Goal: Task Accomplishment & Management: Use online tool/utility

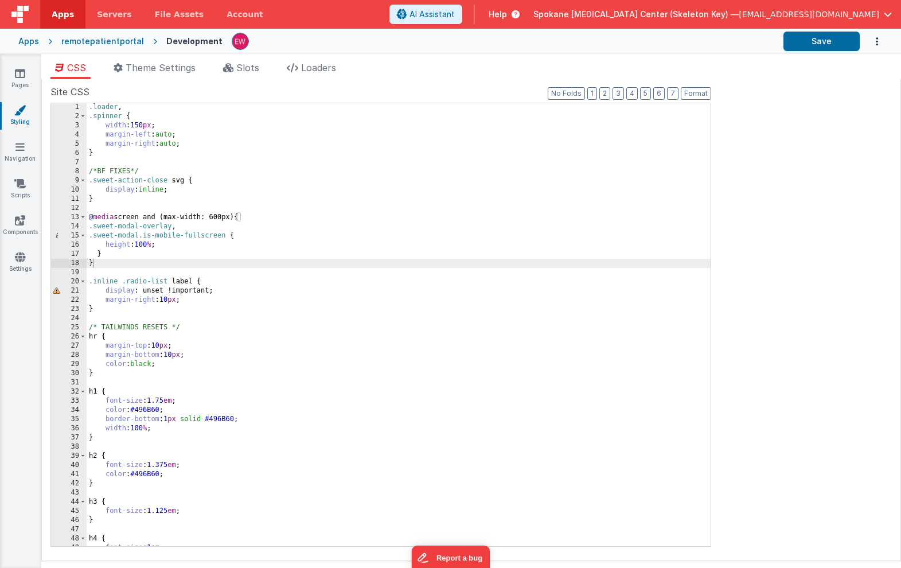
scroll to position [1, 0]
click at [17, 73] on icon at bounding box center [20, 73] width 10 height 11
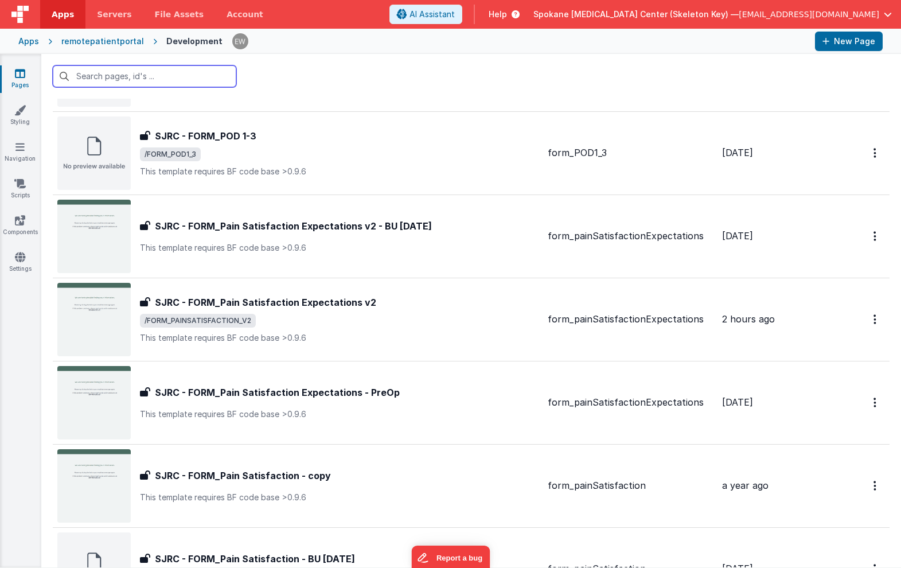
scroll to position [600, 0]
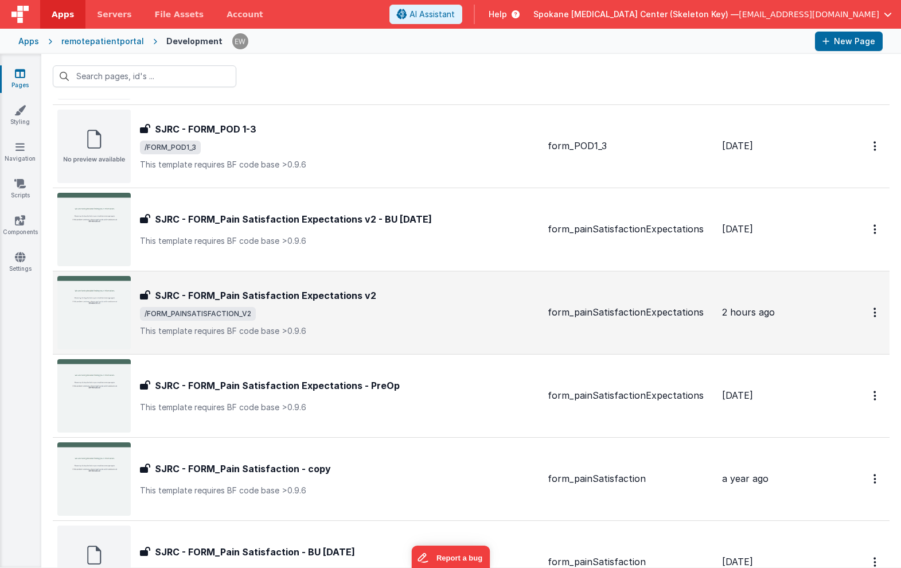
click at [314, 295] on h3 "SJRC - FORM_Pain Satisfaction Expectations v2" at bounding box center [265, 296] width 221 height 14
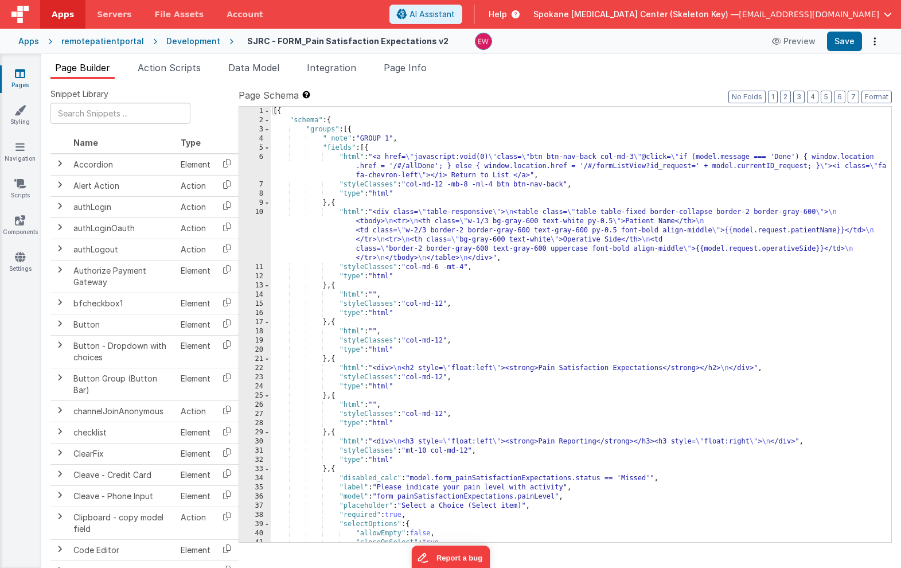
click at [13, 75] on link "Pages" at bounding box center [19, 79] width 41 height 23
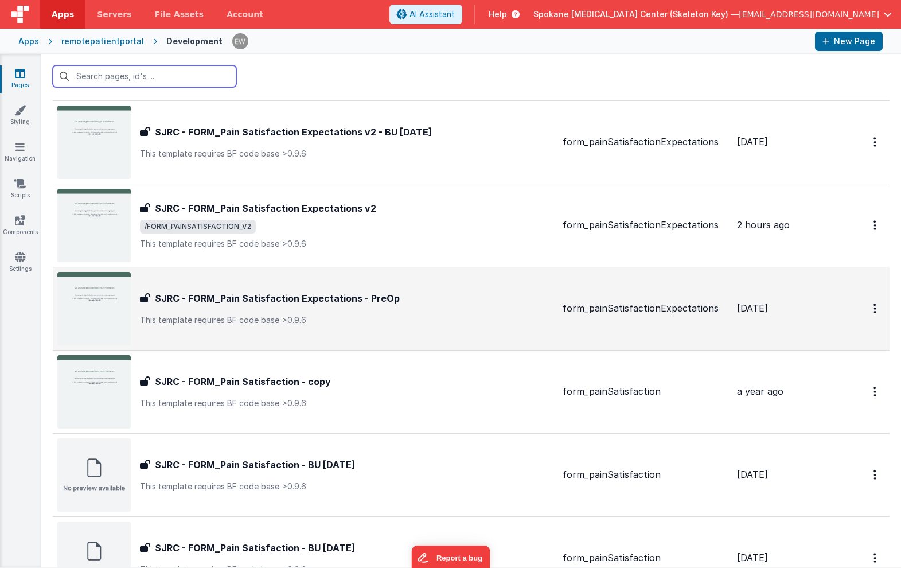
scroll to position [689, 0]
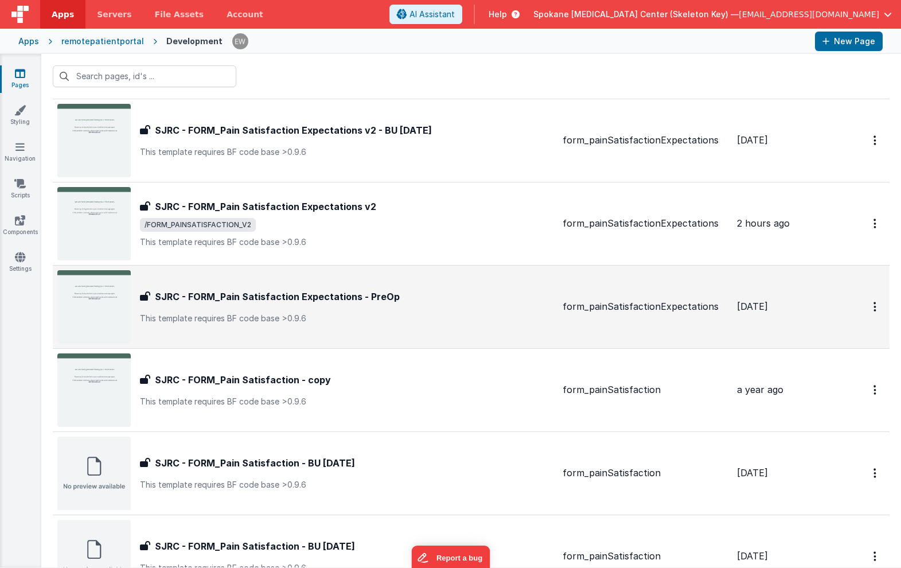
click at [374, 297] on h3 "SJRC - FORM_Pain Satisfaction Expectations - PreOp" at bounding box center [277, 297] width 245 height 14
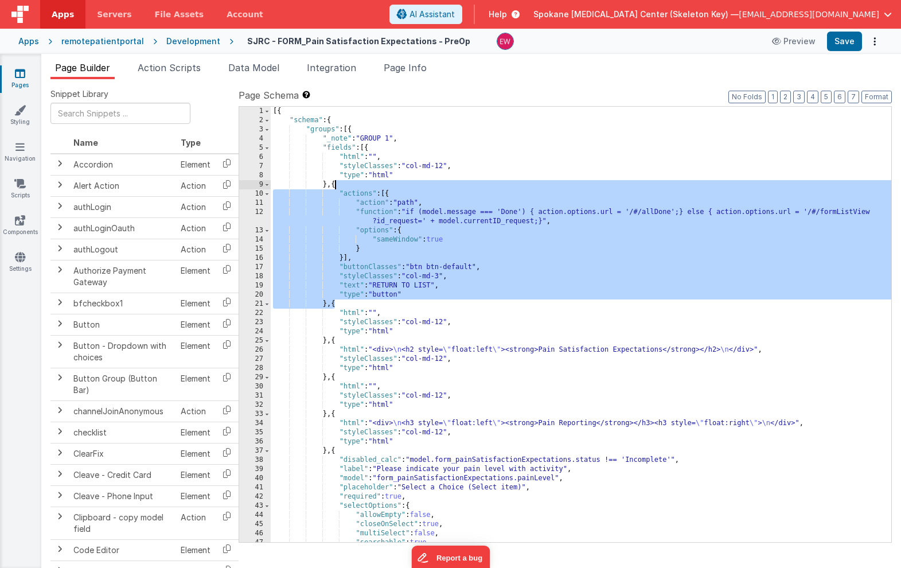
drag, startPoint x: 336, startPoint y: 306, endPoint x: 335, endPoint y: 186, distance: 119.9
click at [335, 186] on div "[{ "schema" : { "groups" : [{ "_note" : "GROUP 1" , "fields" : [{ "html" : "" ,…" at bounding box center [581, 334] width 621 height 454
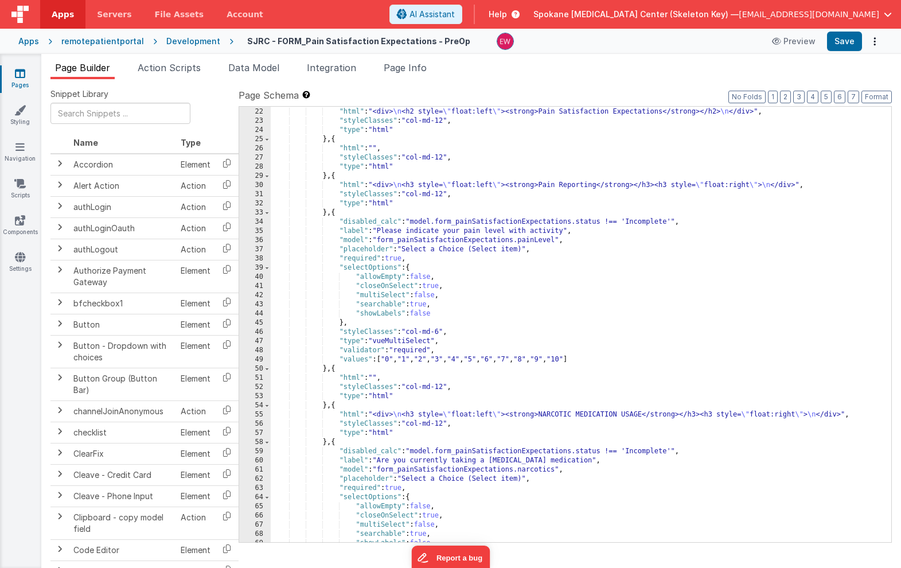
scroll to position [257, 0]
click at [409, 193] on div ""html" : "<div> \n <h2 style= \" float:left \" ><strong>Pain Satisfaction Expec…" at bounding box center [581, 334] width 621 height 454
click at [438, 331] on div ""html" : "<div> \n <h2 style= \" float:left \" ><strong>Pain Satisfaction Expec…" at bounding box center [581, 334] width 621 height 454
click at [440, 331] on div ""html" : "<div> \n <h2 style= \" float:left \" ><strong>Pain Satisfaction Expec…" at bounding box center [581, 334] width 621 height 454
click at [440, 330] on div ""html" : "<div> \n <h2 style= \" float:left \" ><strong>Pain Satisfaction Expec…" at bounding box center [581, 334] width 621 height 454
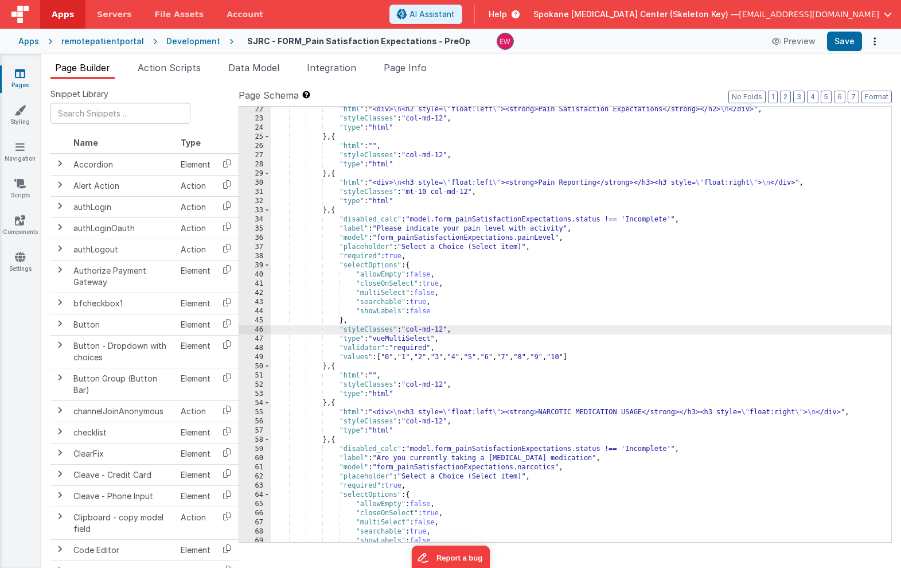
scroll to position [260, 0]
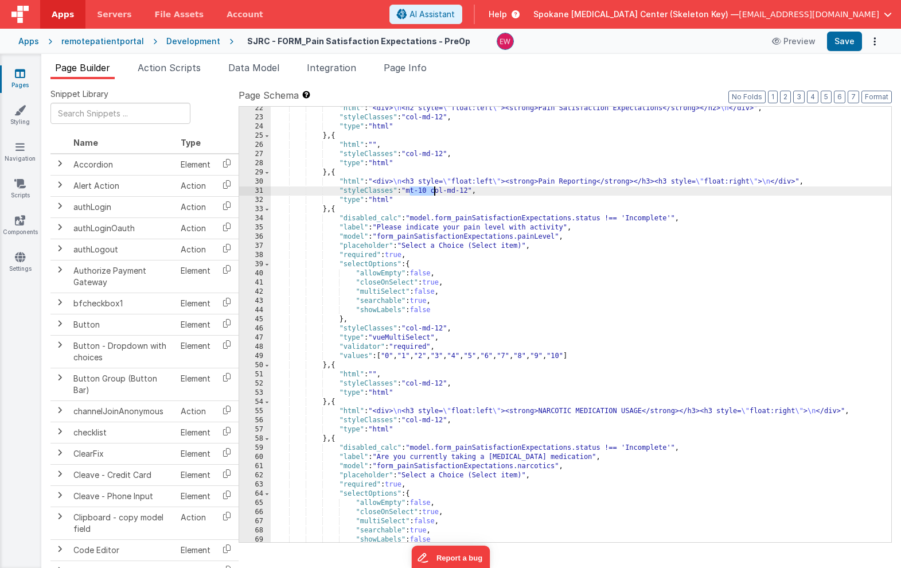
drag, startPoint x: 409, startPoint y: 192, endPoint x: 435, endPoint y: 195, distance: 26.5
click at [435, 195] on div ""html" : "<div> \n <h2 style= \" float:left \" ><strong>Pain Satisfaction Expec…" at bounding box center [581, 331] width 621 height 454
click at [409, 422] on div ""html" : "<div> \n <h2 style= \" float:left \" ><strong>Pain Satisfaction Expec…" at bounding box center [581, 331] width 621 height 454
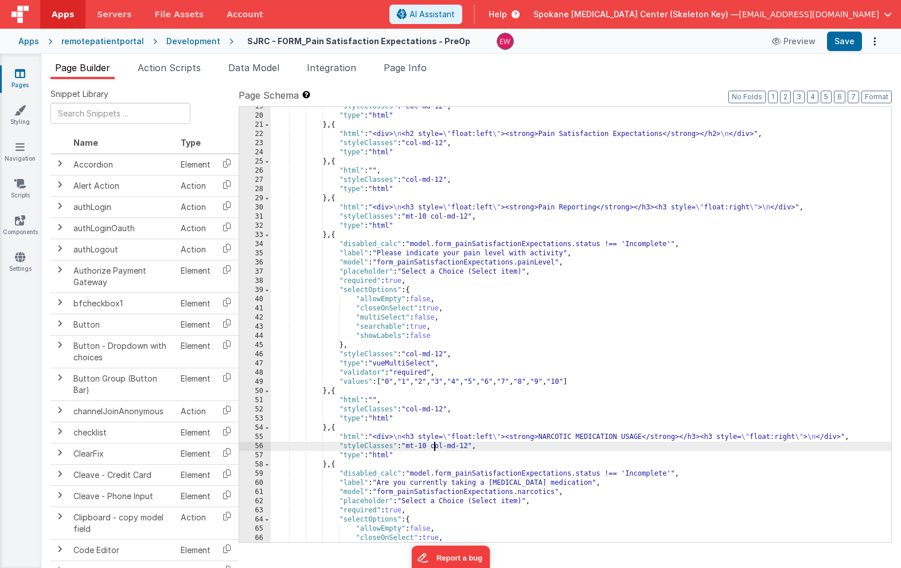
scroll to position [231, 0]
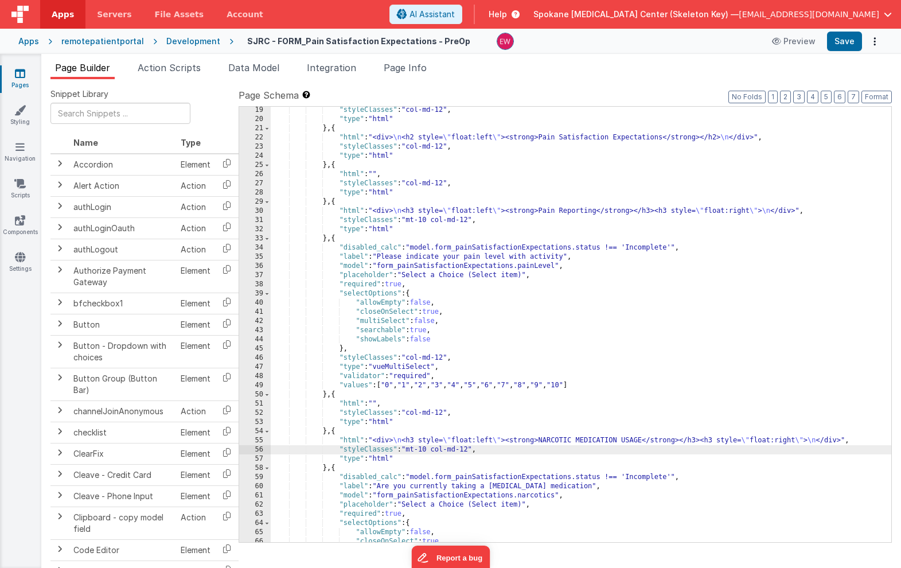
click at [380, 154] on div ""styleClasses" : "col-md-12" , "type" : "html" } , { "html" : "<div> \n <h2 sty…" at bounding box center [581, 333] width 621 height 454
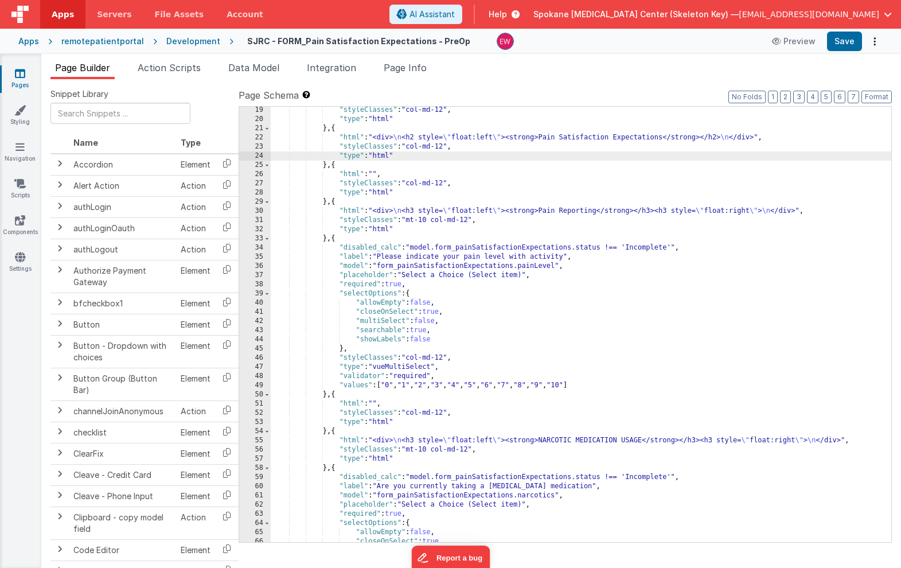
click at [446, 147] on div ""styleClasses" : "col-md-12" , "type" : "html" } , { "html" : "<div> \n <h2 sty…" at bounding box center [581, 333] width 621 height 454
click at [569, 443] on div ""styleClasses" : "col-md-12" , "type" : "html" } , { "html" : "<div> \n <h2 sty…" at bounding box center [581, 333] width 621 height 454
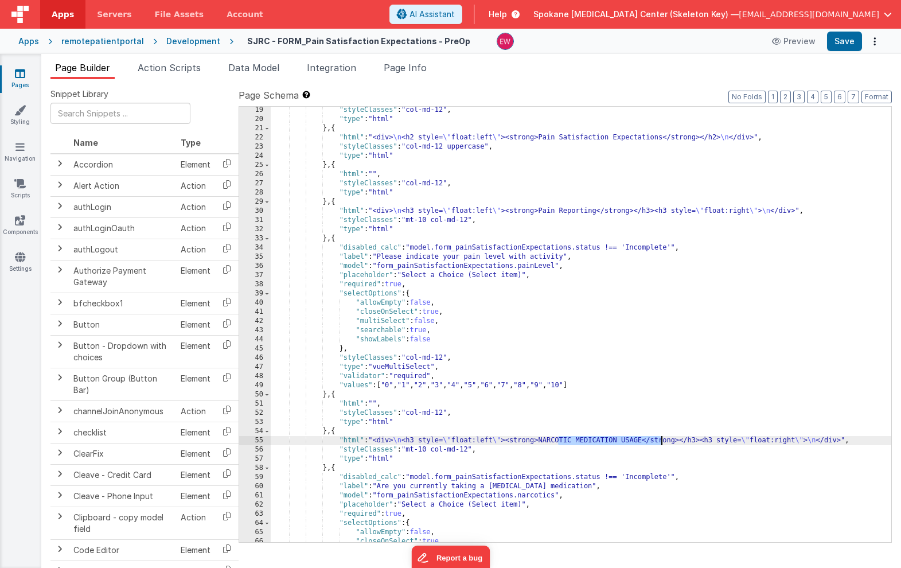
drag, startPoint x: 569, startPoint y: 443, endPoint x: 650, endPoint y: 438, distance: 81.6
click at [650, 438] on div ""styleClasses" : "col-md-12" , "type" : "html" } , { "html" : "<div> \n <h2 sty…" at bounding box center [581, 333] width 621 height 454
click at [472, 450] on div ""styleClasses" : "col-md-12" , "type" : "html" } , { "html" : "<div> \n <h2 sty…" at bounding box center [581, 333] width 621 height 454
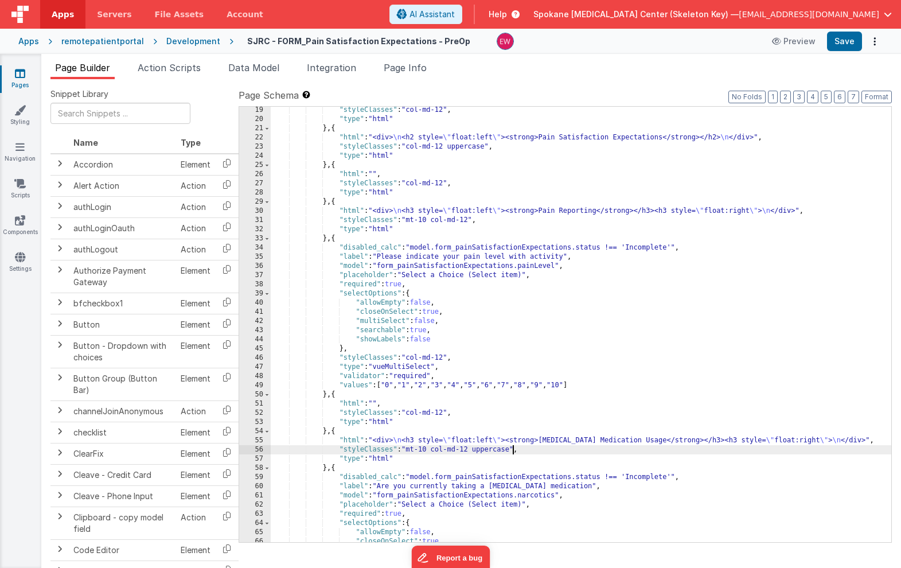
click at [472, 220] on div ""styleClasses" : "col-md-12" , "type" : "html" } , { "html" : "<div> \n <h2 sty…" at bounding box center [581, 333] width 621 height 454
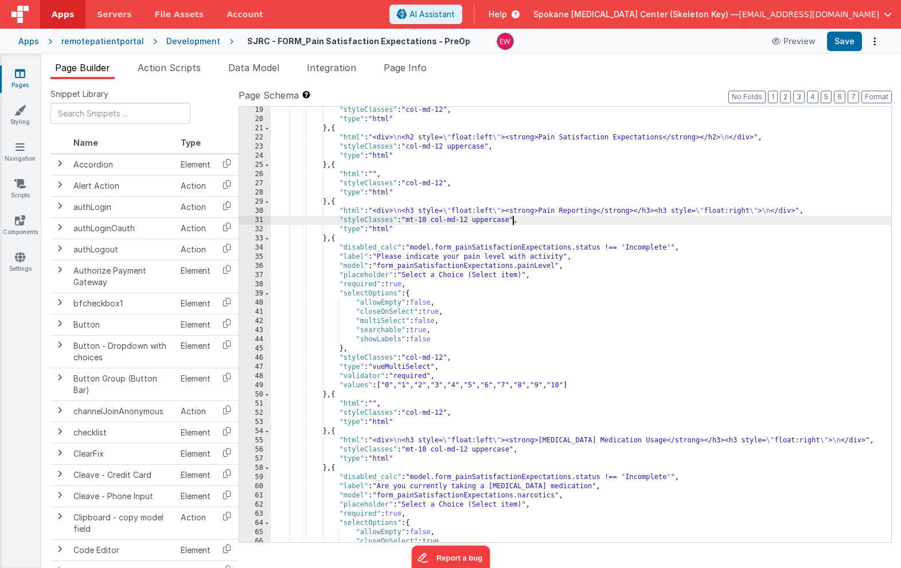
click at [472, 146] on div ""styleClasses" : "col-md-12" , "type" : "html" } , { "html" : "<div> \n <h2 sty…" at bounding box center [581, 333] width 621 height 454
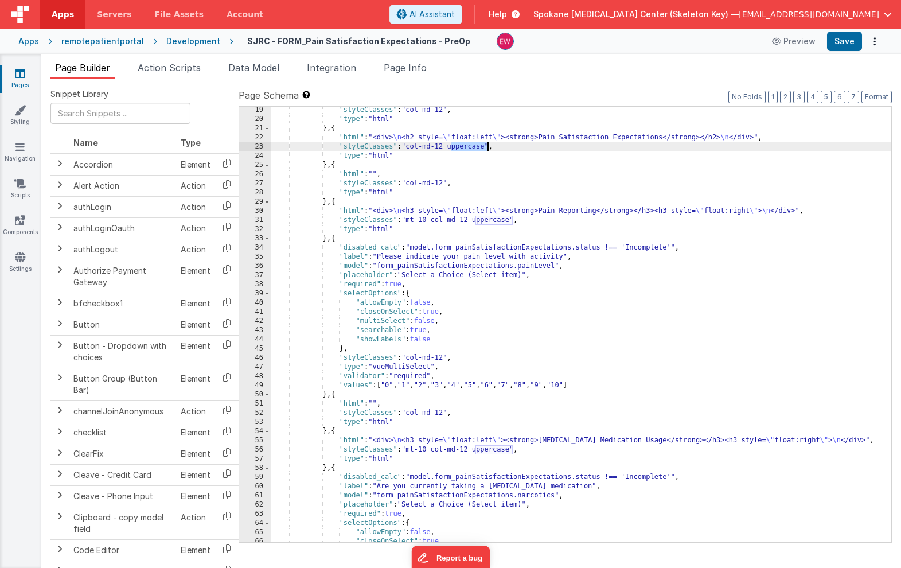
click at [472, 146] on div ""styleClasses" : "col-md-12" , "type" : "html" } , { "html" : "<div> \n <h2 sty…" at bounding box center [581, 333] width 621 height 454
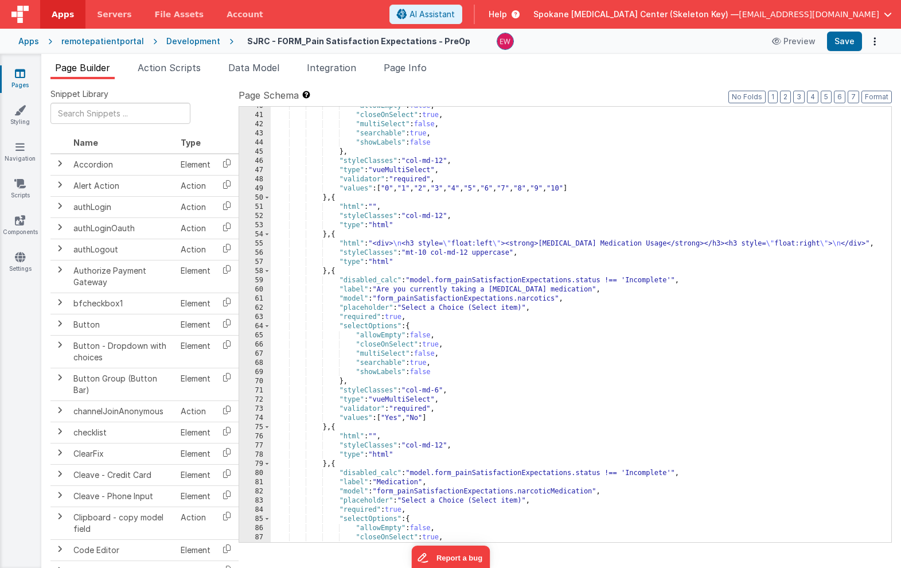
scroll to position [425, 0]
click at [440, 394] on div ""allowEmpty" : false , "closeOnSelect" : true , "multiSelect" : false , "search…" at bounding box center [581, 331] width 621 height 454
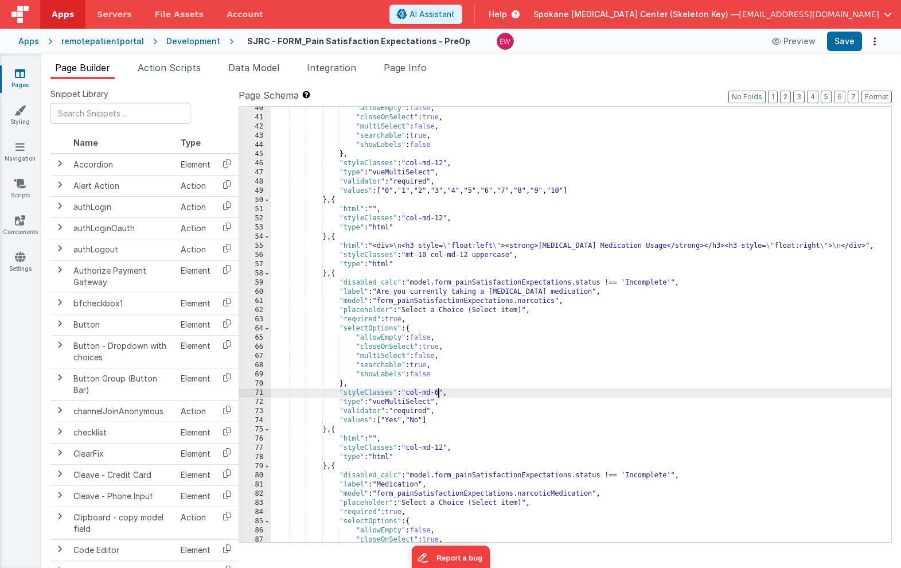
click at [440, 394] on div ""allowEmpty" : false , "closeOnSelect" : true , "multiSelect" : false , "search…" at bounding box center [581, 331] width 621 height 454
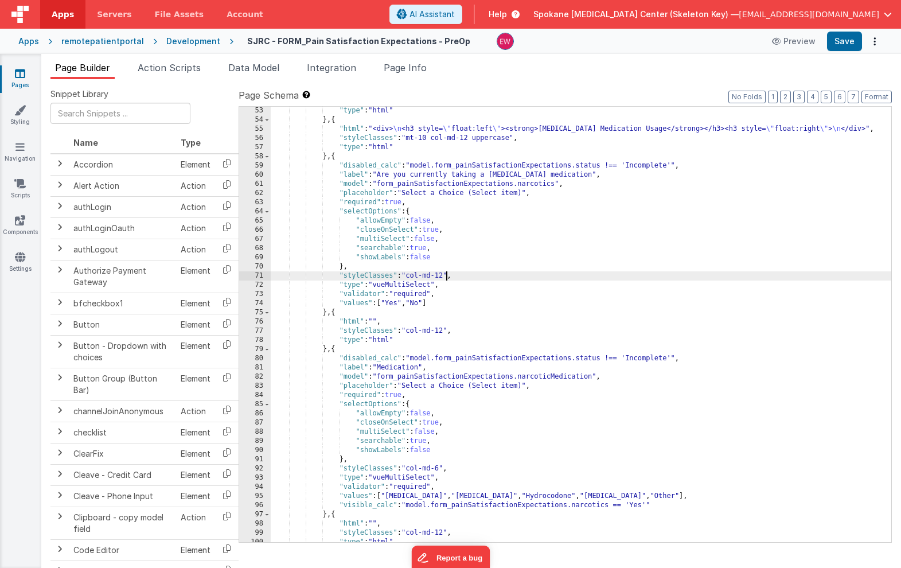
scroll to position [605, 0]
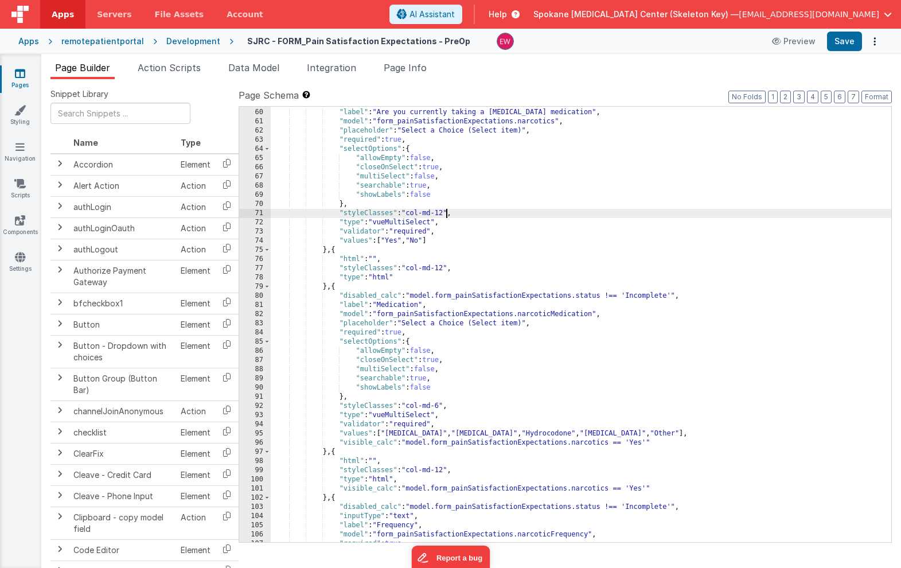
click at [442, 404] on div ""disabled_calc" : "model.form_painSatisfactionExpectations.status !== 'Incomple…" at bounding box center [581, 326] width 621 height 454
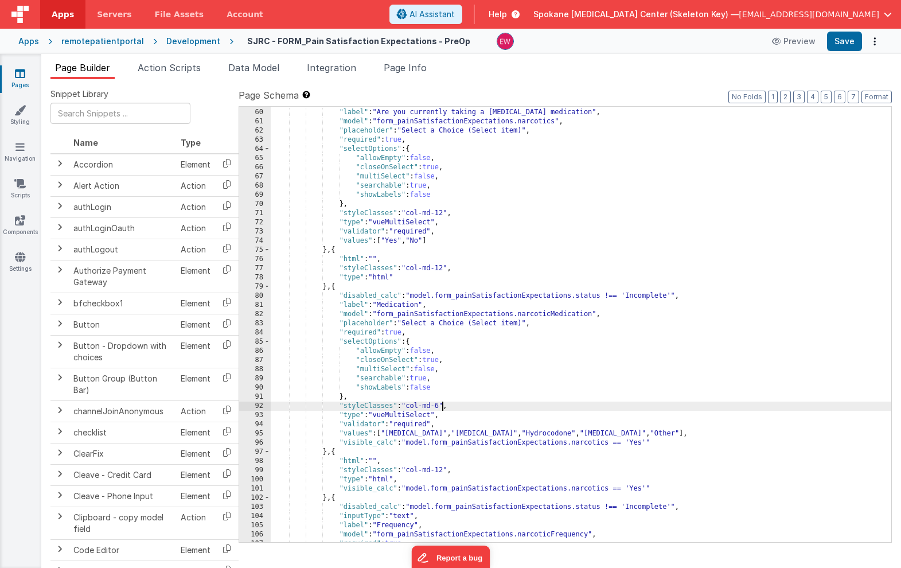
click at [442, 404] on div ""disabled_calc" : "model.form_painSatisfactionExpectations.status !== 'Incomple…" at bounding box center [581, 326] width 621 height 454
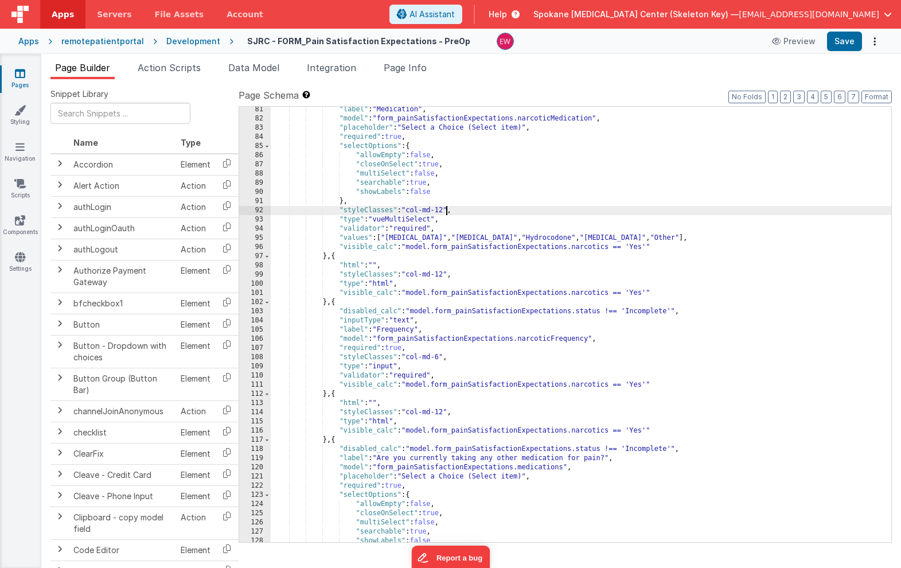
scroll to position [819, 0]
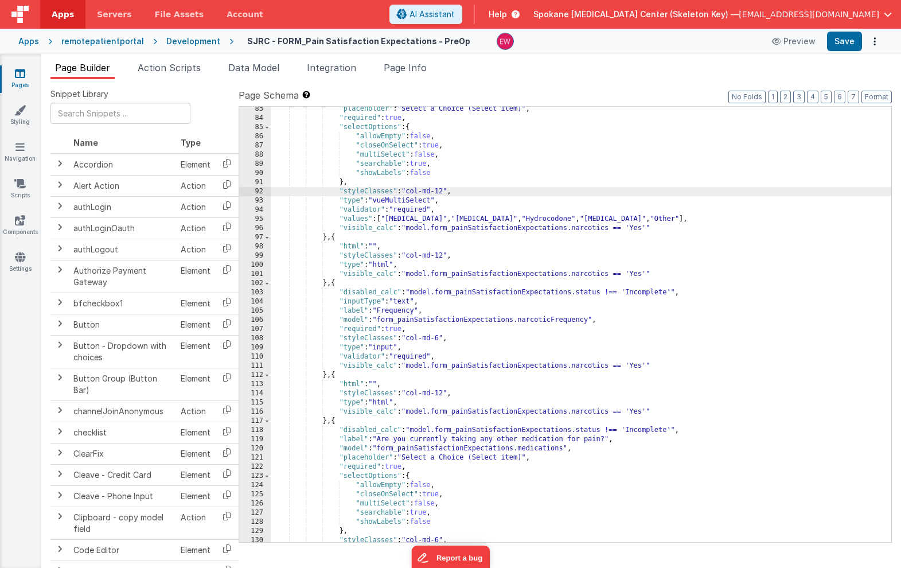
click at [440, 340] on div ""placeholder" : "Select a Choice (Select item)" , "required" : true , "selectOp…" at bounding box center [581, 331] width 621 height 454
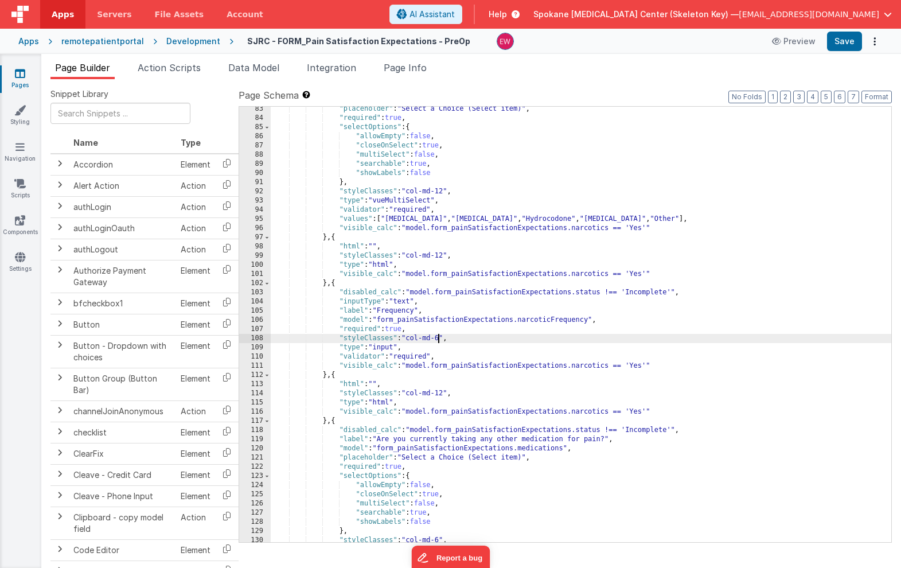
click at [440, 340] on div ""placeholder" : "Select a Choice (Select item)" , "required" : true , "selectOp…" at bounding box center [581, 331] width 621 height 454
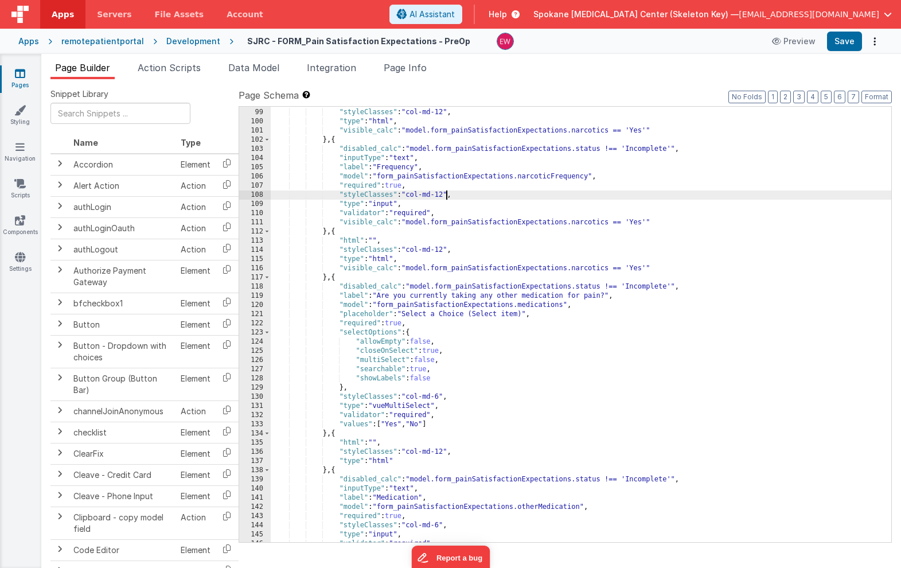
scroll to position [980, 0]
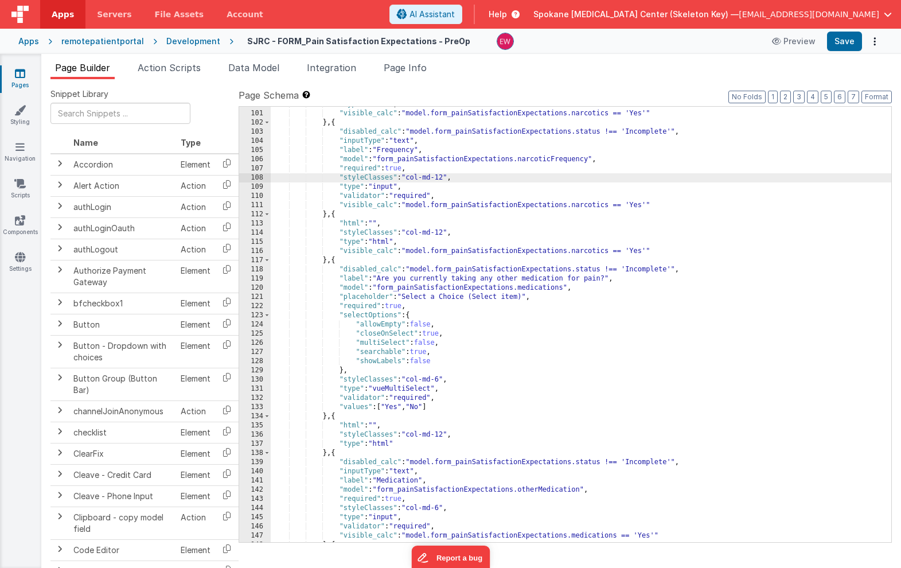
click at [440, 380] on div ""type" : "html" , "visible_calc" : "model.form_painSatisfactionExpectations.nar…" at bounding box center [581, 327] width 621 height 454
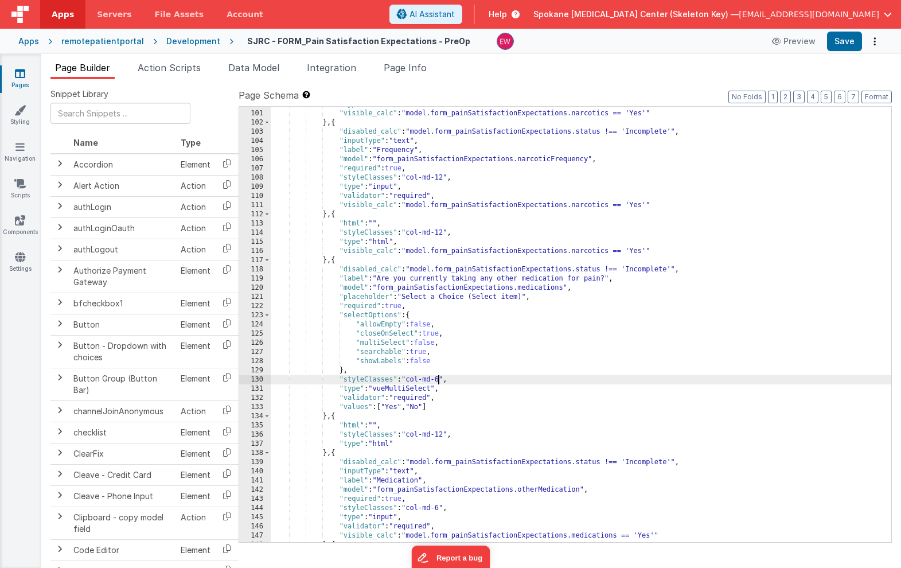
click at [440, 380] on div ""type" : "html" , "visible_calc" : "model.form_painSatisfactionExpectations.nar…" at bounding box center [581, 327] width 621 height 454
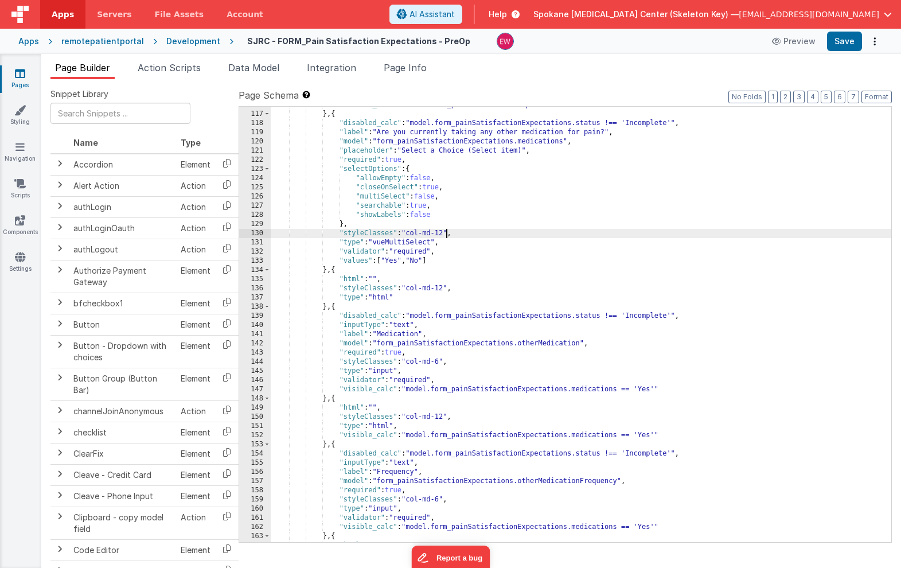
scroll to position [1134, 0]
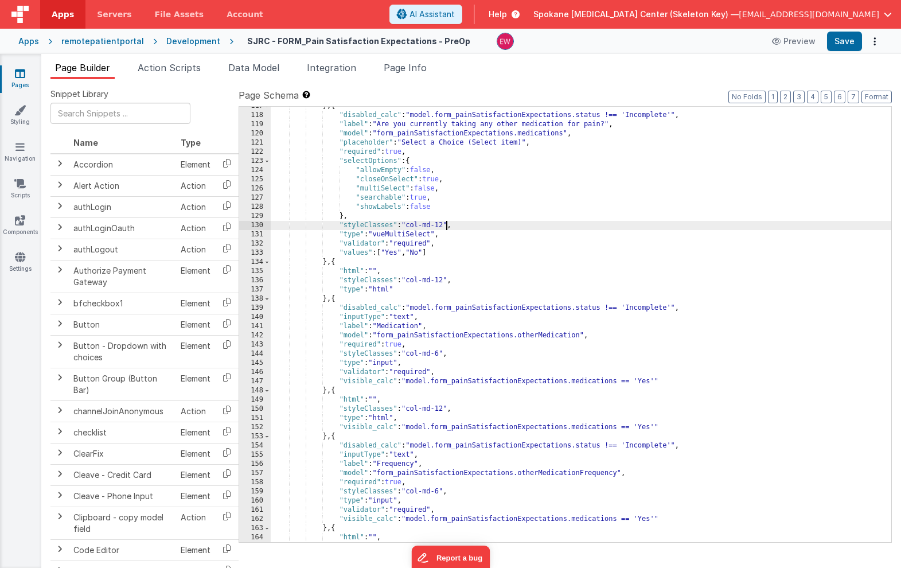
click at [440, 353] on div "} , { "disabled_calc" : "model.form_painSatisfactionExpectations.status !== 'In…" at bounding box center [581, 329] width 621 height 454
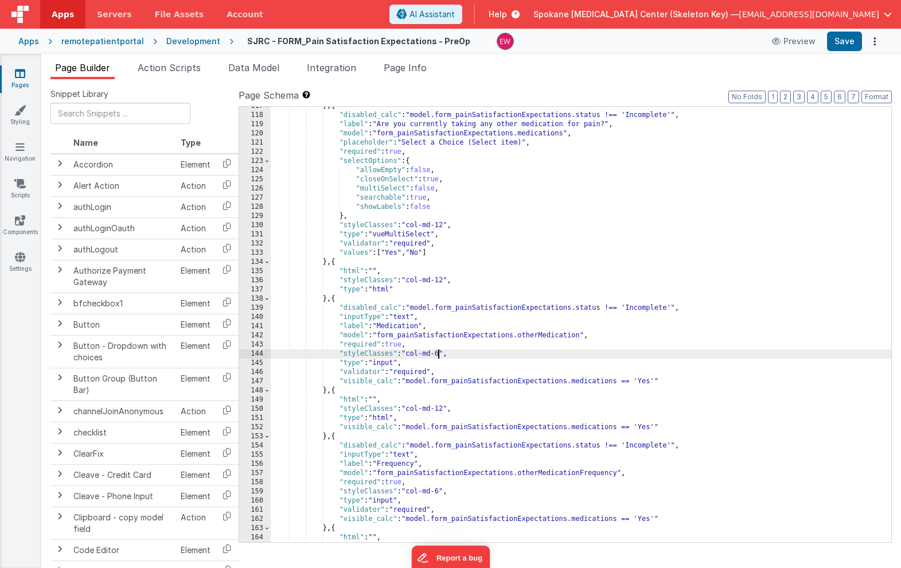
click at [440, 353] on div "} , { "disabled_calc" : "model.form_painSatisfactionExpectations.status !== 'In…" at bounding box center [581, 329] width 621 height 454
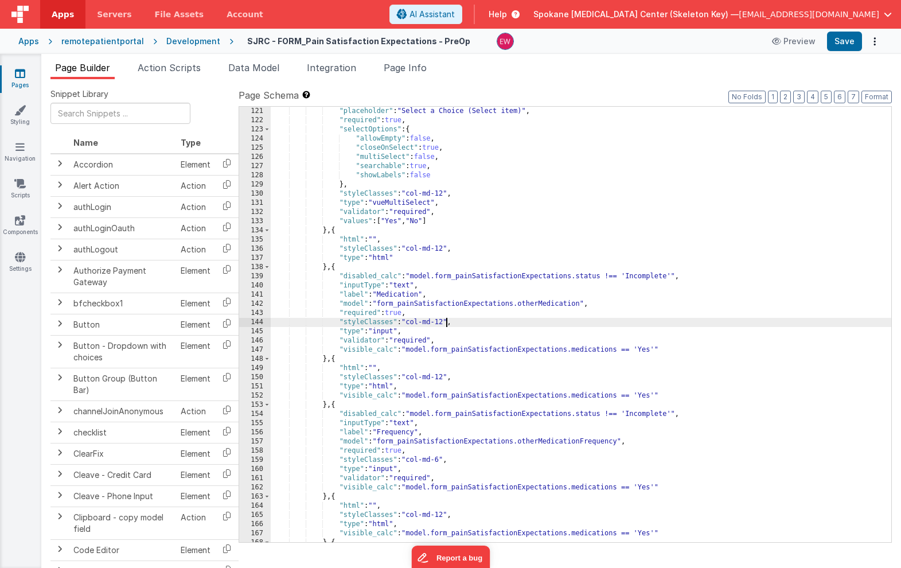
scroll to position [1223, 0]
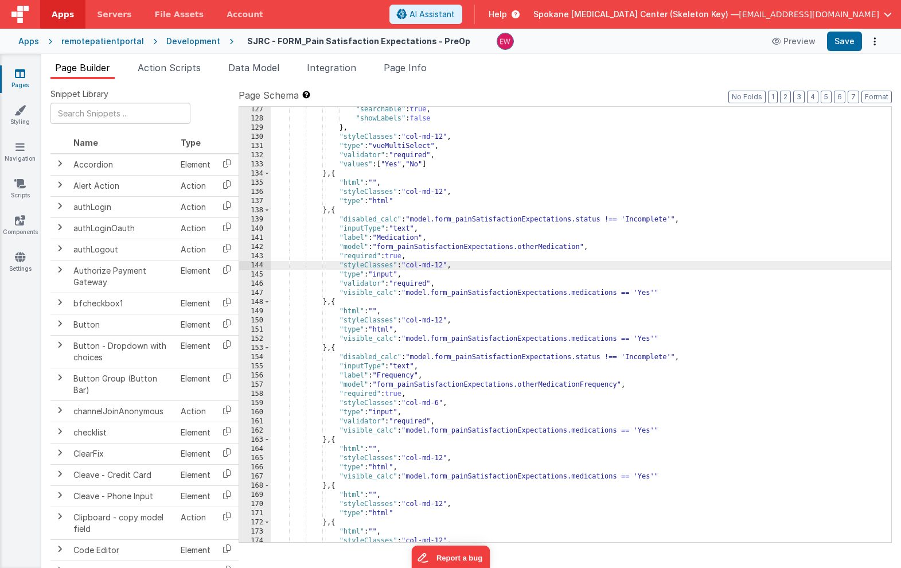
click at [438, 401] on div ""searchable" : true , "showLabels" : false } , "styleClasses" : "col-md-12" , "…" at bounding box center [581, 332] width 621 height 454
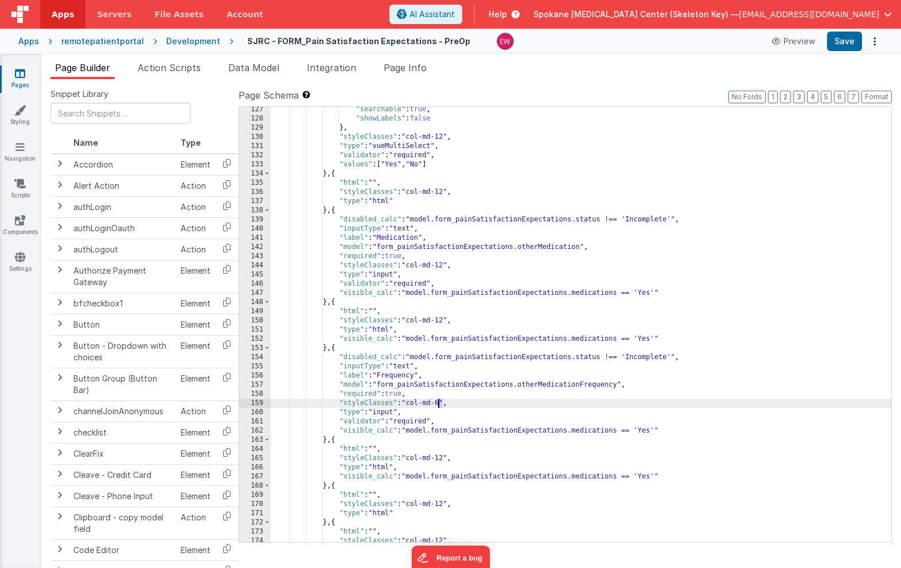
click at [438, 401] on div ""searchable" : true , "showLabels" : false } , "styleClasses" : "col-md-12" , "…" at bounding box center [581, 332] width 621 height 454
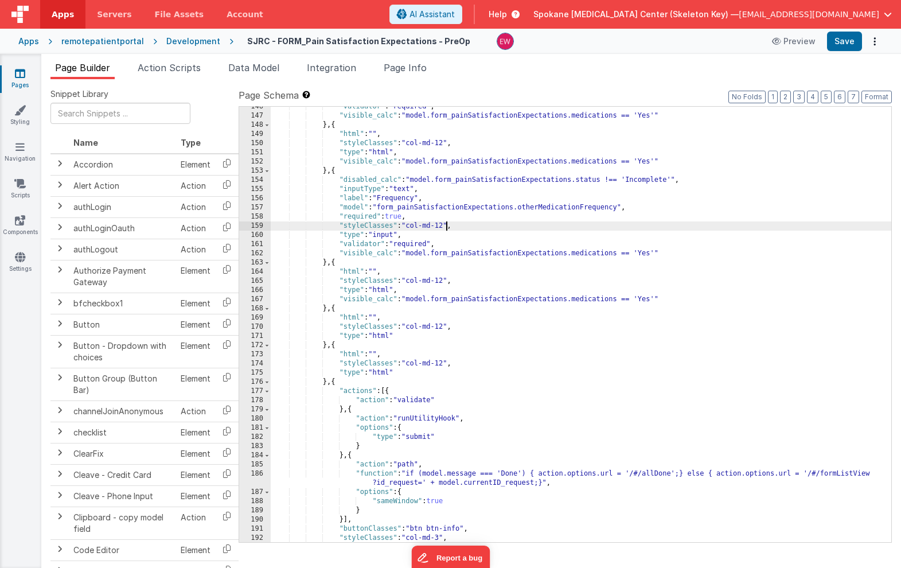
scroll to position [1465, 0]
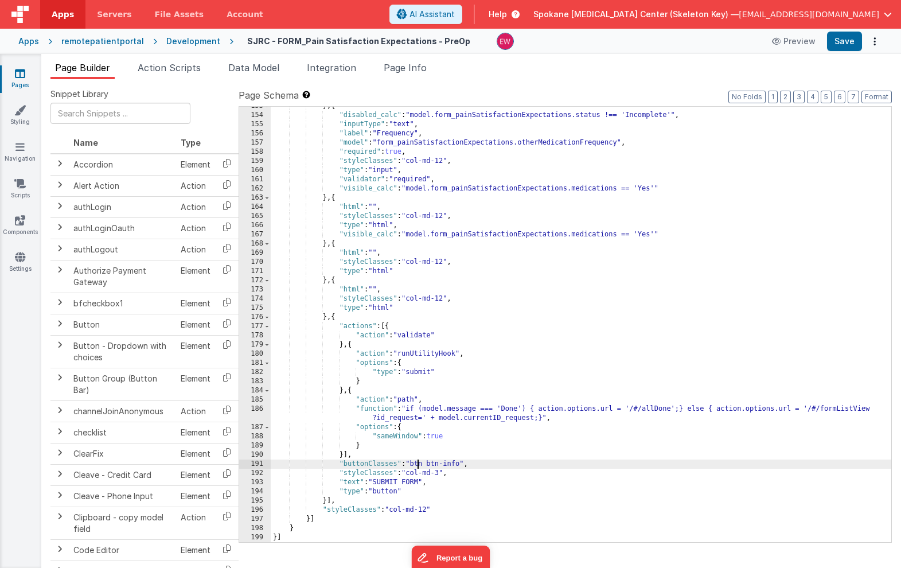
click at [417, 464] on div "} , { "disabled_calc" : "model.form_painSatisfactionExpectations.status !== 'In…" at bounding box center [581, 329] width 621 height 454
drag, startPoint x: 417, startPoint y: 464, endPoint x: 455, endPoint y: 464, distance: 37.9
click at [455, 464] on div "} , { "disabled_calc" : "model.form_painSatisfactionExpectations.status !== 'In…" at bounding box center [581, 329] width 621 height 454
click at [413, 473] on div "} , { "disabled_calc" : "model.form_painSatisfactionExpectations.status !== 'In…" at bounding box center [581, 329] width 621 height 454
drag, startPoint x: 413, startPoint y: 473, endPoint x: 442, endPoint y: 473, distance: 29.3
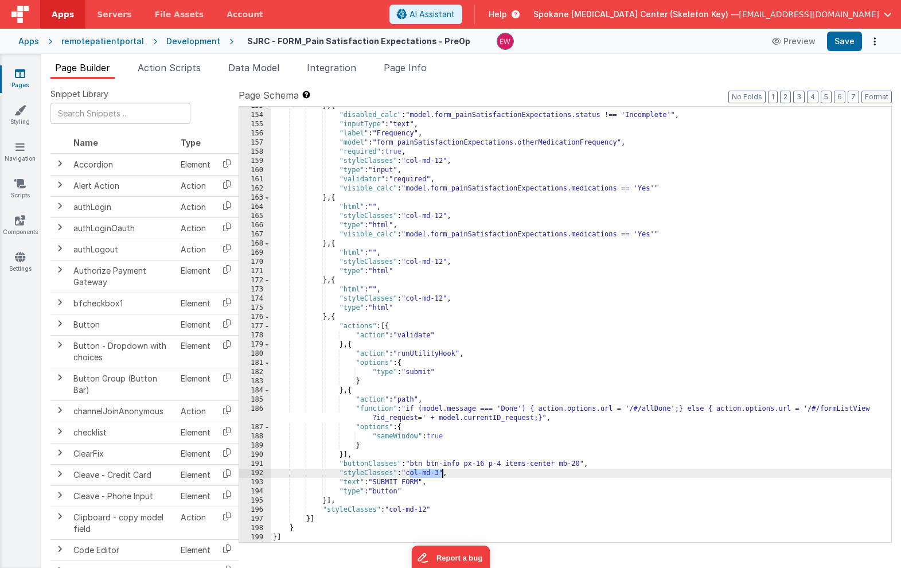
click at [442, 473] on div "} , { "disabled_calc" : "model.form_painSatisfactionExpectations.status !== 'In…" at bounding box center [581, 329] width 621 height 454
click at [430, 511] on div "} , { "disabled_calc" : "model.form_painSatisfactionExpectations.status !== 'In…" at bounding box center [581, 329] width 621 height 454
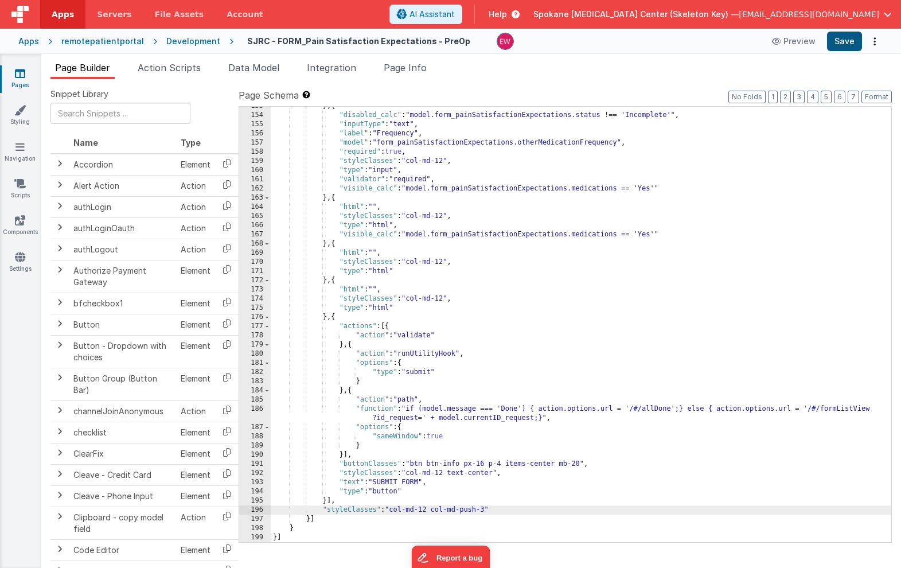
click at [844, 44] on button "Save" at bounding box center [844, 42] width 35 height 20
click at [734, 262] on div "} , { "disabled_calc" : "model.form_painSatisfactionExpectations.status !== 'In…" at bounding box center [581, 329] width 621 height 454
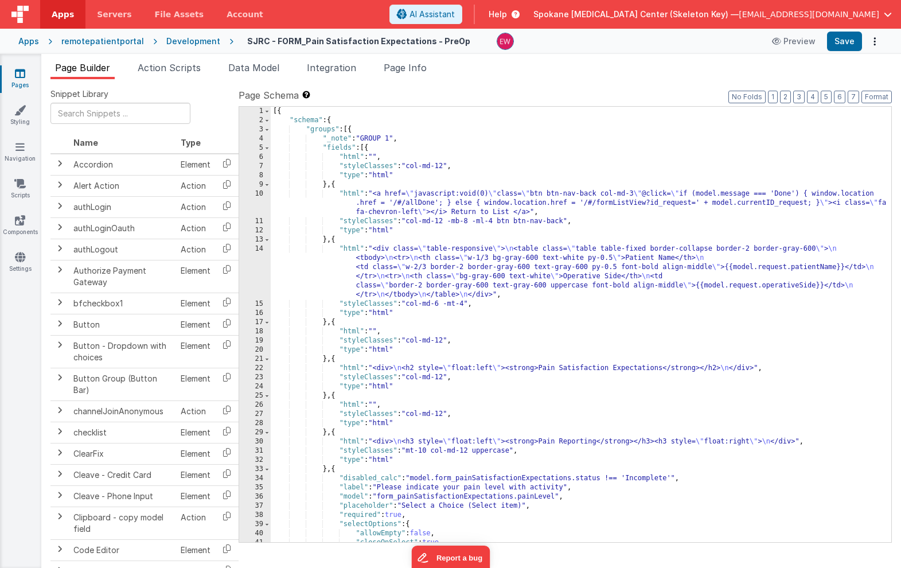
scroll to position [0, 0]
click at [768, 260] on div "[{ "schema" : { "groups" : [{ "_note" : "GROUP 1" , "fields" : [{ "html" : "" ,…" at bounding box center [581, 334] width 621 height 454
click at [761, 279] on div "[{ "schema" : { "groups" : [{ "_note" : "GROUP 1" , "fields" : [{ "html" : "" ,…" at bounding box center [581, 334] width 621 height 454
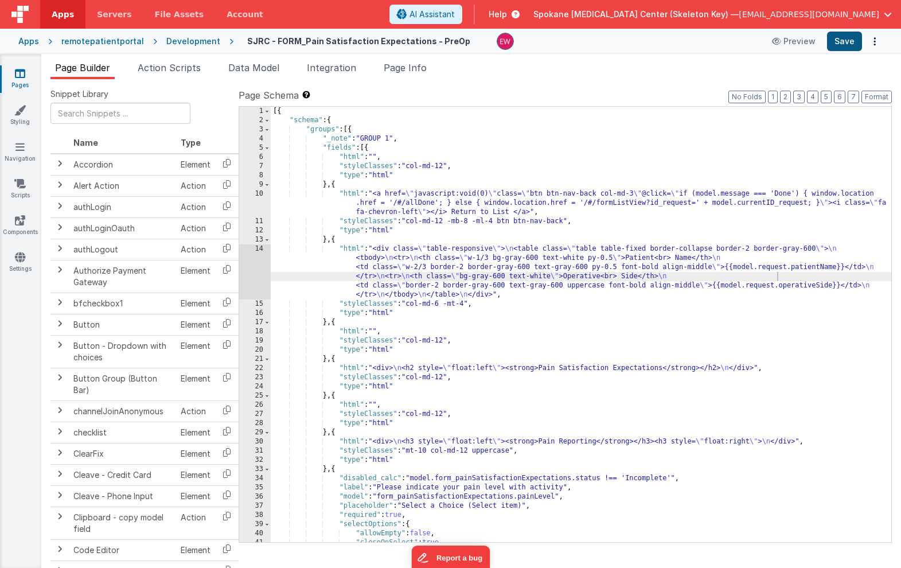
click at [851, 37] on button "Save" at bounding box center [844, 42] width 35 height 20
click at [18, 76] on icon at bounding box center [20, 73] width 10 height 11
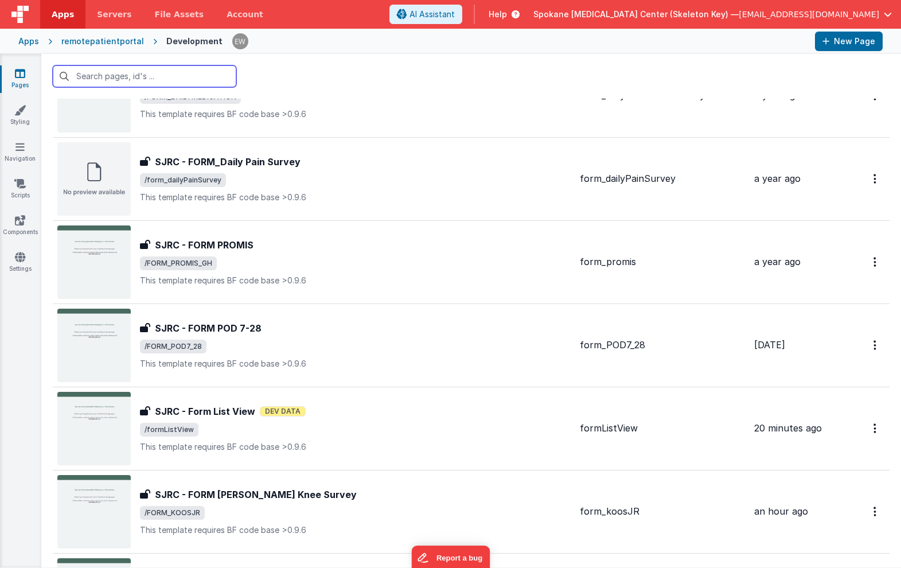
scroll to position [1656, 0]
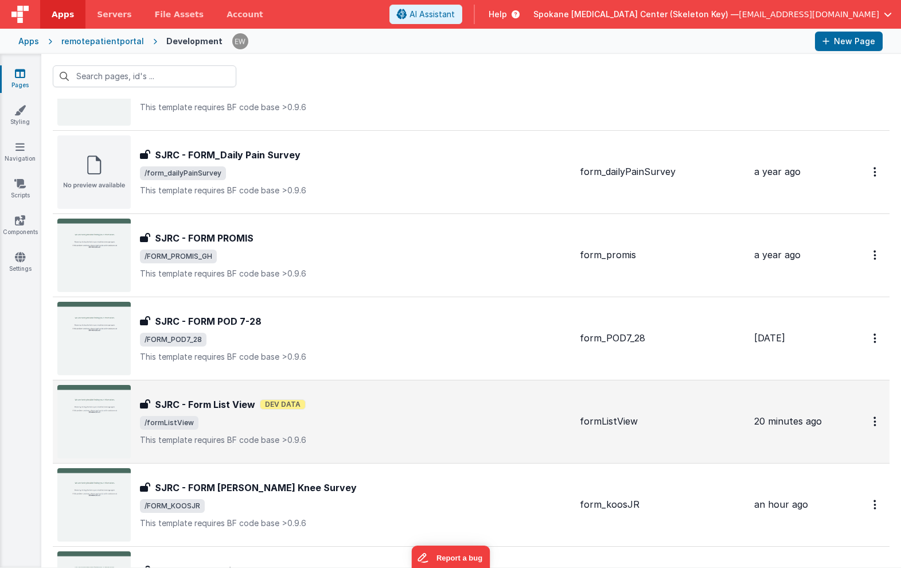
click at [238, 403] on h3 "SJRC - Form List View" at bounding box center [205, 405] width 100 height 14
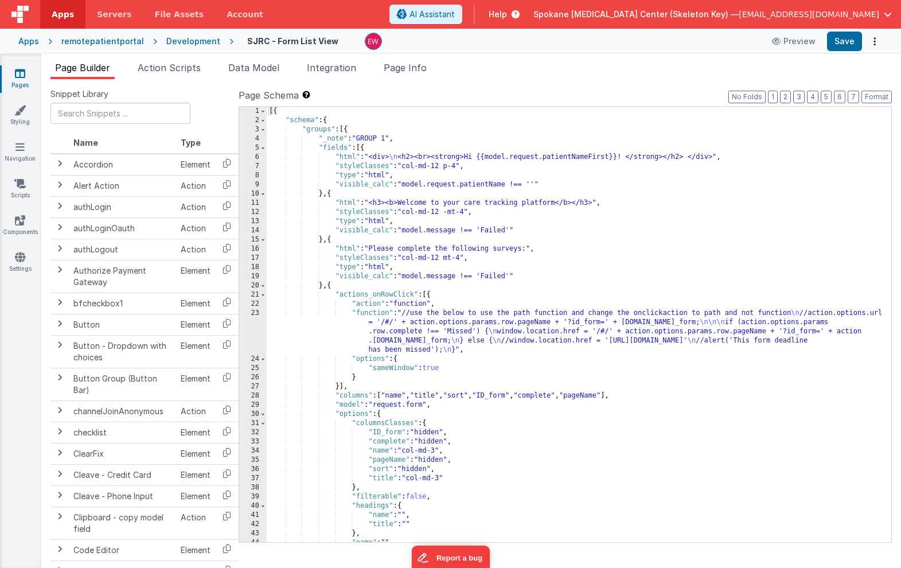
click at [547, 397] on div "[{ "schema" : { "groups" : [{ "_note" : "GROUP 1" , "fields" : [{ "html" : "<di…" at bounding box center [579, 334] width 625 height 454
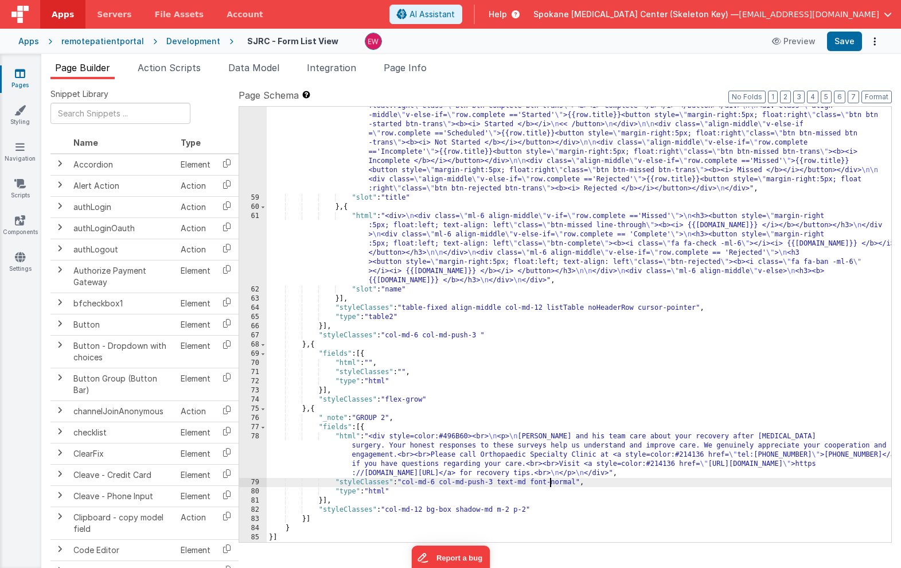
click at [550, 483] on div ""html" : "<div> \n <div class= \" align-middle \" v-if= \" row.complete =='Comp…" at bounding box center [579, 365] width 625 height 546
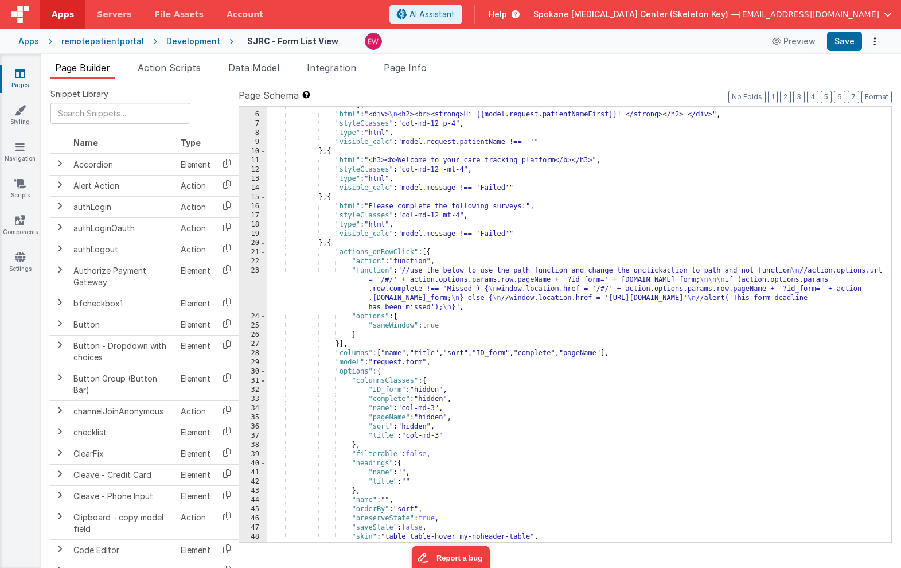
scroll to position [0, 0]
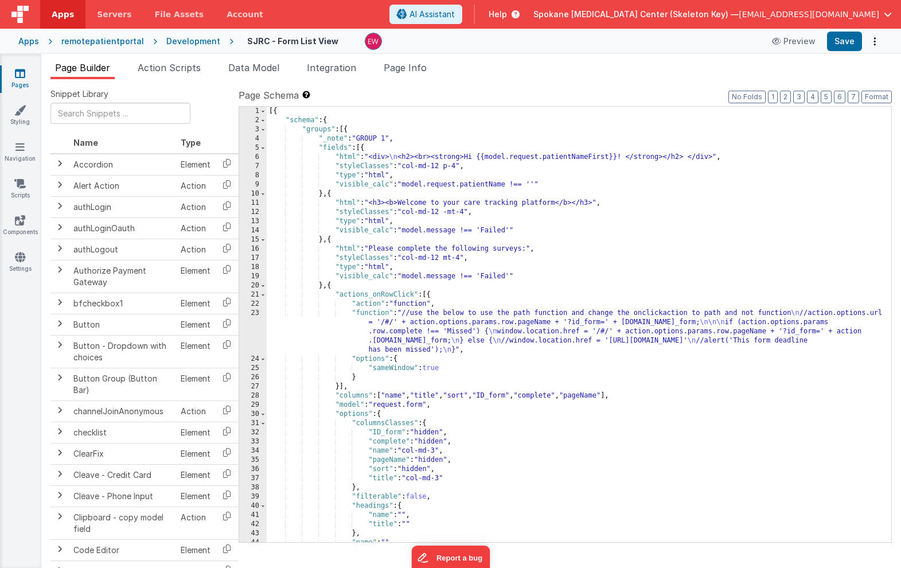
click at [22, 81] on link "Pages" at bounding box center [19, 79] width 41 height 23
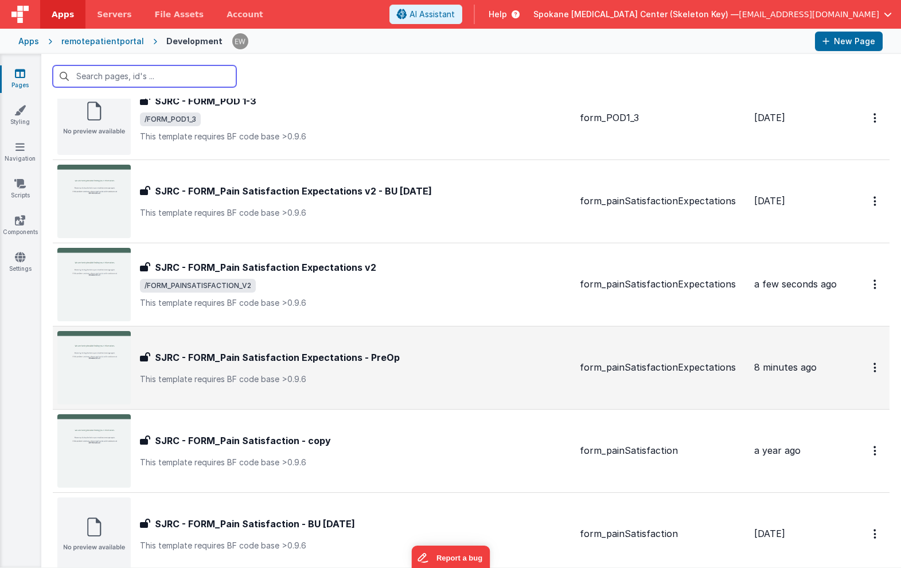
scroll to position [634, 0]
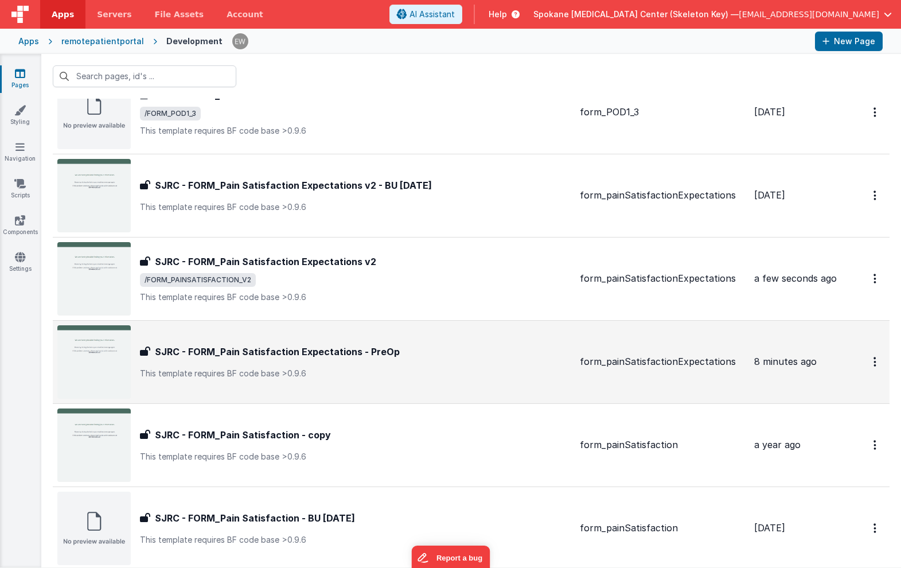
click at [349, 348] on h3 "SJRC - FORM_Pain Satisfaction Expectations - PreOp" at bounding box center [277, 352] width 245 height 14
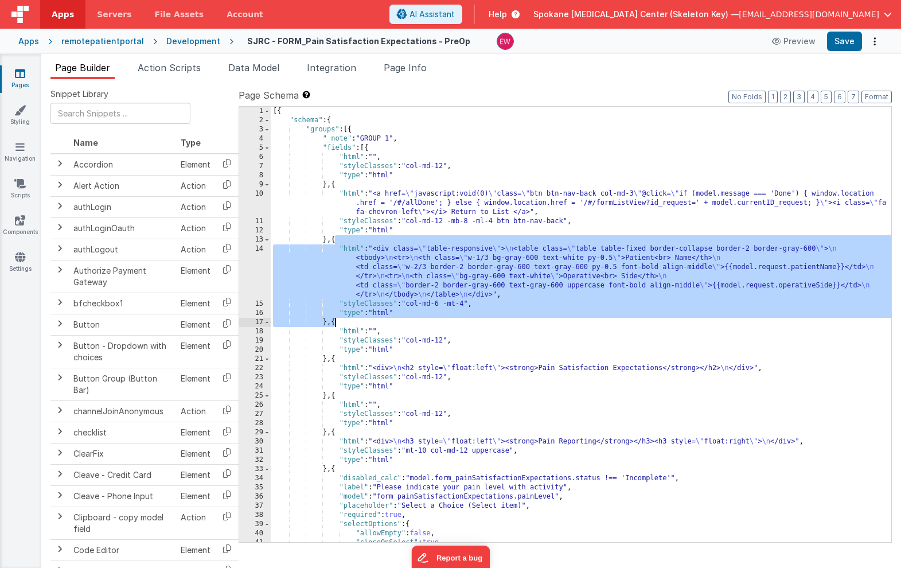
drag, startPoint x: 336, startPoint y: 240, endPoint x: 335, endPoint y: 321, distance: 81.5
click at [335, 321] on div "[{ "schema" : { "groups" : [{ "_note" : "GROUP 1" , "fields" : [{ "html" : "" ,…" at bounding box center [581, 334] width 621 height 454
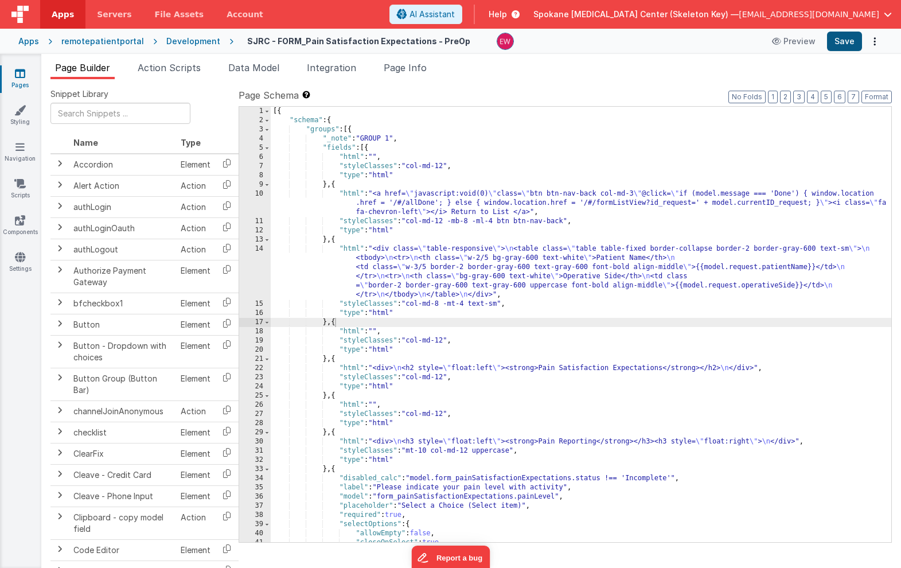
click at [847, 38] on button "Save" at bounding box center [844, 42] width 35 height 20
click at [25, 77] on icon at bounding box center [20, 73] width 10 height 11
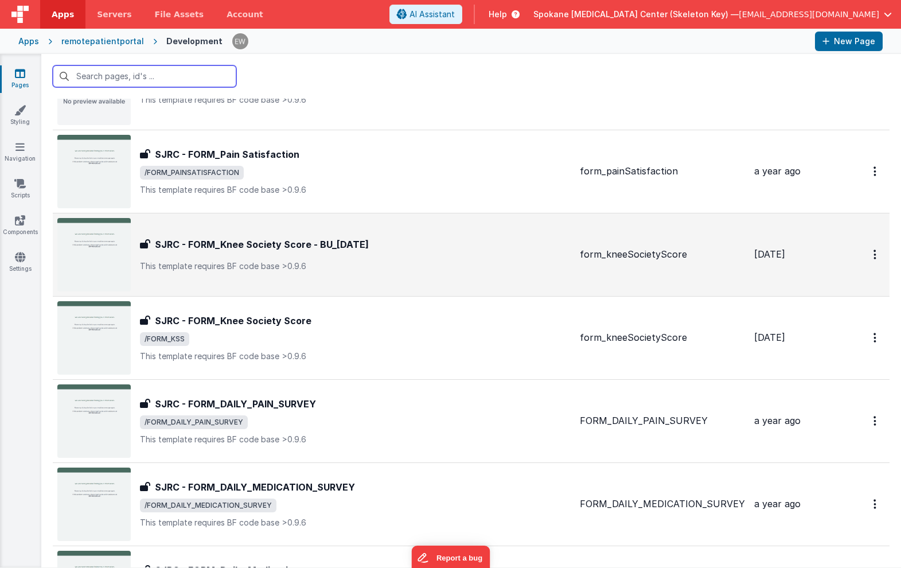
scroll to position [1180, 0]
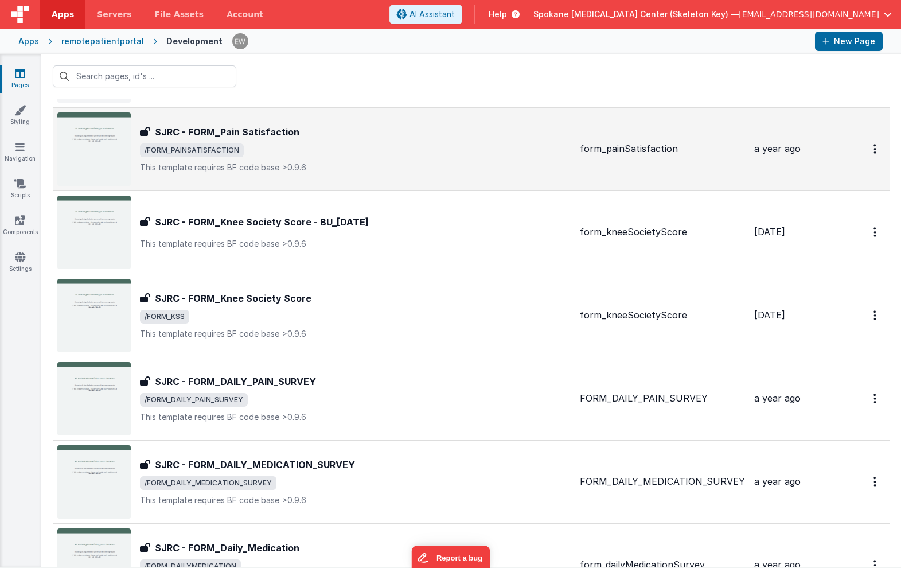
click at [285, 135] on h3 "SJRC - FORM_Pain Satisfaction" at bounding box center [227, 132] width 145 height 14
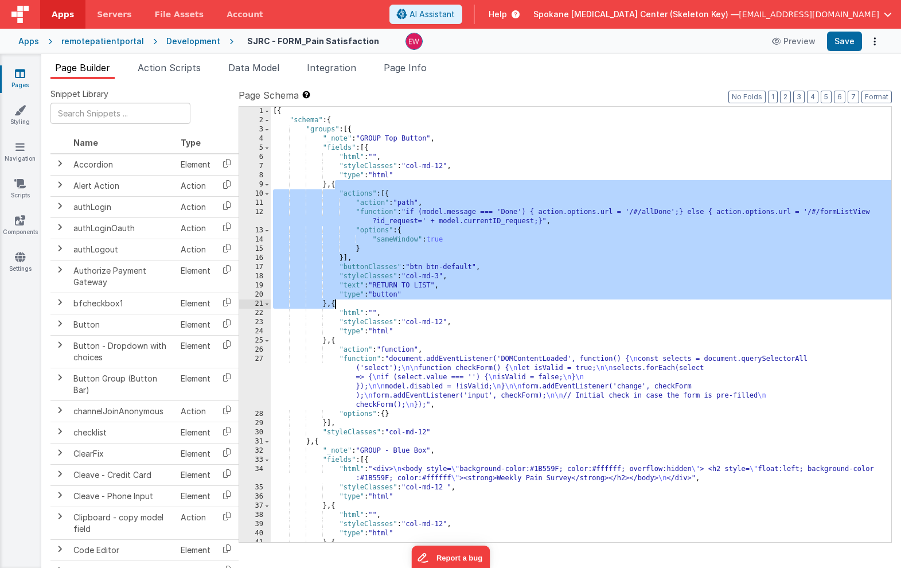
drag, startPoint x: 335, startPoint y: 184, endPoint x: 335, endPoint y: 305, distance: 121.1
click at [335, 305] on div "[{ "schema" : { "groups" : [{ "_note" : "GROUP Top Button" , "fields" : [{ "htm…" at bounding box center [581, 338] width 621 height 463
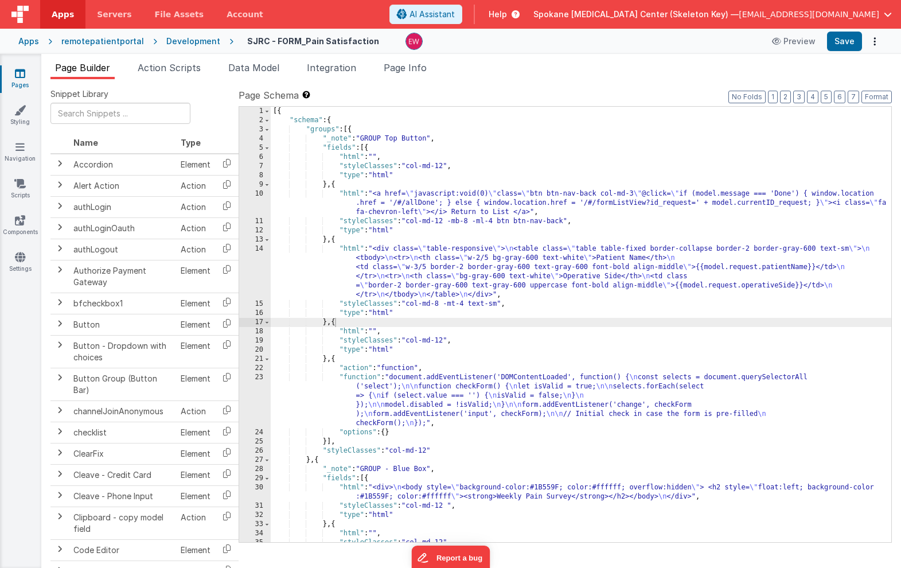
click at [17, 76] on icon at bounding box center [20, 73] width 10 height 11
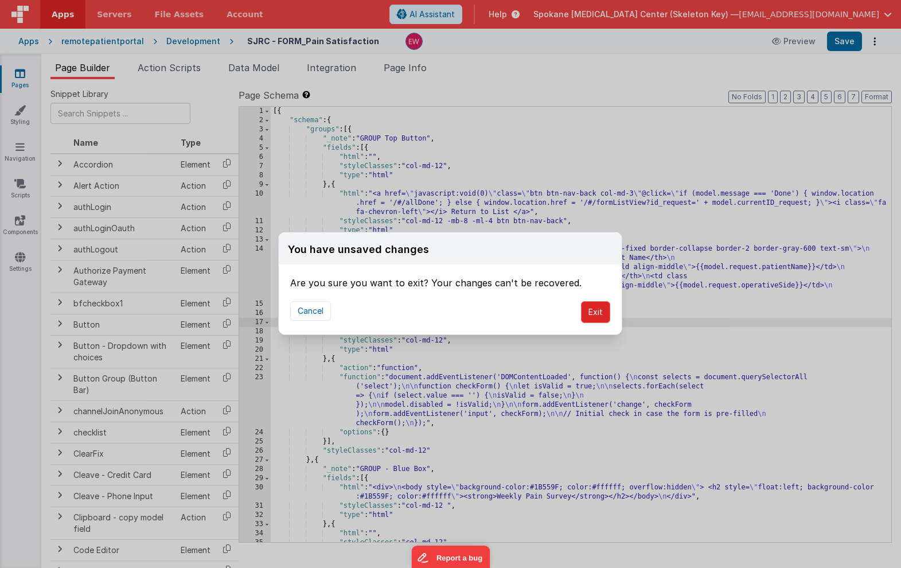
click at [601, 310] on button "Exit" at bounding box center [595, 312] width 29 height 22
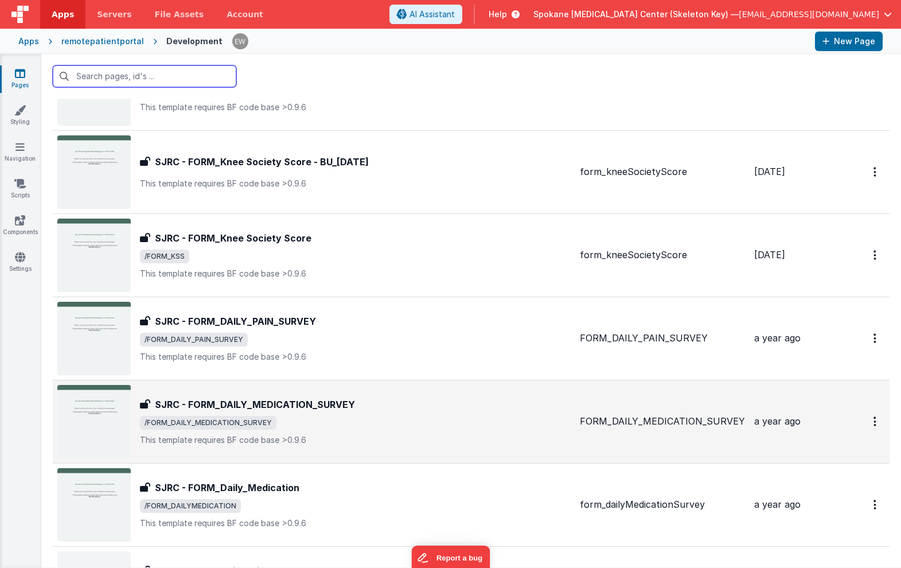
scroll to position [1245, 0]
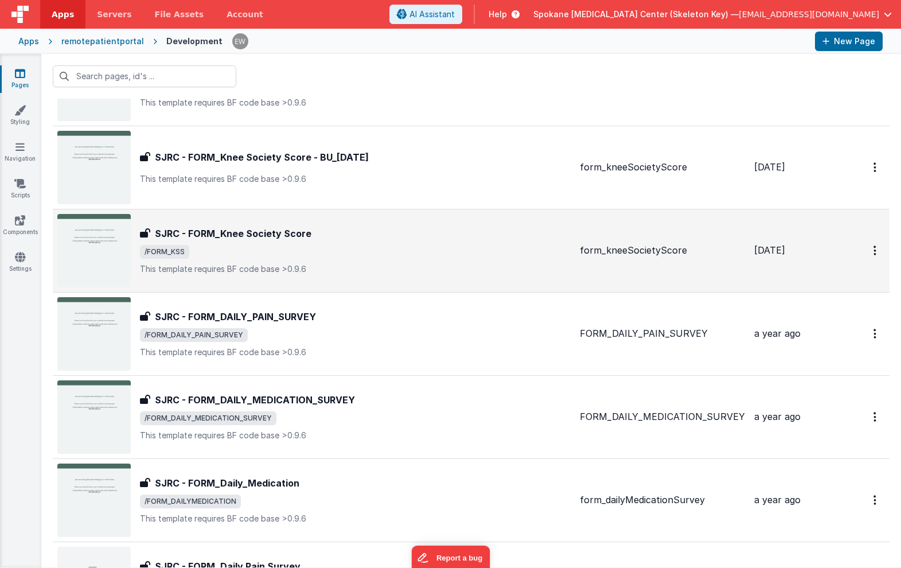
click at [255, 234] on h3 "SJRC - FORM_Knee Society Score" at bounding box center [233, 234] width 157 height 14
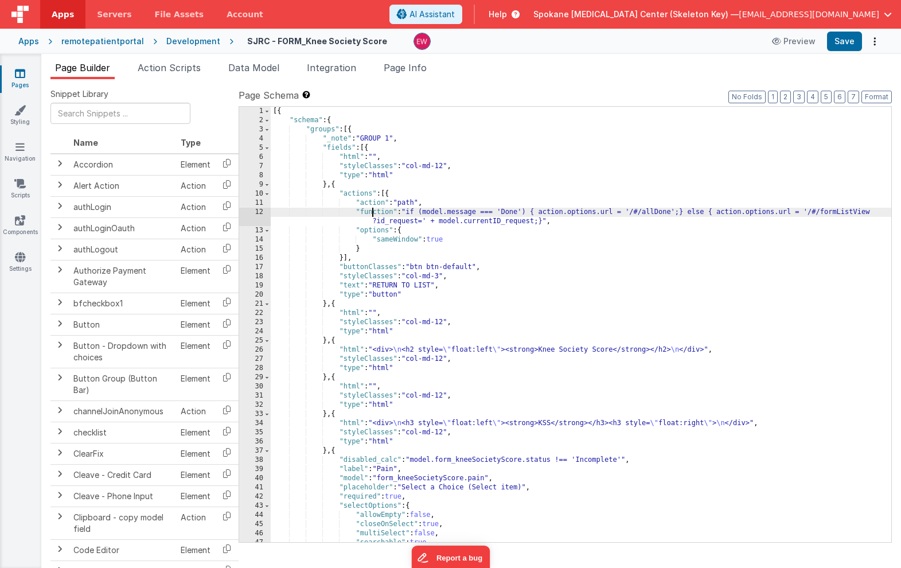
click at [372, 213] on div "[{ "schema" : { "groups" : [{ "_note" : "GROUP 1" , "fields" : [{ "html" : "" ,…" at bounding box center [581, 334] width 621 height 454
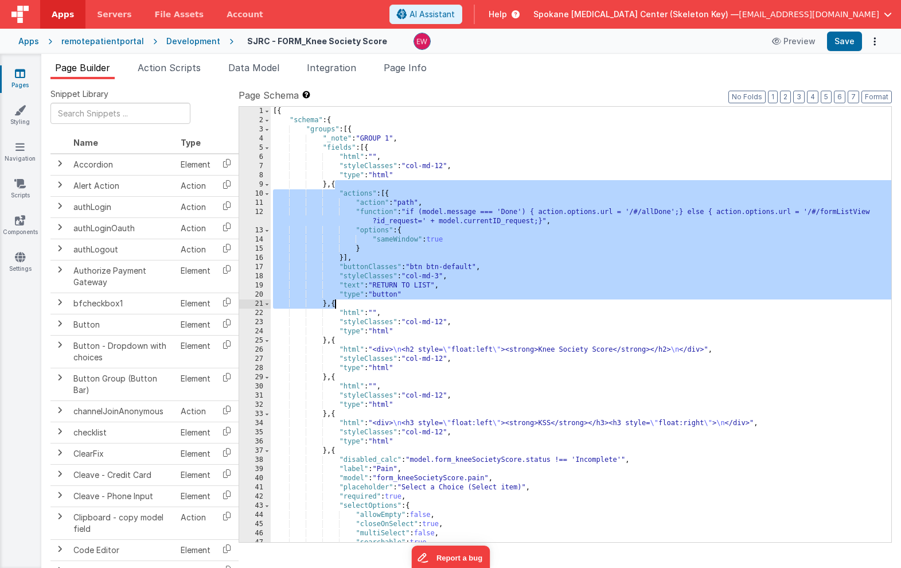
drag, startPoint x: 335, startPoint y: 183, endPoint x: 336, endPoint y: 305, distance: 122.2
click at [336, 305] on div "[{ "schema" : { "groups" : [{ "_note" : "GROUP 1" , "fields" : [{ "html" : "" ,…" at bounding box center [581, 334] width 621 height 454
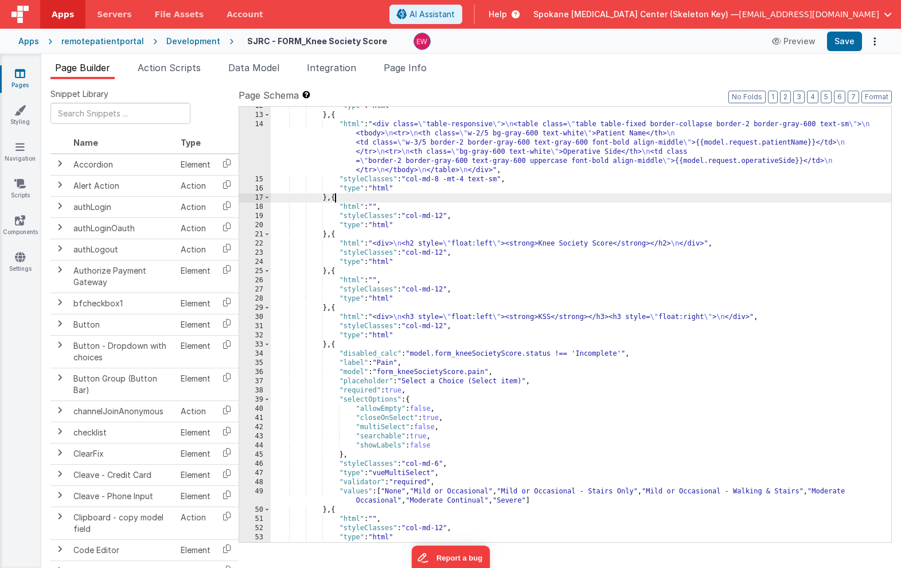
scroll to position [133, 0]
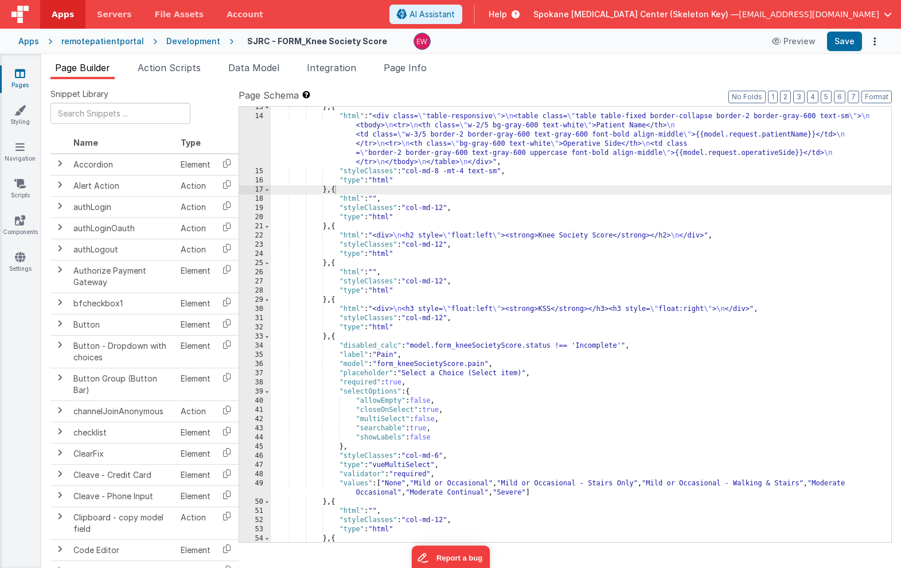
click at [414, 320] on div "} , { "html" : "<div class= \" table-responsive \" > \n <table class= \" table …" at bounding box center [581, 330] width 621 height 454
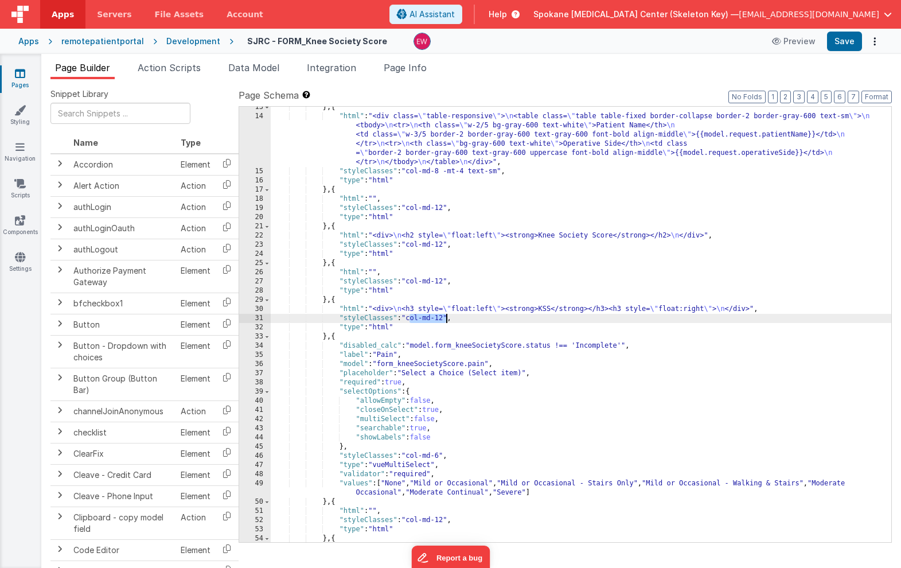
drag, startPoint x: 414, startPoint y: 320, endPoint x: 446, endPoint y: 322, distance: 32.8
click at [446, 322] on div "} , { "html" : "<div class= \" table-responsive \" > \n <table class= \" table …" at bounding box center [581, 330] width 621 height 454
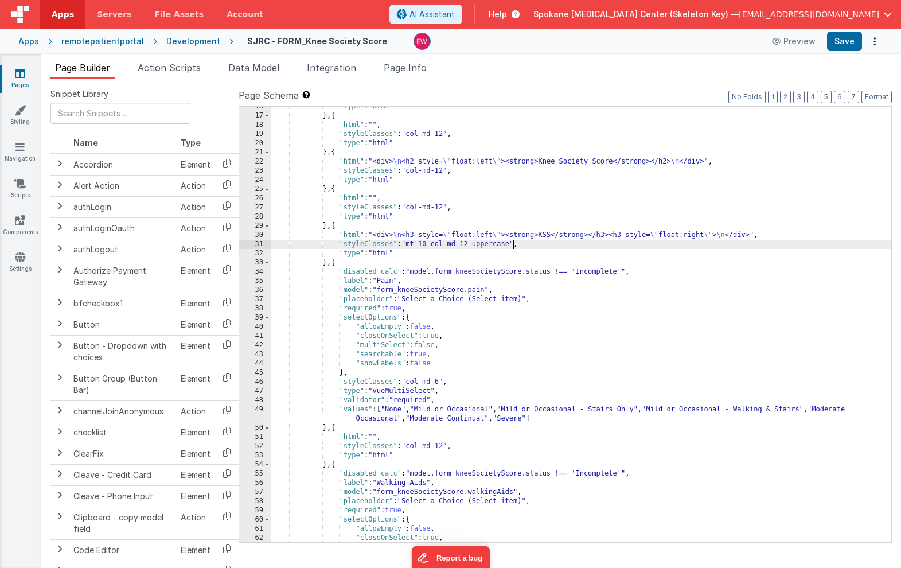
scroll to position [211, 0]
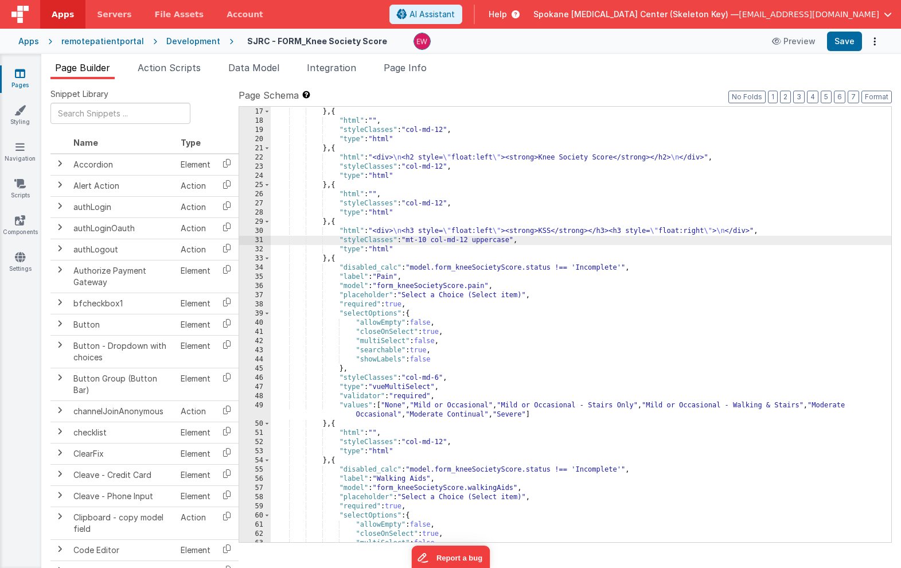
click at [440, 378] on div ""type" : "html" } , { "html" : "" , "styleClasses" : "col-md-12" , "type" : "ht…" at bounding box center [581, 325] width 621 height 454
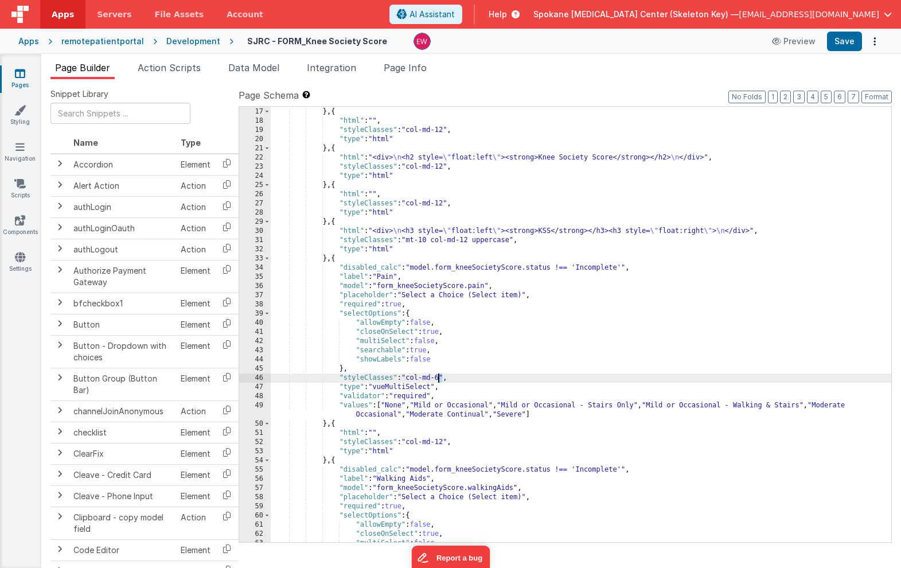
click at [440, 378] on div ""type" : "html" } , { "html" : "" , "styleClasses" : "col-md-12" , "type" : "ht…" at bounding box center [581, 325] width 621 height 454
click at [549, 444] on div "} , { "html" : "" , "styleClasses" : "col-md-12" , "type" : "html" } , { "html"…" at bounding box center [581, 333] width 621 height 454
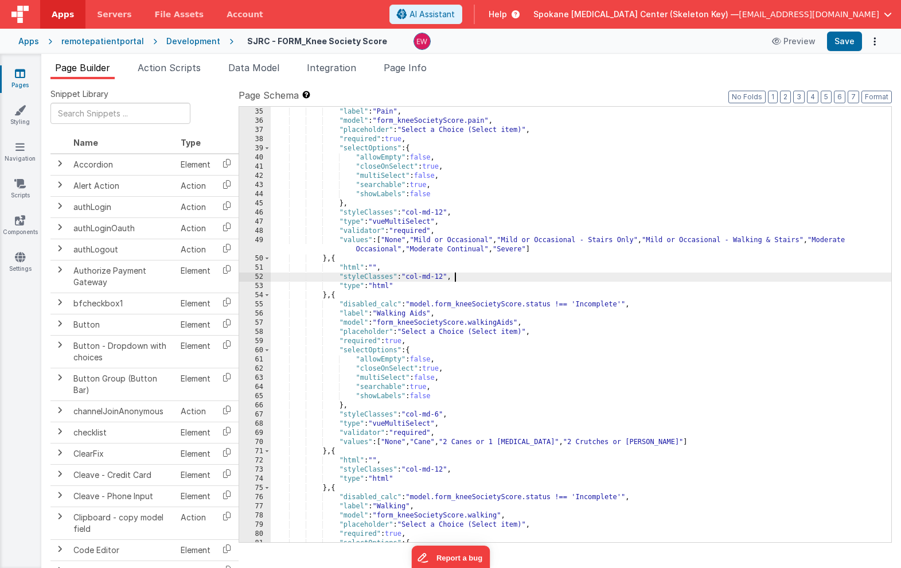
scroll to position [386, 0]
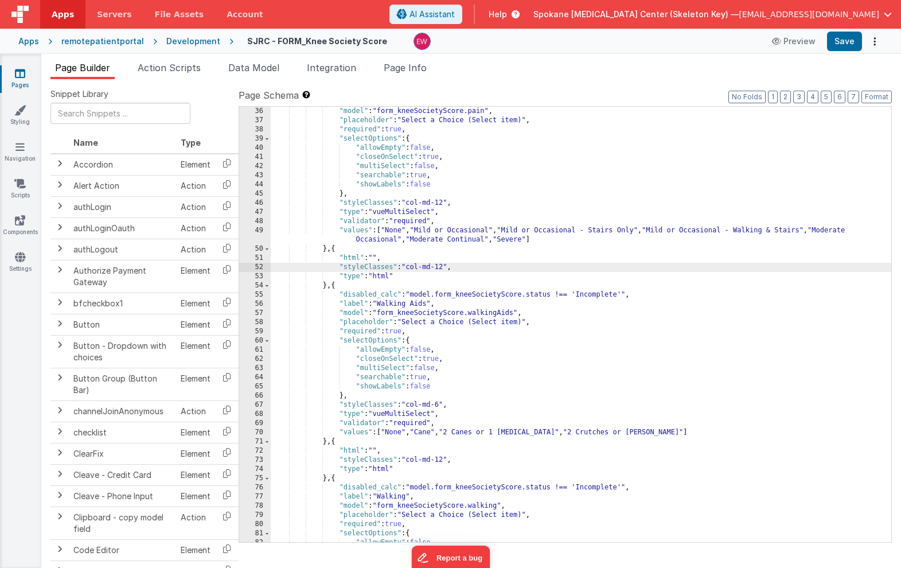
click at [438, 403] on div ""model" : "form_kneeSocietyScore.pain" , "placeholder" : "Select a Choice (Sele…" at bounding box center [581, 334] width 621 height 454
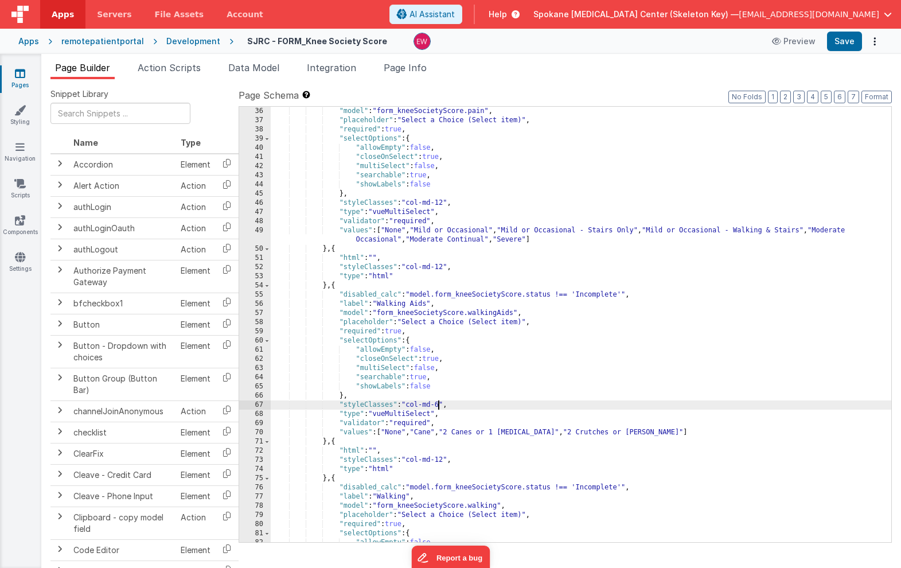
click at [438, 403] on div ""model" : "form_kneeSocietyScore.pain" , "placeholder" : "Select a Choice (Sele…" at bounding box center [581, 334] width 621 height 454
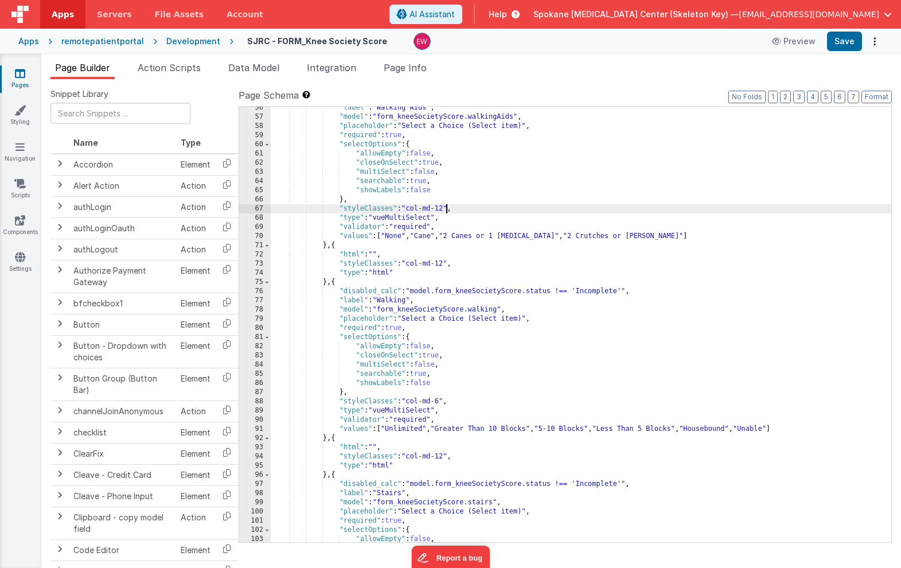
scroll to position [582, 0]
click at [438, 402] on div ""label" : "Walking Aids" , "model" : "form_kneeSocietyScore.walkingAids" , "pla…" at bounding box center [581, 330] width 621 height 454
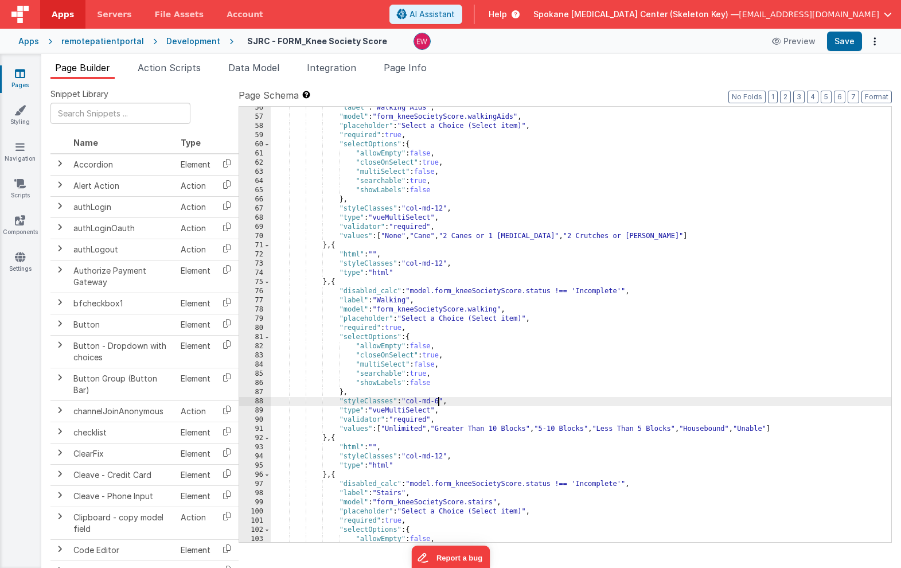
click at [438, 402] on div ""label" : "Walking Aids" , "model" : "form_kneeSocietyScore.walkingAids" , "pla…" at bounding box center [581, 330] width 621 height 454
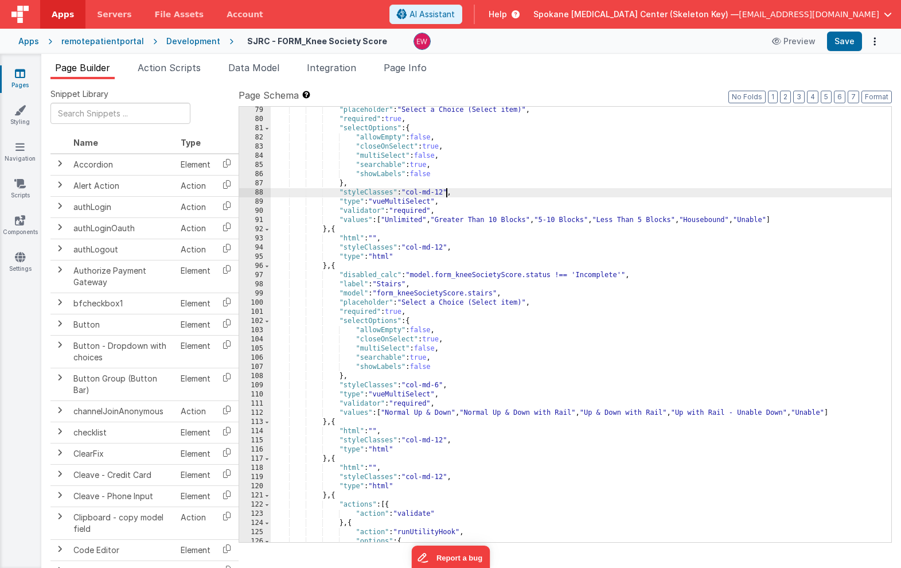
scroll to position [796, 0]
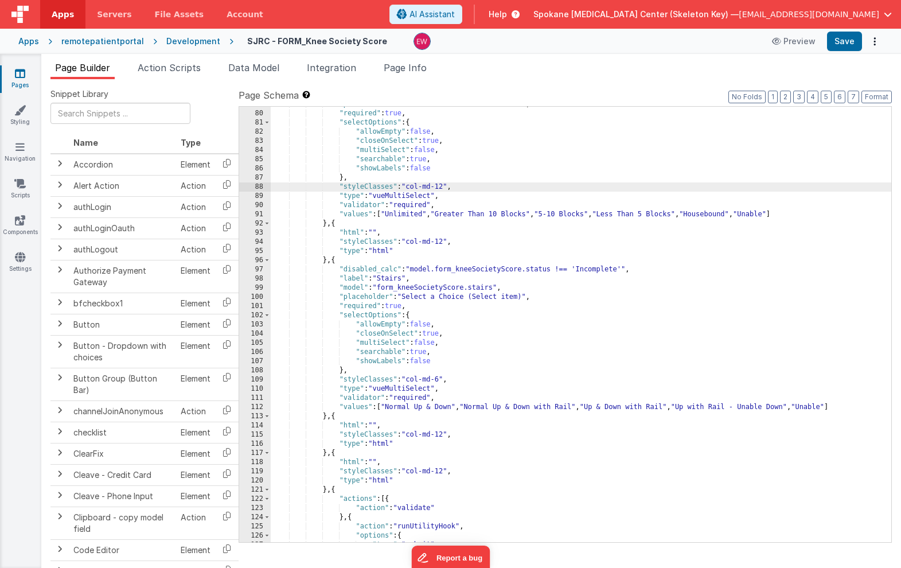
click at [440, 379] on div ""placeholder" : "Select a Choice (Select item)" , "required" : true , "selectOp…" at bounding box center [581, 327] width 621 height 454
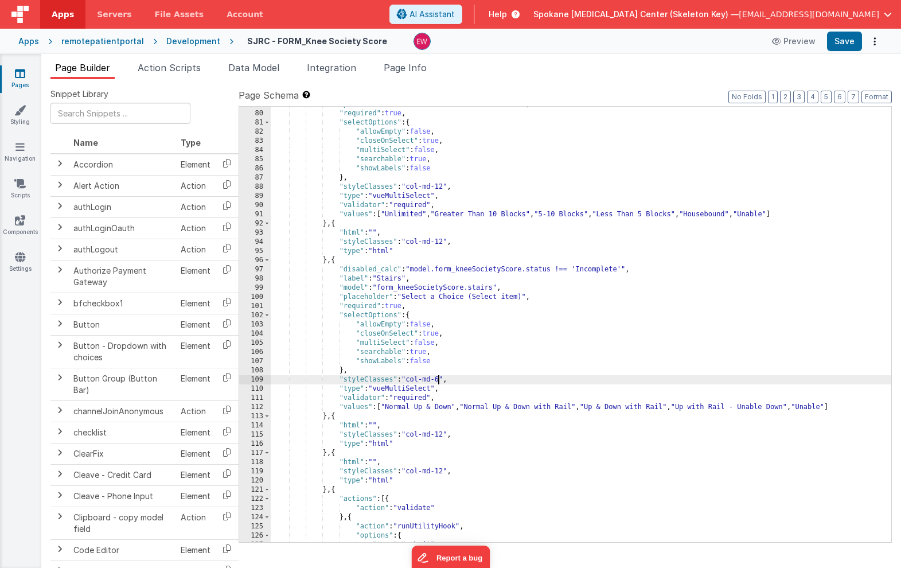
click at [440, 379] on div ""placeholder" : "Select a Choice (Select item)" , "required" : true , "selectOp…" at bounding box center [581, 327] width 621 height 454
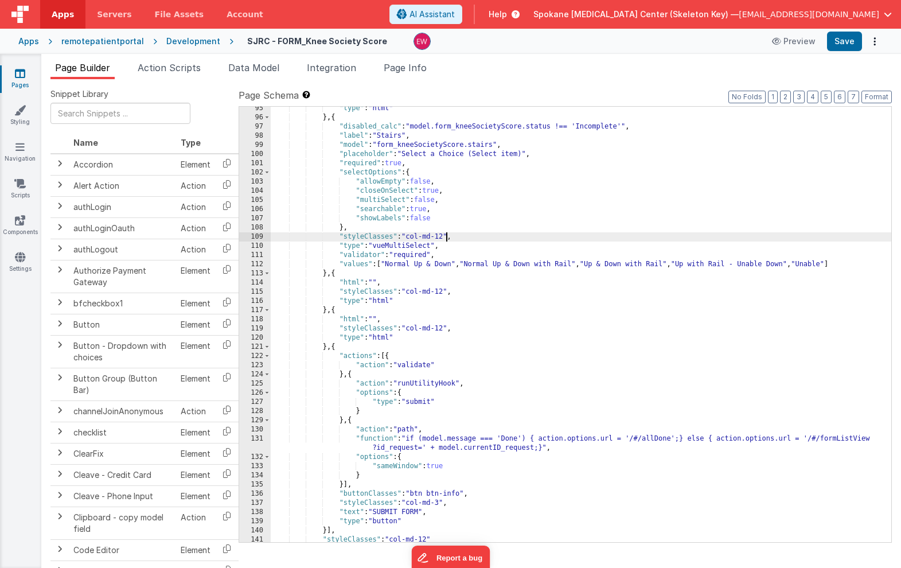
scroll to position [969, 0]
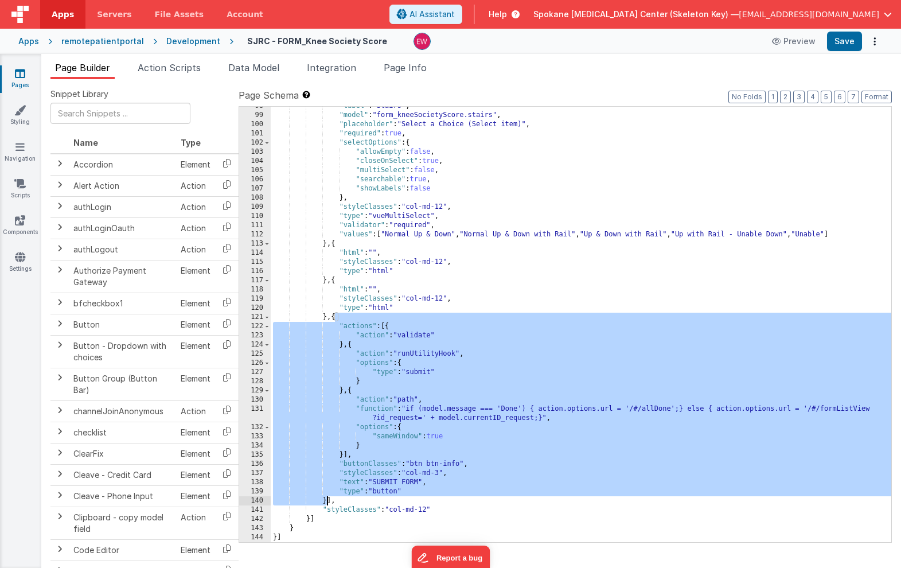
drag, startPoint x: 336, startPoint y: 317, endPoint x: 326, endPoint y: 501, distance: 184.4
click at [326, 501] on div ""label" : "Stairs" , "model" : "form_kneeSocietyScore.stairs" , "placeholder" :…" at bounding box center [581, 329] width 621 height 454
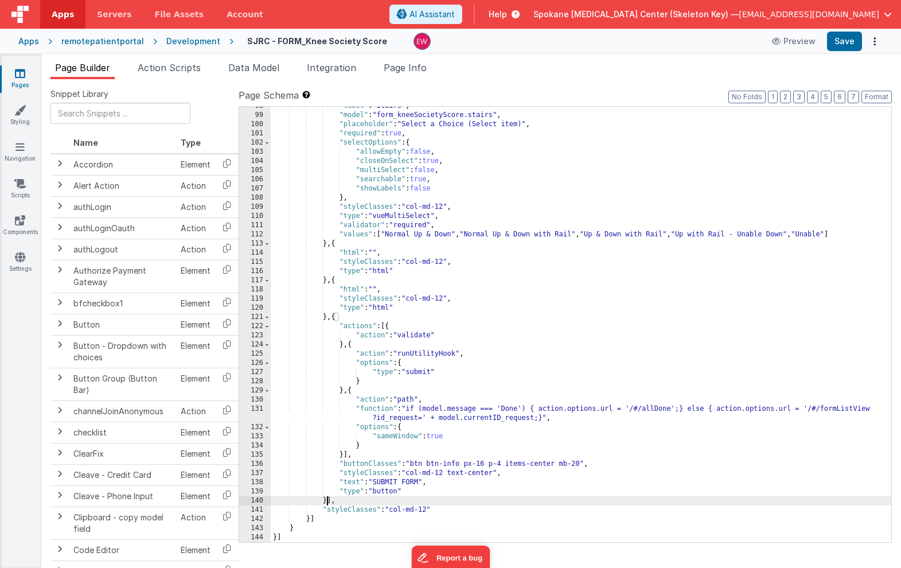
click at [399, 509] on div ""label" : "Stairs" , "model" : "form_kneeSocietyScore.stairs" , "placeholder" :…" at bounding box center [581, 329] width 621 height 454
drag, startPoint x: 399, startPoint y: 509, endPoint x: 427, endPoint y: 509, distance: 28.1
click at [427, 509] on div ""label" : "Stairs" , "model" : "form_kneeSocietyScore.stairs" , "placeholder" :…" at bounding box center [581, 329] width 621 height 454
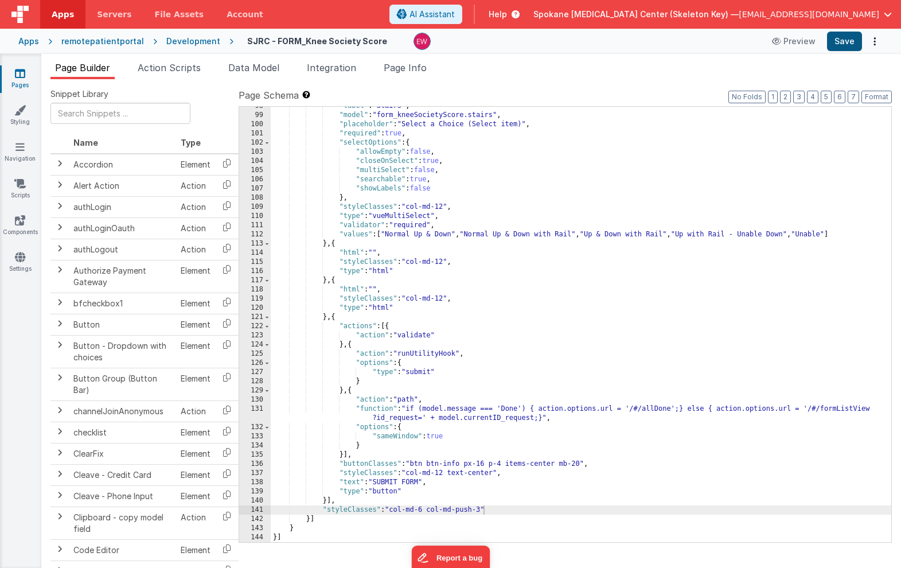
click at [842, 44] on button "Save" at bounding box center [844, 42] width 35 height 20
click at [21, 77] on icon at bounding box center [20, 73] width 10 height 11
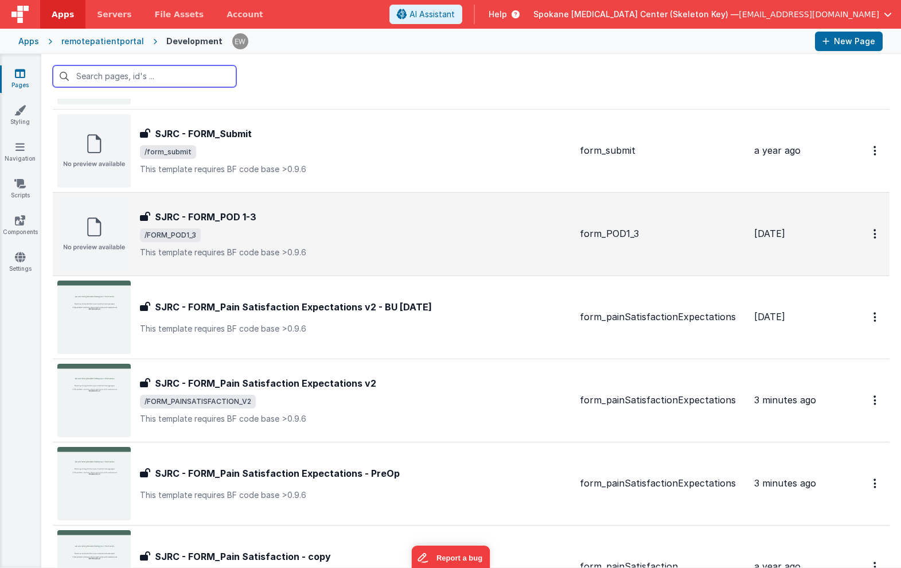
scroll to position [532, 0]
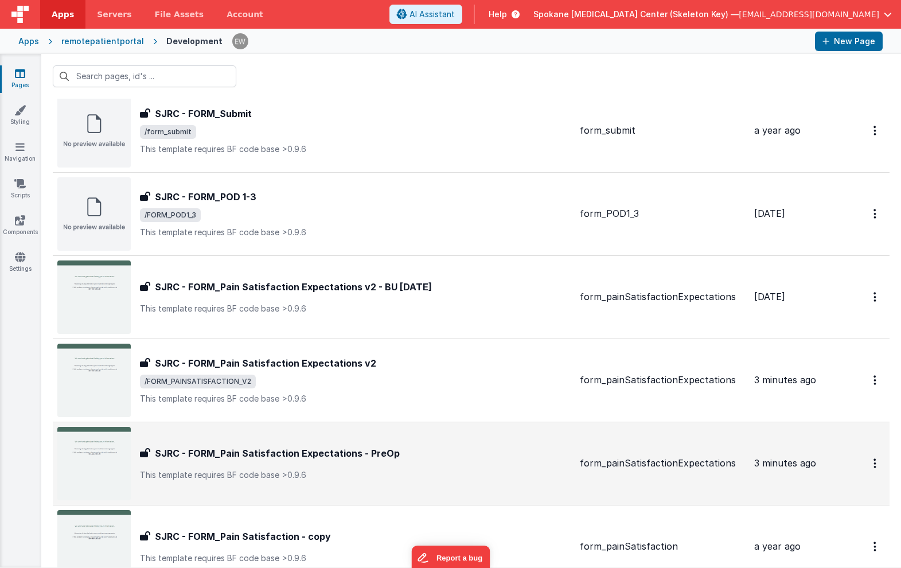
click at [359, 449] on h3 "SJRC - FORM_Pain Satisfaction Expectations - PreOp" at bounding box center [277, 453] width 245 height 14
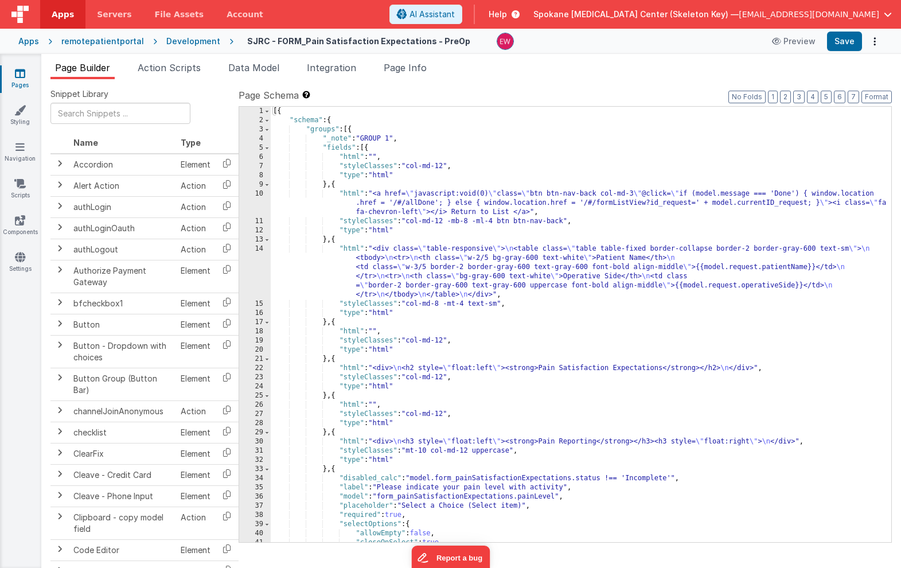
click at [560, 388] on div "[{ "schema" : { "groups" : [{ "_note" : "GROUP 1" , "fields" : [{ "html" : "" ,…" at bounding box center [581, 334] width 621 height 454
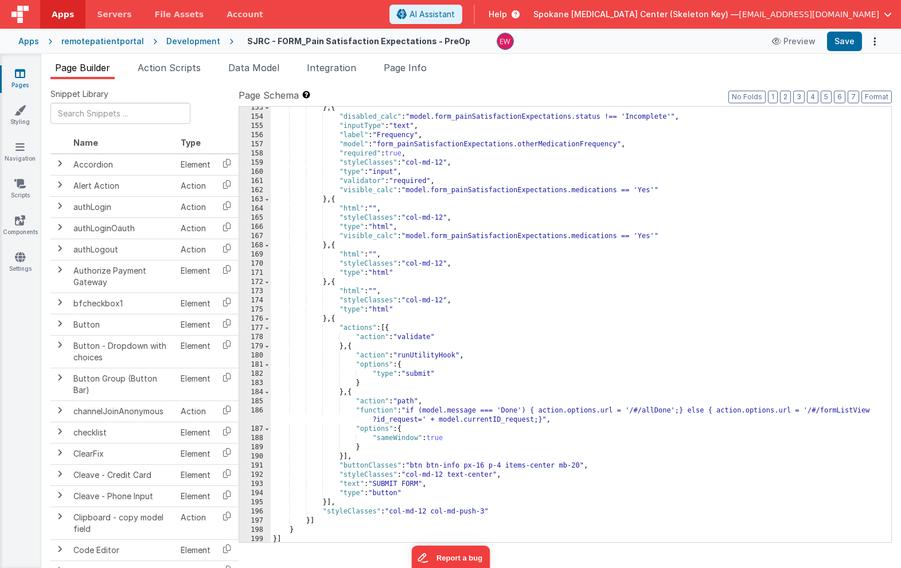
scroll to position [1465, 0]
click at [399, 510] on div "} , { "disabled_calc" : "model.form_painSatisfactionExpectations.status !== 'In…" at bounding box center [581, 329] width 621 height 454
drag, startPoint x: 399, startPoint y: 510, endPoint x: 486, endPoint y: 512, distance: 86.7
click at [486, 512] on div "} , { "disabled_calc" : "model.form_painSatisfactionExpectations.status !== 'In…" at bounding box center [581, 329] width 621 height 454
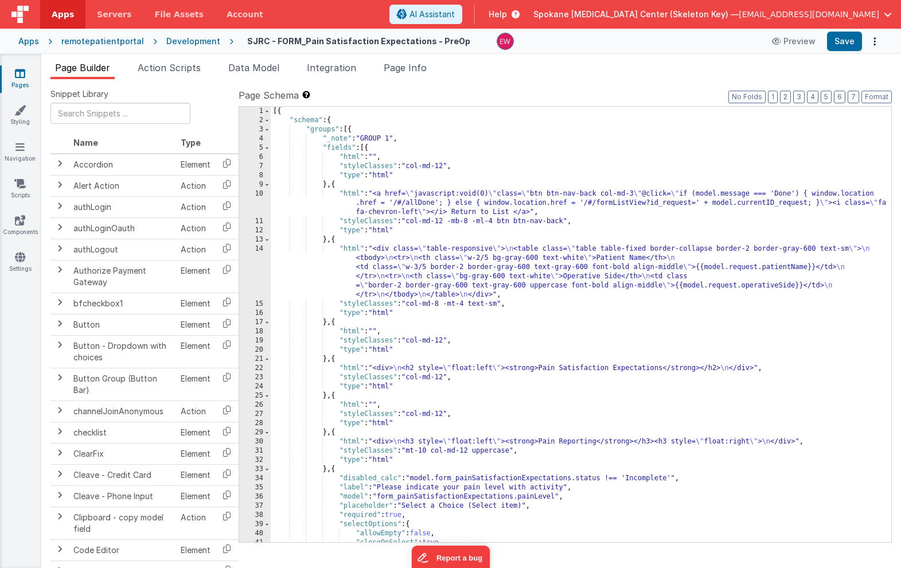
scroll to position [0, 0]
click at [848, 42] on button "Save" at bounding box center [844, 42] width 35 height 20
click at [19, 74] on icon at bounding box center [20, 73] width 10 height 11
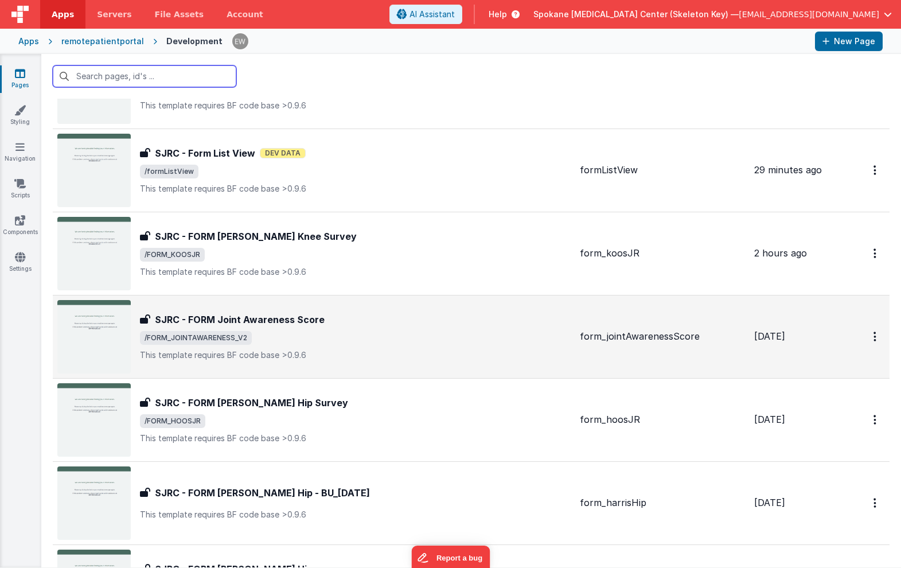
scroll to position [1908, 0]
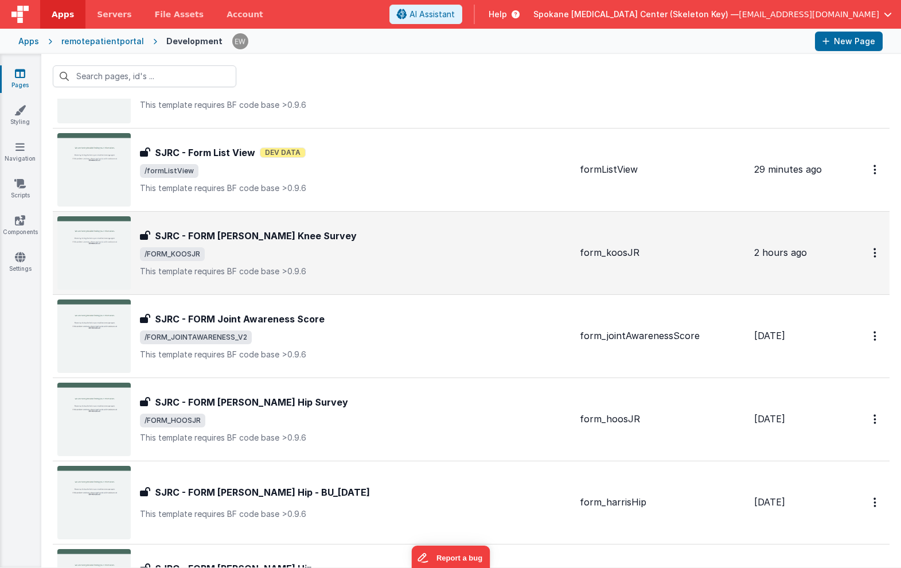
click at [295, 238] on h3 "SJRC - FORM [PERSON_NAME] Knee Survey" at bounding box center [256, 236] width 202 height 14
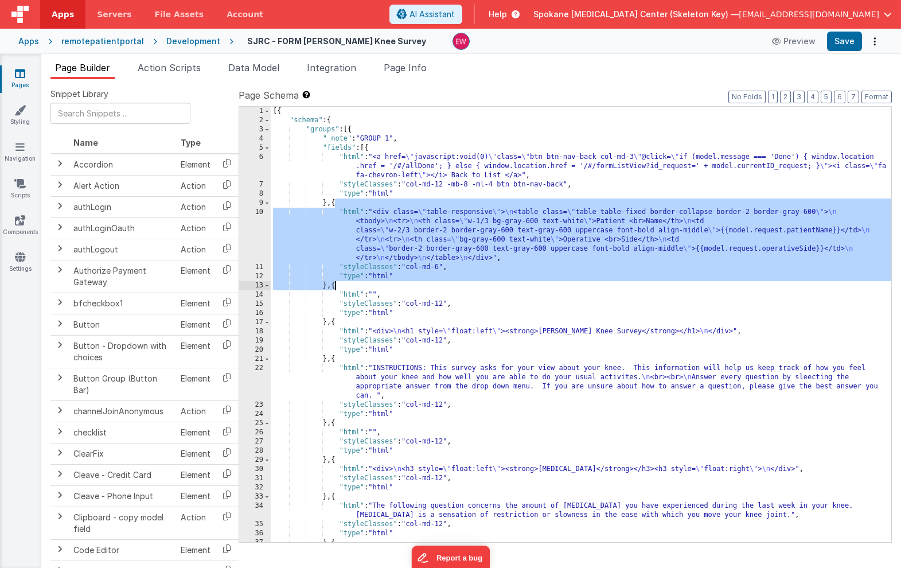
drag, startPoint x: 335, startPoint y: 203, endPoint x: 335, endPoint y: 285, distance: 82.1
click at [335, 285] on div "[{ "schema" : { "groups" : [{ "_note" : "GROUP 1" , "fields" : [{ "html" : "<a …" at bounding box center [581, 334] width 621 height 454
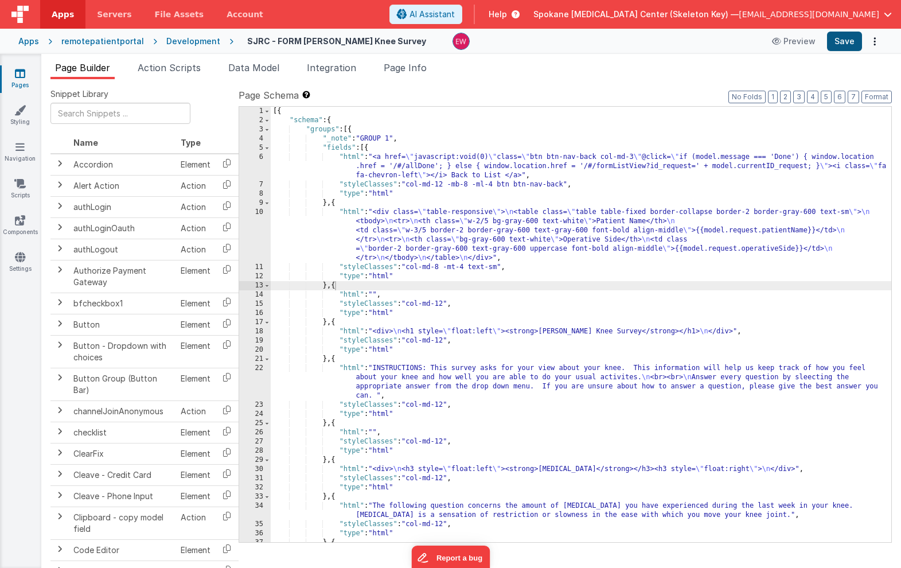
click at [842, 41] on button "Save" at bounding box center [844, 42] width 35 height 20
click at [21, 80] on link "Pages" at bounding box center [19, 79] width 41 height 23
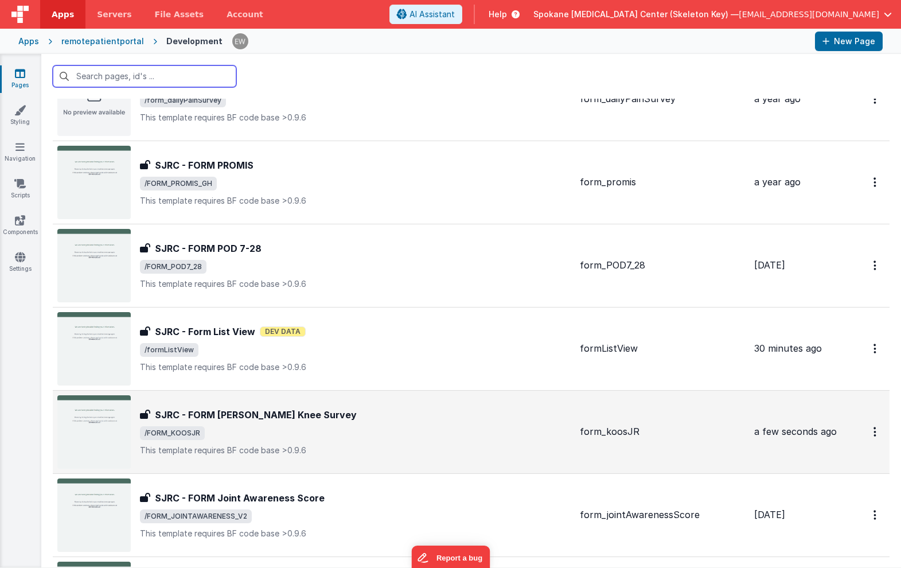
scroll to position [1722, 0]
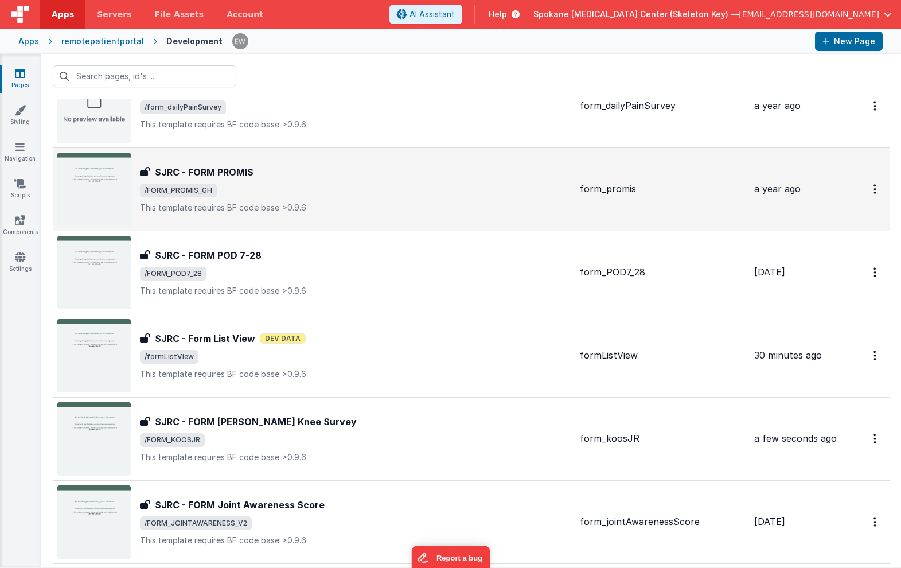
click at [223, 168] on h3 "SJRC - FORM PROMIS" at bounding box center [204, 172] width 99 height 14
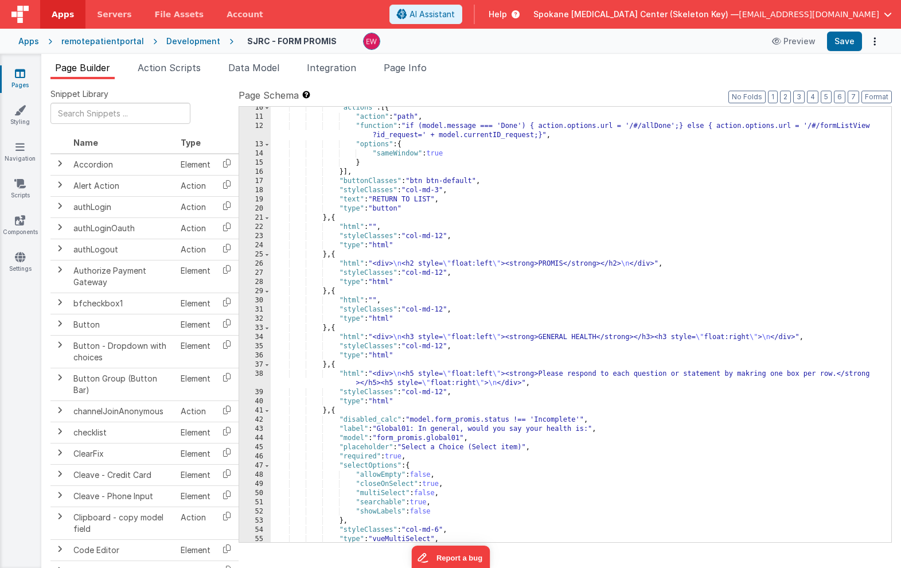
scroll to position [93, 0]
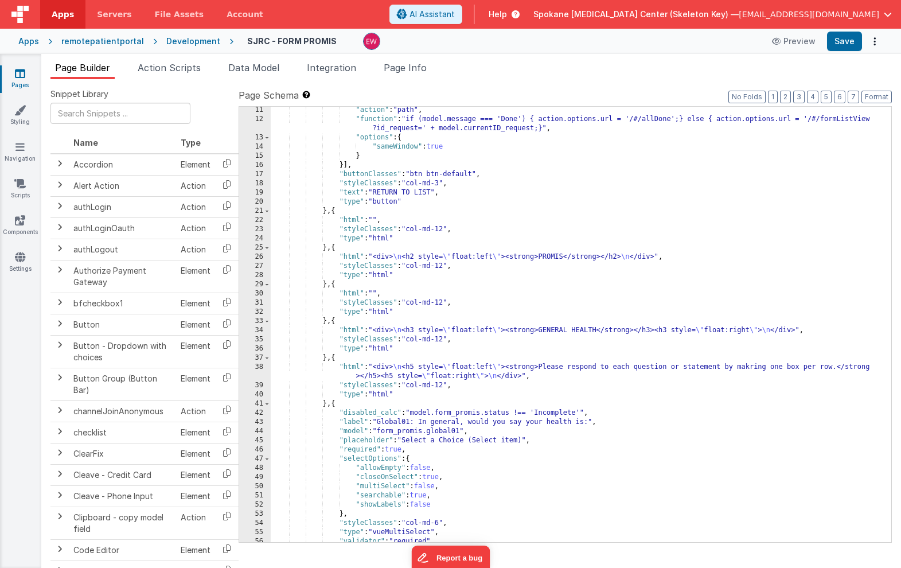
click at [412, 340] on div ""action" : "path" , "function" : "if (model.message === 'Done') { action.option…" at bounding box center [581, 333] width 621 height 454
drag, startPoint x: 412, startPoint y: 340, endPoint x: 446, endPoint y: 342, distance: 33.9
click at [446, 342] on div ""action" : "path" , "function" : "if (model.message === 'Done') { action.option…" at bounding box center [581, 333] width 621 height 454
paste textarea
click at [568, 331] on div ""action" : "path" , "function" : "if (model.message === 'Done') { action.option…" at bounding box center [581, 333] width 621 height 454
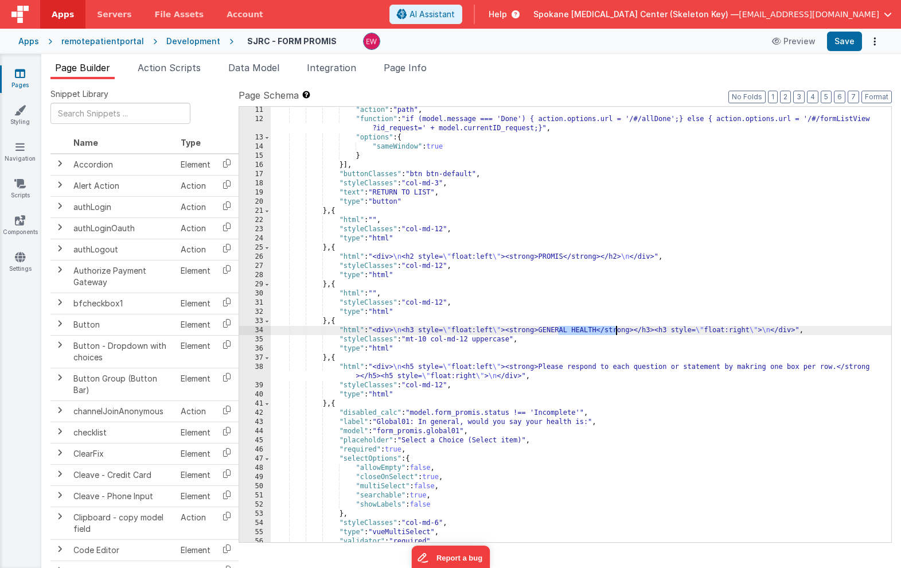
drag, startPoint x: 568, startPoint y: 331, endPoint x: 607, endPoint y: 331, distance: 39.0
click at [607, 331] on div ""action" : "path" , "function" : "if (model.message === 'Done') { action.option…" at bounding box center [581, 333] width 621 height 454
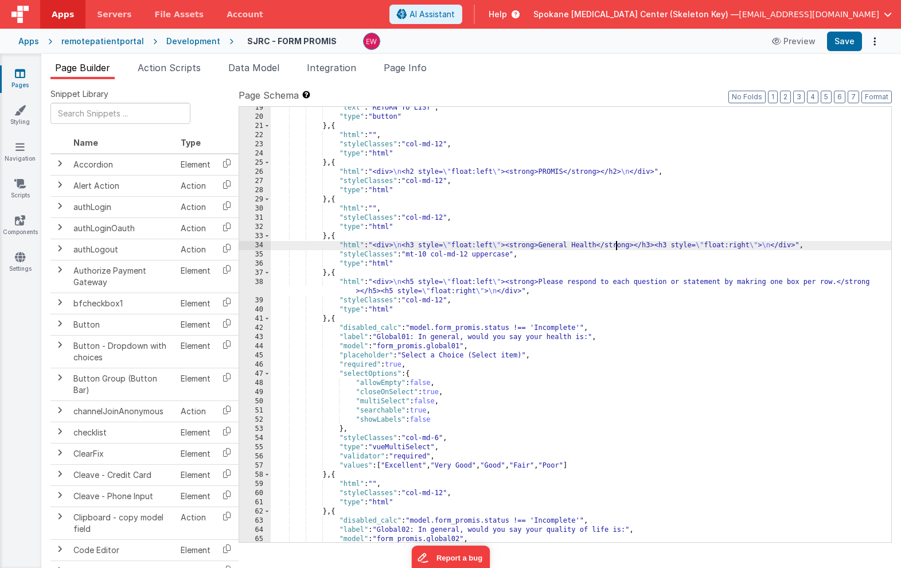
scroll to position [184, 0]
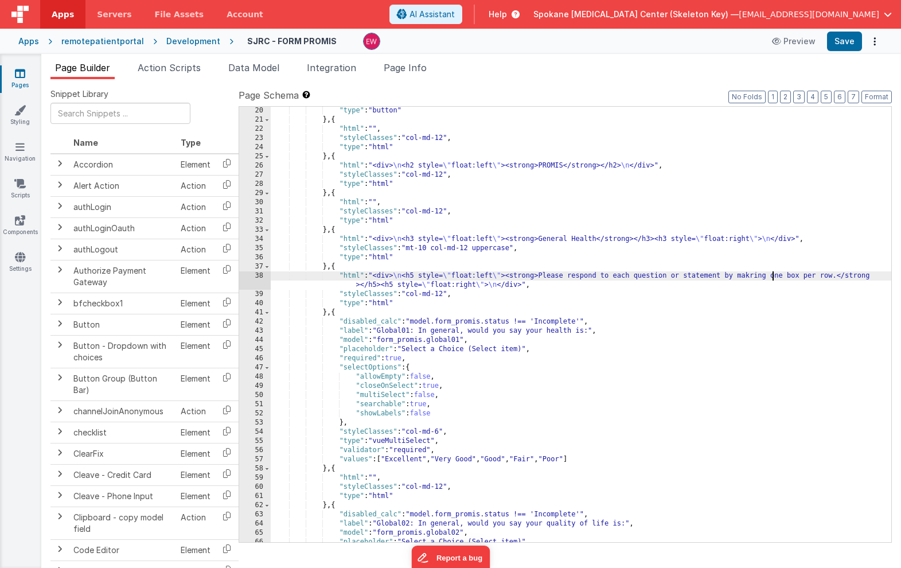
click at [773, 276] on div ""type" : "button" } , { "html" : "" , "styleClasses" : "col-md-12" , "type" : "…" at bounding box center [581, 333] width 621 height 454
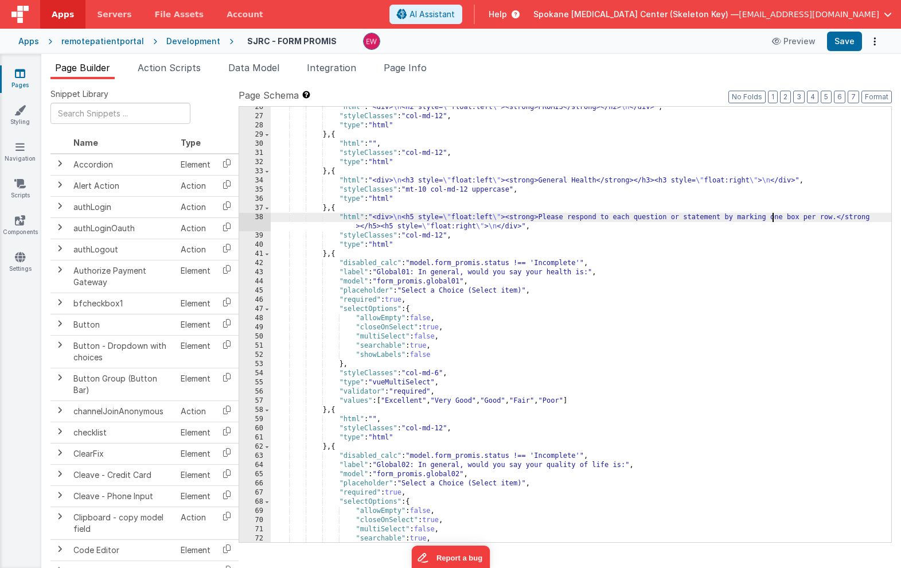
scroll to position [252, 0]
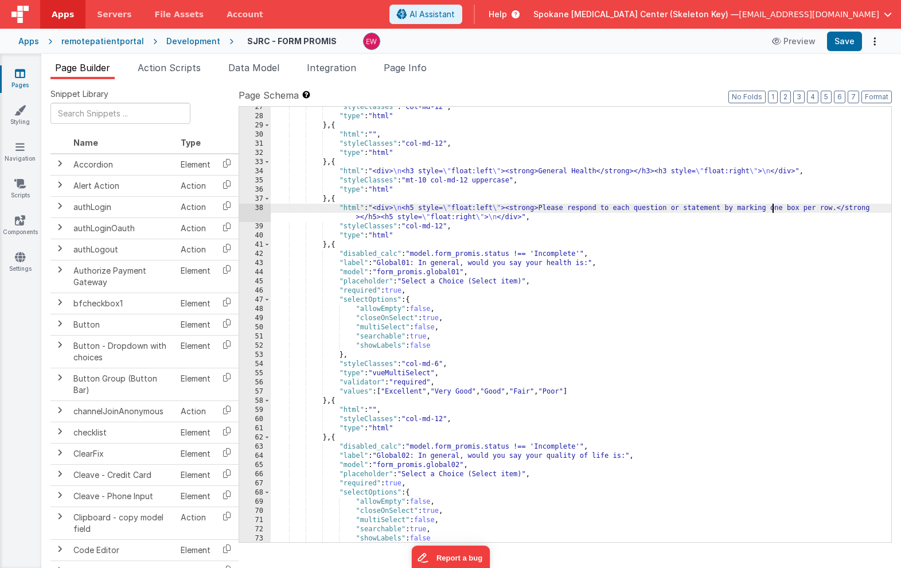
click at [546, 252] on div ""styleClasses" : "col-md-12" , "type" : "html" } , { "html" : "" , "styleClasse…" at bounding box center [581, 330] width 621 height 454
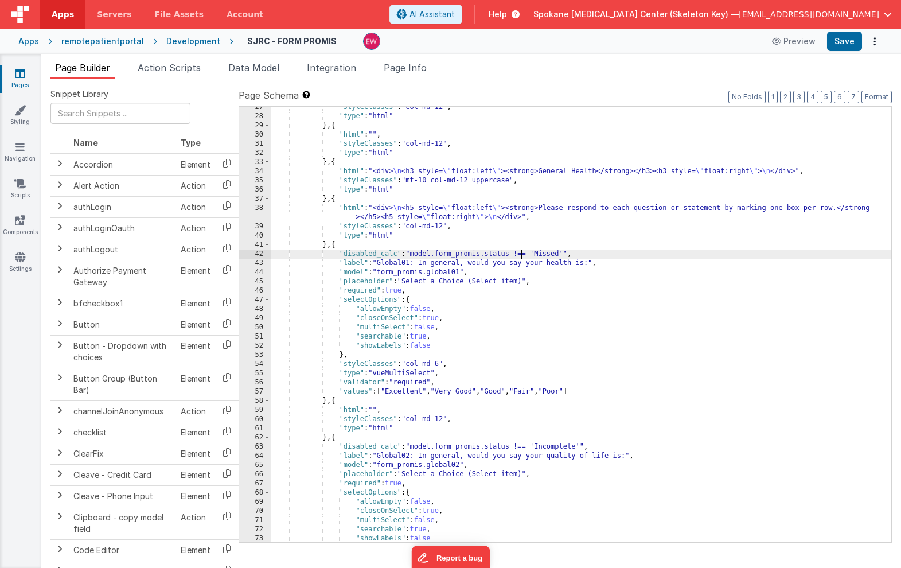
click at [522, 255] on div ""styleClasses" : "col-md-12" , "type" : "html" } , { "html" : "" , "styleClasse…" at bounding box center [581, 330] width 621 height 454
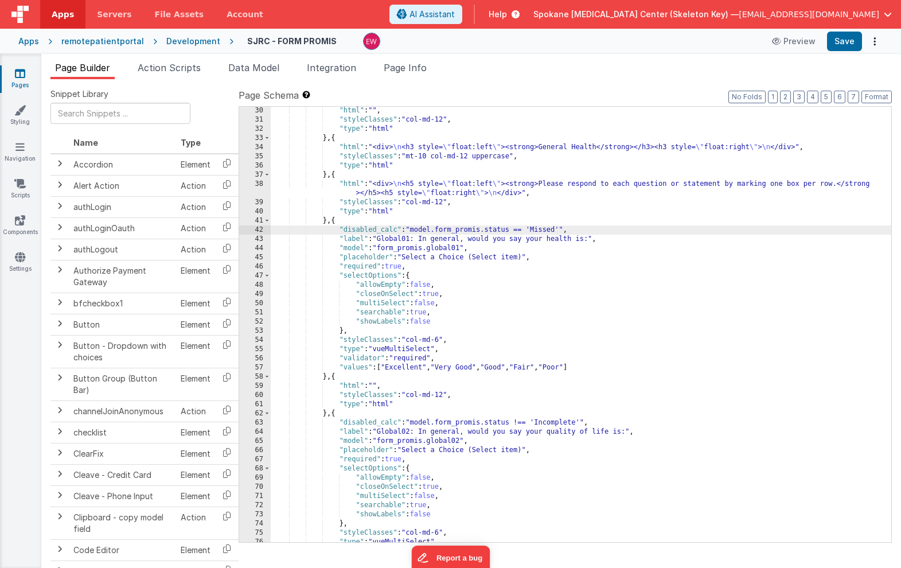
scroll to position [277, 0]
click at [439, 337] on div ""html" : "" , "styleClasses" : "col-md-12" , "type" : "html" } , { "html" : "<d…" at bounding box center [581, 332] width 621 height 454
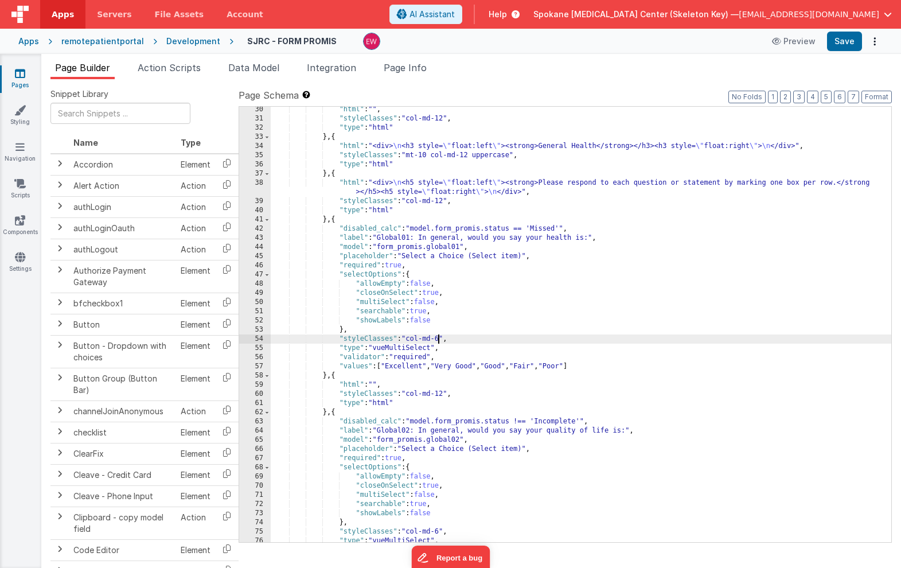
click at [439, 337] on div ""html" : "" , "styleClasses" : "col-md-12" , "type" : "html" } , { "html" : "<d…" at bounding box center [581, 332] width 621 height 454
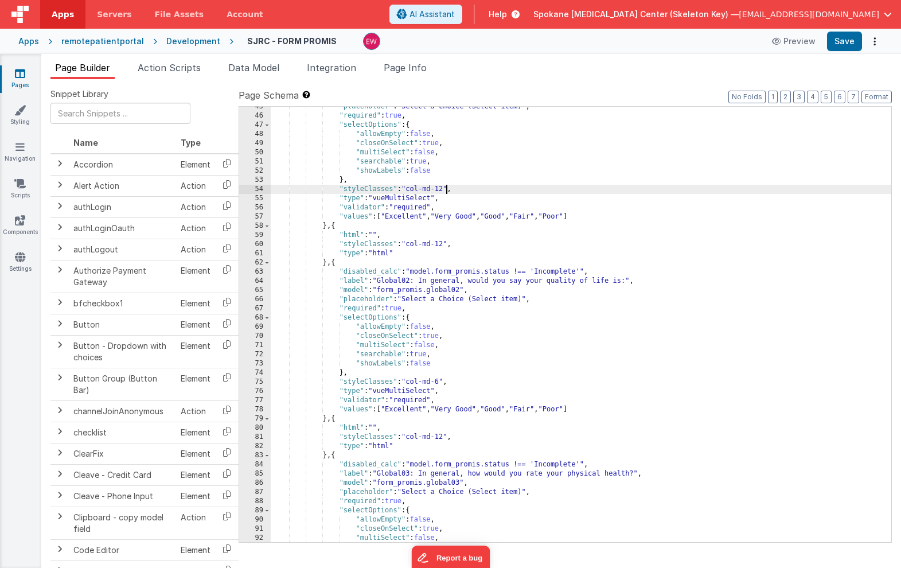
scroll to position [427, 0]
click at [554, 270] on div ""placeholder" : "Select a Choice (Select item)" , "required" : true , "selectOp…" at bounding box center [581, 329] width 621 height 454
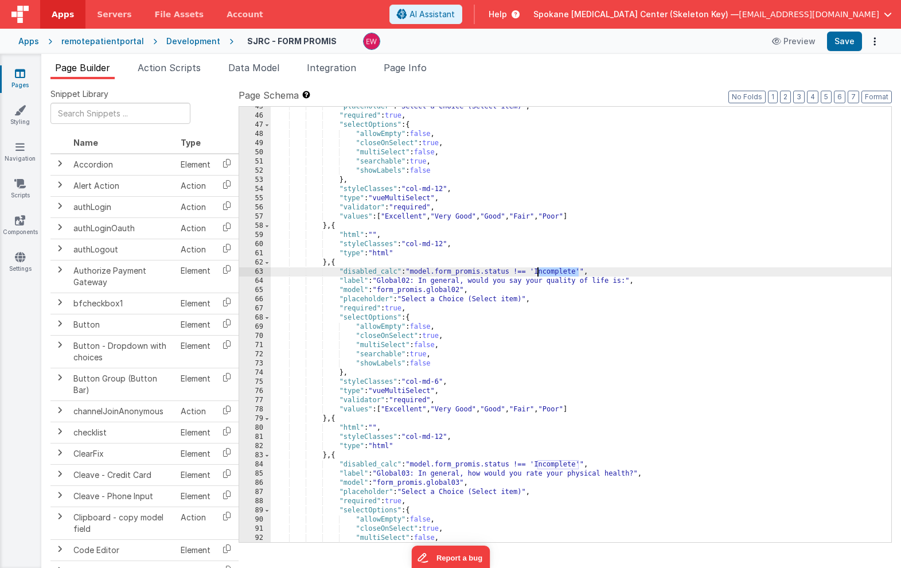
click at [554, 270] on div ""placeholder" : "Select a Choice (Select item)" , "required" : true , "selectOp…" at bounding box center [581, 329] width 621 height 454
click at [520, 272] on div ""placeholder" : "Select a Choice (Select item)" , "required" : true , "selectOp…" at bounding box center [581, 329] width 621 height 454
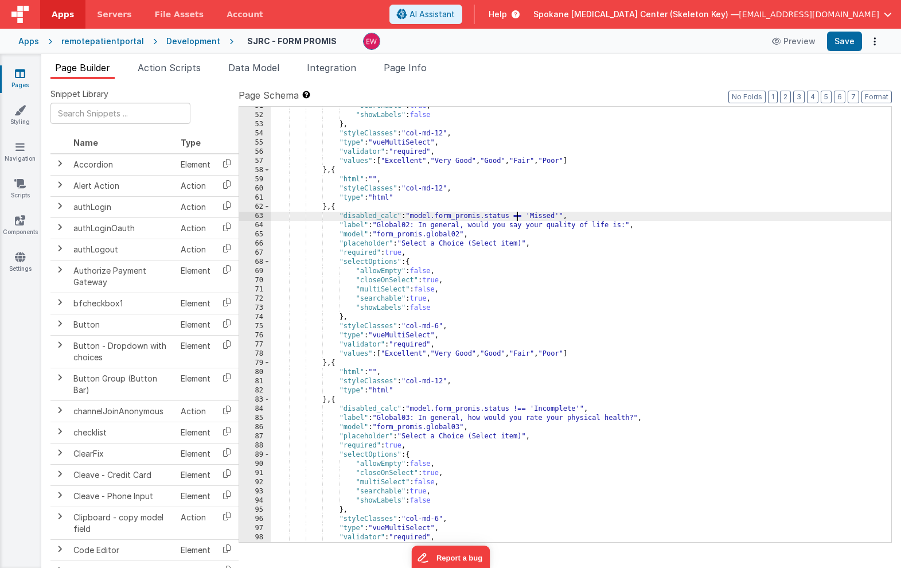
scroll to position [483, 0]
click at [440, 328] on div ""searchable" : true , "showLabels" : false } , "styleClasses" : "col-md-12" , "…" at bounding box center [581, 329] width 621 height 454
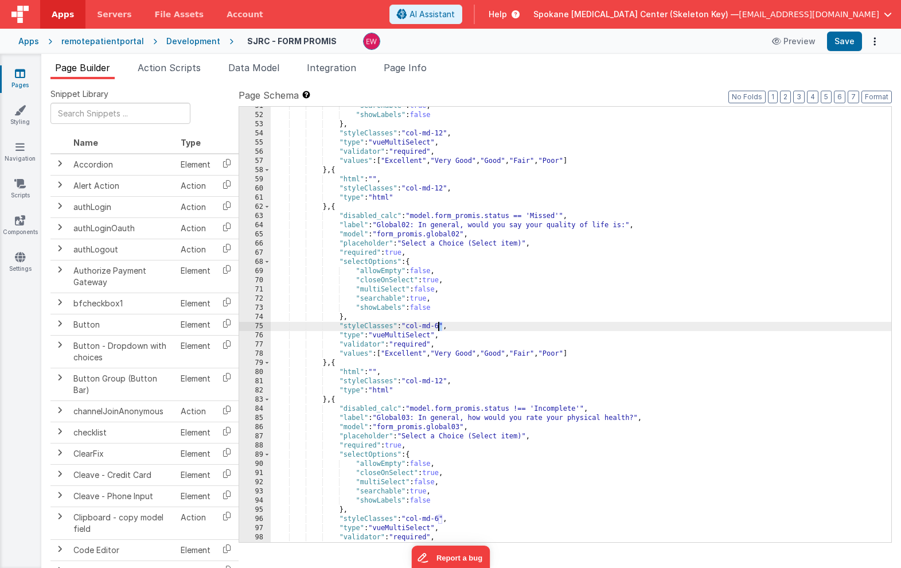
click at [440, 328] on div ""searchable" : true , "showLabels" : false } , "styleClasses" : "col-md-12" , "…" at bounding box center [581, 329] width 621 height 454
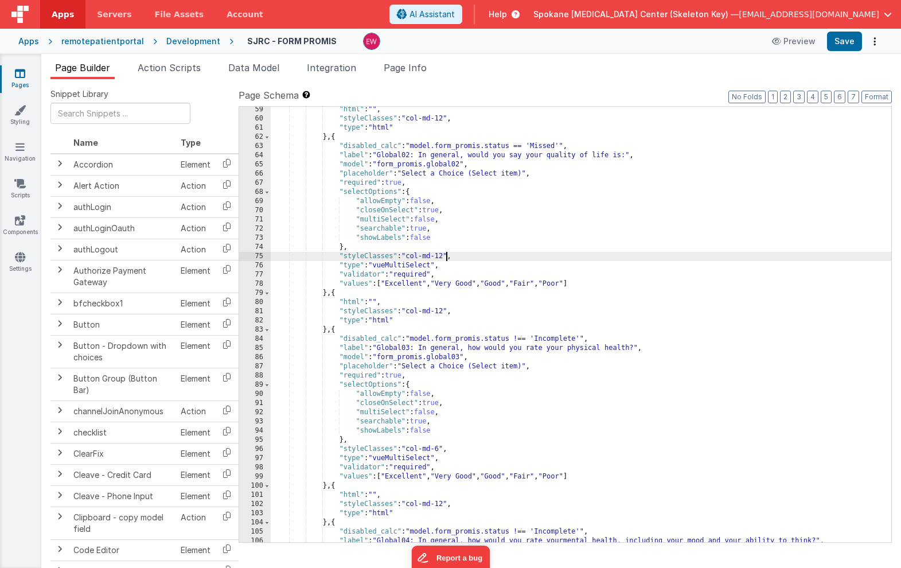
scroll to position [559, 0]
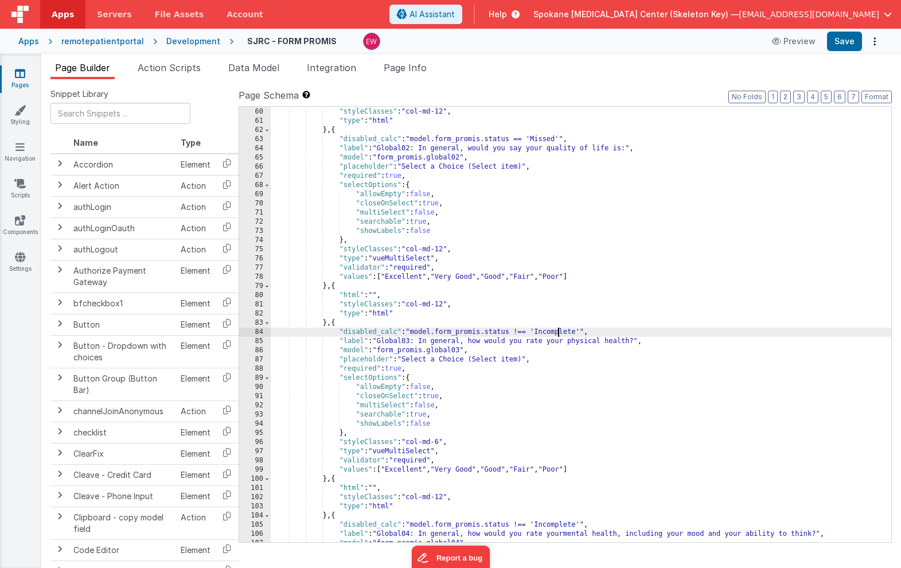
click at [558, 332] on div ""html" : "" , "styleClasses" : "col-md-12" , "type" : "html" } , { "disabled_ca…" at bounding box center [581, 325] width 621 height 454
click at [520, 333] on div ""html" : "" , "styleClasses" : "col-md-12" , "type" : "html" } , { "disabled_ca…" at bounding box center [581, 325] width 621 height 454
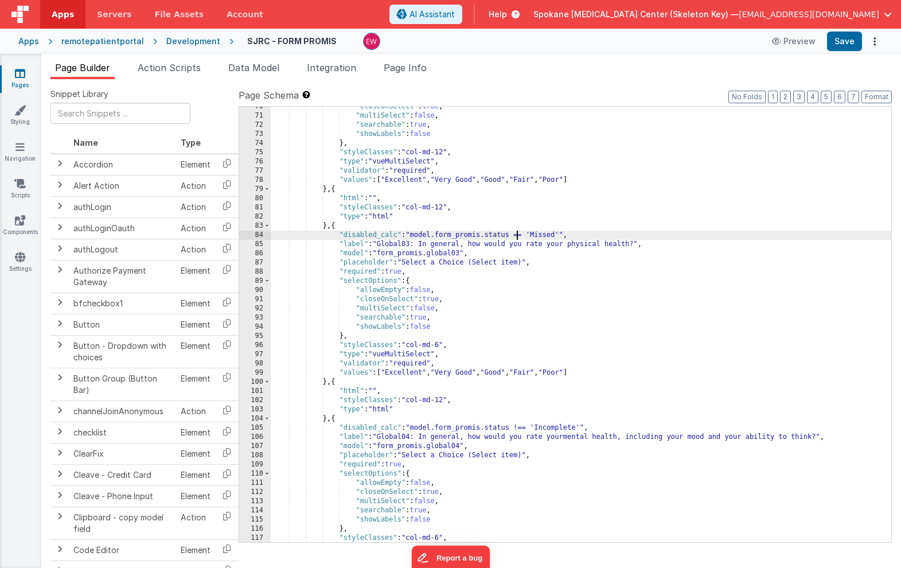
scroll to position [658, 0]
click at [439, 343] on div ""closeOnSelect" : true , "multiSelect" : false , "searchable" : true , "showLab…" at bounding box center [581, 328] width 621 height 454
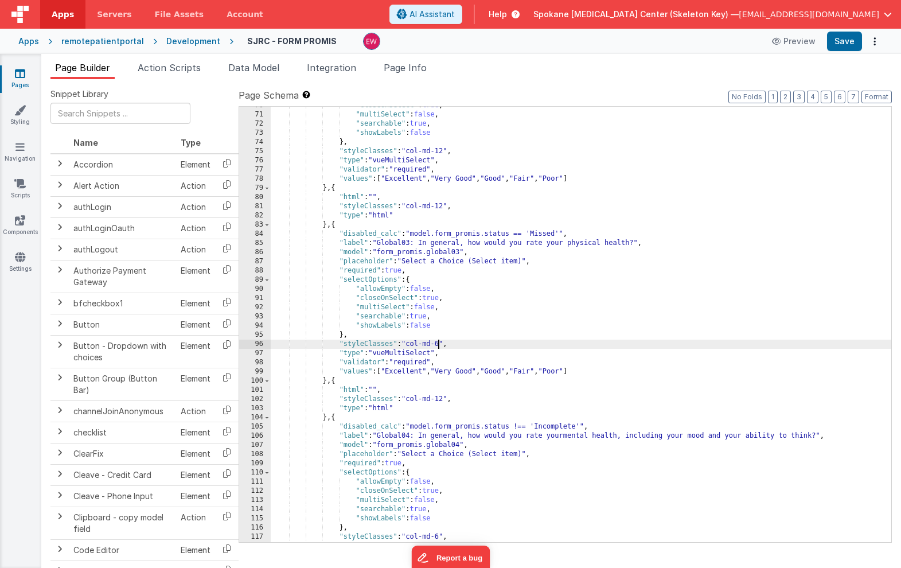
click at [439, 343] on div ""closeOnSelect" : true , "multiSelect" : false , "searchable" : true , "showLab…" at bounding box center [581, 328] width 621 height 454
click at [557, 422] on div ""closeOnSelect" : true , "multiSelect" : false , "searchable" : true , "showLab…" at bounding box center [581, 326] width 621 height 454
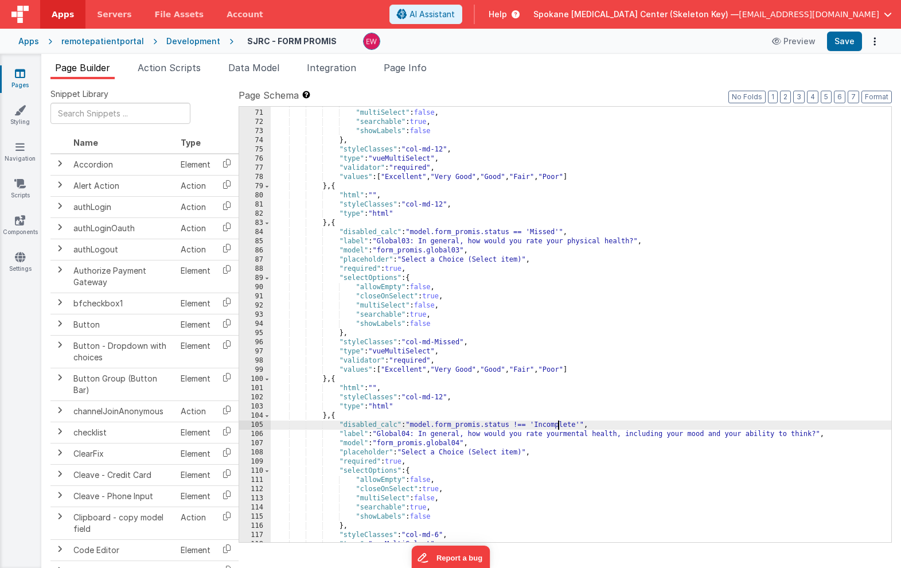
click at [557, 422] on div ""closeOnSelect" : true , "multiSelect" : false , "searchable" : true , "showLab…" at bounding box center [581, 326] width 621 height 454
click at [519, 426] on div ""closeOnSelect" : true , "multiSelect" : false , "searchable" : true , "showLab…" at bounding box center [581, 326] width 621 height 454
click at [490, 480] on div ""closeOnSelect" : true , "multiSelect" : false , "searchable" : true , "showLab…" at bounding box center [581, 326] width 621 height 454
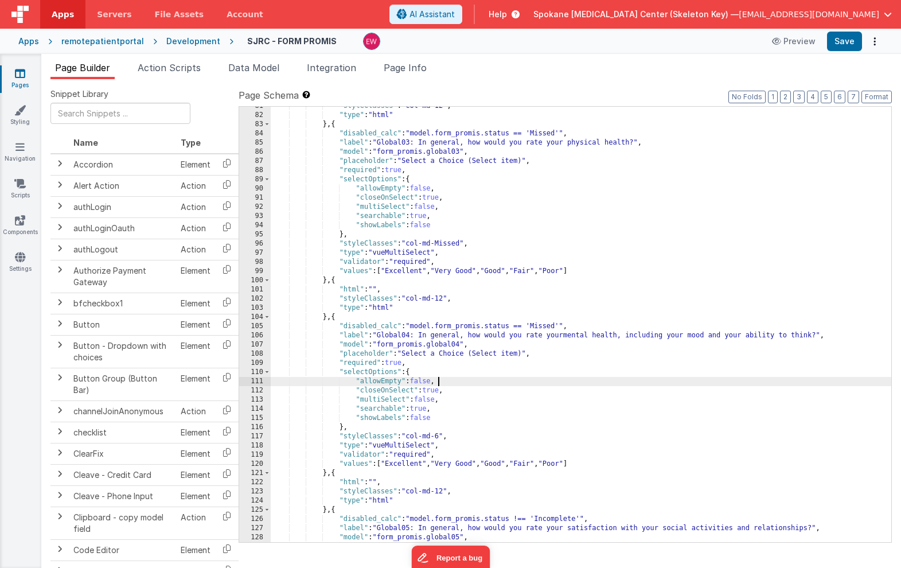
scroll to position [758, 0]
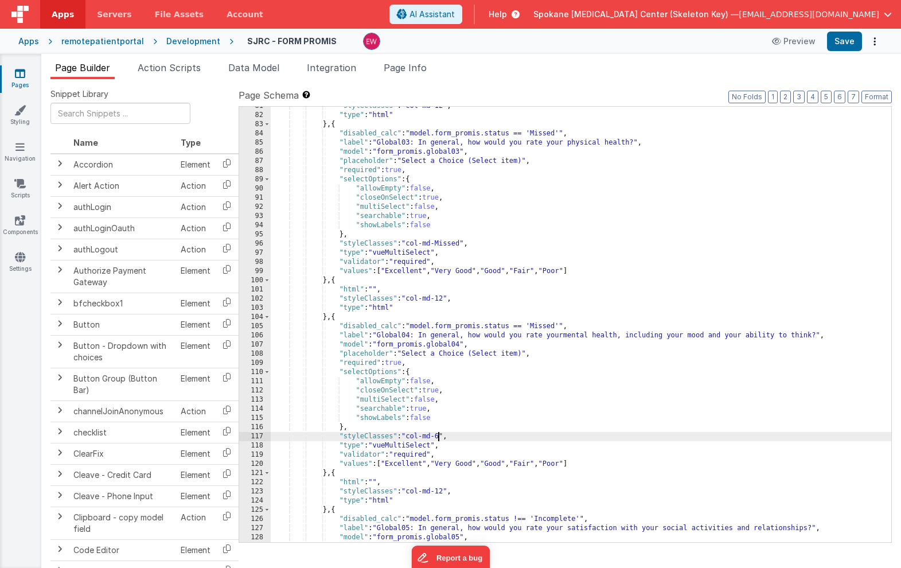
click at [439, 438] on div ""styleClasses" : "col-md-12" , "type" : "html" } , { "disabled_calc" : "model.f…" at bounding box center [581, 329] width 621 height 454
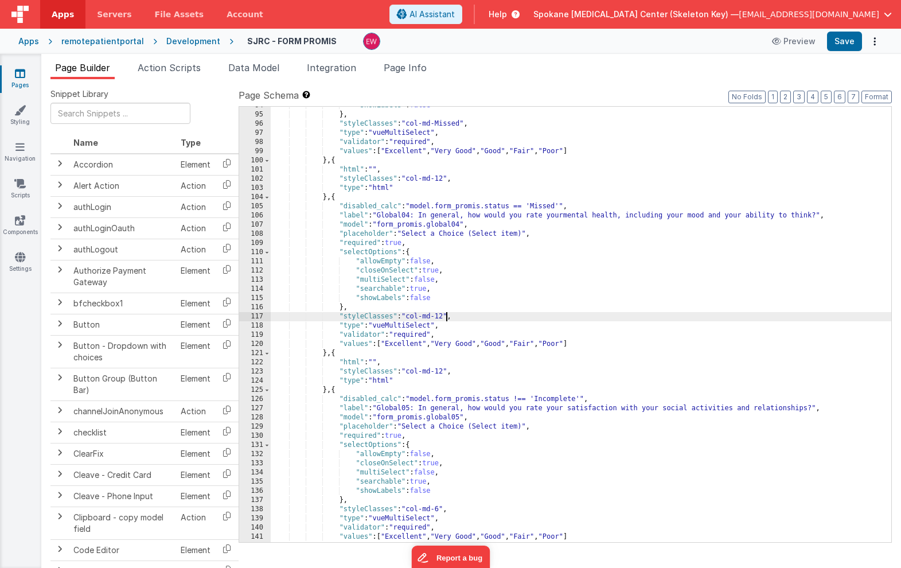
scroll to position [883, 0]
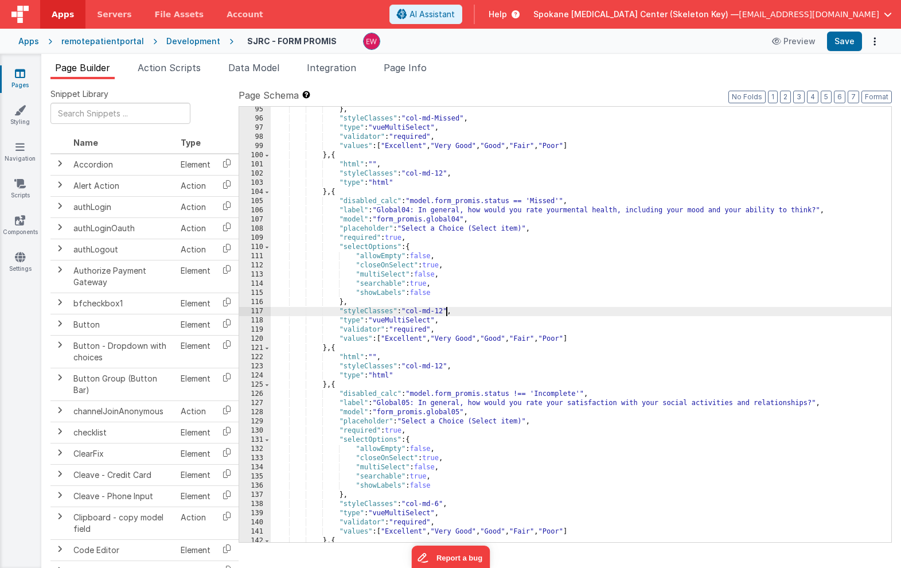
click at [560, 392] on div "} , "styleClasses" : "col-md-Missed" , "type" : "vueMultiSelect" , "validator" …" at bounding box center [581, 332] width 621 height 454
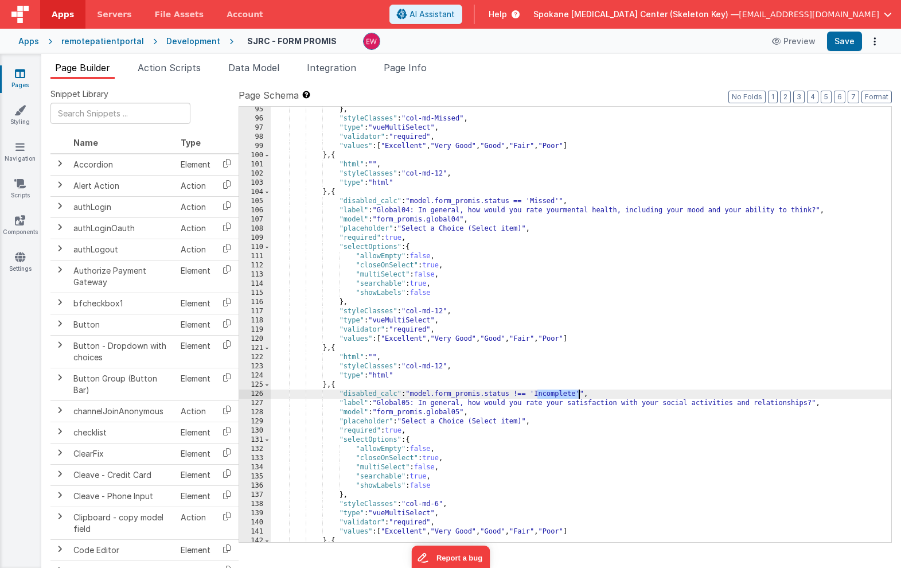
click at [560, 392] on div "} , "styleClasses" : "col-md-Missed" , "type" : "vueMultiSelect" , "validator" …" at bounding box center [581, 332] width 621 height 454
click at [520, 394] on div "} , "styleClasses" : "col-md-Missed" , "type" : "vueMultiSelect" , "validator" …" at bounding box center [581, 332] width 621 height 454
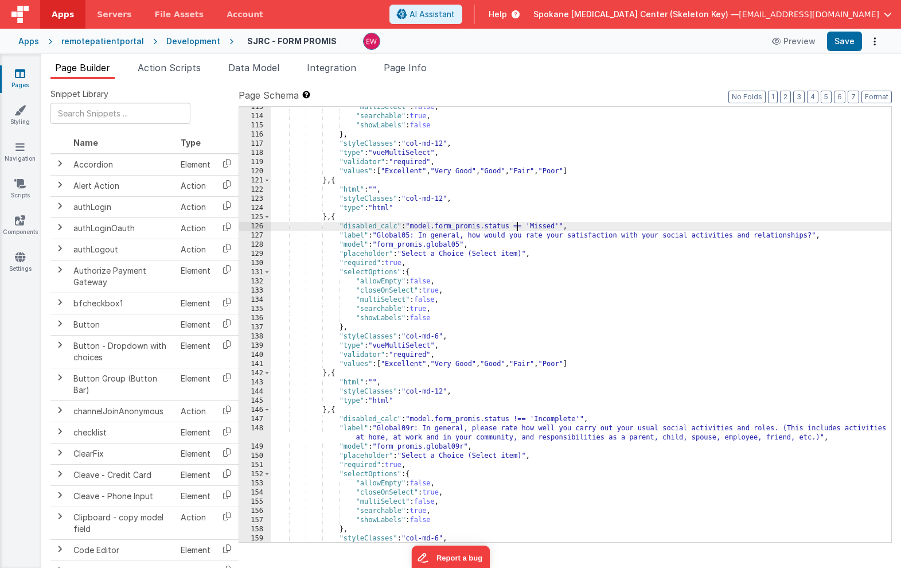
scroll to position [1051, 0]
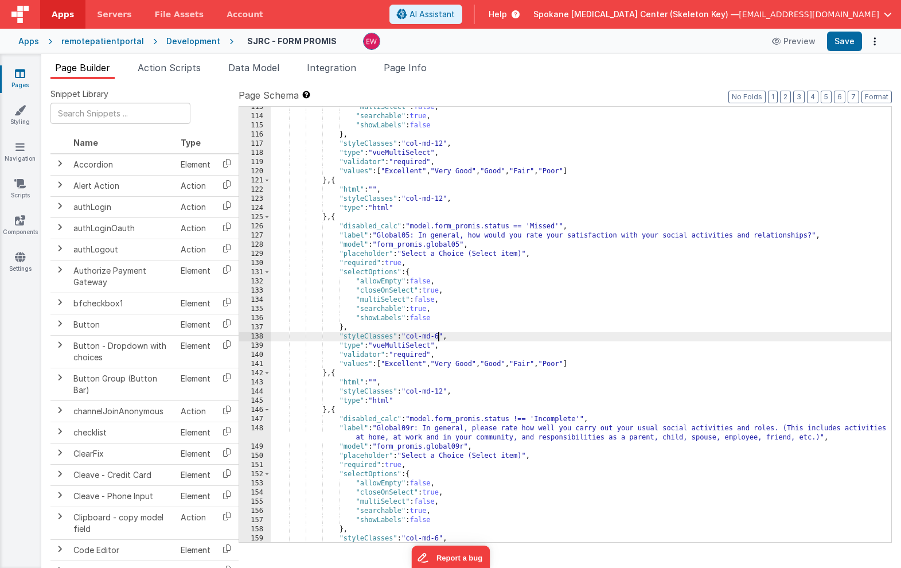
click at [439, 335] on div ""multiSelect" : false , "searchable" : true , "showLabels" : false } , "styleCl…" at bounding box center [581, 330] width 621 height 454
click at [560, 413] on div ""multiSelect" : false , "searchable" : true , "showLabels" : false } , "styleCl…" at bounding box center [581, 329] width 621 height 454
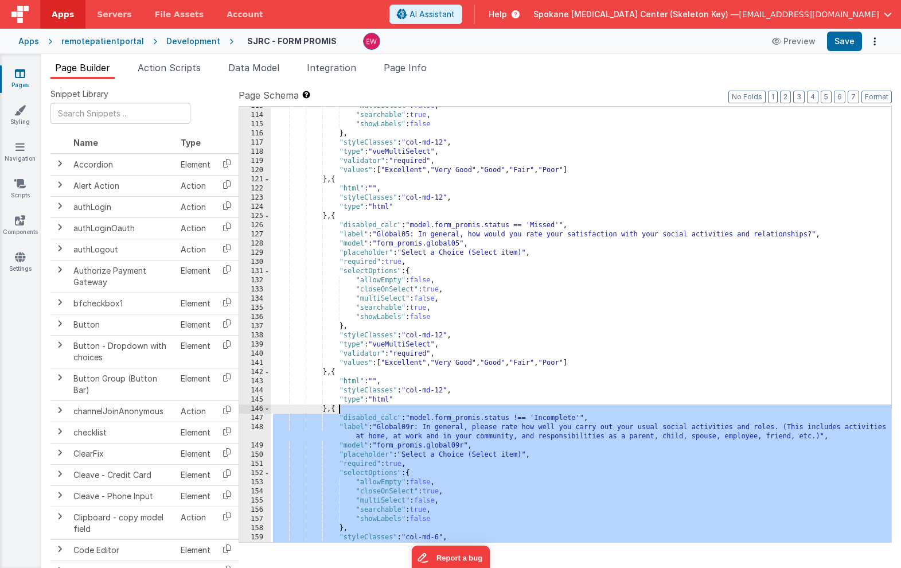
click at [560, 413] on div ""multiSelect" : false , "searchable" : true , "showLabels" : false } , "styleCl…" at bounding box center [581, 329] width 621 height 454
click at [560, 417] on div ""multiSelect" : false , "searchable" : true , "showLabels" : false } , "styleCl…" at bounding box center [581, 329] width 621 height 454
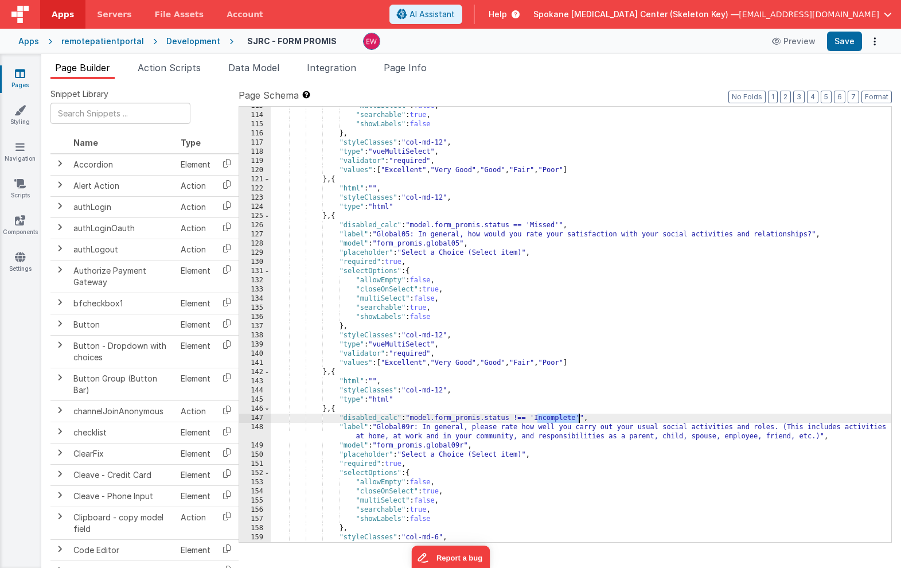
click at [560, 417] on div ""multiSelect" : false , "searchable" : true , "showLabels" : false } , "styleCl…" at bounding box center [581, 329] width 621 height 454
drag, startPoint x: 520, startPoint y: 419, endPoint x: 518, endPoint y: 433, distance: 14.5
click at [520, 419] on div ""multiSelect" : false , "searchable" : true , "showLabels" : false } , "styleCl…" at bounding box center [581, 329] width 621 height 454
click at [524, 512] on div ""multiSelect" : false , "searchable" : true , "showLabels" : false } , "styleCl…" at bounding box center [581, 329] width 621 height 454
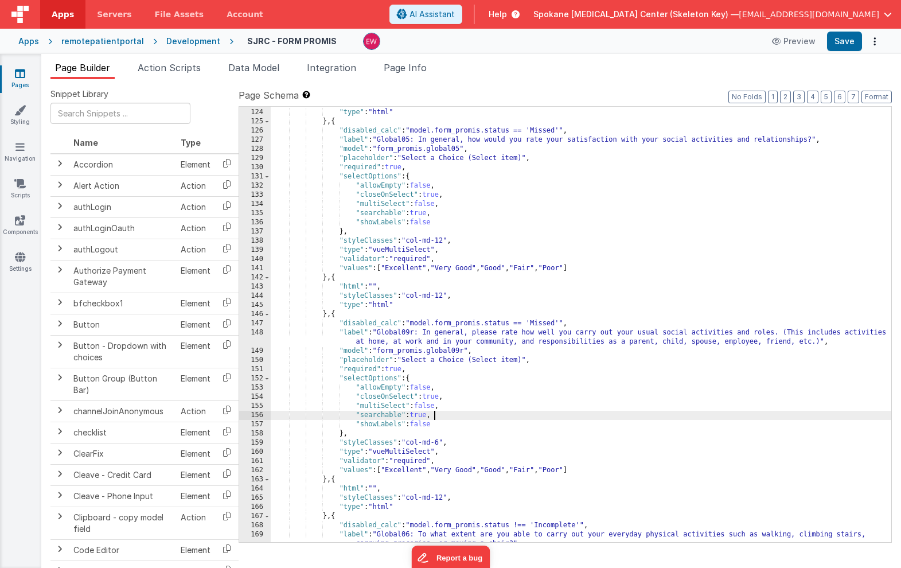
scroll to position [1286, 0]
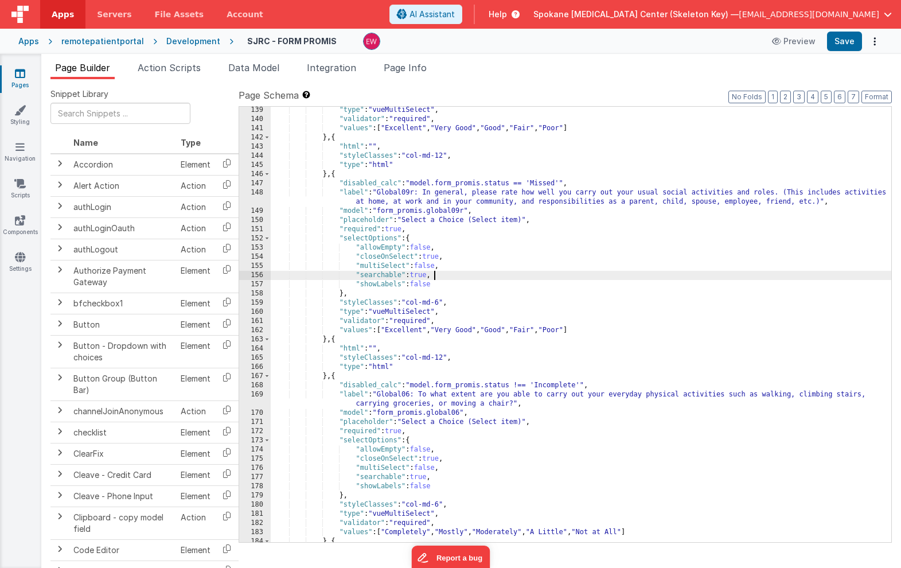
click at [441, 302] on div ""type" : "vueMultiSelect" , "validator" : "required" , "values" : [ "Excellent"…" at bounding box center [581, 333] width 621 height 454
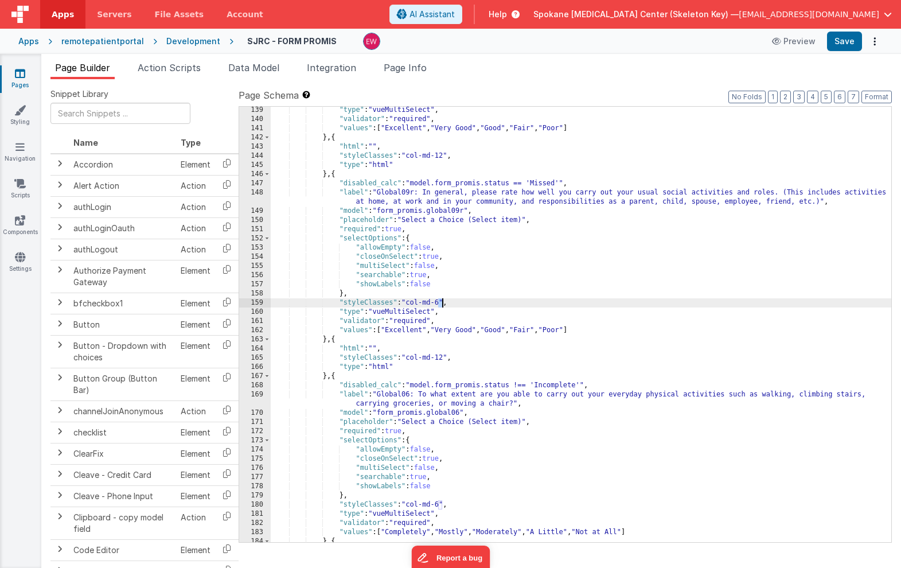
click at [441, 302] on div ""type" : "vueMultiSelect" , "validator" : "required" , "values" : [ "Excellent"…" at bounding box center [581, 333] width 621 height 454
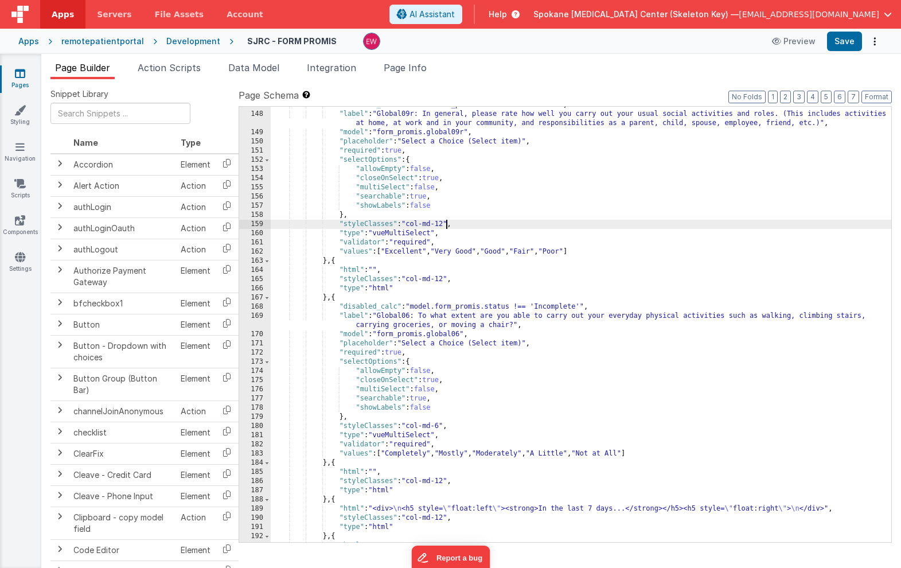
scroll to position [1375, 0]
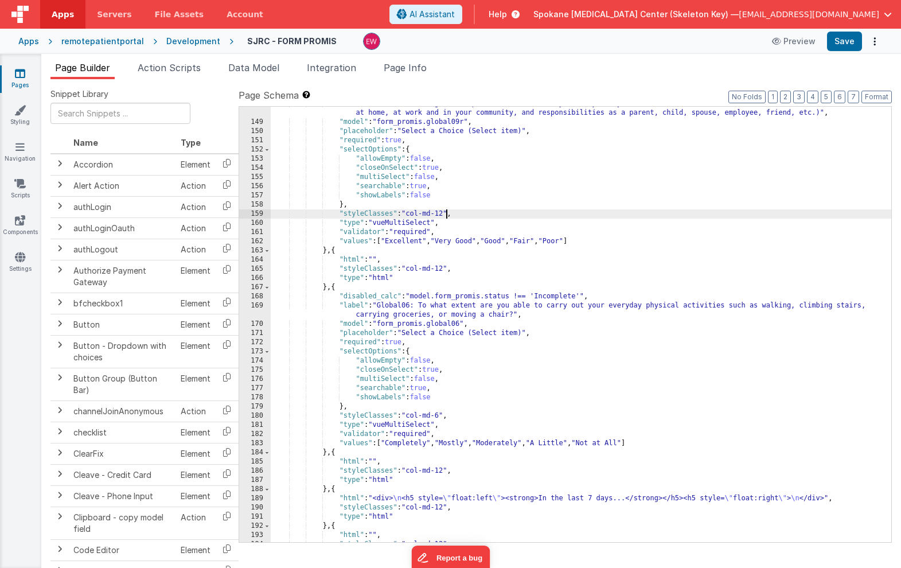
click at [565, 297] on div ""label" : "Global09r: In general, please rate how well you carry out your usual…" at bounding box center [581, 330] width 621 height 463
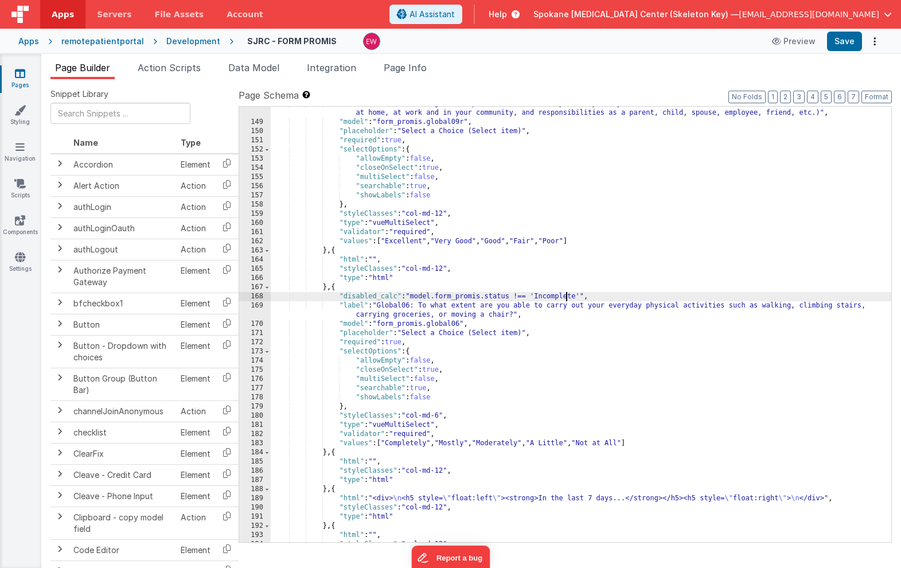
click at [565, 297] on div ""label" : "Global09r: In general, please rate how well you carry out your usual…" at bounding box center [581, 330] width 621 height 463
click at [520, 295] on div ""label" : "Global09r: In general, please rate how well you carry out your usual…" at bounding box center [581, 330] width 621 height 463
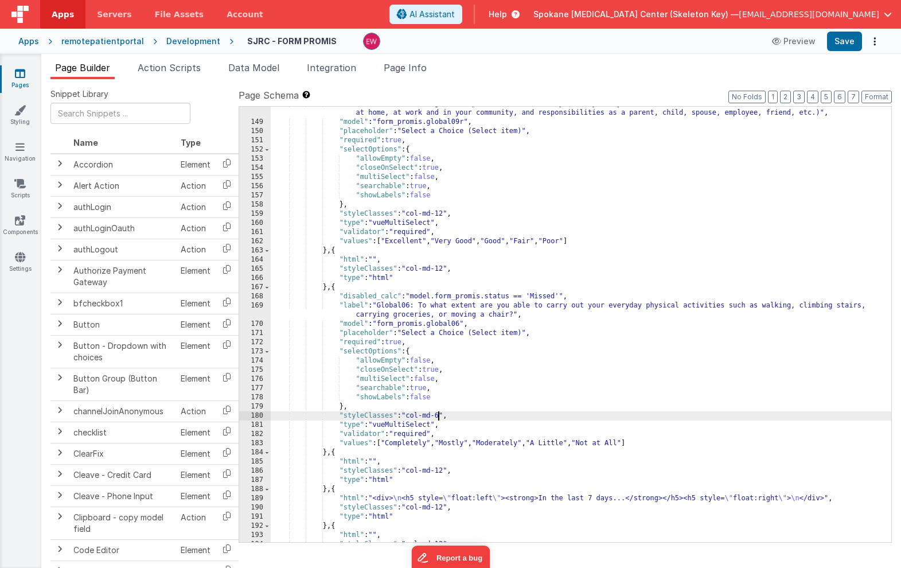
click at [437, 416] on div ""label" : "Global09r: In general, please rate how well you carry out your usual…" at bounding box center [581, 330] width 621 height 463
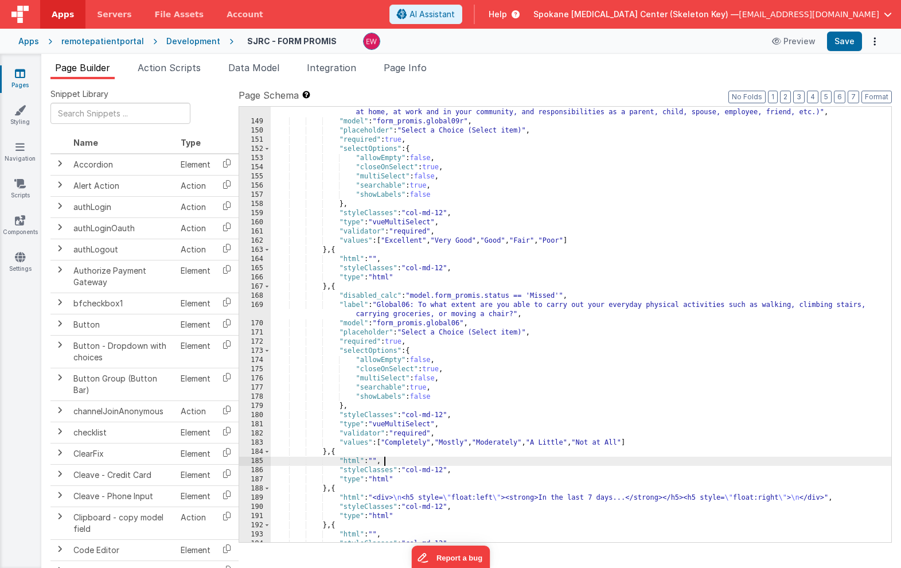
click at [612, 460] on div ""label" : "Global09r: In general, please rate how well you carry out your usual…" at bounding box center [581, 330] width 621 height 463
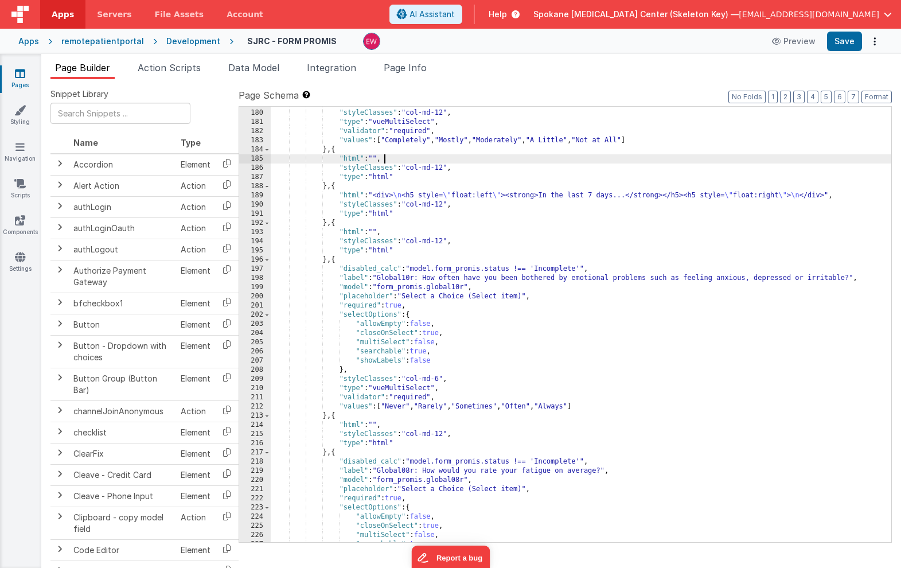
scroll to position [1679, 0]
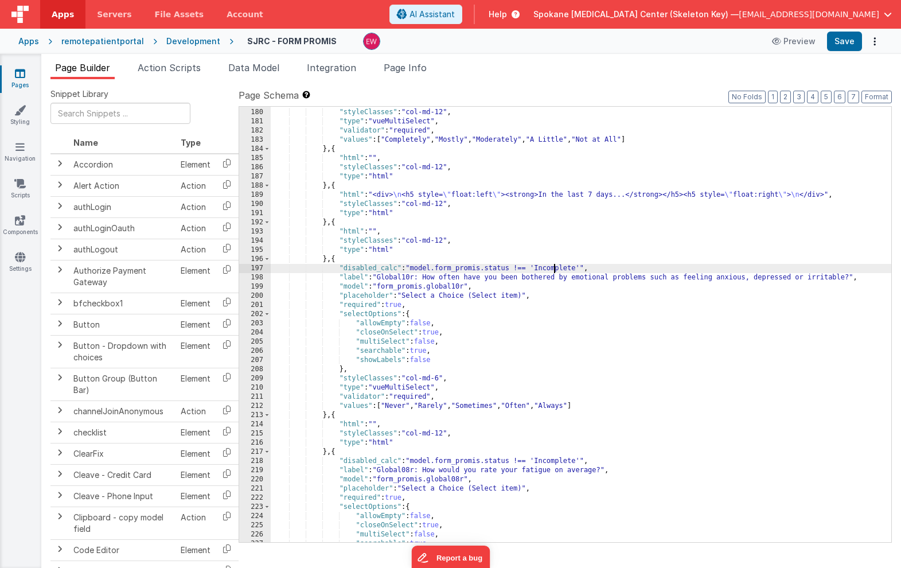
click at [556, 268] on div "} , "styleClasses" : "col-md-12" , "type" : "vueMultiSelect" , "validator" : "r…" at bounding box center [581, 326] width 621 height 454
click at [520, 269] on div "} , "styleClasses" : "col-md-12" , "type" : "vueMultiSelect" , "validator" : "r…" at bounding box center [581, 326] width 621 height 454
click at [441, 377] on div "} , "styleClasses" : "col-md-12" , "type" : "vueMultiSelect" , "validator" : "r…" at bounding box center [581, 326] width 621 height 454
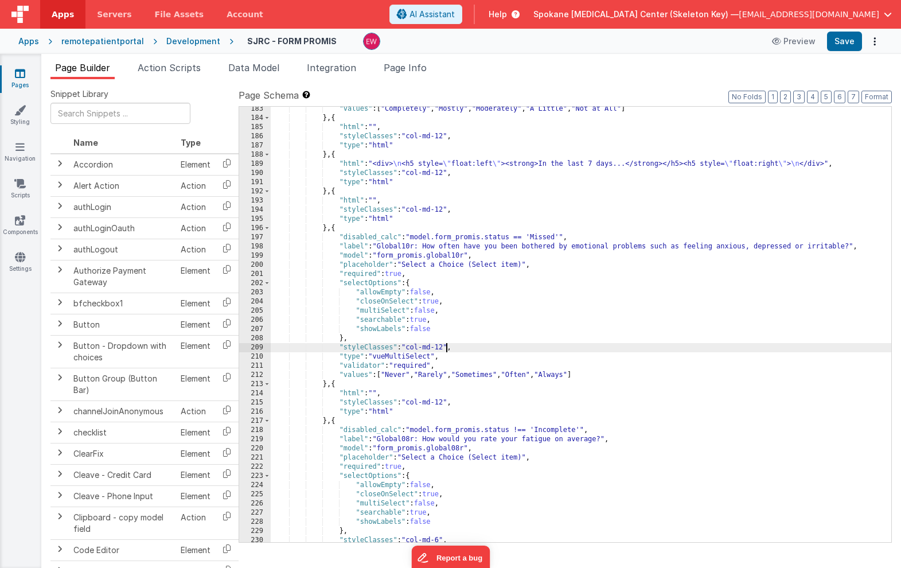
scroll to position [1716, 0]
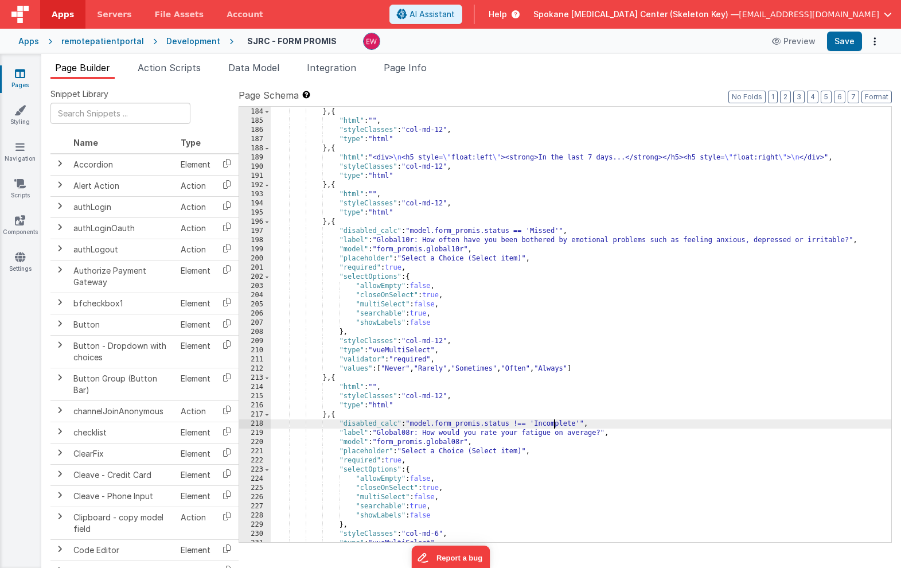
click at [553, 421] on div ""values" : [ "Completely" , "Mostly" , "Moderately" , "A Little" , "Not at All"…" at bounding box center [581, 325] width 621 height 454
click at [519, 424] on div ""values" : [ "Completely" , "Mostly" , "Moderately" , "A Little" , "Not at All"…" at bounding box center [581, 325] width 621 height 454
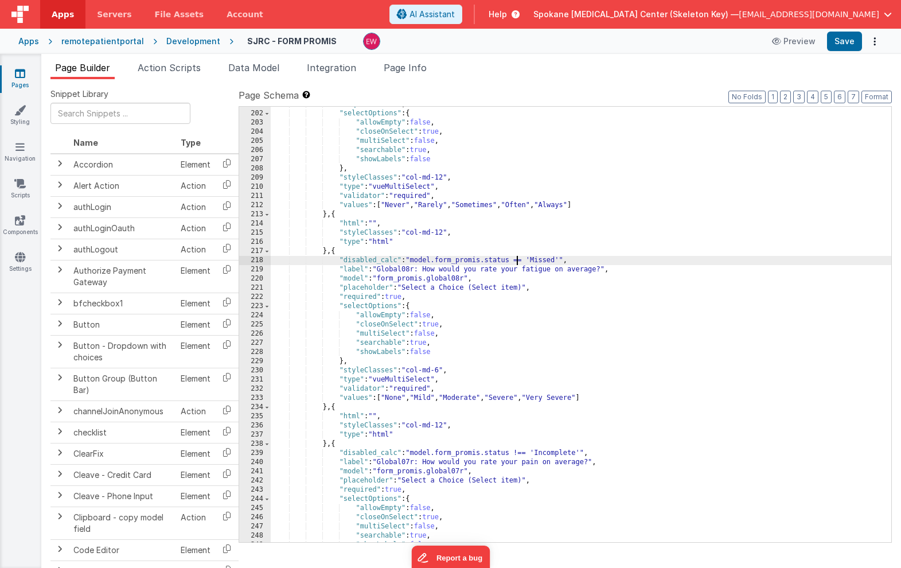
scroll to position [1880, 0]
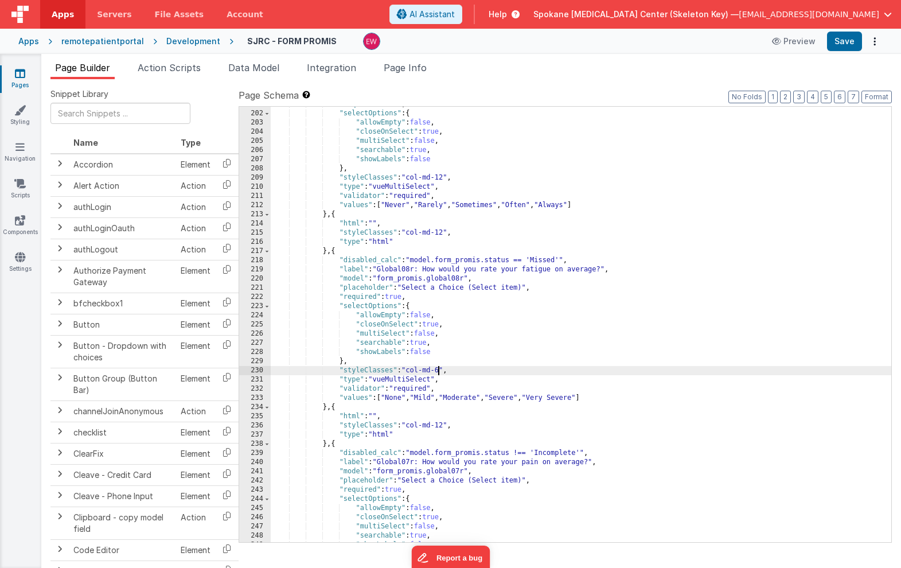
click at [440, 371] on div ""required" : true , "selectOptions" : { "allowEmpty" : false , "closeOnSelect" …" at bounding box center [581, 327] width 621 height 454
click at [559, 453] on div ""required" : true , "selectOptions" : { "allowEmpty" : false , "closeOnSelect" …" at bounding box center [581, 325] width 621 height 454
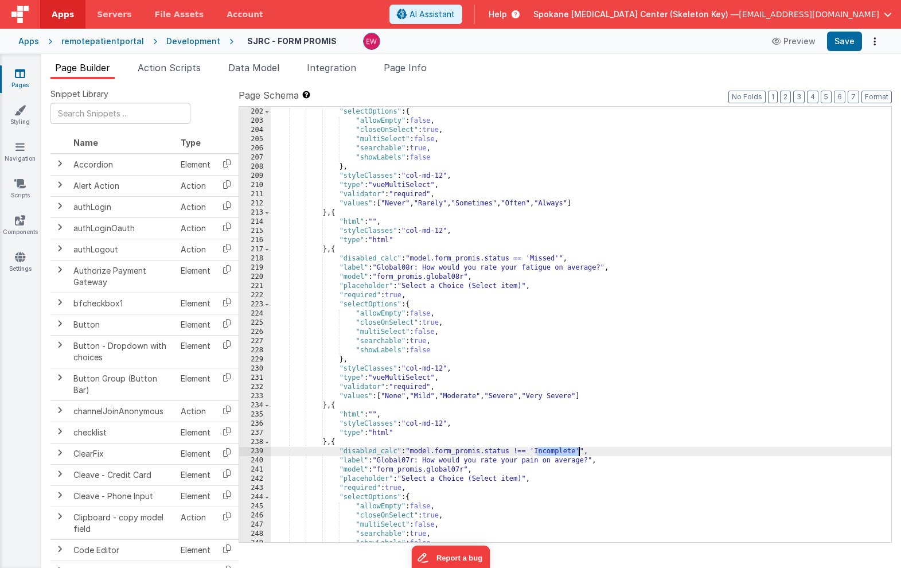
click at [559, 453] on div ""required" : true , "selectOptions" : { "allowEmpty" : false , "closeOnSelect" …" at bounding box center [581, 325] width 621 height 454
click at [520, 452] on div ""required" : true , "selectOptions" : { "allowEmpty" : false , "closeOnSelect" …" at bounding box center [581, 325] width 621 height 454
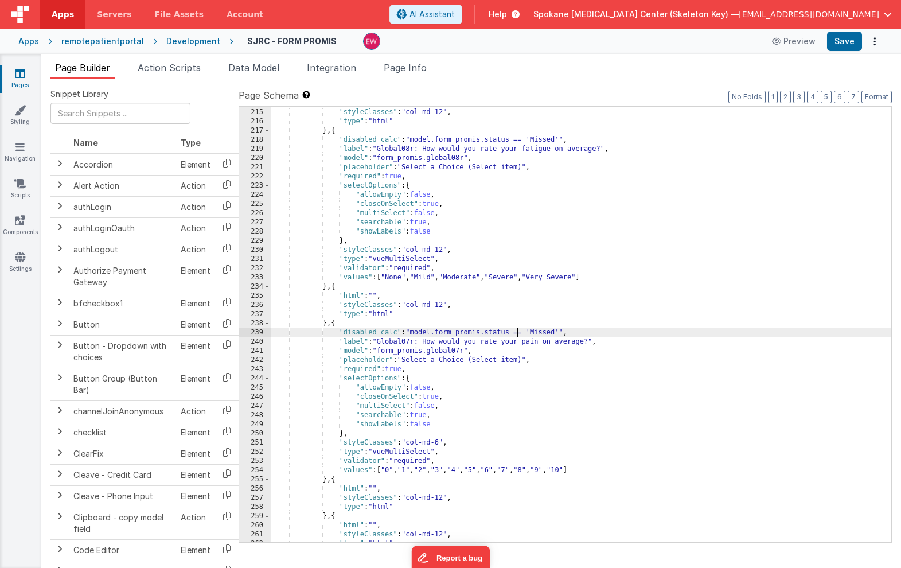
scroll to position [2001, 0]
click at [440, 442] on div ""html" : "" , "styleClasses" : "col-md-12" , "type" : "html" } , { "disabled_ca…" at bounding box center [581, 325] width 621 height 454
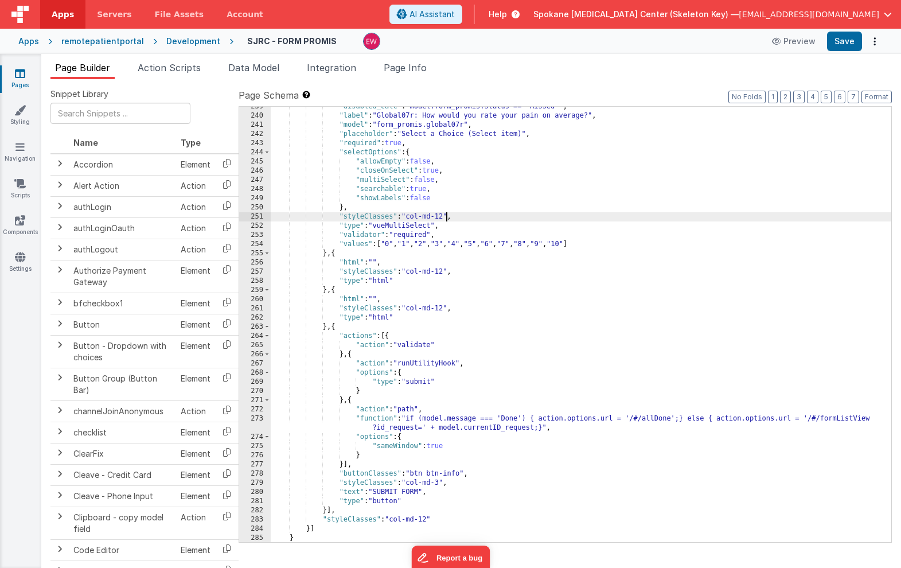
scroll to position [2236, 0]
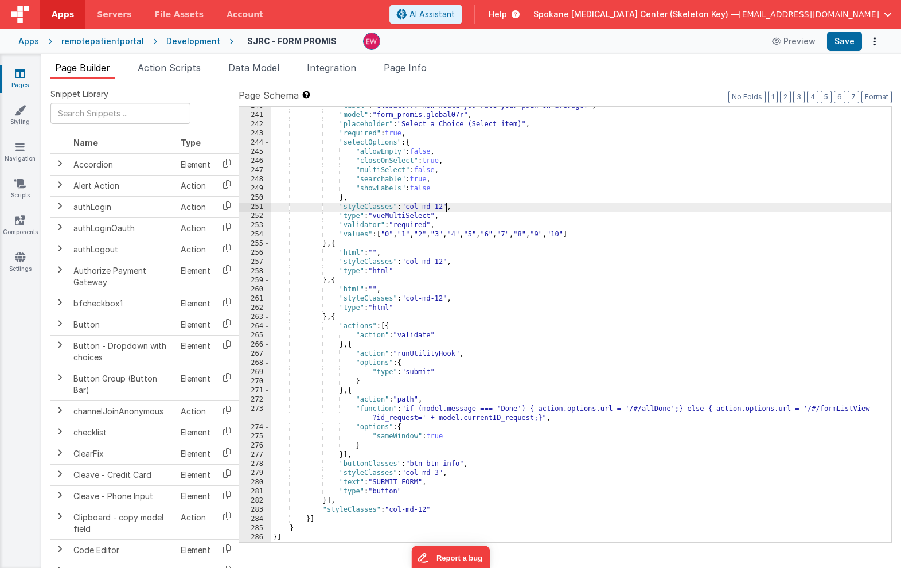
click at [396, 511] on div ""label" : "Global07r: How would you rate your pain on average?" , "model" : "fo…" at bounding box center [581, 329] width 621 height 454
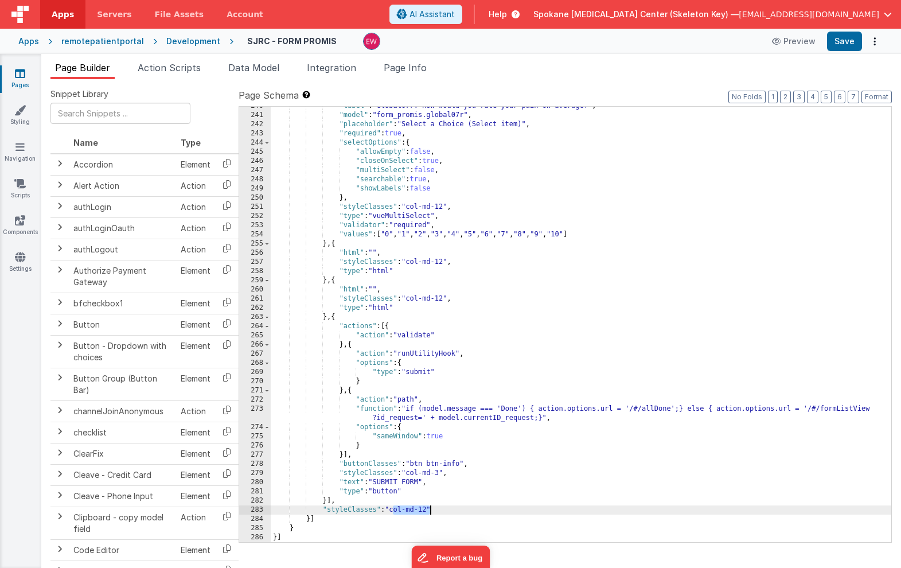
drag, startPoint x: 396, startPoint y: 511, endPoint x: 427, endPoint y: 512, distance: 31.0
click at [427, 512] on div ""label" : "Global07r: How would you rate your pain on average?" , "model" : "fo…" at bounding box center [581, 329] width 621 height 454
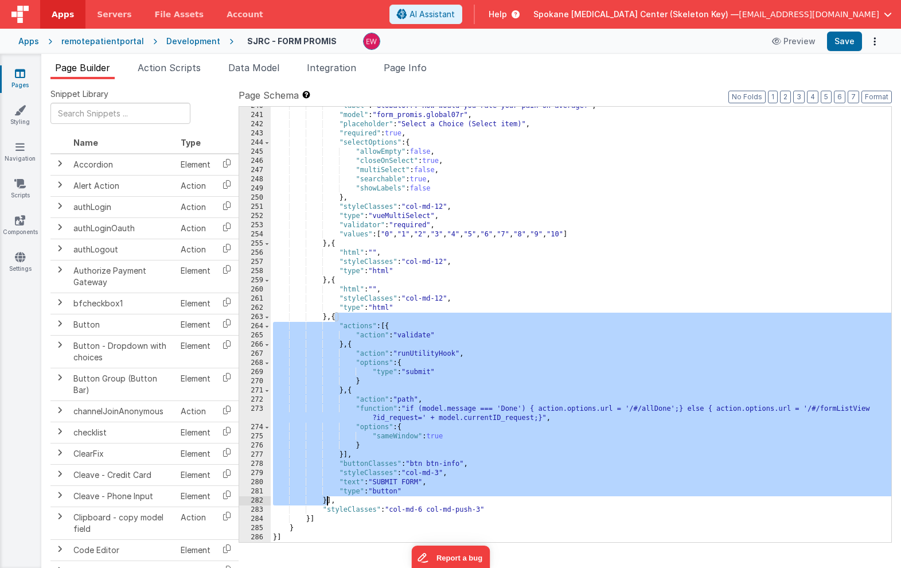
drag, startPoint x: 335, startPoint y: 317, endPoint x: 328, endPoint y: 501, distance: 184.3
click at [328, 501] on div ""label" : "Global07r: How would you rate your pain on average?" , "model" : "fo…" at bounding box center [581, 329] width 621 height 454
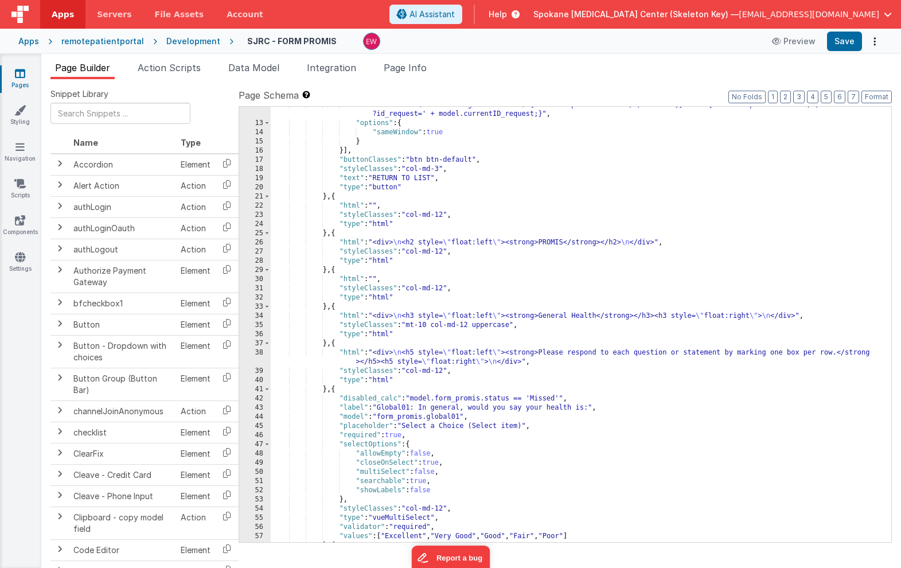
scroll to position [0, 0]
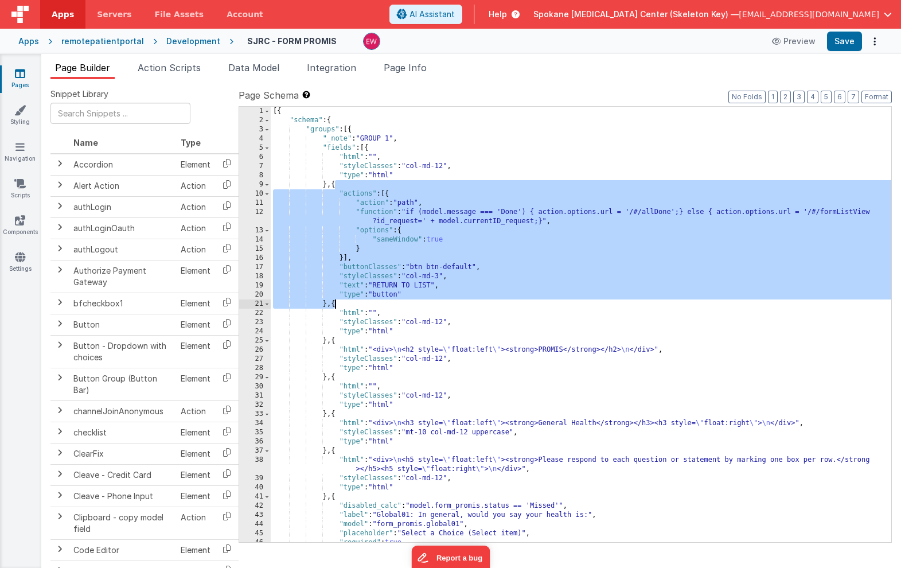
drag, startPoint x: 335, startPoint y: 184, endPoint x: 334, endPoint y: 308, distance: 123.9
click at [334, 308] on div "[{ "schema" : { "groups" : [{ "_note" : "GROUP 1" , "fields" : [{ "html" : "" ,…" at bounding box center [581, 334] width 621 height 454
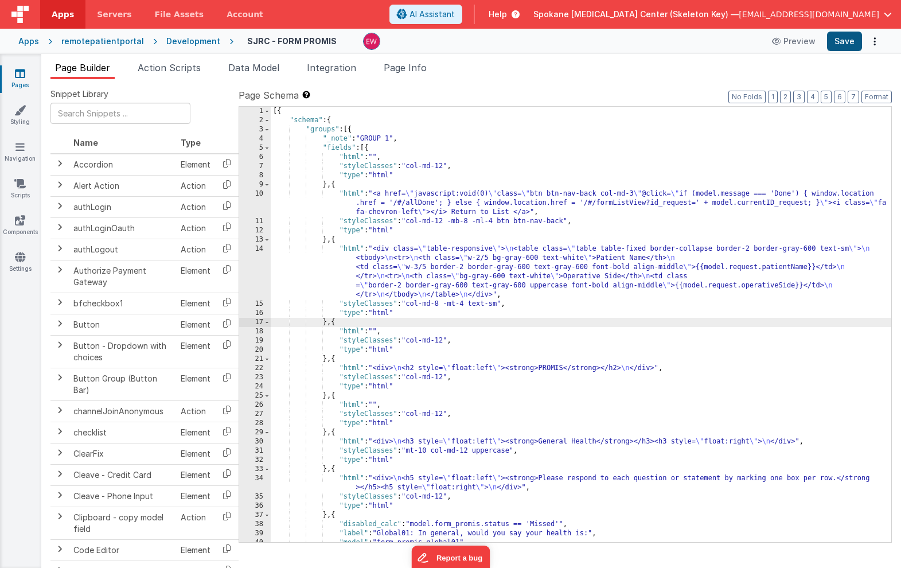
click at [848, 44] on button "Save" at bounding box center [844, 42] width 35 height 20
click at [19, 78] on icon at bounding box center [20, 73] width 10 height 11
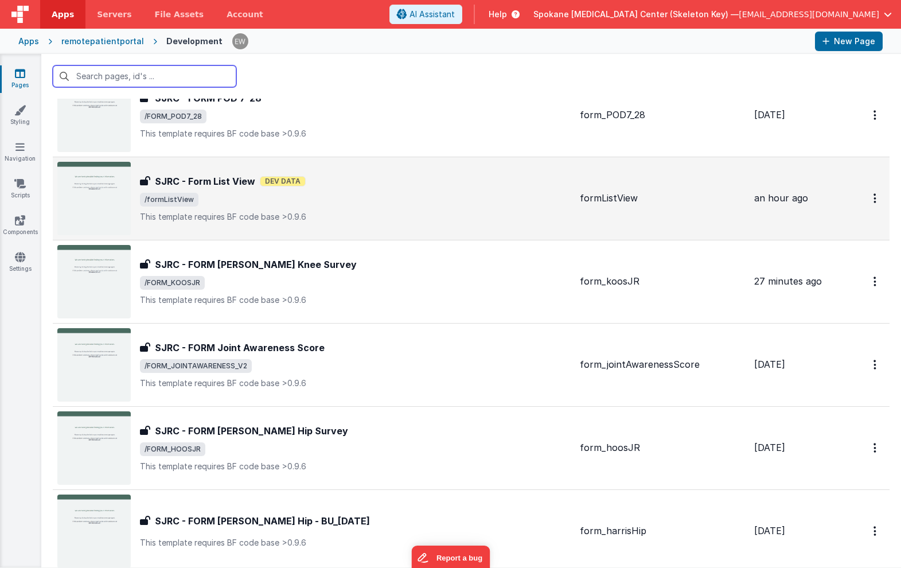
scroll to position [1914, 0]
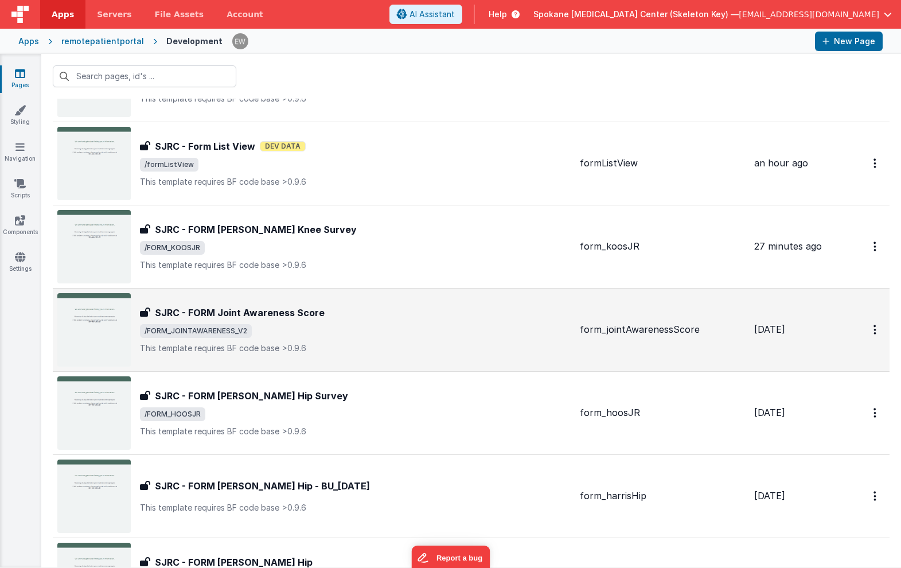
click at [237, 313] on h3 "SJRC - FORM Joint Awareness Score" at bounding box center [240, 313] width 170 height 14
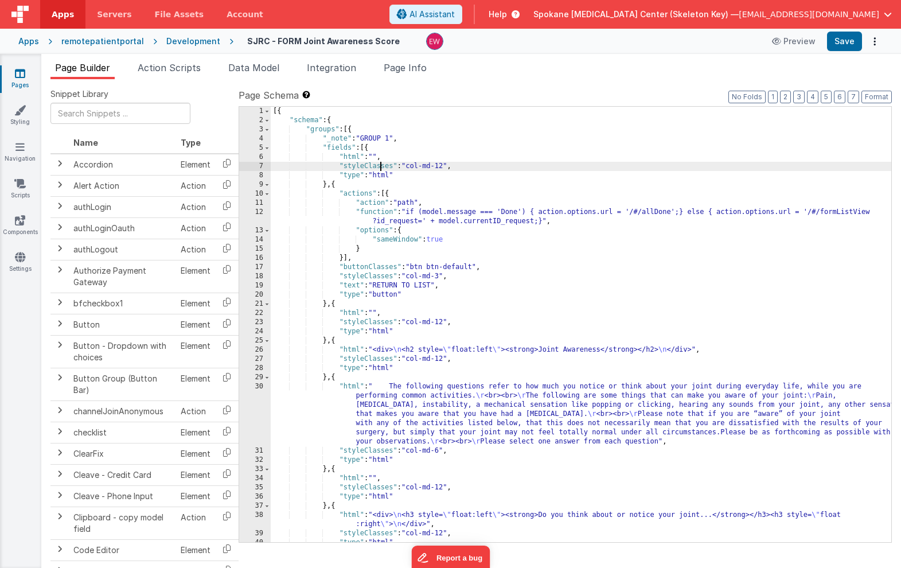
click at [381, 170] on div "[{ "schema" : { "groups" : [{ "_note" : "GROUP 1" , "fields" : [{ "html" : "" ,…" at bounding box center [581, 334] width 621 height 454
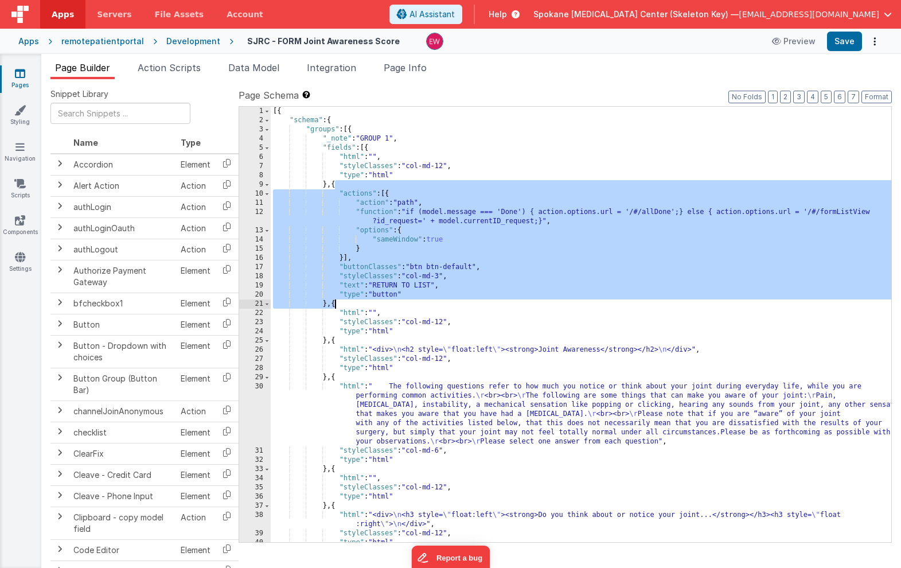
drag, startPoint x: 335, startPoint y: 184, endPoint x: 335, endPoint y: 308, distance: 123.4
click at [335, 308] on div "[{ "schema" : { "groups" : [{ "_note" : "GROUP 1" , "fields" : [{ "html" : "" ,…" at bounding box center [581, 334] width 621 height 454
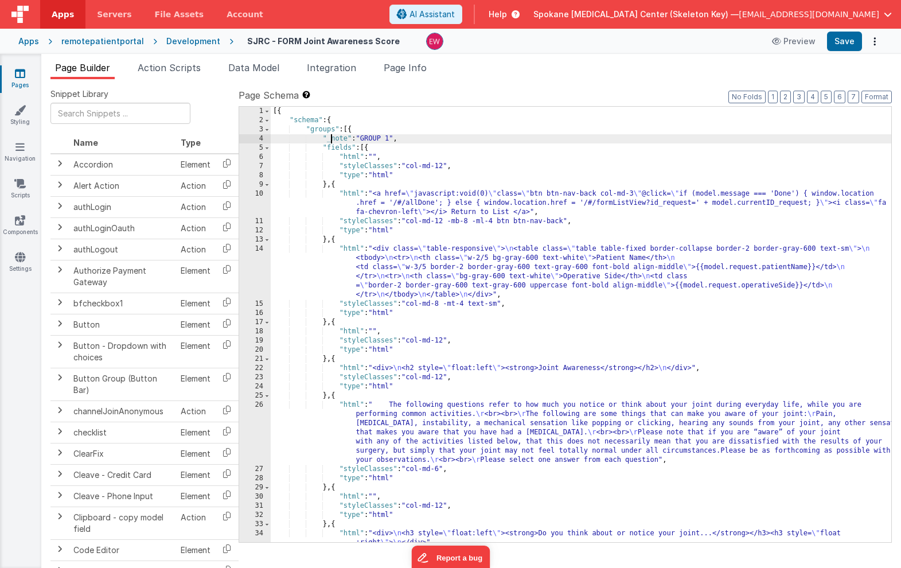
click at [332, 138] on div "[{ "schema" : { "groups" : [{ "_note" : "GROUP 1" , "fields" : [{ "html" : "" ,…" at bounding box center [581, 334] width 621 height 454
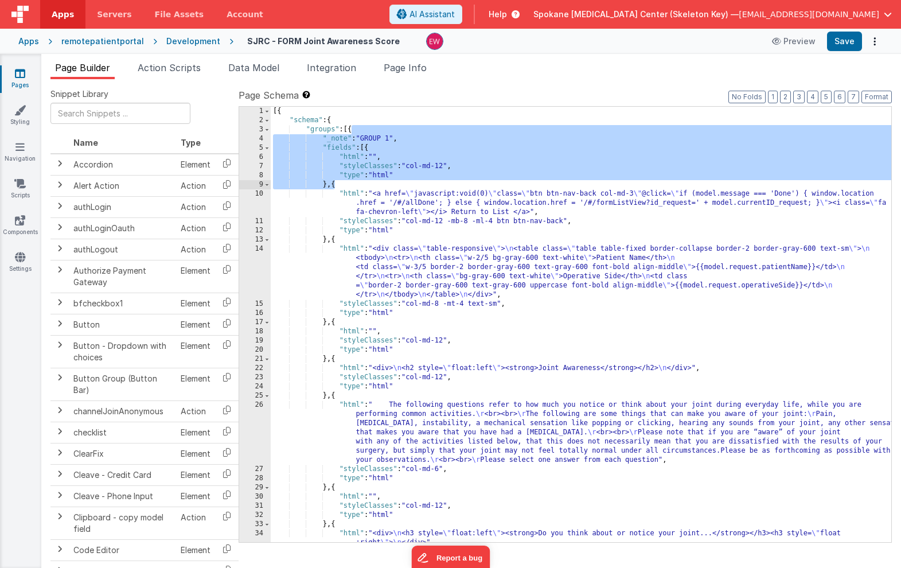
drag, startPoint x: 351, startPoint y: 130, endPoint x: 336, endPoint y: 184, distance: 55.3
click at [336, 184] on div "[{ "schema" : { "groups" : [{ "_note" : "GROUP 1" , "fields" : [{ "html" : "" ,…" at bounding box center [581, 334] width 621 height 454
click at [376, 147] on div "[{ "schema" : { "groups" : [{ "_note" : "GROUP 1" , "fields" : [{ "html" : "" ,…" at bounding box center [581, 334] width 621 height 454
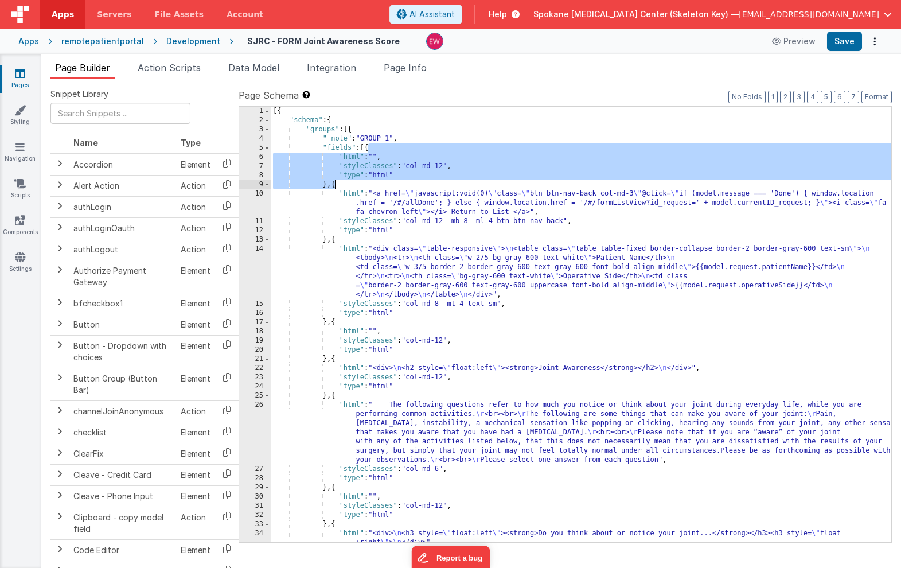
drag, startPoint x: 369, startPoint y: 146, endPoint x: 336, endPoint y: 186, distance: 51.7
click at [336, 186] on div "[{ "schema" : { "groups" : [{ "_note" : "GROUP 1" , "fields" : [{ "html" : "" ,…" at bounding box center [581, 334] width 621 height 454
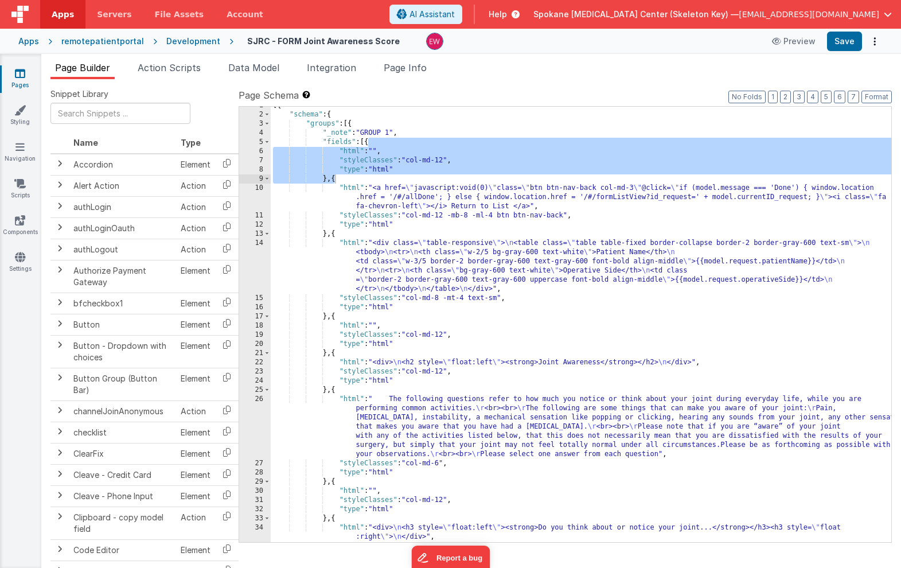
scroll to position [9, 0]
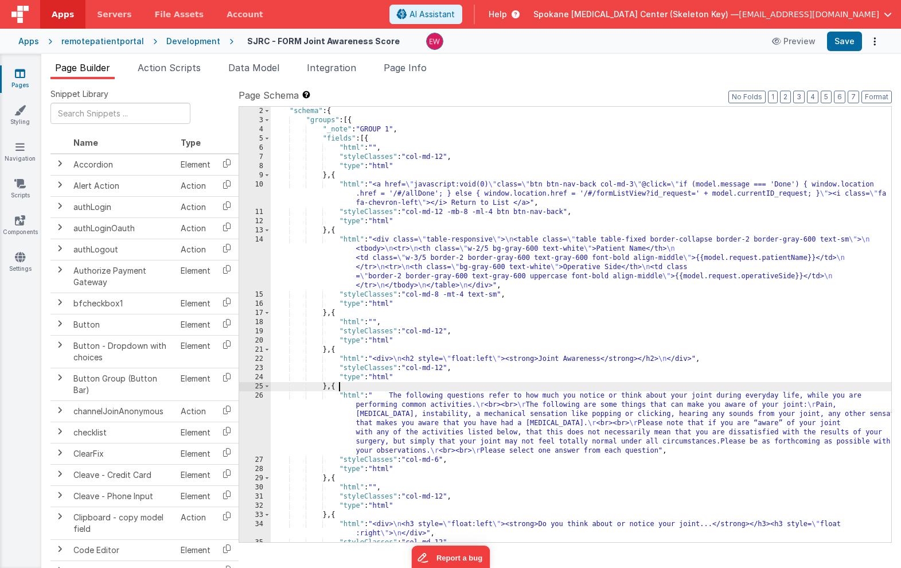
click at [392, 390] on div ""schema" : { "groups" : [{ "_note" : "GROUP 1" , "fields" : [{ "html" : "" , "s…" at bounding box center [581, 334] width 621 height 454
click at [393, 395] on div ""schema" : { "groups" : [{ "_note" : "GROUP 1" , "fields" : [{ "html" : "" , "s…" at bounding box center [581, 334] width 621 height 454
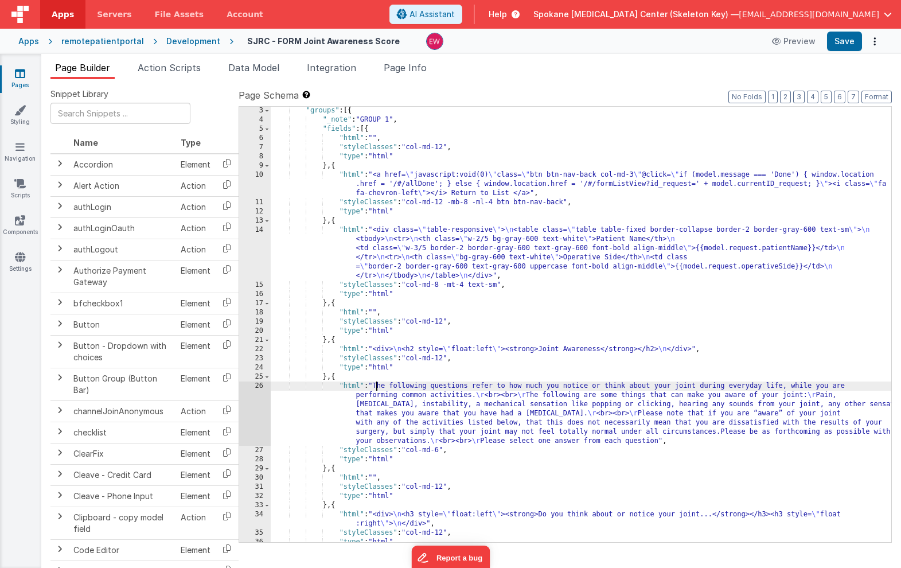
scroll to position [19, 0]
click at [440, 450] on div ""groups" : [{ "_note" : "GROUP 1" , "fields" : [{ "html" : "" , "styleClasses" …" at bounding box center [581, 333] width 621 height 454
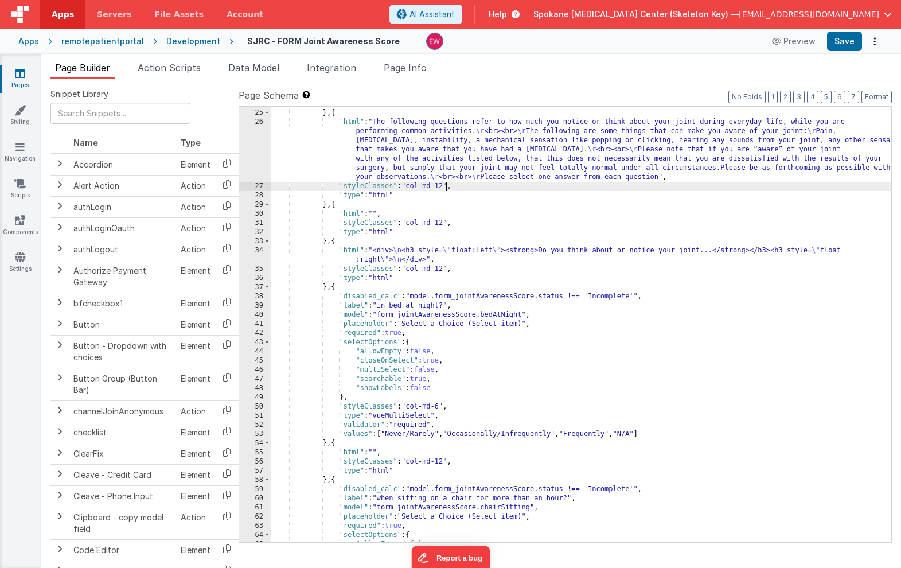
scroll to position [283, 0]
click at [612, 295] on div ""type" : "html" } , { "html" : "The following questions refer to how much you n…" at bounding box center [581, 326] width 621 height 454
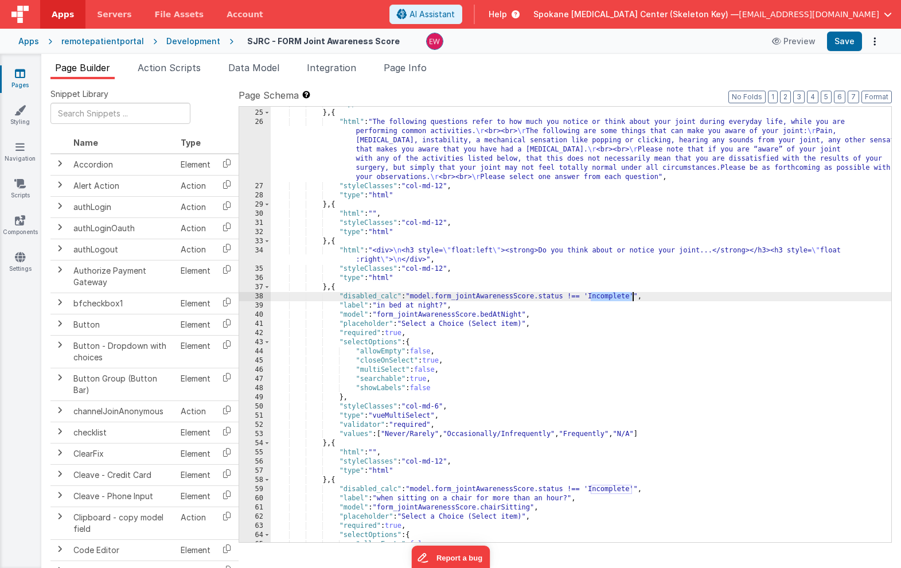
click at [612, 295] on div ""type" : "html" } , { "html" : "The following questions refer to how much you n…" at bounding box center [581, 326] width 621 height 454
click at [603, 298] on div ""type" : "html" } , { "html" : "The following questions refer to how much you n…" at bounding box center [581, 326] width 621 height 454
click at [574, 298] on div ""type" : "html" } , { "html" : "The following questions refer to how much you n…" at bounding box center [581, 326] width 621 height 454
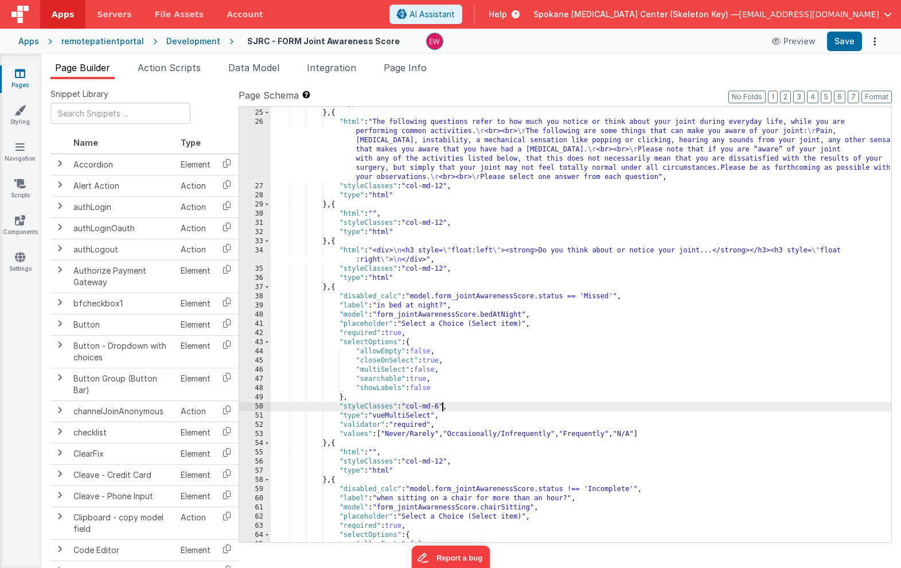
click at [441, 407] on div ""type" : "html" } , { "html" : "The following questions refer to how much you n…" at bounding box center [581, 326] width 621 height 454
click at [603, 485] on div ""type" : "html" } , { "html" : "The following questions refer to how much you n…" at bounding box center [581, 325] width 621 height 454
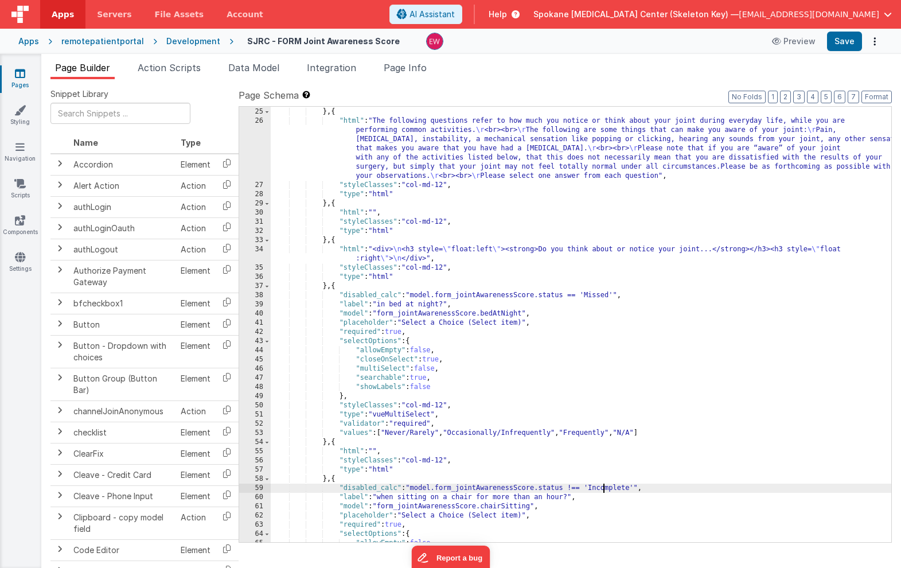
click at [603, 485] on div ""type" : "html" } , { "html" : "The following questions refer to how much you n…" at bounding box center [581, 325] width 621 height 454
click at [574, 490] on div ""type" : "html" } , { "html" : "The following questions refer to how much you n…" at bounding box center [581, 325] width 621 height 454
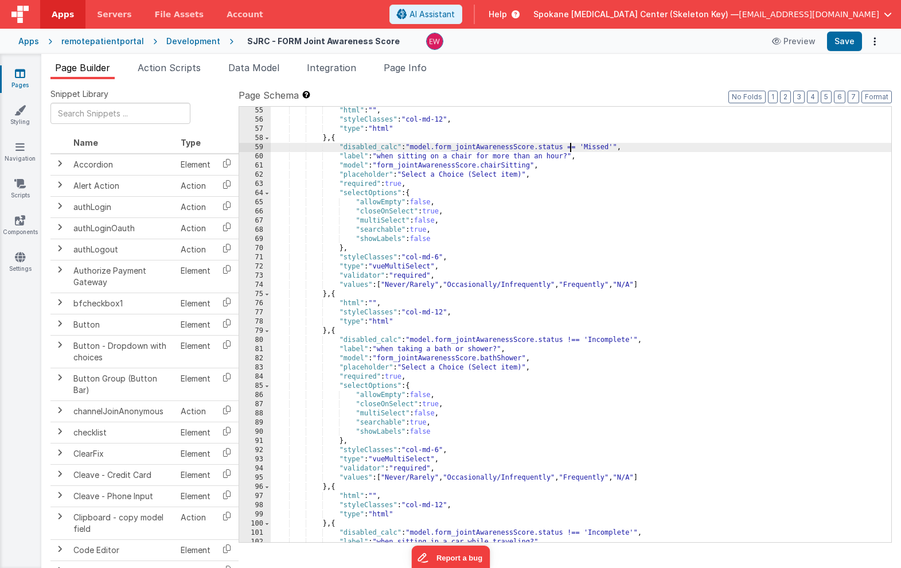
scroll to position [622, 0]
click at [438, 260] on div "} , { "html" : "" , "styleClasses" : "col-md-12" , "type" : "html" } , { "disab…" at bounding box center [581, 327] width 621 height 454
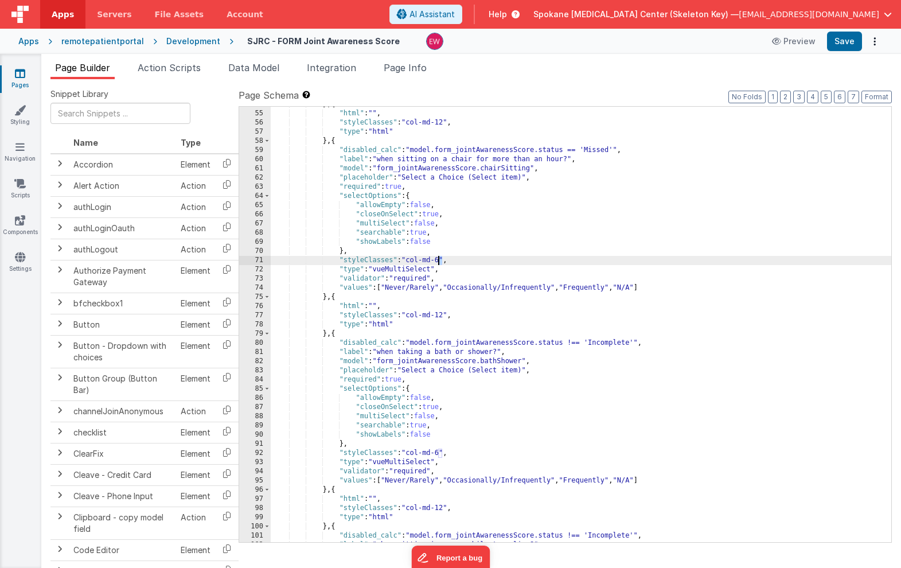
click at [438, 260] on div "} , { "html" : "" , "styleClasses" : "col-md-12" , "type" : "html" } , { "disab…" at bounding box center [581, 327] width 621 height 454
click at [609, 346] on div "} , { "html" : "" , "styleClasses" : "col-md-12" , "type" : "html" } , { "disab…" at bounding box center [581, 327] width 621 height 454
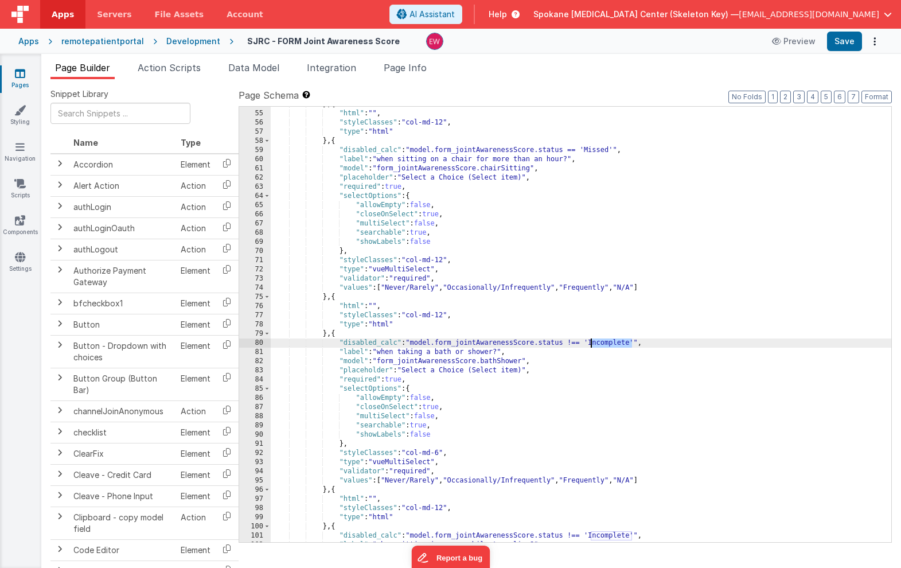
click at [609, 346] on div "} , { "html" : "" , "styleClasses" : "col-md-12" , "type" : "html" } , { "disab…" at bounding box center [581, 327] width 621 height 454
click at [576, 343] on div "} , { "html" : "" , "styleClasses" : "col-md-12" , "type" : "html" } , { "disab…" at bounding box center [581, 327] width 621 height 454
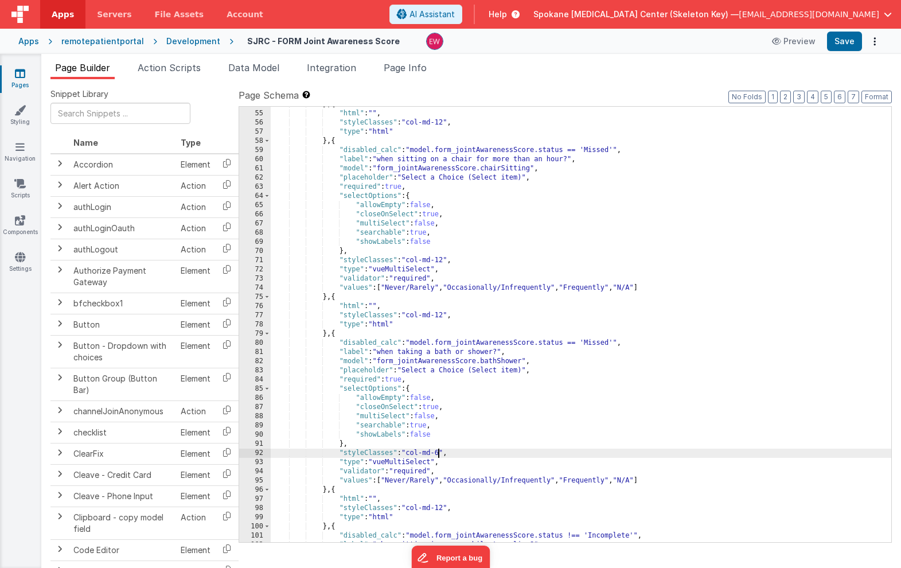
click at [438, 455] on div "} , { "html" : "" , "styleClasses" : "col-md-12" , "type" : "html" } , { "disab…" at bounding box center [581, 327] width 621 height 454
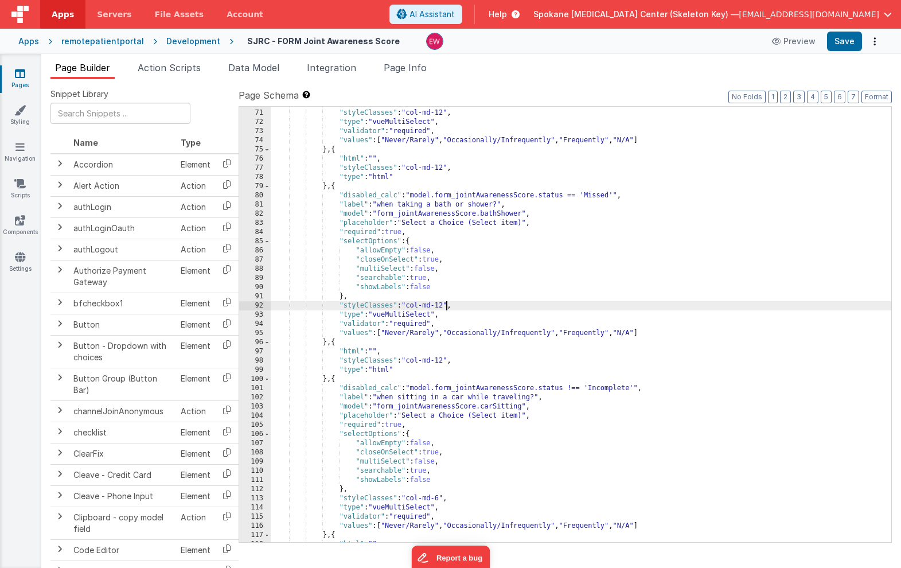
scroll to position [769, 0]
click at [610, 387] on div "} , "styleClasses" : "col-md-12" , "type" : "vueMultiSelect" , "validator" : "r…" at bounding box center [581, 326] width 621 height 454
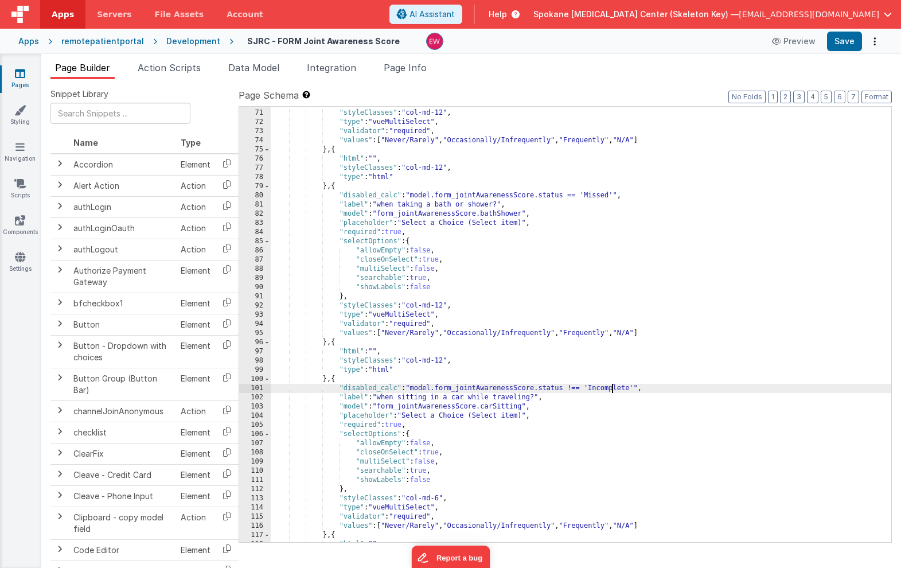
click at [610, 387] on div "} , "styleClasses" : "col-md-12" , "type" : "vueMultiSelect" , "validator" : "r…" at bounding box center [581, 326] width 621 height 454
paste textarea
click at [574, 387] on div "} , "styleClasses" : "col-md-12" , "type" : "vueMultiSelect" , "validator" : "r…" at bounding box center [581, 326] width 621 height 454
click at [442, 497] on div "} , "styleClasses" : "col-md-12" , "type" : "vueMultiSelect" , "validator" : "r…" at bounding box center [581, 326] width 621 height 454
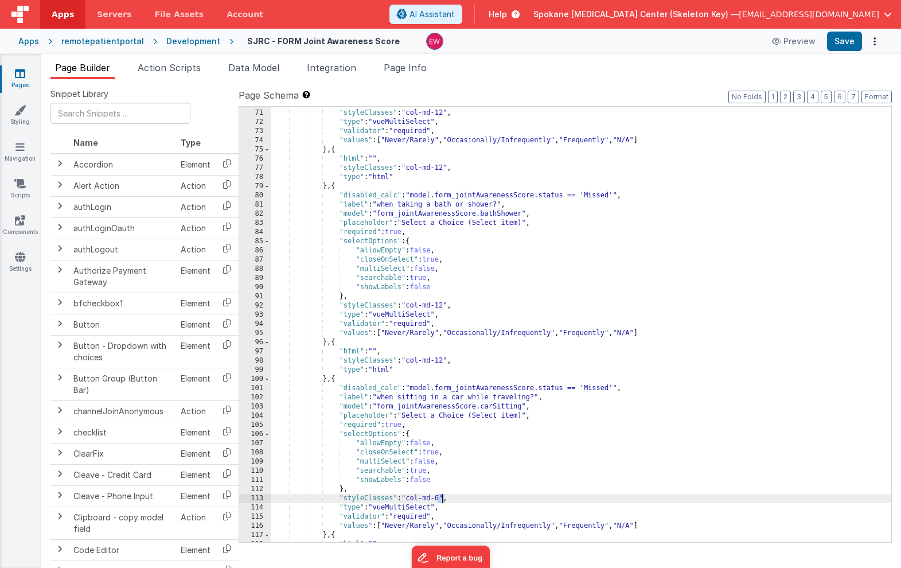
click at [442, 497] on div "} , "styleClasses" : "col-md-12" , "type" : "vueMultiSelect" , "validator" : "r…" at bounding box center [581, 326] width 621 height 454
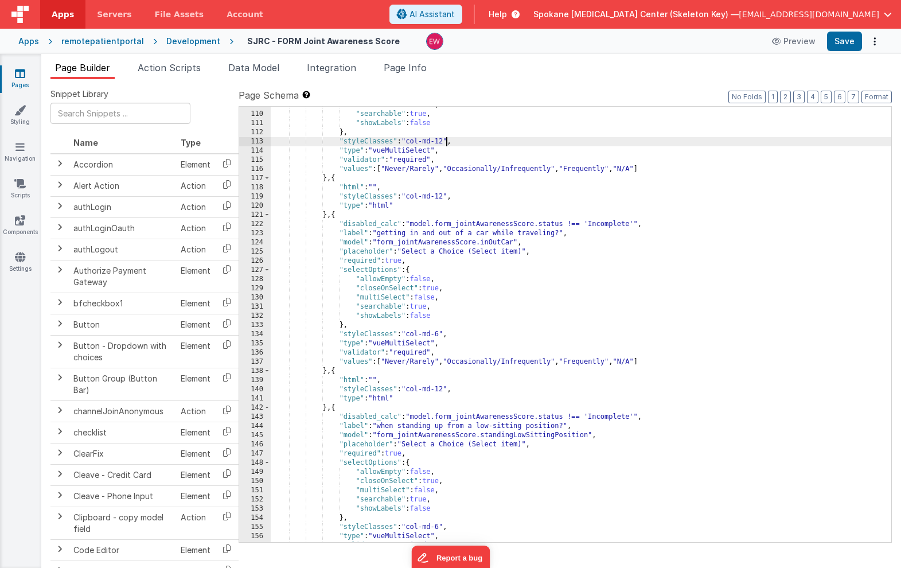
scroll to position [1138, 0]
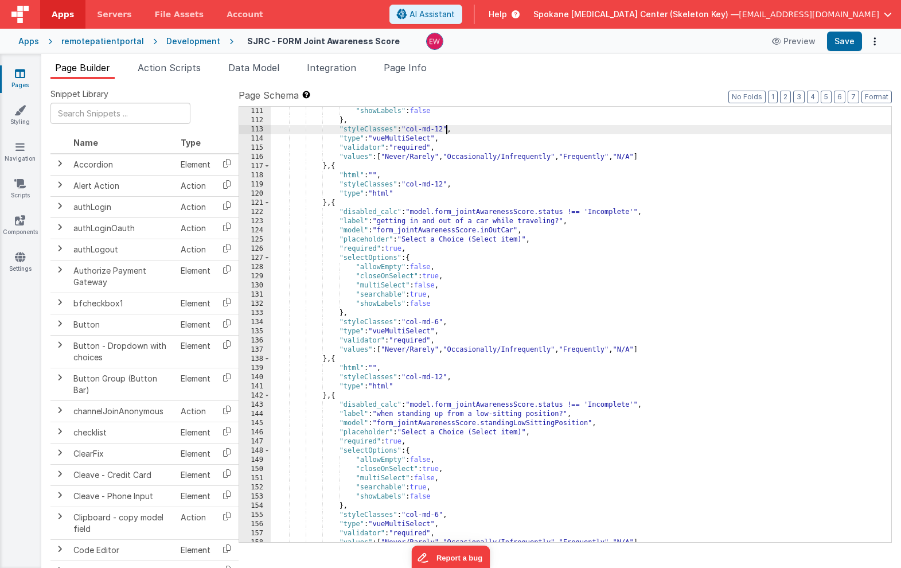
click at [612, 210] on div ""showLabels" : false } , "styleClasses" : "col-md-12" , "type" : "vueMultiSelec…" at bounding box center [581, 334] width 621 height 454
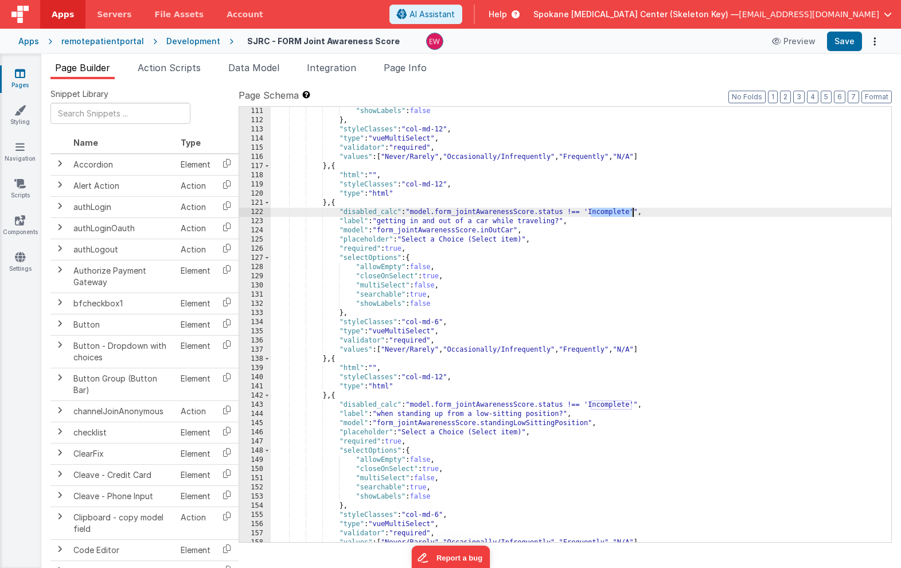
click at [612, 210] on div ""showLabels" : false } , "styleClasses" : "col-md-12" , "type" : "vueMultiSelec…" at bounding box center [581, 334] width 621 height 454
click at [571, 212] on div ""showLabels" : false } , "styleClasses" : "col-md-12" , "type" : "vueMultiSelec…" at bounding box center [581, 334] width 621 height 454
click at [440, 321] on div ""showLabels" : false } , "styleClasses" : "col-md-12" , "type" : "vueMultiSelec…" at bounding box center [581, 334] width 621 height 454
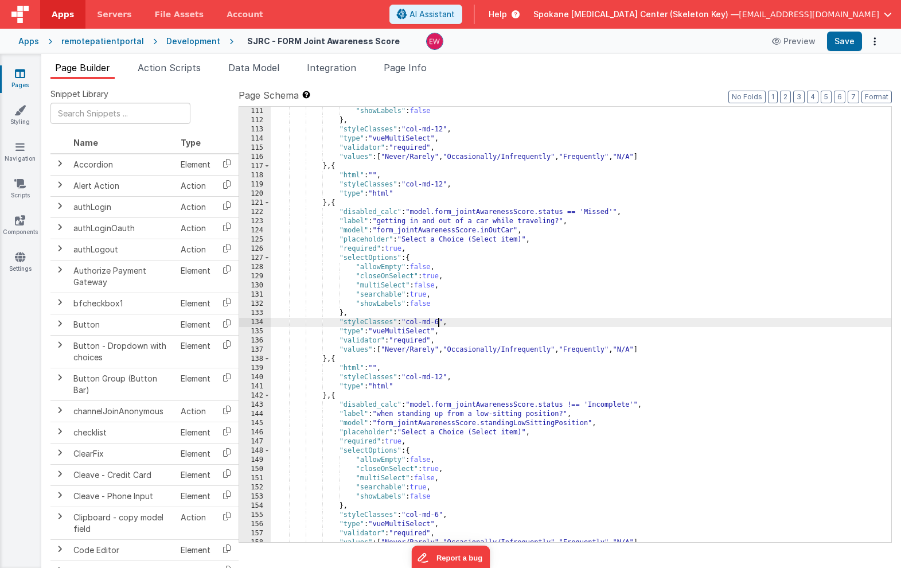
click at [440, 321] on div ""showLabels" : false } , "styleClasses" : "col-md-12" , "type" : "vueMultiSelec…" at bounding box center [581, 334] width 621 height 454
click at [612, 403] on div ""showLabels" : false } , "styleClasses" : "col-md-12" , "type" : "vueMultiSelec…" at bounding box center [581, 334] width 621 height 454
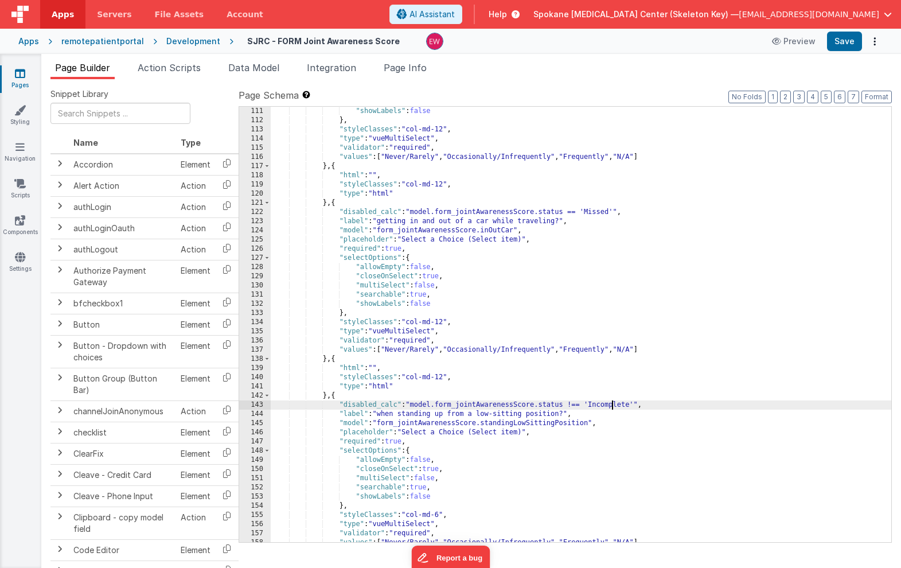
click at [612, 403] on div ""showLabels" : false } , "styleClasses" : "col-md-12" , "type" : "vueMultiSelec…" at bounding box center [581, 334] width 621 height 454
click at [572, 405] on div ""showLabels" : false } , "styleClasses" : "col-md-12" , "type" : "vueMultiSelec…" at bounding box center [581, 334] width 621 height 454
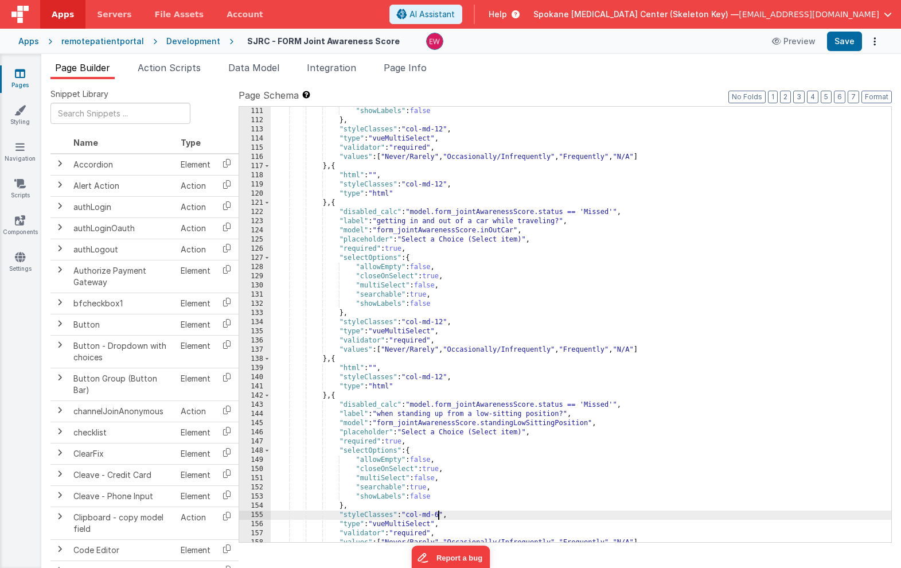
click at [440, 515] on div ""showLabels" : false } , "styleClasses" : "col-md-12" , "type" : "vueMultiSelec…" at bounding box center [581, 334] width 621 height 454
paste textarea
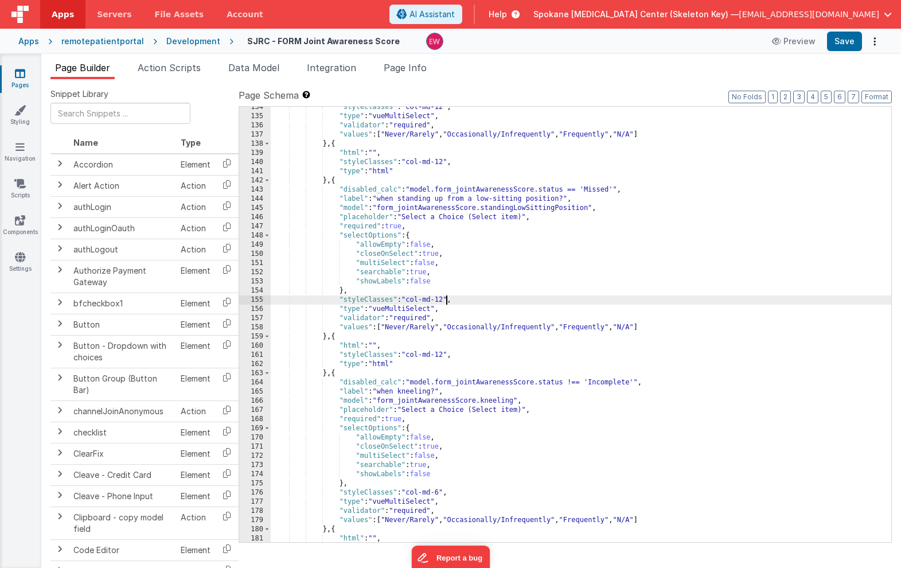
scroll to position [1359, 0]
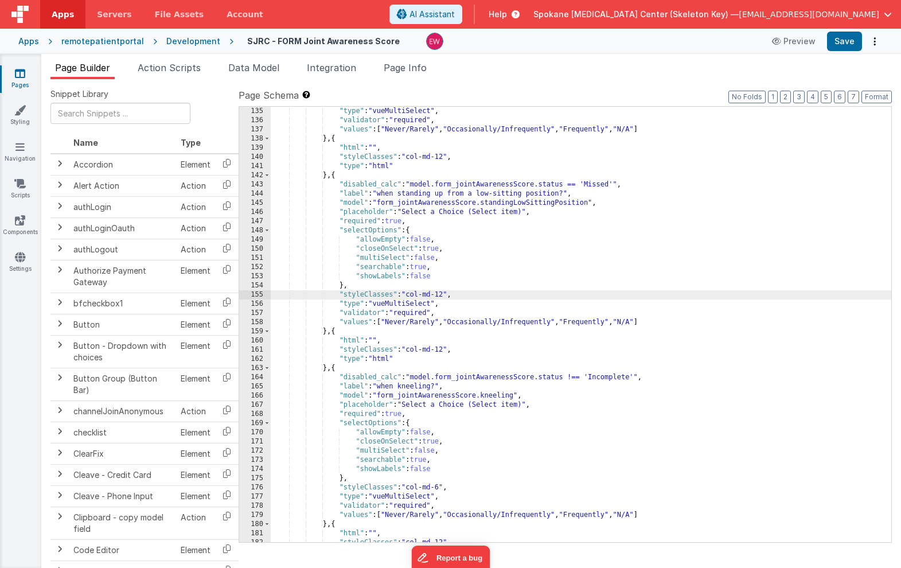
click at [617, 377] on div ""type" : "vueMultiSelect" , "validator" : "required" , "values" : [ "Never/Rare…" at bounding box center [581, 334] width 621 height 454
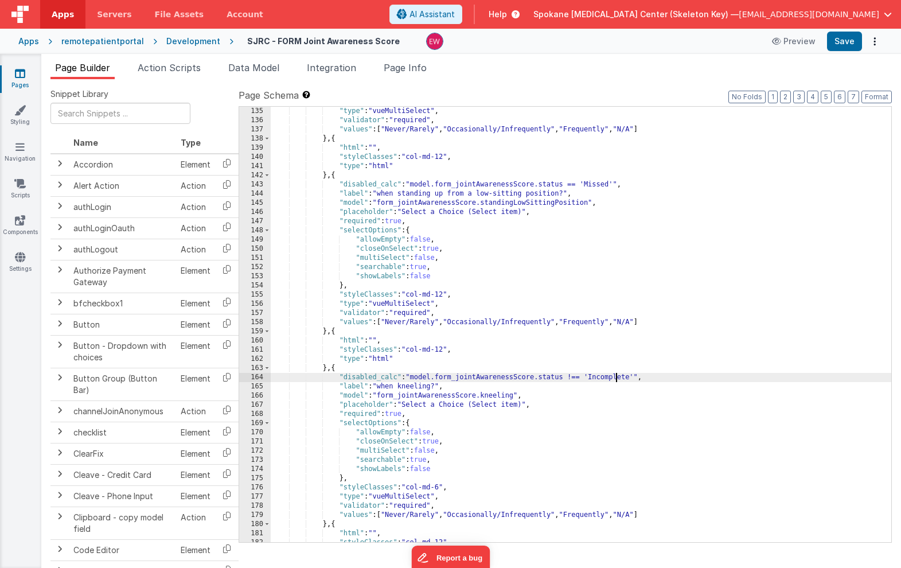
click at [617, 377] on div ""type" : "vueMultiSelect" , "validator" : "required" , "values" : [ "Never/Rare…" at bounding box center [581, 334] width 621 height 454
click at [573, 379] on div ""type" : "vueMultiSelect" , "validator" : "required" , "values" : [ "Never/Rare…" at bounding box center [581, 334] width 621 height 454
click at [442, 489] on div ""type" : "vueMultiSelect" , "validator" : "required" , "values" : [ "Never/Rare…" at bounding box center [581, 334] width 621 height 454
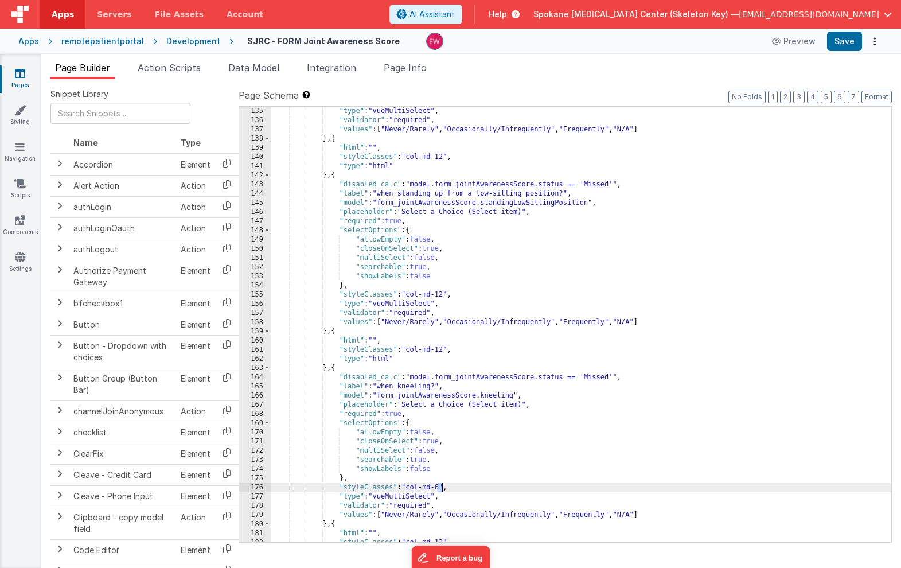
click at [442, 489] on div ""type" : "vueMultiSelect" , "validator" : "required" , "values" : [ "Never/Rare…" at bounding box center [581, 334] width 621 height 454
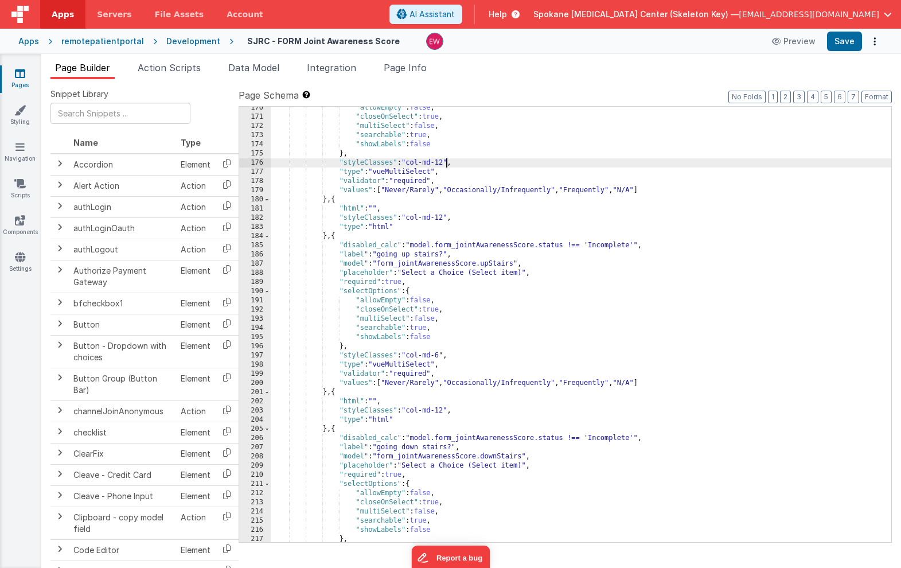
scroll to position [1743, 0]
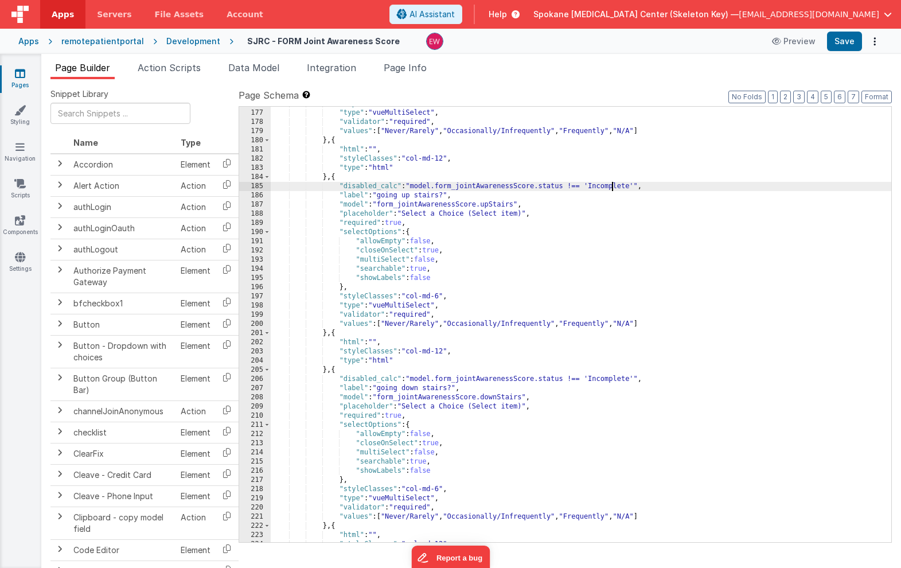
click at [611, 186] on div ""styleClasses" : "col-md-12" , "type" : "vueMultiSelect" , "validator" : "requi…" at bounding box center [581, 326] width 621 height 454
click at [574, 186] on div ""styleClasses" : "col-md-12" , "type" : "vueMultiSelect" , "validator" : "requi…" at bounding box center [581, 326] width 621 height 454
click at [441, 294] on div ""styleClasses" : "col-md-12" , "type" : "vueMultiSelect" , "validator" : "requi…" at bounding box center [581, 326] width 621 height 454
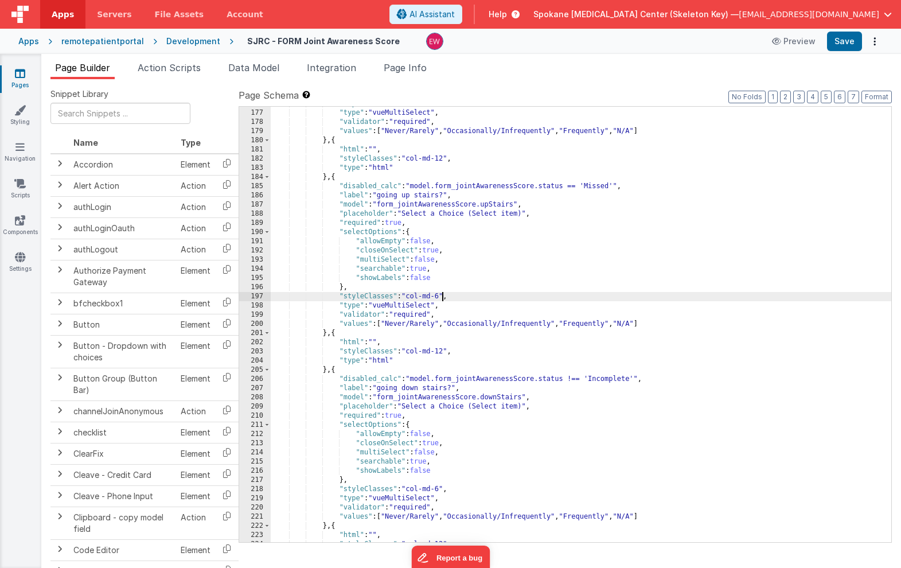
click at [441, 294] on div ""styleClasses" : "col-md-12" , "type" : "vueMultiSelect" , "validator" : "requi…" at bounding box center [581, 326] width 621 height 454
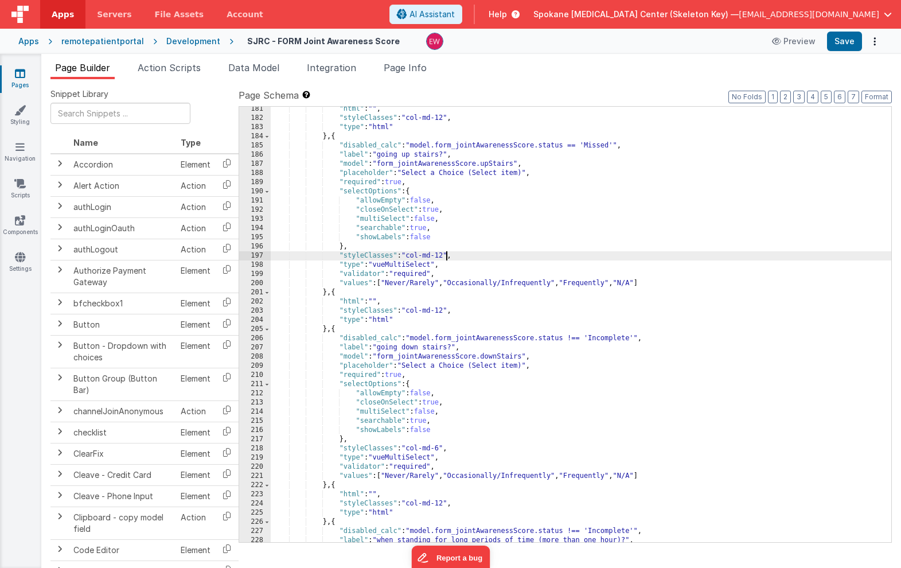
scroll to position [1783, 0]
click at [612, 337] on div ""html" : "" , "styleClasses" : "col-md-12" , "type" : "html" } , { "disabled_ca…" at bounding box center [581, 331] width 621 height 454
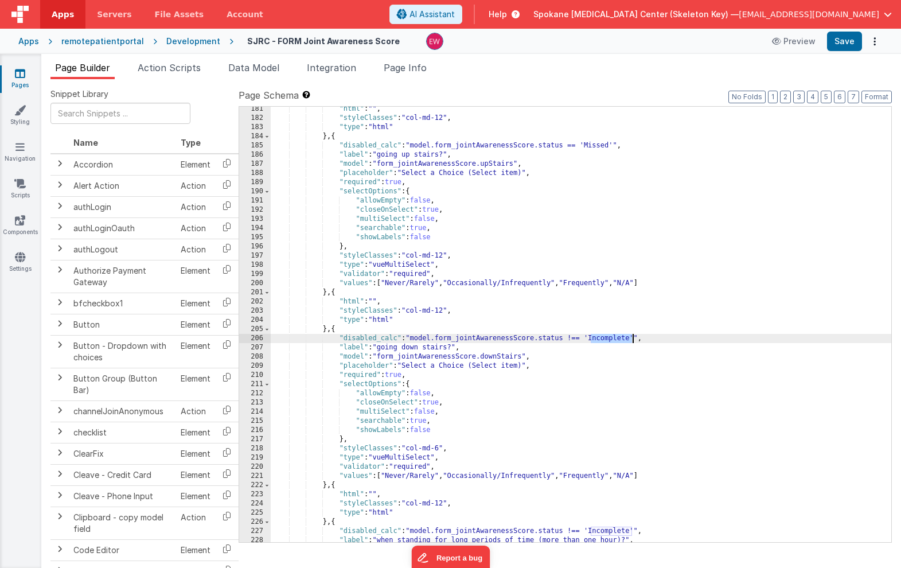
click at [612, 337] on div ""html" : "" , "styleClasses" : "col-md-12" , "type" : "html" } , { "disabled_ca…" at bounding box center [581, 331] width 621 height 454
click at [574, 338] on div ""html" : "" , "styleClasses" : "col-md-12" , "type" : "html" } , { "disabled_ca…" at bounding box center [581, 331] width 621 height 454
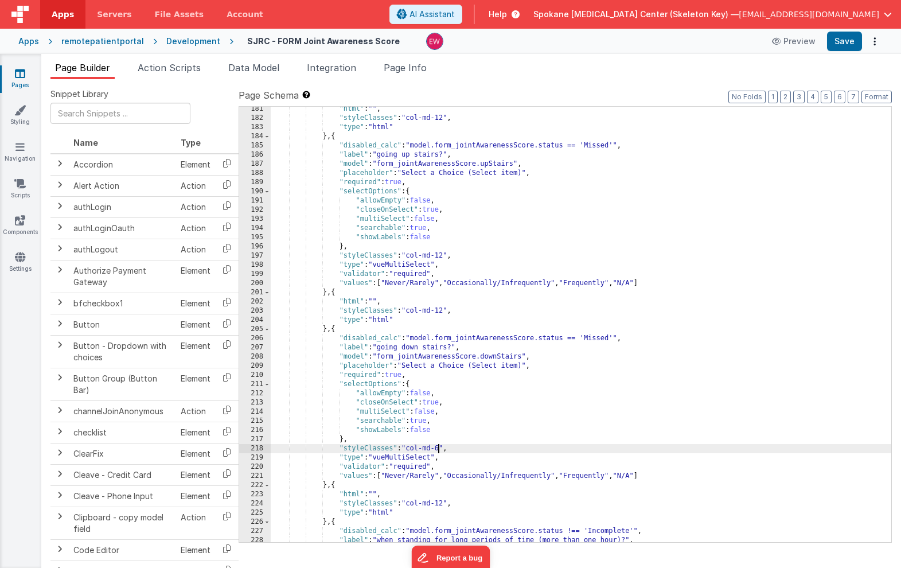
click at [440, 447] on div ""html" : "" , "styleClasses" : "col-md-12" , "type" : "html" } , { "disabled_ca…" at bounding box center [581, 331] width 621 height 454
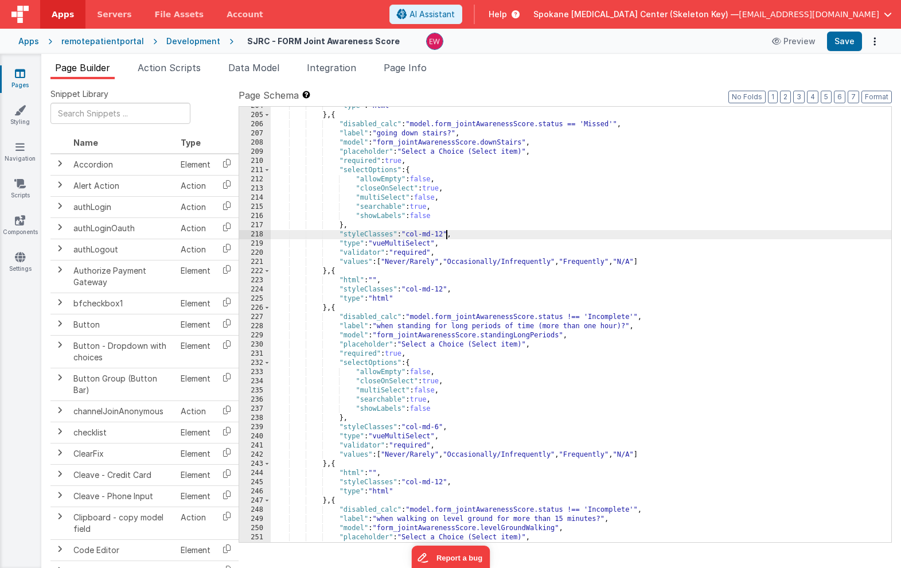
scroll to position [2063, 0]
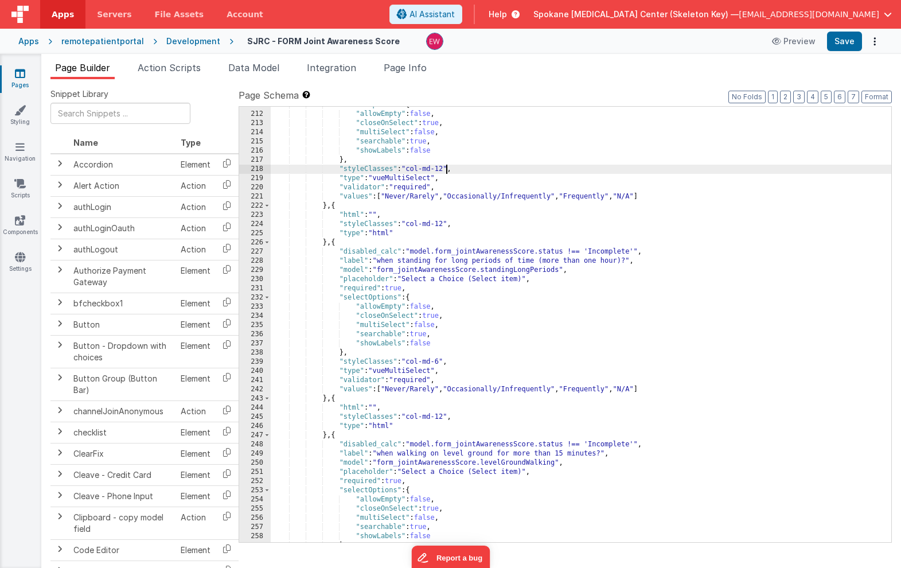
click at [607, 251] on div ""selectOptions" : { "allowEmpty" : false , "closeOnSelect" : true , "multiSelec…" at bounding box center [581, 327] width 621 height 454
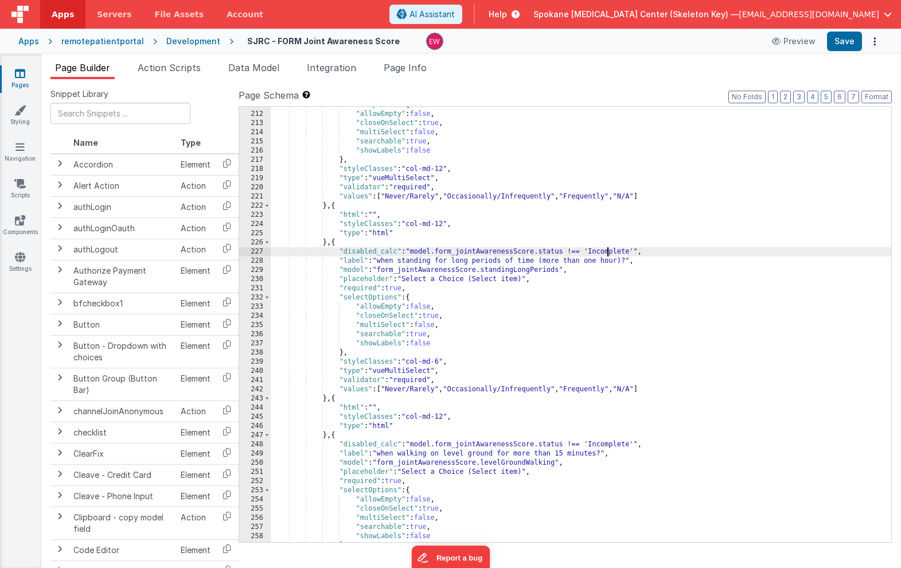
click at [607, 251] on div ""selectOptions" : { "allowEmpty" : false , "closeOnSelect" : true , "multiSelec…" at bounding box center [581, 327] width 621 height 454
click at [576, 251] on div ""selectOptions" : { "allowEmpty" : false , "closeOnSelect" : true , "multiSelec…" at bounding box center [581, 327] width 621 height 454
click at [441, 363] on div ""selectOptions" : { "allowEmpty" : false , "closeOnSelect" : true , "multiSelec…" at bounding box center [581, 327] width 621 height 454
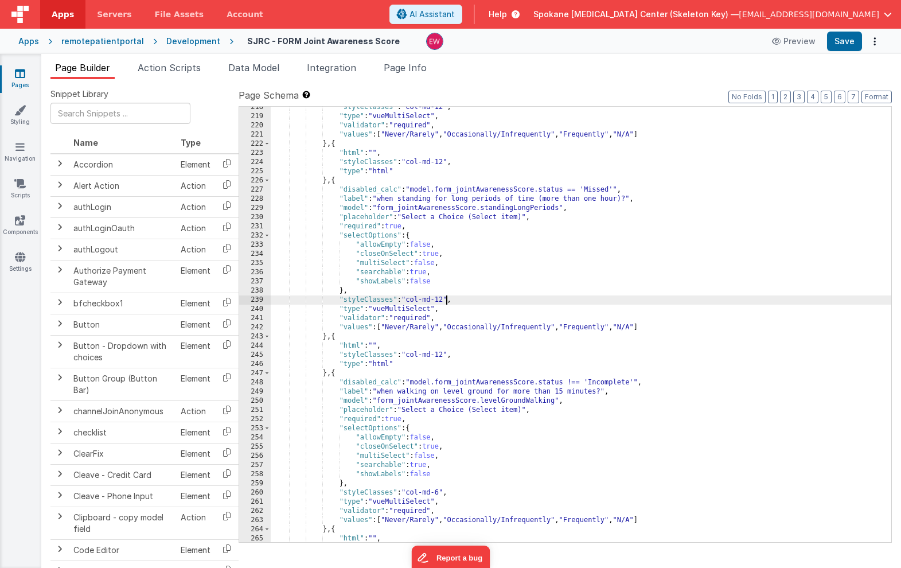
scroll to position [2151, 0]
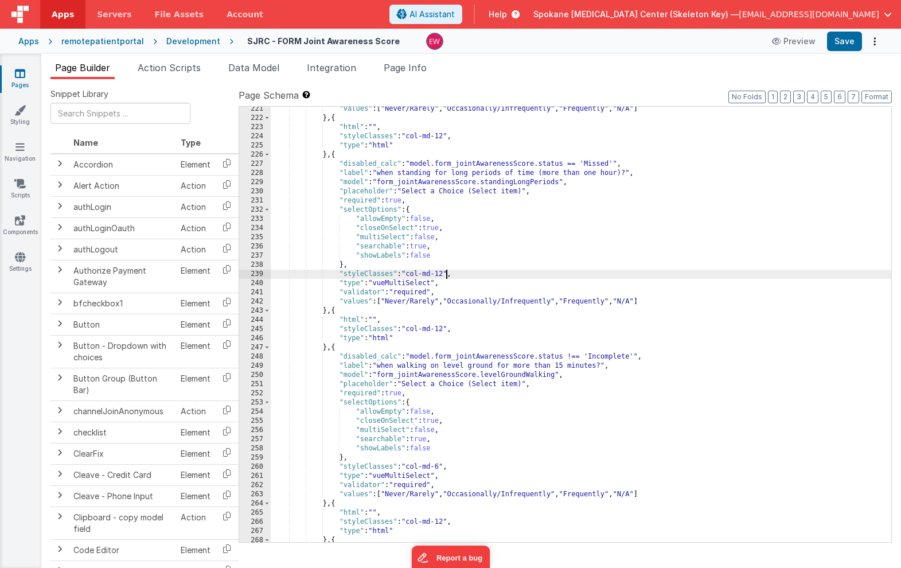
click at [616, 354] on div ""values" : [ "Never/Rarely" , "Occasionally/Infrequently" , "Frequently" , "N/A…" at bounding box center [581, 331] width 621 height 454
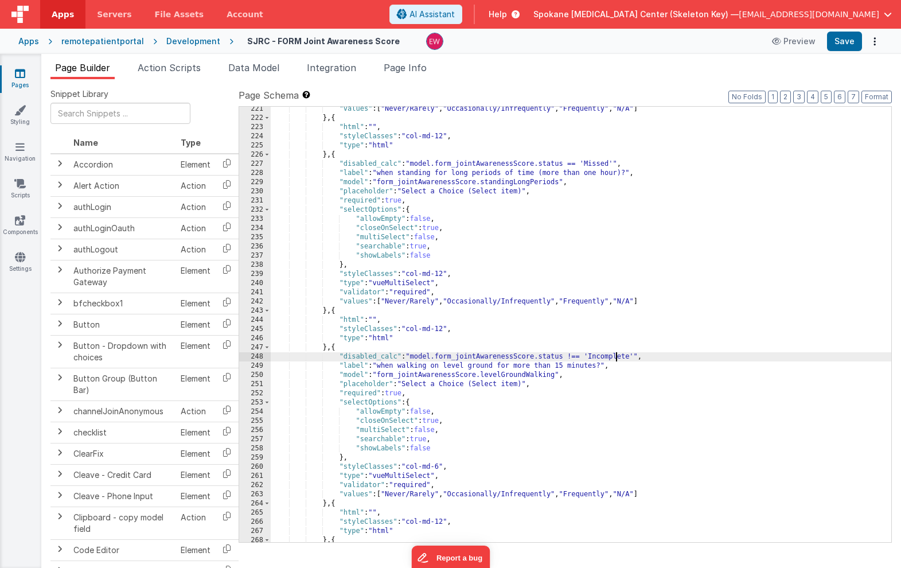
click at [616, 354] on div ""values" : [ "Never/Rarely" , "Occasionally/Infrequently" , "Frequently" , "N/A…" at bounding box center [581, 331] width 621 height 454
click at [576, 359] on div ""values" : [ "Never/Rarely" , "Occasionally/Infrequently" , "Frequently" , "N/A…" at bounding box center [581, 331] width 621 height 454
click at [441, 464] on div ""values" : [ "Never/Rarely" , "Occasionally/Infrequently" , "Frequently" , "N/A…" at bounding box center [581, 331] width 621 height 454
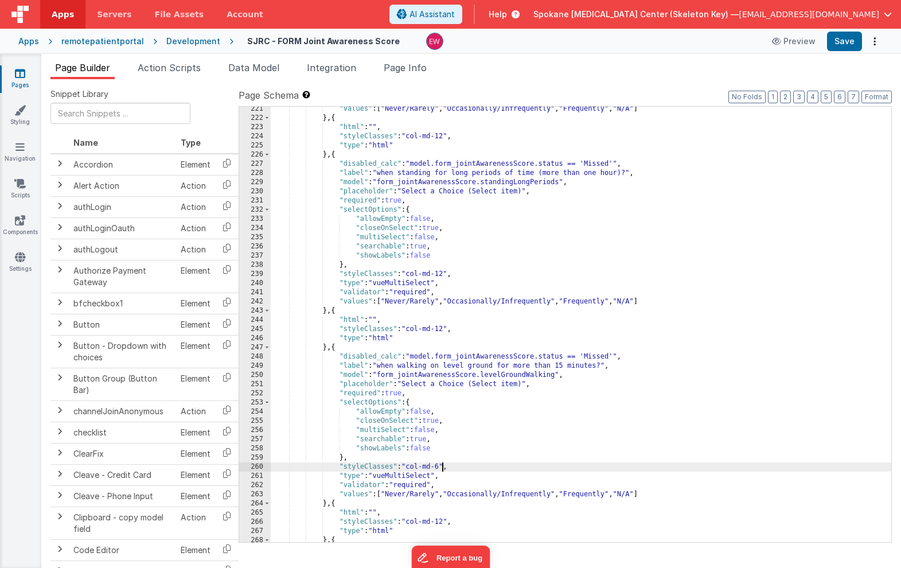
click at [441, 464] on div ""values" : [ "Never/Rarely" , "Occasionally/Infrequently" , "Frequently" , "N/A…" at bounding box center [581, 331] width 621 height 454
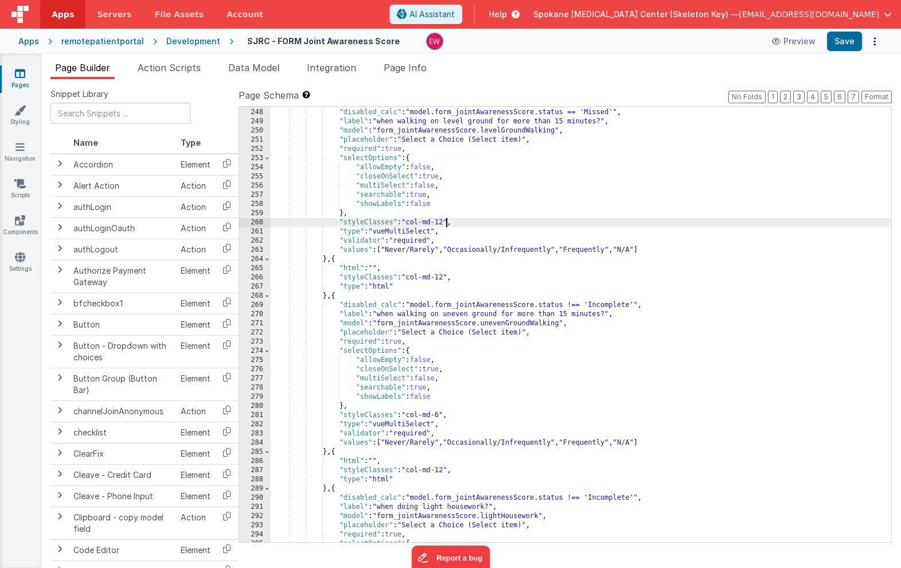
scroll to position [2405, 0]
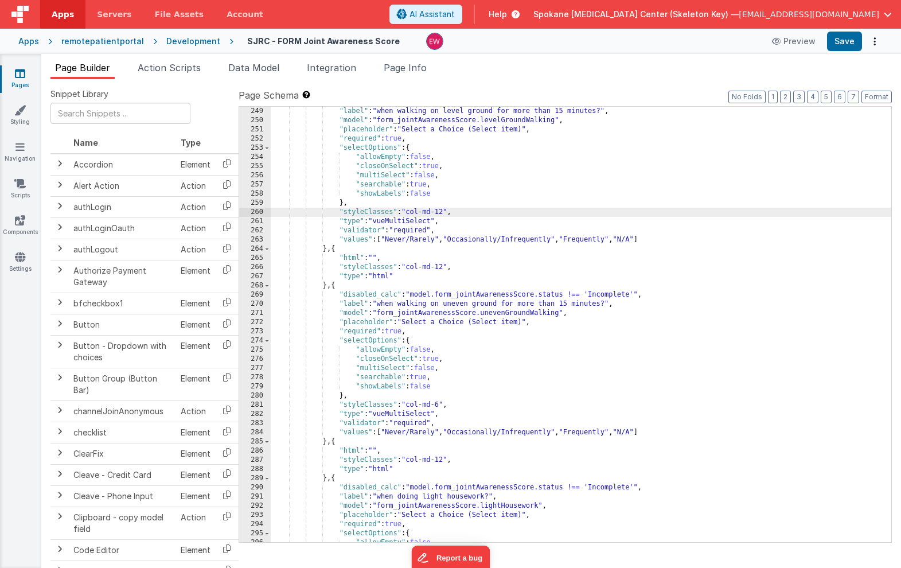
click at [623, 297] on div ""label" : "when walking on level ground for more than 15 minutes?" , "model" : …" at bounding box center [581, 334] width 621 height 454
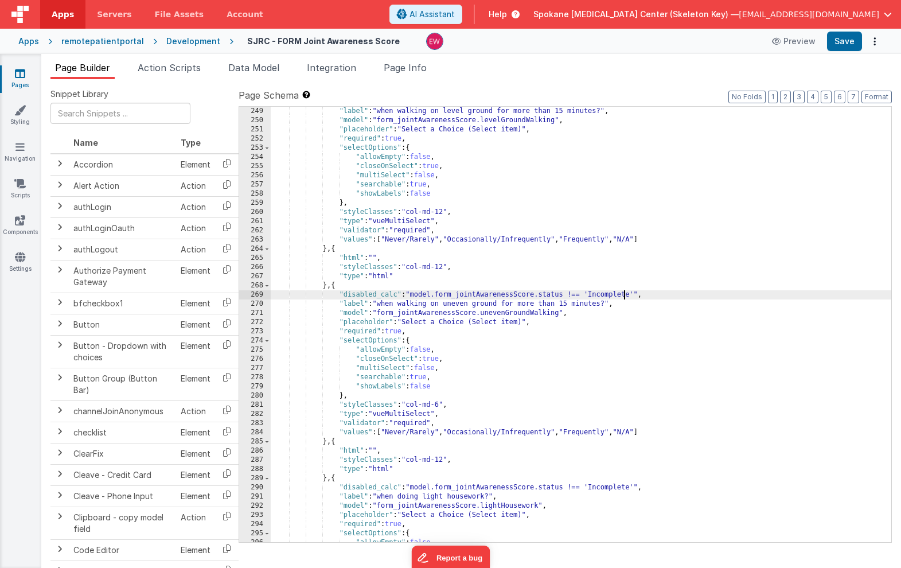
click at [623, 297] on div ""label" : "when walking on level ground for more than 15 minutes?" , "model" : …" at bounding box center [581, 334] width 621 height 454
click at [574, 295] on div ""label" : "when walking on level ground for more than 15 minutes?" , "model" : …" at bounding box center [581, 334] width 621 height 454
click at [438, 406] on div ""label" : "when walking on level ground for more than 15 minutes?" , "model" : …" at bounding box center [581, 334] width 621 height 454
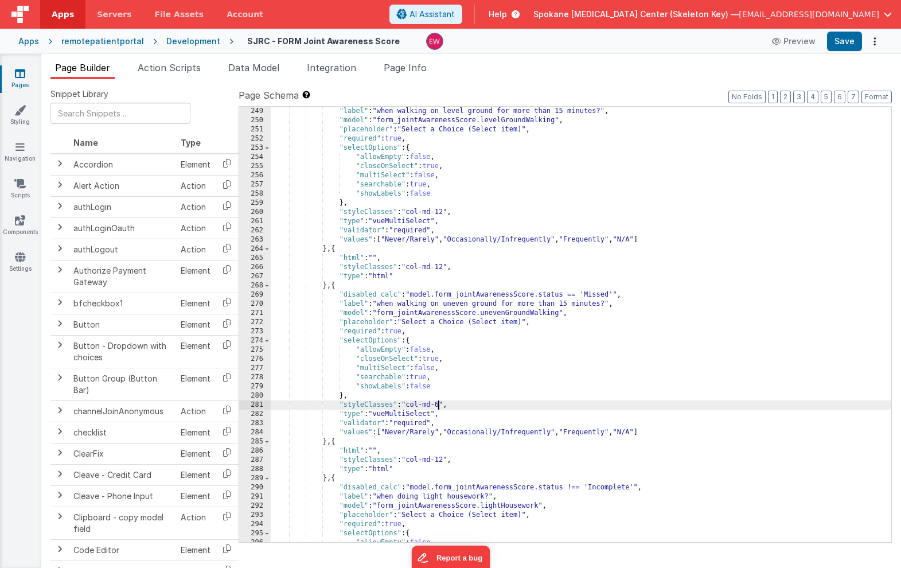
click at [438, 406] on div ""label" : "when walking on level ground for more than 15 minutes?" , "model" : …" at bounding box center [581, 334] width 621 height 454
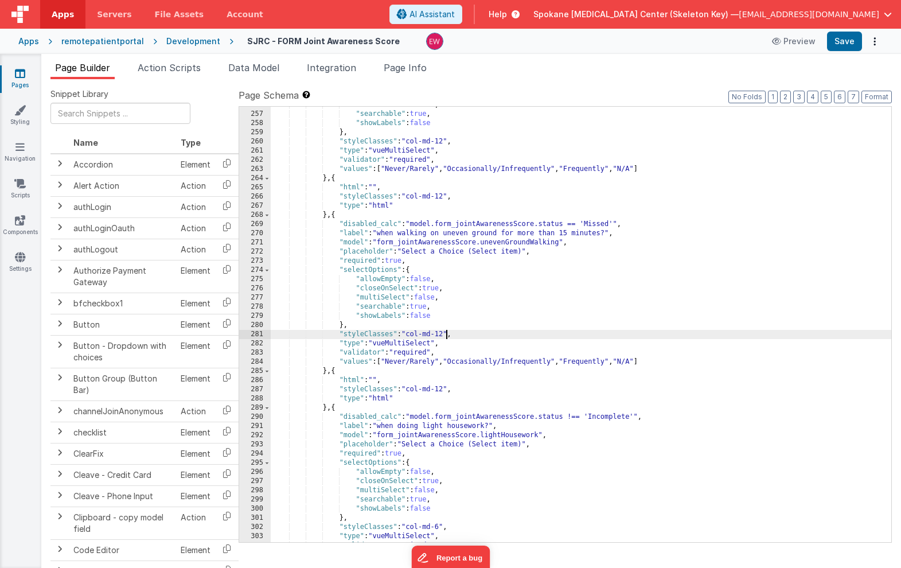
scroll to position [2492, 0]
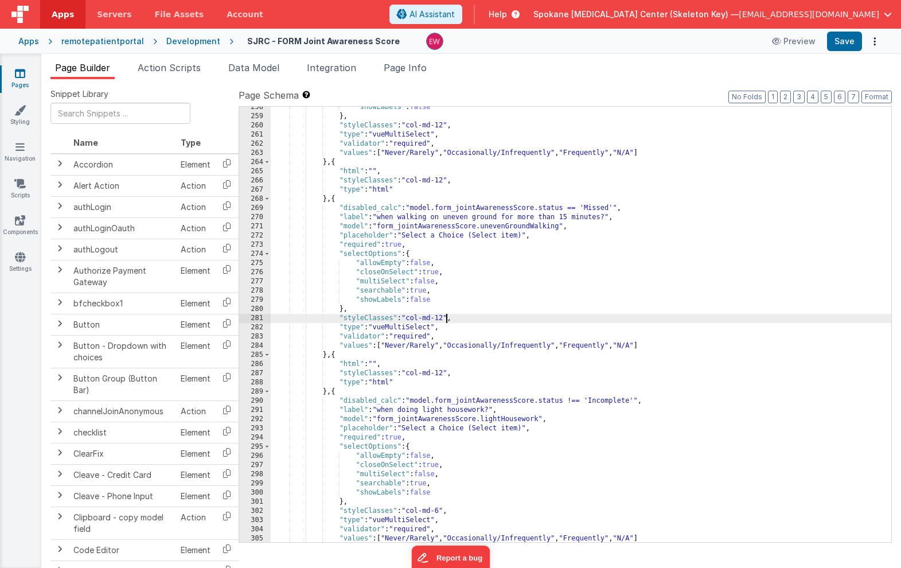
click at [616, 401] on div ""showLabels" : false } , "styleClasses" : "col-md-12" , "type" : "vueMultiSelec…" at bounding box center [581, 330] width 621 height 454
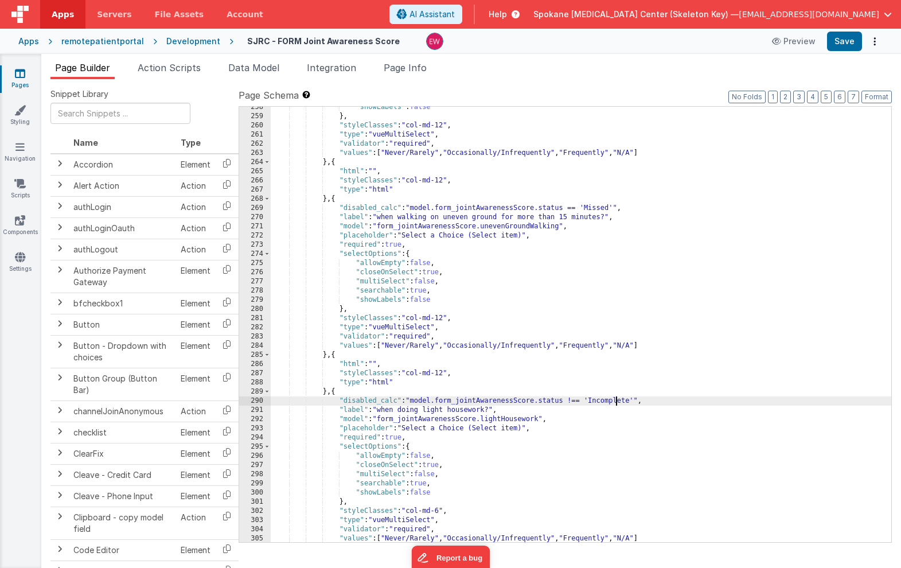
click at [616, 401] on div ""showLabels" : false } , "styleClasses" : "col-md-12" , "type" : "vueMultiSelec…" at bounding box center [581, 330] width 621 height 454
click at [573, 400] on div ""showLabels" : false } , "styleClasses" : "col-md-12" , "type" : "vueMultiSelec…" at bounding box center [581, 330] width 621 height 454
click at [441, 512] on div ""showLabels" : false } , "styleClasses" : "col-md-12" , "type" : "vueMultiSelec…" at bounding box center [581, 330] width 621 height 454
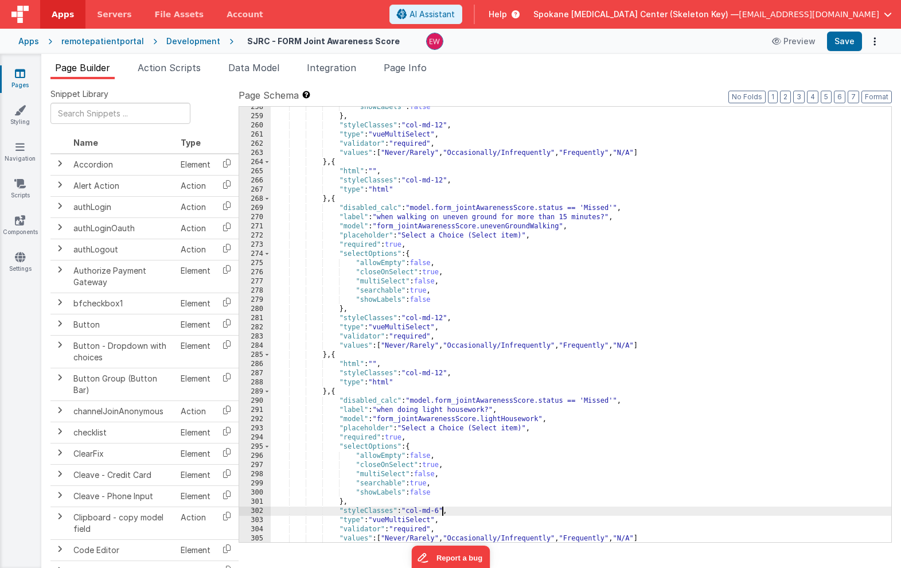
click at [441, 512] on div ""showLabels" : false } , "styleClasses" : "col-md-12" , "type" : "vueMultiSelec…" at bounding box center [581, 330] width 621 height 454
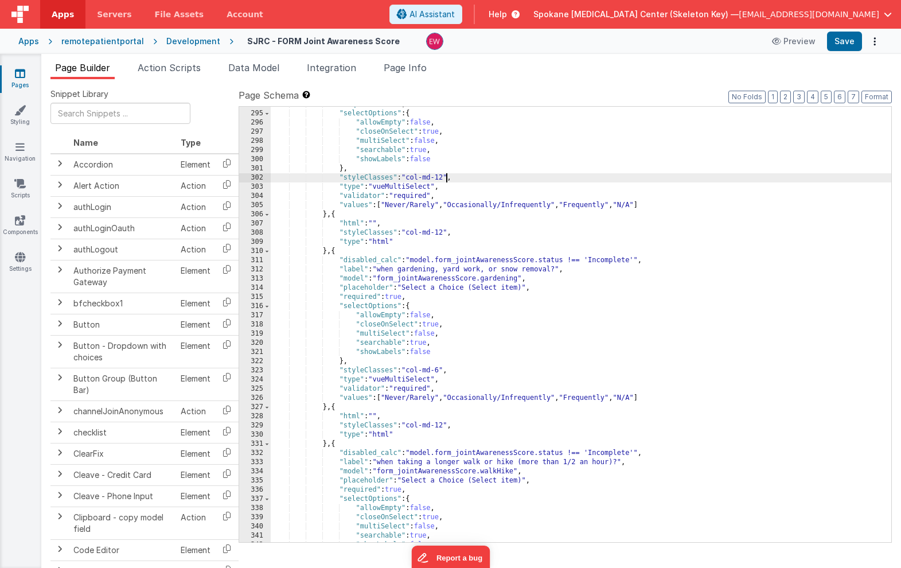
scroll to position [2829, 0]
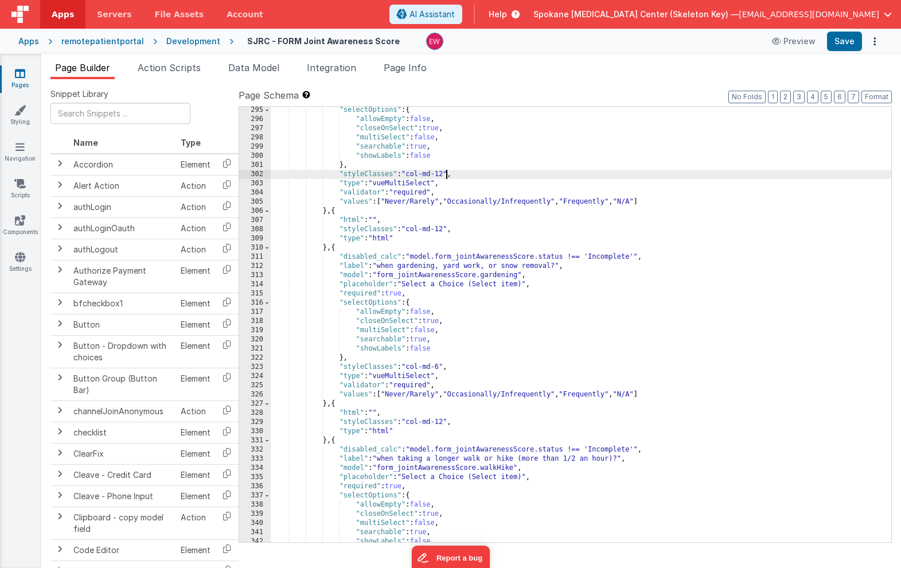
click at [608, 258] on div ""selectOptions" : { "allowEmpty" : false , "closeOnSelect" : true , "multiSelec…" at bounding box center [581, 333] width 621 height 454
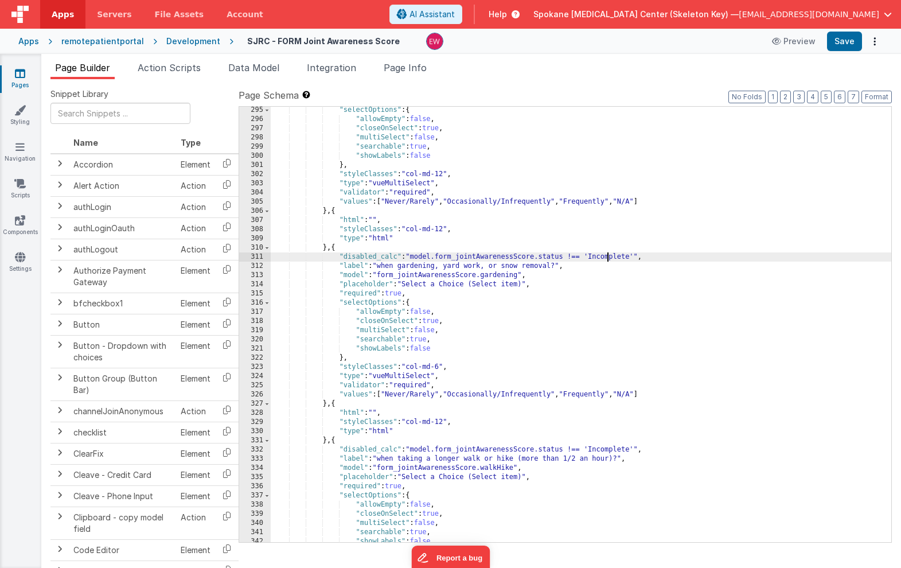
click at [608, 258] on div ""selectOptions" : { "allowEmpty" : false , "closeOnSelect" : true , "multiSelec…" at bounding box center [581, 333] width 621 height 454
paste textarea
click at [573, 258] on div ""selectOptions" : { "allowEmpty" : false , "closeOnSelect" : true , "multiSelec…" at bounding box center [581, 333] width 621 height 454
click at [440, 366] on div ""selectOptions" : { "allowEmpty" : false , "closeOnSelect" : true , "multiSelec…" at bounding box center [581, 333] width 621 height 454
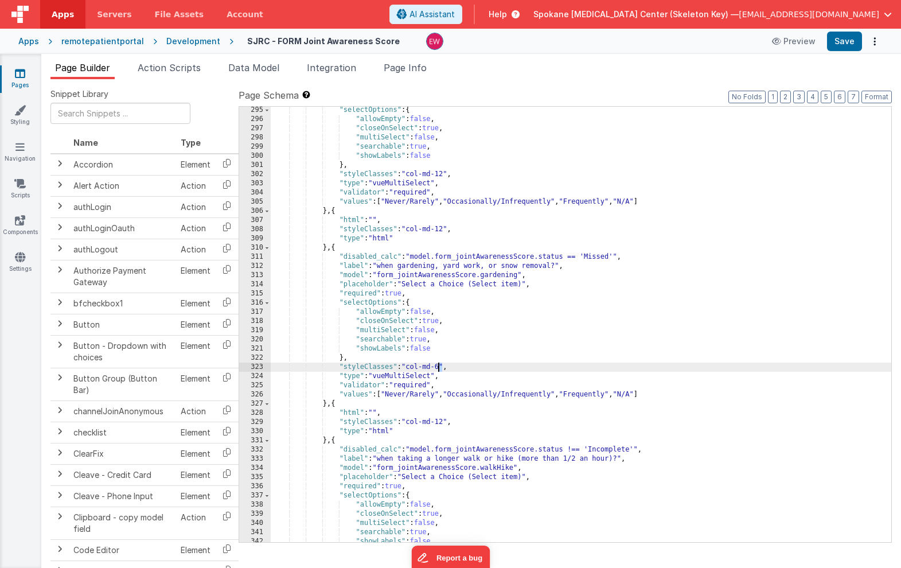
click at [440, 366] on div ""selectOptions" : { "allowEmpty" : false , "closeOnSelect" : true , "multiSelec…" at bounding box center [581, 333] width 621 height 454
click at [613, 449] on div ""selectOptions" : { "allowEmpty" : false , "closeOnSelect" : true , "multiSelec…" at bounding box center [581, 333] width 621 height 454
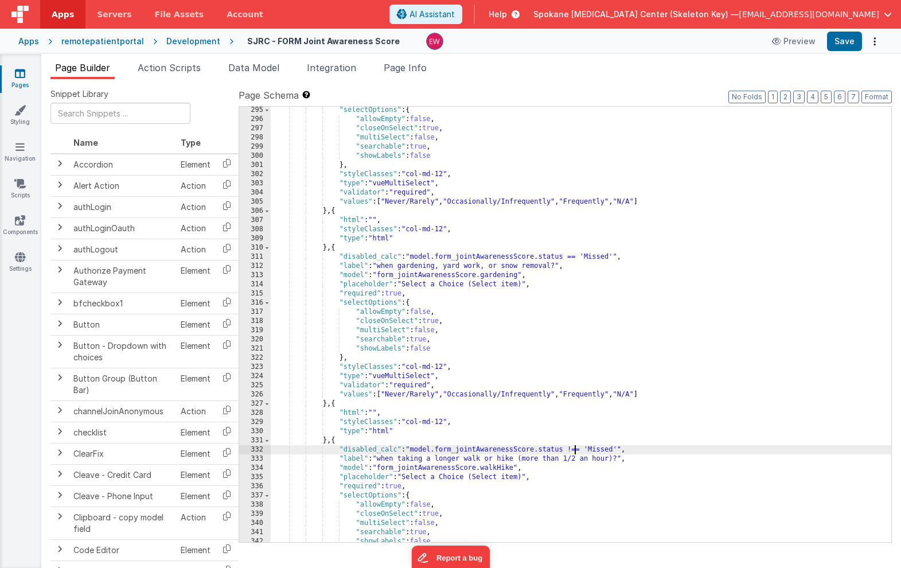
click at [573, 449] on div ""selectOptions" : { "allowEmpty" : false , "closeOnSelect" : true , "multiSelec…" at bounding box center [581, 333] width 621 height 454
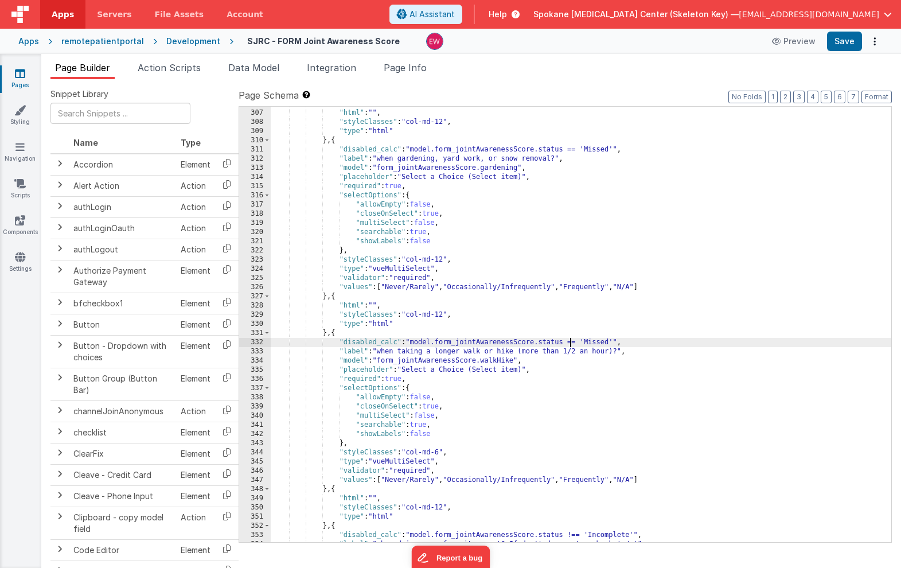
scroll to position [2938, 0]
click at [441, 450] on div ""html" : "" , "styleClasses" : "col-md-12" , "type" : "html" } , { "disabled_ca…" at bounding box center [581, 334] width 621 height 454
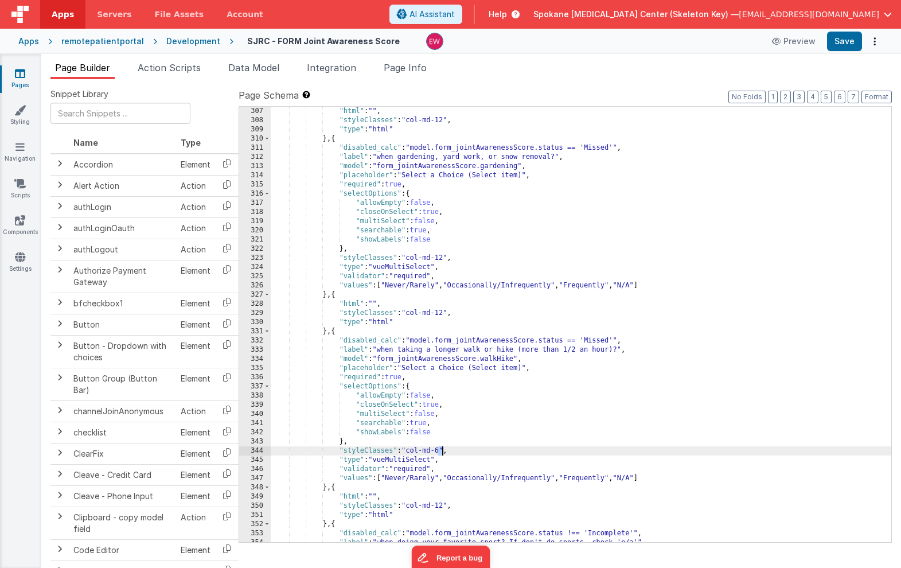
click at [441, 450] on div ""html" : "" , "styleClasses" : "col-md-12" , "type" : "html" } , { "disabled_ca…" at bounding box center [581, 334] width 621 height 454
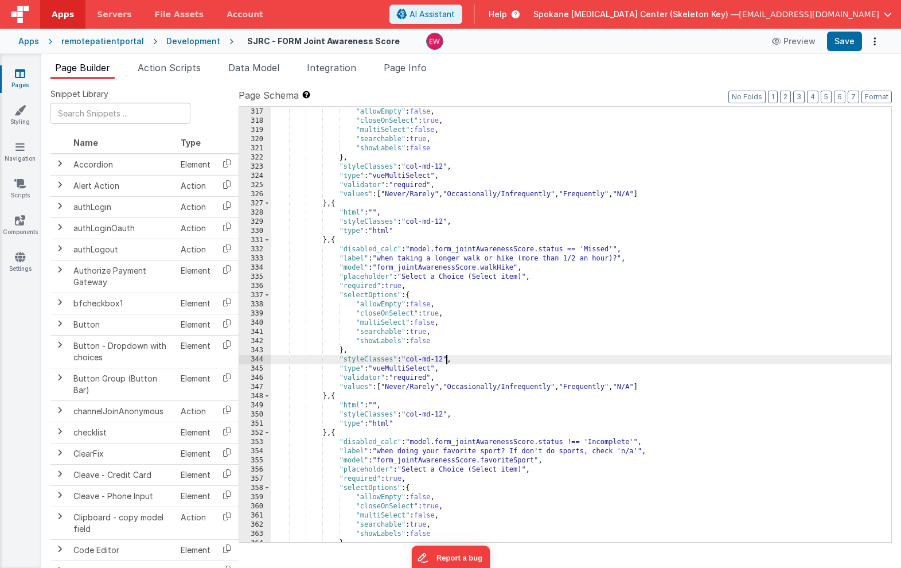
scroll to position [3032, 0]
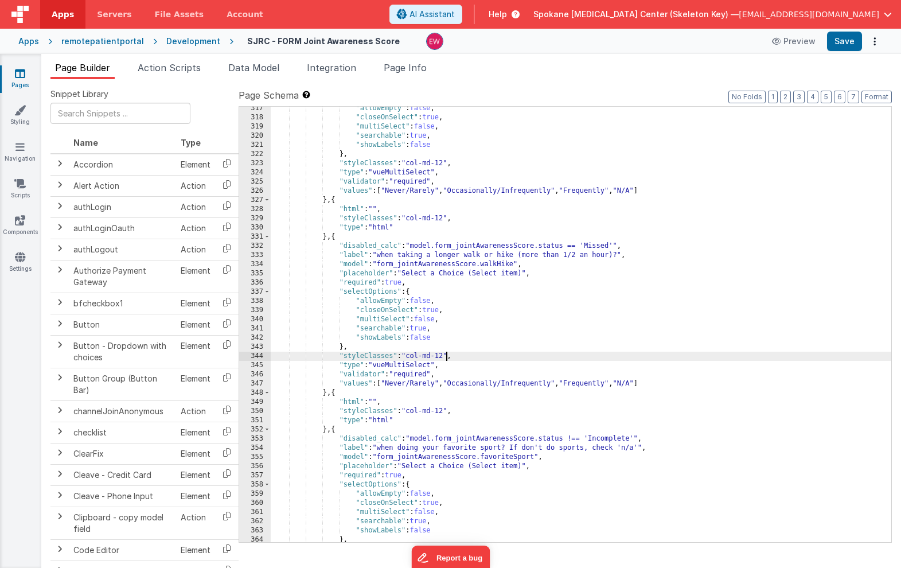
click at [615, 437] on div ""allowEmpty" : false , "closeOnSelect" : true , "multiSelect" : false , "search…" at bounding box center [581, 331] width 621 height 454
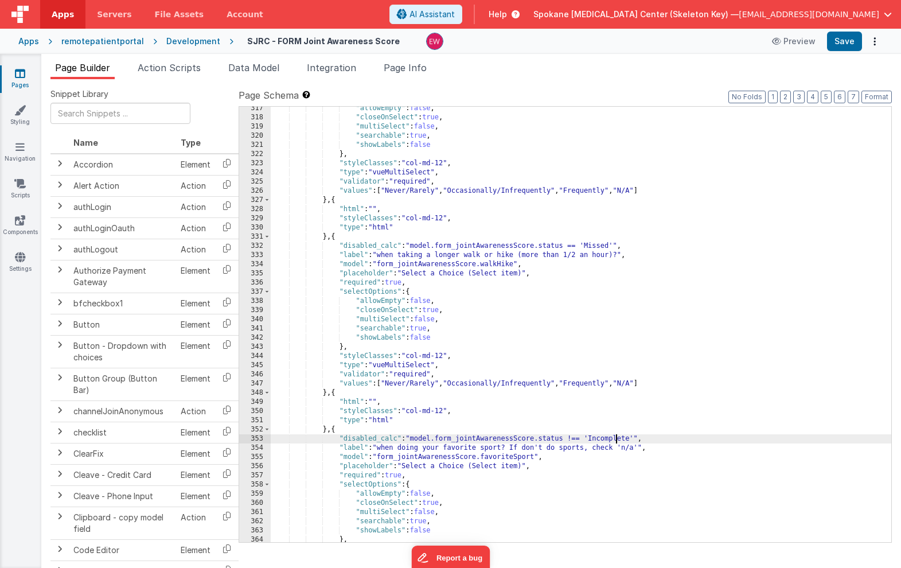
click at [615, 437] on div ""allowEmpty" : false , "closeOnSelect" : true , "multiSelect" : false , "search…" at bounding box center [581, 331] width 621 height 454
click at [574, 438] on div ""allowEmpty" : false , "closeOnSelect" : true , "multiSelect" : false , "search…" at bounding box center [581, 331] width 621 height 454
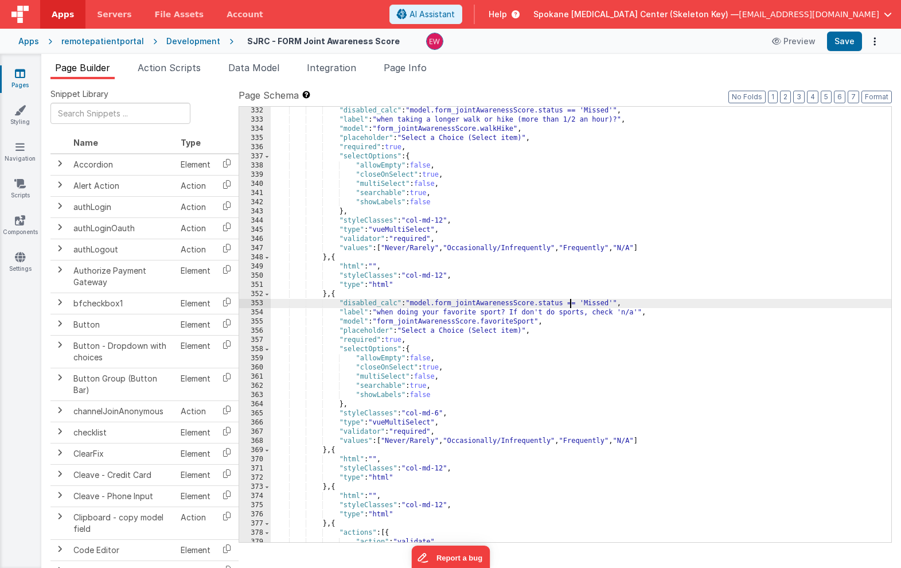
scroll to position [3168, 0]
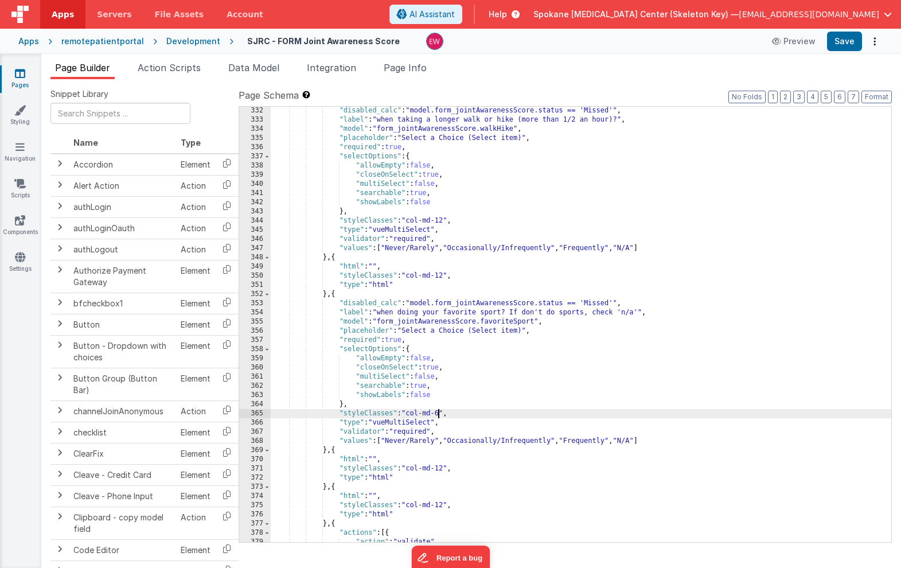
click at [438, 414] on div ""disabled_calc" : "model.form_jointAwarenessScore.status == 'Missed'" , "label"…" at bounding box center [581, 333] width 621 height 454
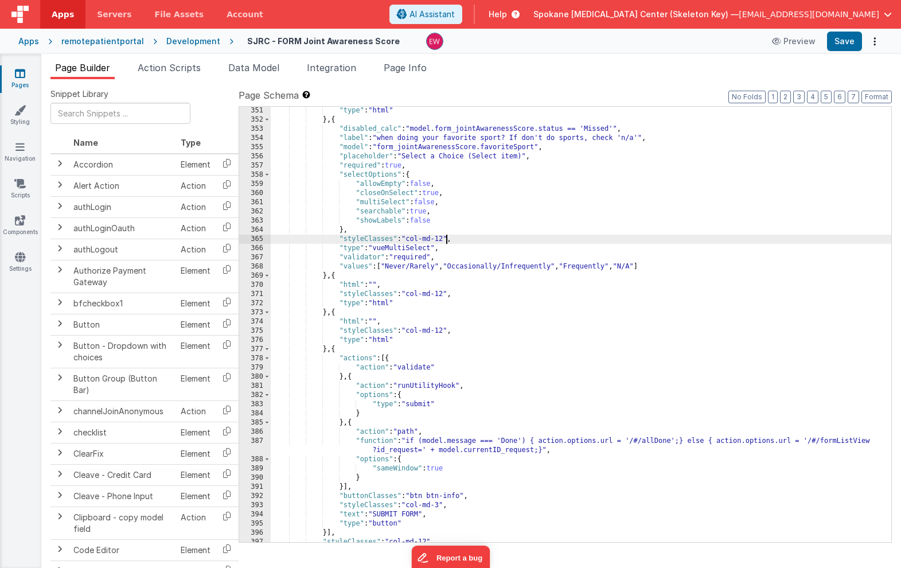
scroll to position [3374, 0]
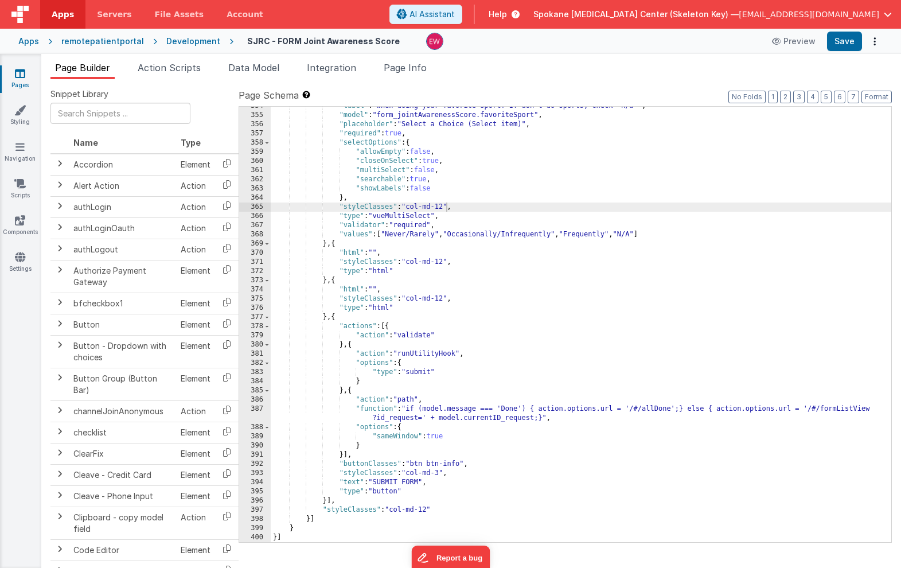
click at [399, 511] on div ""label" : "when doing your favorite sport? If don't do sports, check 'n/a'" , "…" at bounding box center [581, 329] width 621 height 454
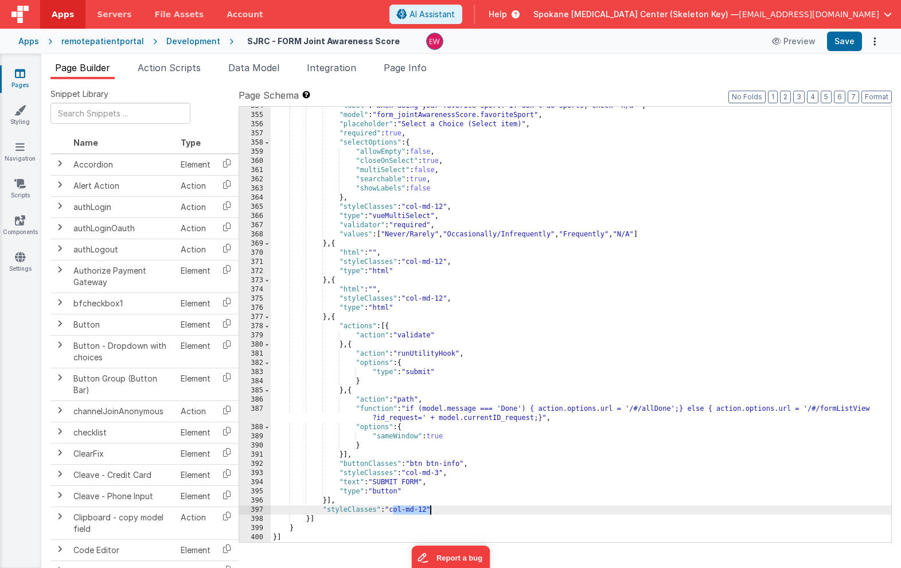
drag, startPoint x: 399, startPoint y: 511, endPoint x: 430, endPoint y: 512, distance: 31.0
click at [430, 512] on div ""label" : "when doing your favorite sport? If don't do sports, check 'n/a'" , "…" at bounding box center [581, 329] width 621 height 454
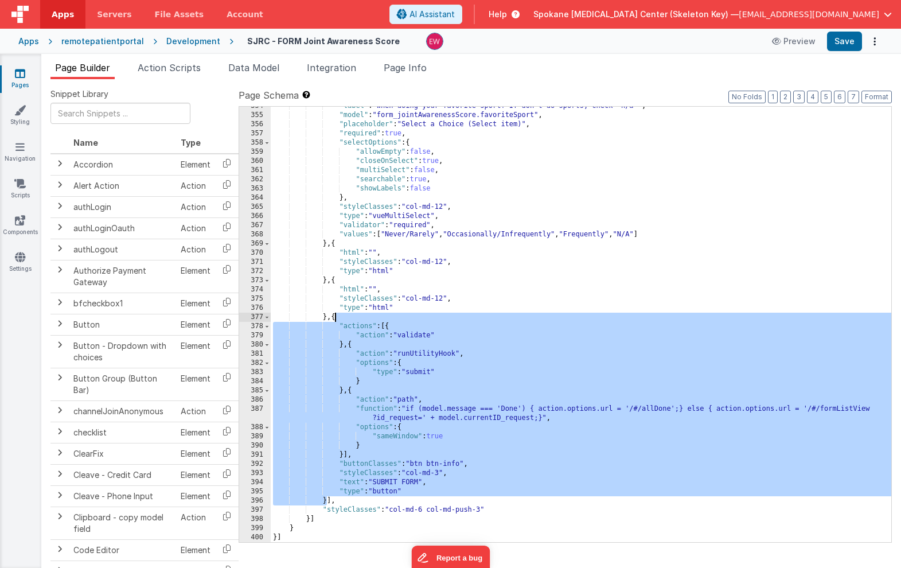
drag, startPoint x: 326, startPoint y: 500, endPoint x: 333, endPoint y: 317, distance: 182.6
click at [333, 317] on div ""label" : "when doing your favorite sport? If don't do sports, check 'n/a'" , "…" at bounding box center [581, 329] width 621 height 454
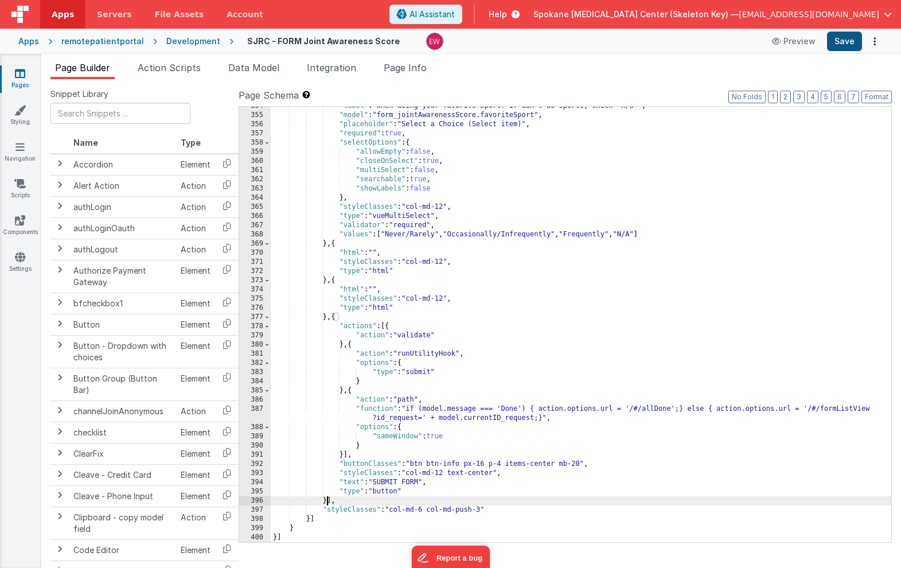
click at [849, 38] on button "Save" at bounding box center [844, 42] width 35 height 20
click at [18, 72] on icon at bounding box center [20, 73] width 10 height 11
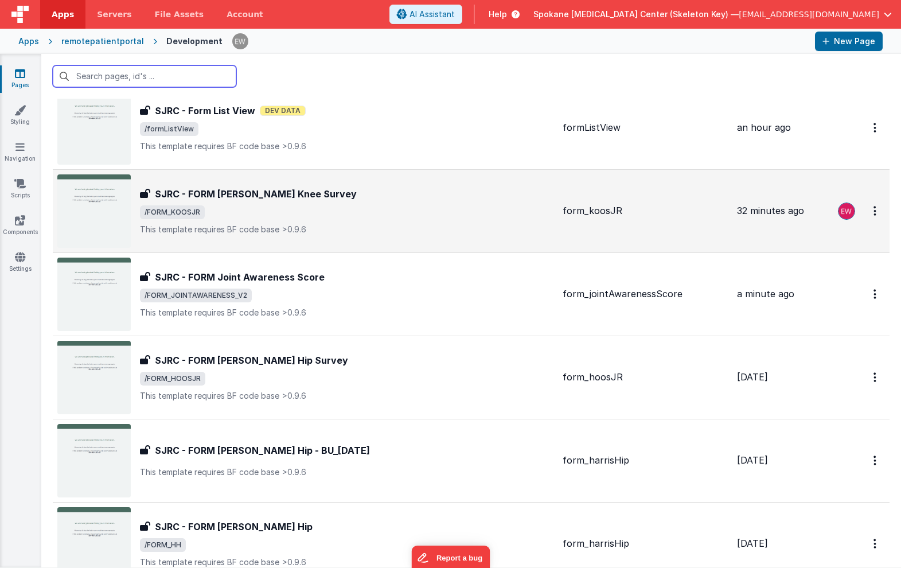
scroll to position [1956, 0]
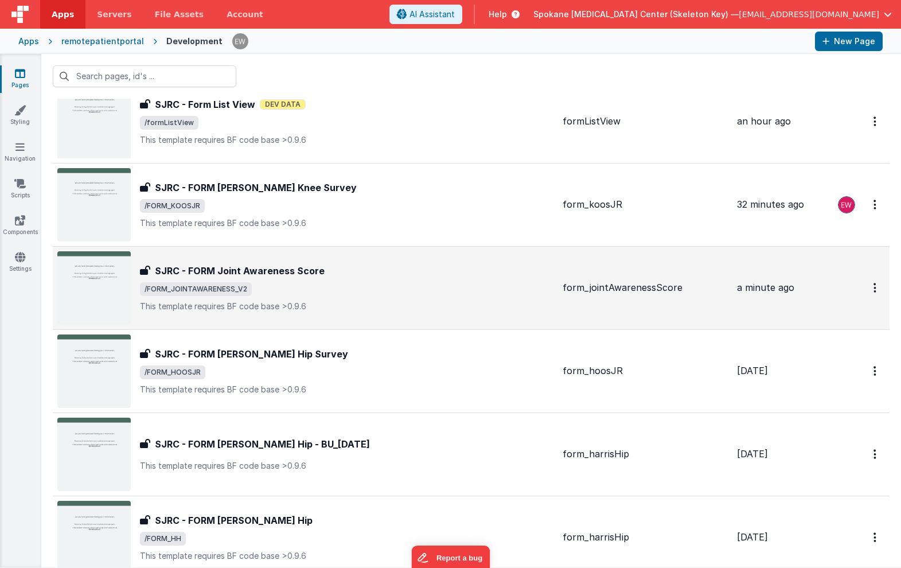
click at [250, 290] on span "/FORM_JOINTAWARENESS_V2" at bounding box center [347, 289] width 414 height 14
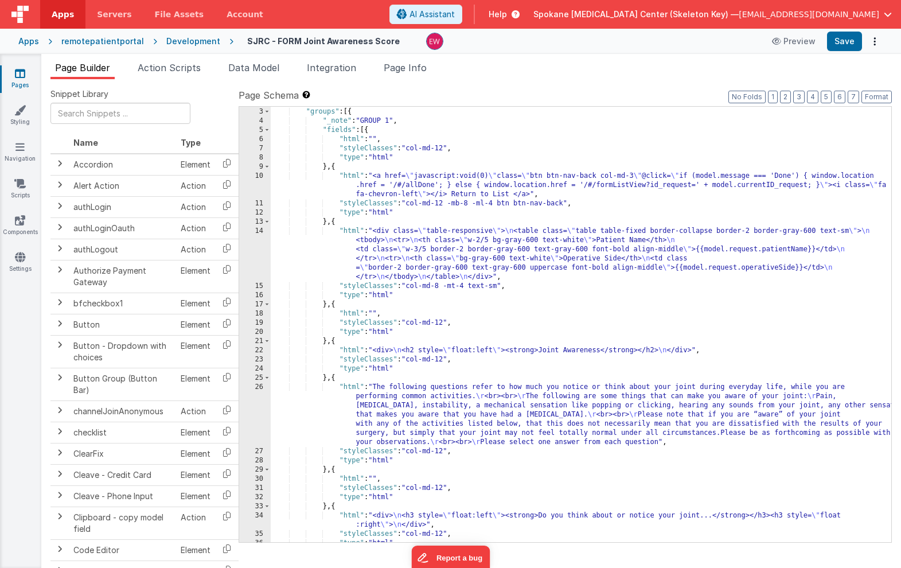
scroll to position [21, 0]
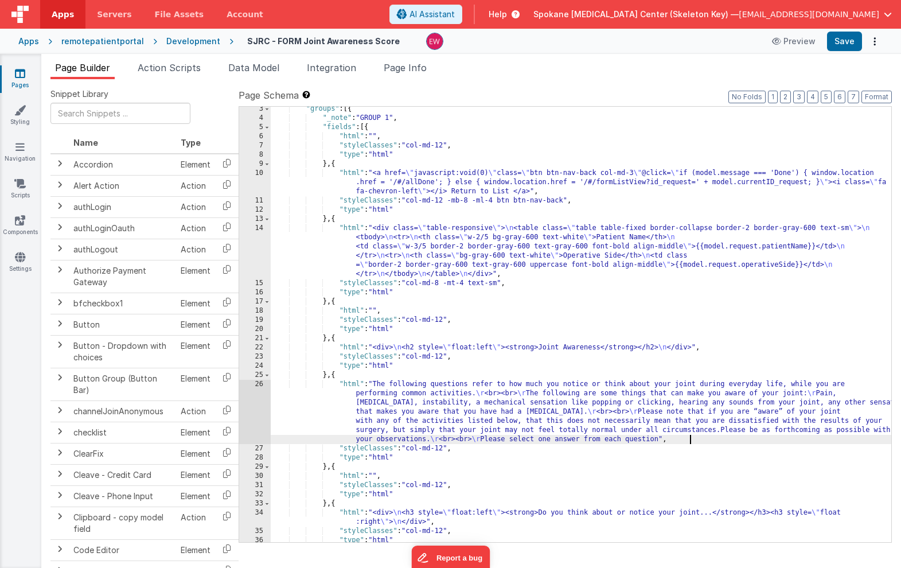
click at [689, 440] on div ""groups" : [{ "_note" : "GROUP 1" , "fields" : [{ "html" : "" , "styleClasses" …" at bounding box center [581, 331] width 621 height 454
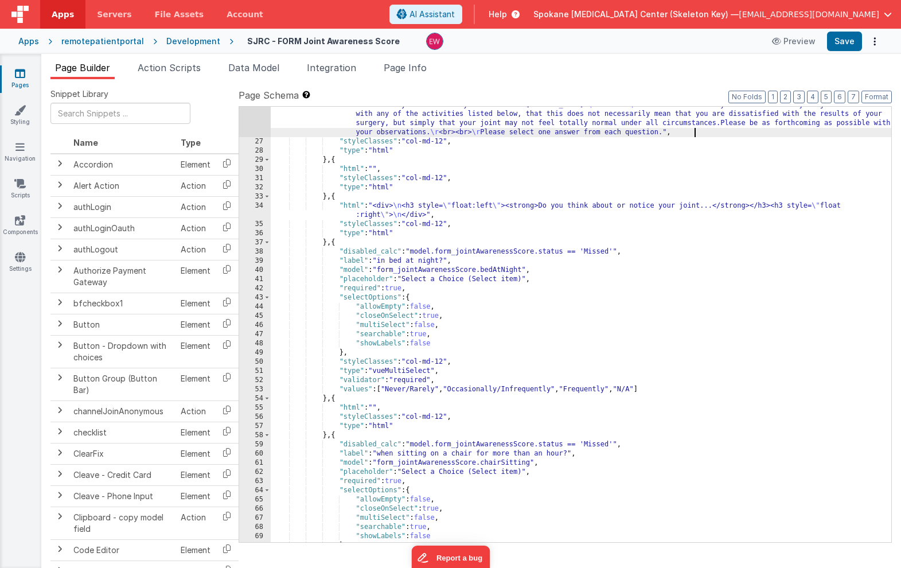
scroll to position [352, 0]
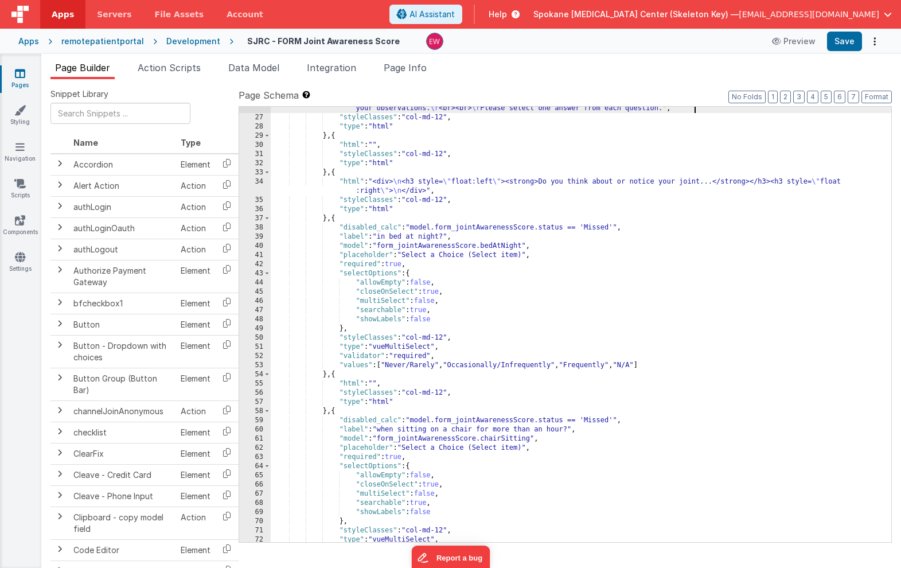
click at [446, 337] on div ""html" : "The following questions refer to how much you notice or think about y…" at bounding box center [581, 303] width 621 height 509
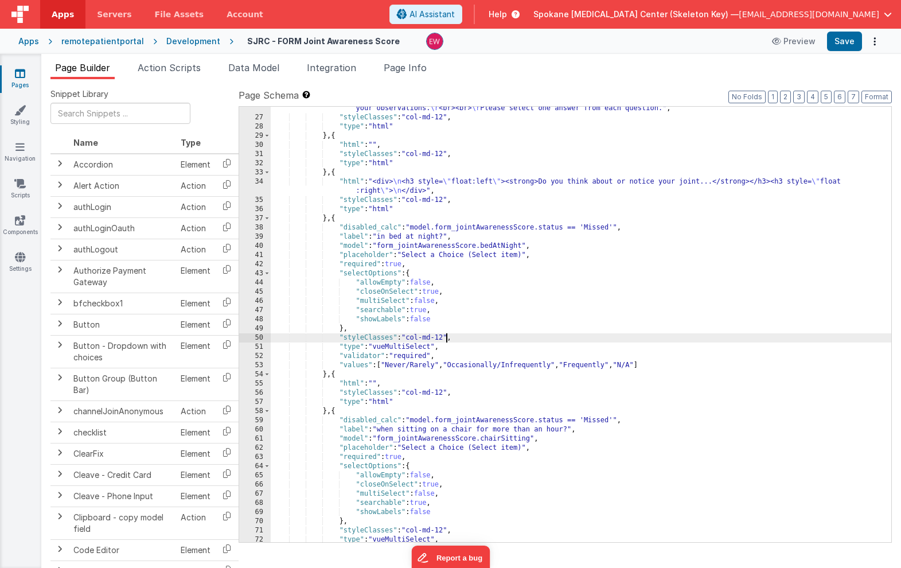
click at [352, 330] on div ""html" : "The following questions refer to how much you notice or think about y…" at bounding box center [581, 303] width 621 height 509
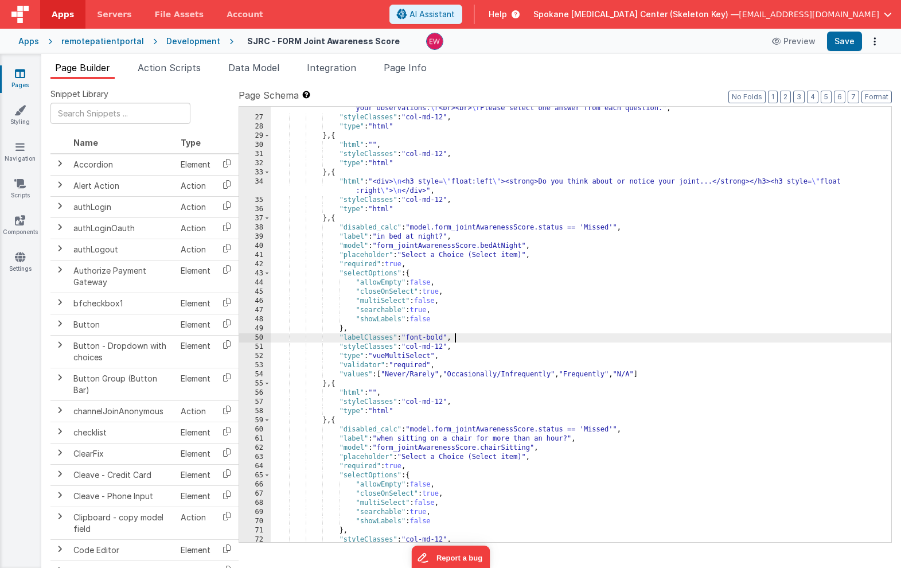
click at [381, 337] on div ""html" : "The following questions refer to how much you notice or think about y…" at bounding box center [581, 303] width 621 height 509
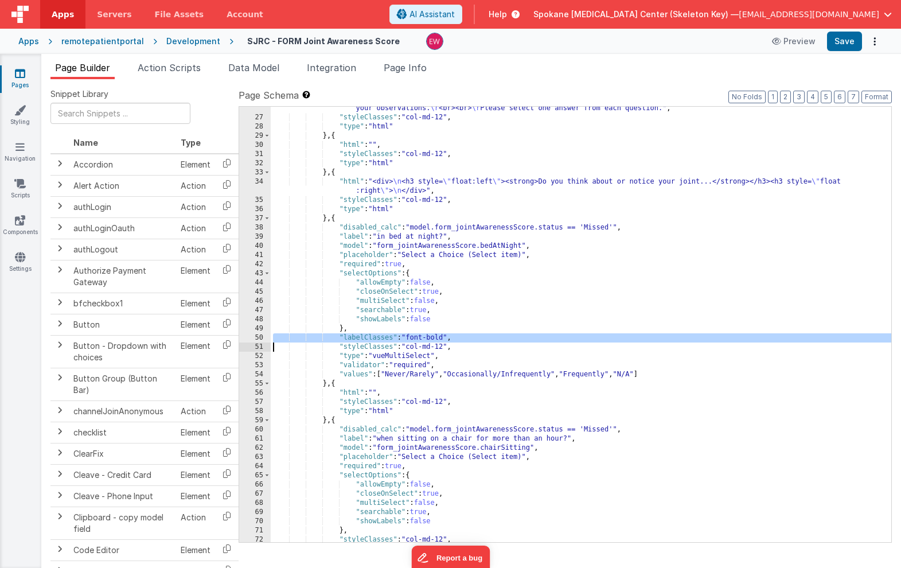
click at [381, 337] on div ""html" : "The following questions refer to how much you notice or think about y…" at bounding box center [581, 303] width 621 height 509
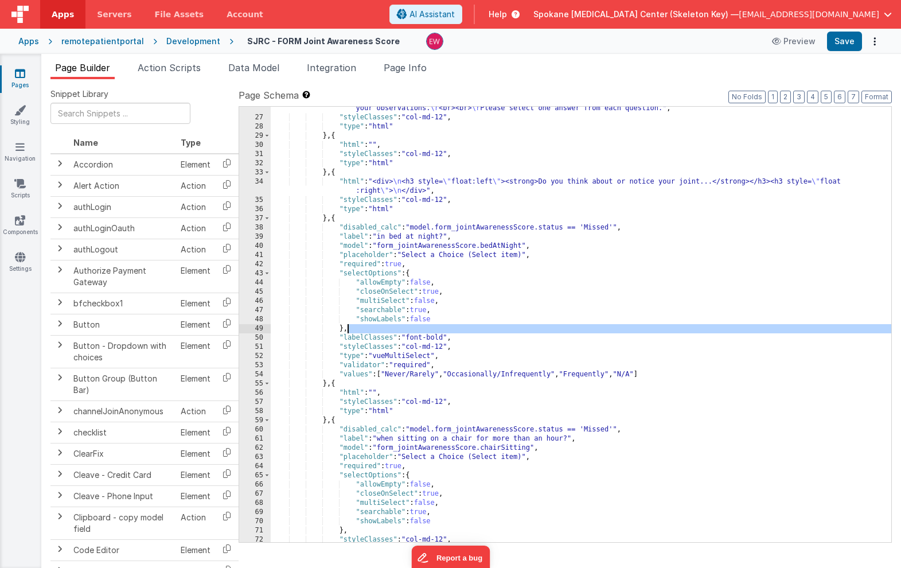
click at [355, 329] on div ""html" : "The following questions refer to how much you notice or think about y…" at bounding box center [581, 303] width 621 height 509
drag, startPoint x: 465, startPoint y: 339, endPoint x: 374, endPoint y: 326, distance: 92.6
click at [374, 326] on div ""html" : "The following questions refer to how much you notice or think about y…" at bounding box center [581, 303] width 621 height 509
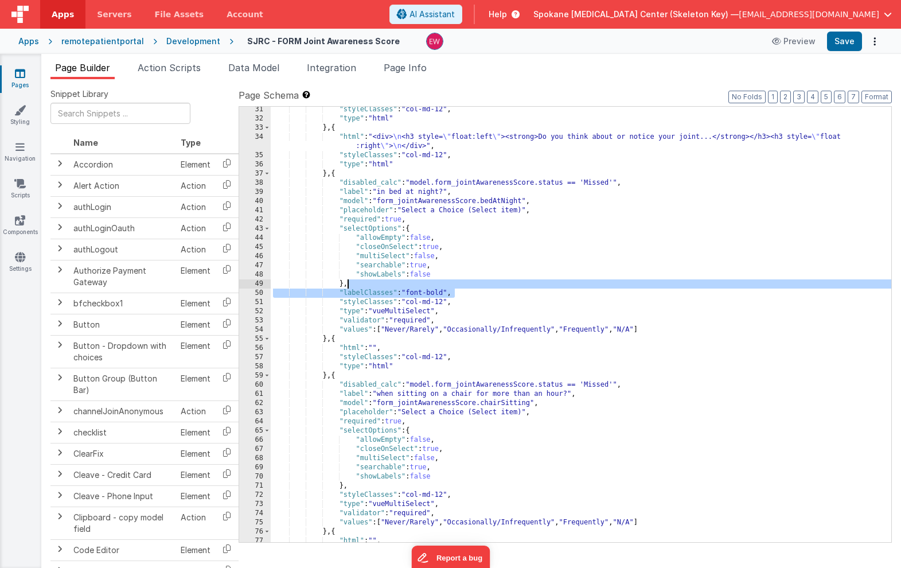
scroll to position [477, 0]
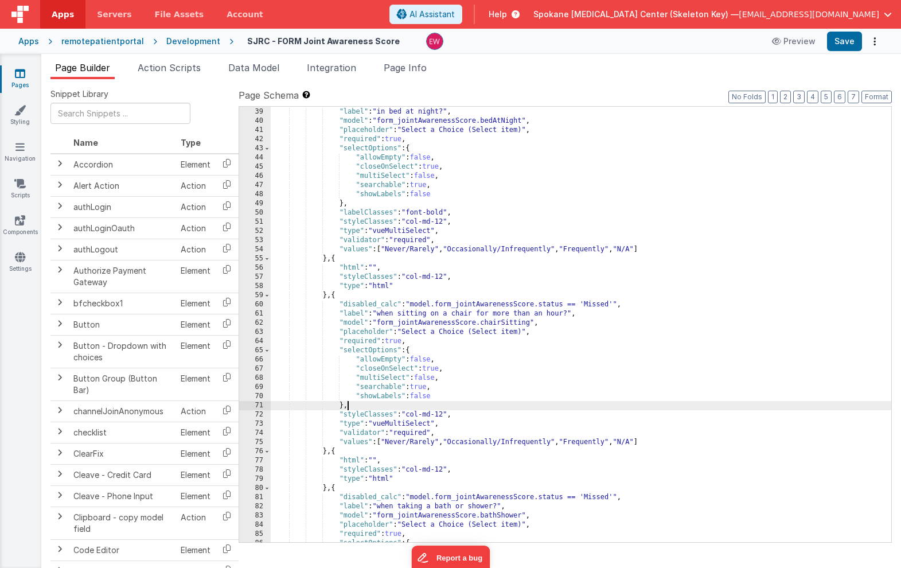
click at [364, 402] on div ""disabled_calc" : "model.form_jointAwarenessScore.status == 'Missed'" , "label"…" at bounding box center [581, 325] width 621 height 454
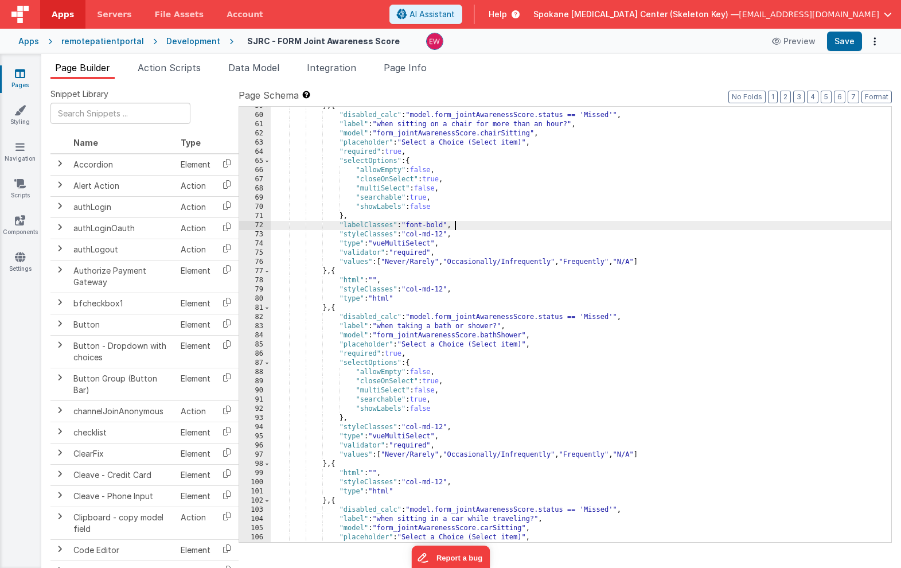
scroll to position [670, 0]
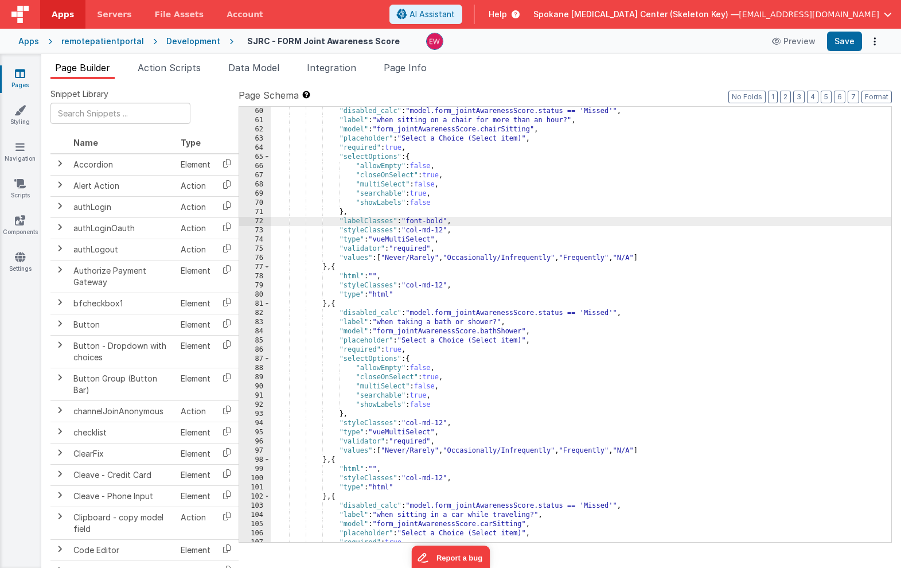
click at [373, 414] on div ""disabled_calc" : "model.form_jointAwarenessScore.status == 'Missed'" , "label"…" at bounding box center [581, 334] width 621 height 454
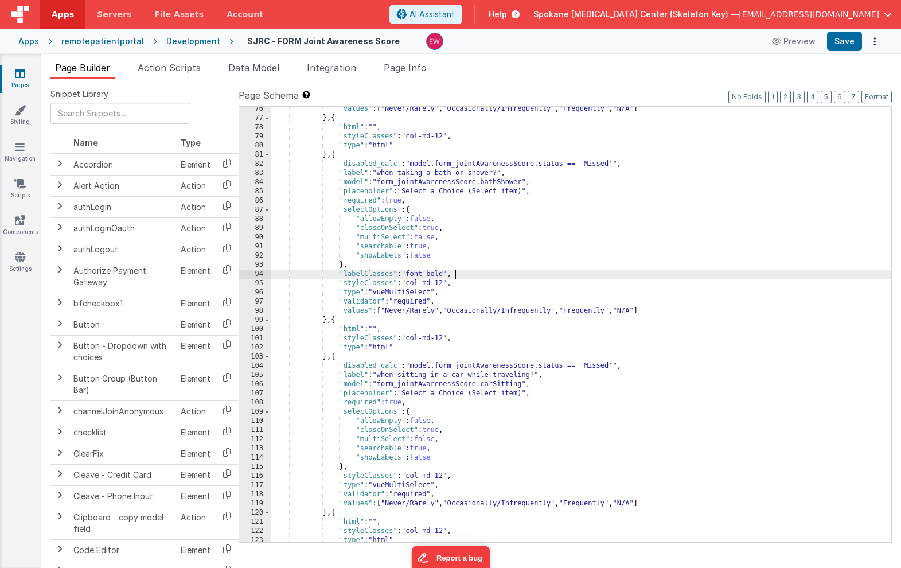
scroll to position [819, 0]
click at [356, 465] on div ""values" : [ "Never/Rarely" , "Occasionally/Infrequently" , "Frequently" , "N/A…" at bounding box center [581, 331] width 621 height 454
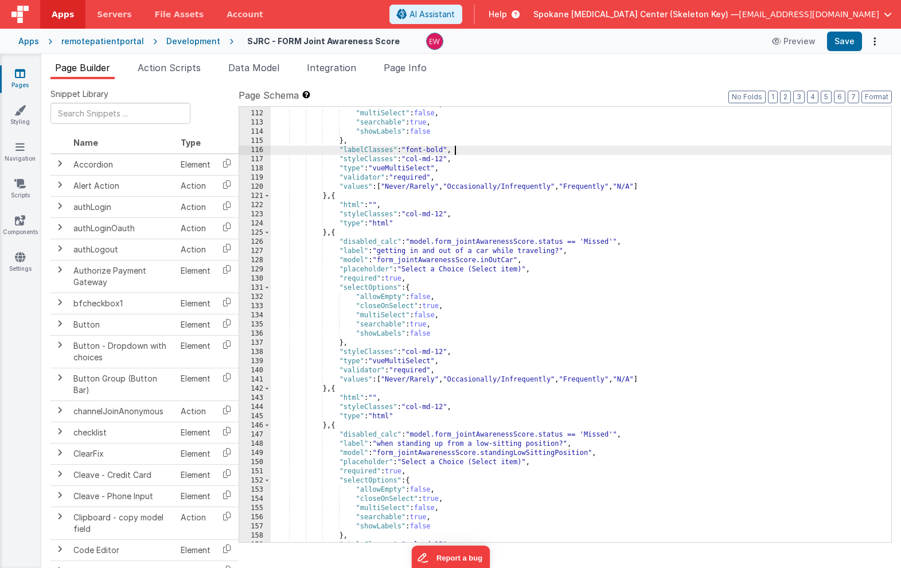
scroll to position [1148, 0]
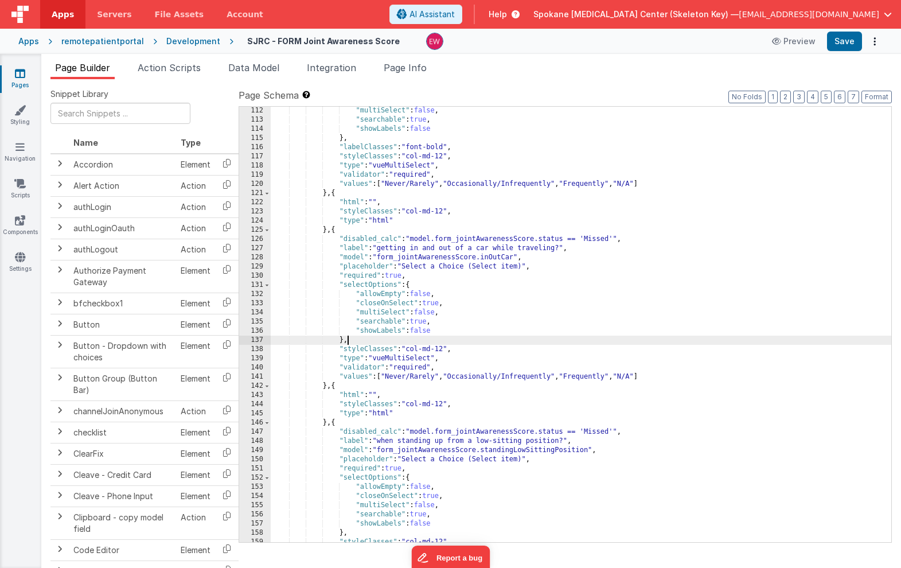
click at [353, 343] on div ""multiSelect" : false , "searchable" : true , "showLabels" : false } , "labelCl…" at bounding box center [581, 333] width 621 height 454
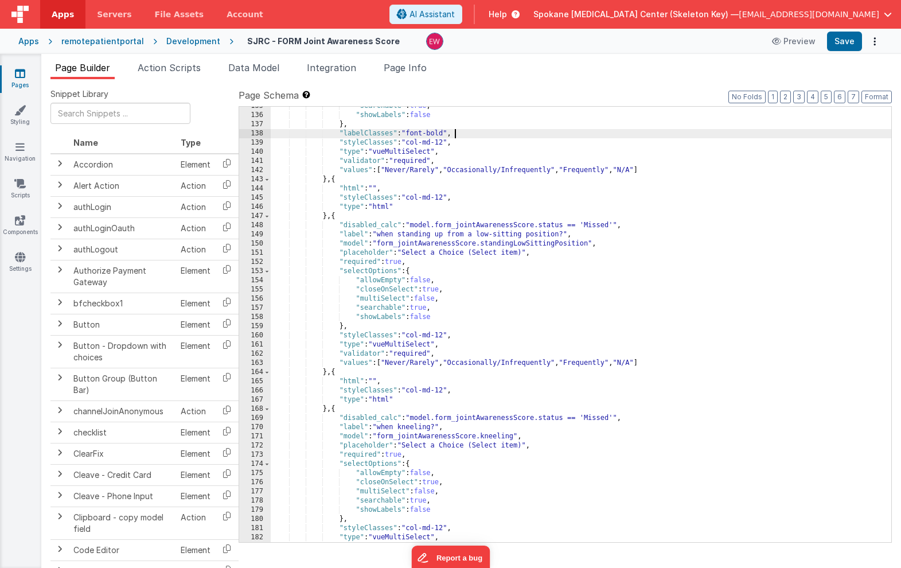
scroll to position [1367, 0]
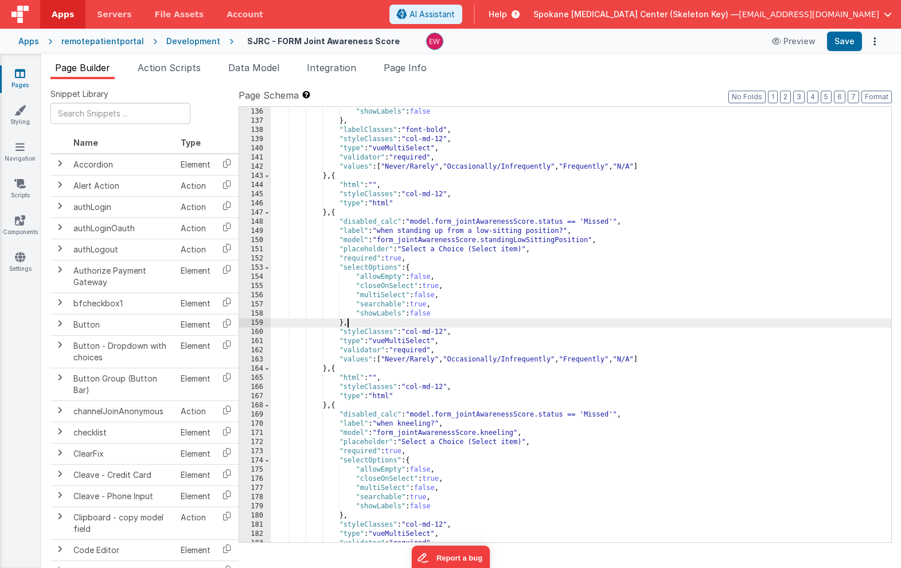
click at [359, 324] on div ""searchable" : true , "showLabels" : false } , "labelClasses" : "font-bold" , "…" at bounding box center [581, 325] width 621 height 454
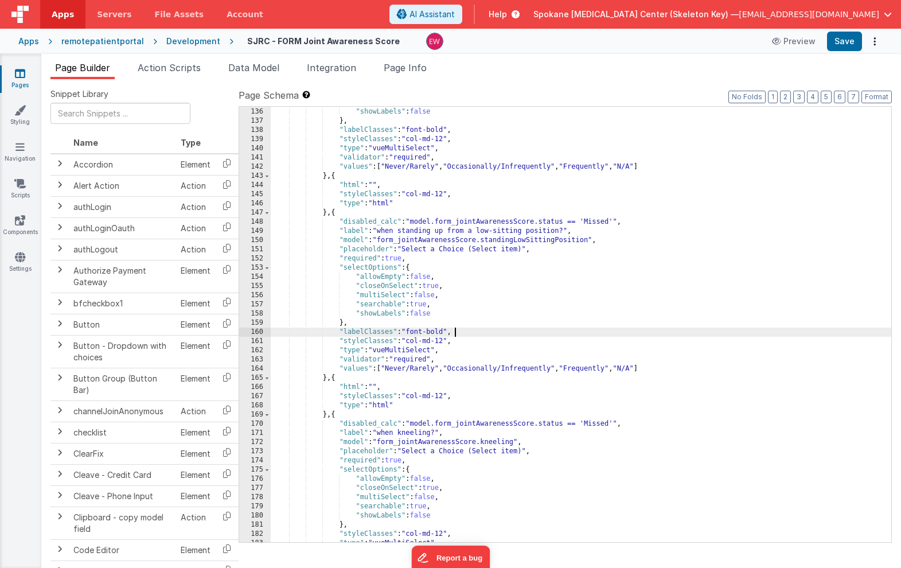
scroll to position [1421, 0]
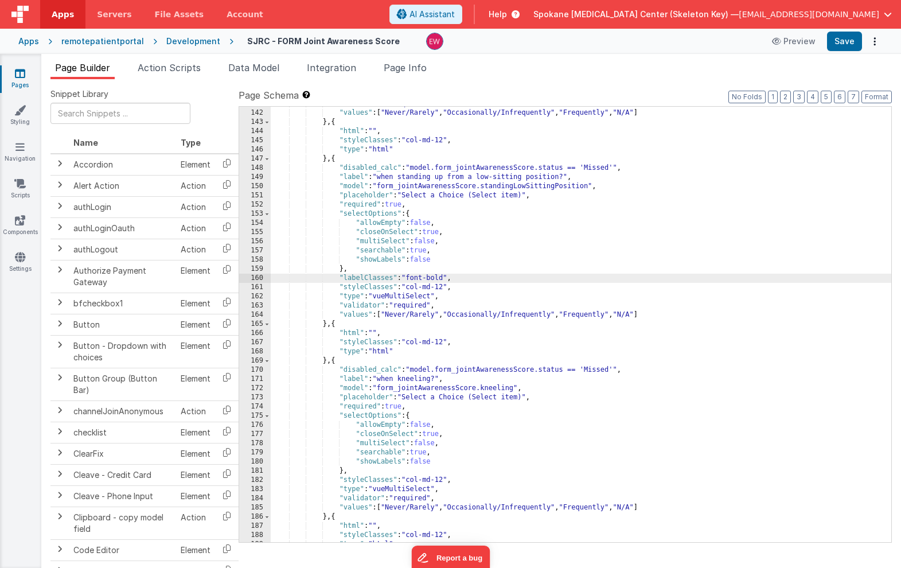
click at [357, 472] on div ""validator" : "required" , "values" : [ "Never/Rarely" , "Occasionally/Infreque…" at bounding box center [581, 326] width 621 height 454
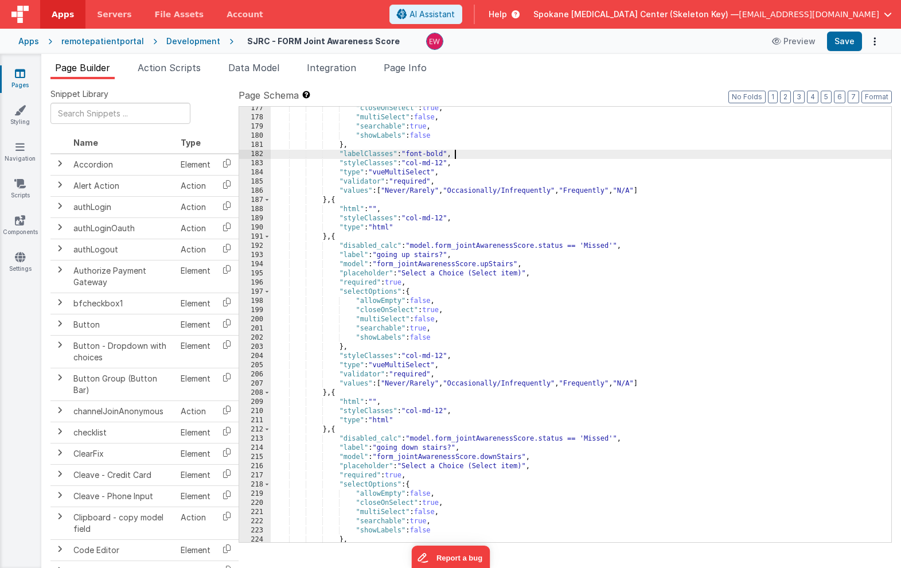
scroll to position [1747, 0]
click at [359, 347] on div ""closeOnSelect" : true , "multiSelect" : false , "searchable" : true , "showLab…" at bounding box center [581, 331] width 621 height 454
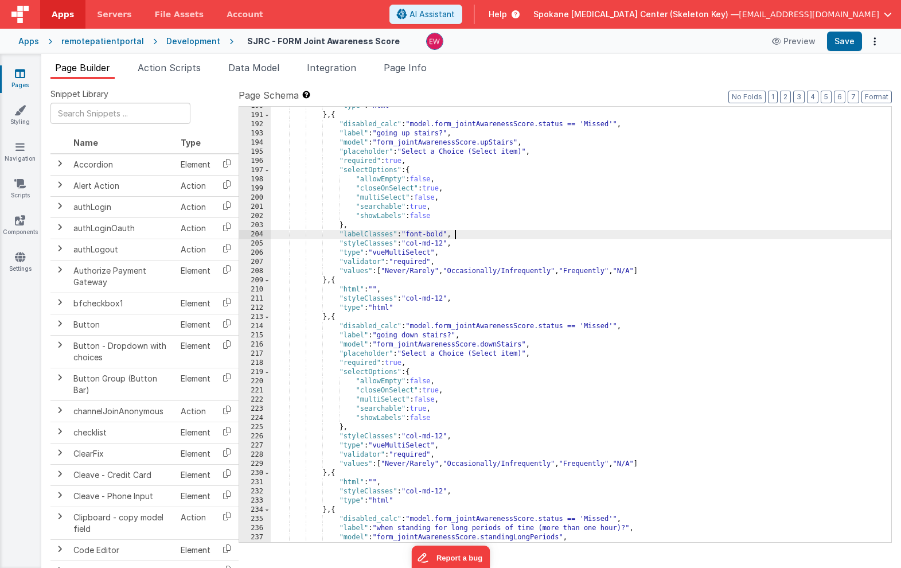
scroll to position [1902, 0]
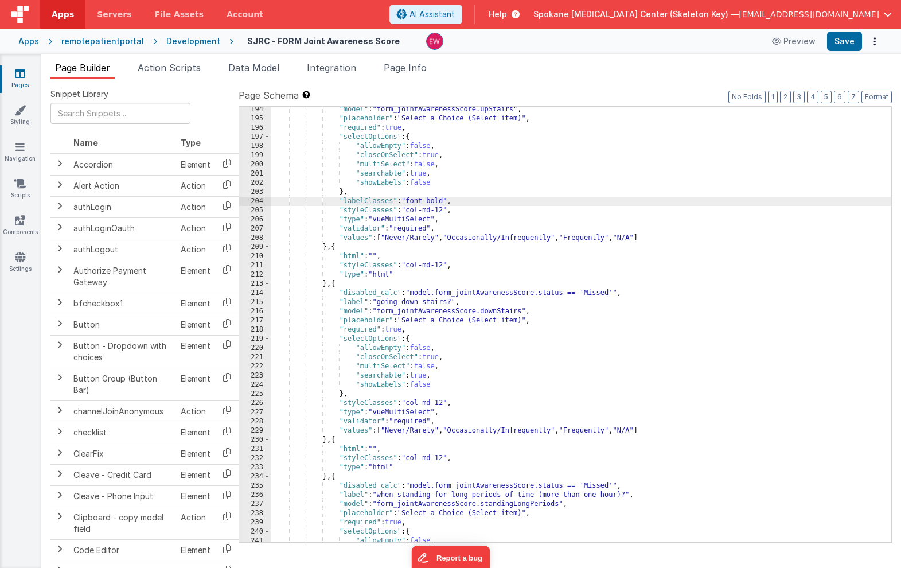
click at [358, 396] on div ""model" : "form_jointAwarenessScore.upStairs" , "placeholder" : "Select a Choic…" at bounding box center [581, 332] width 621 height 454
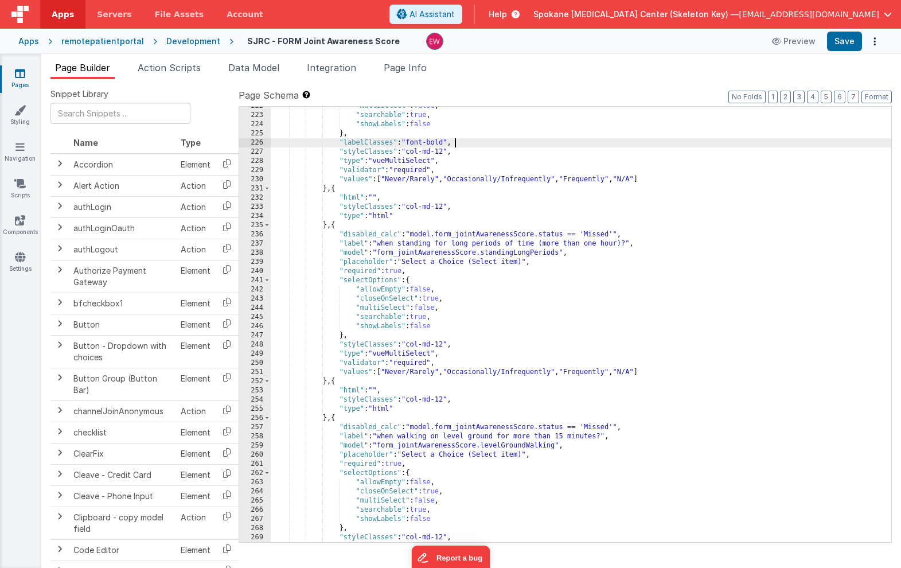
scroll to position [2169, 0]
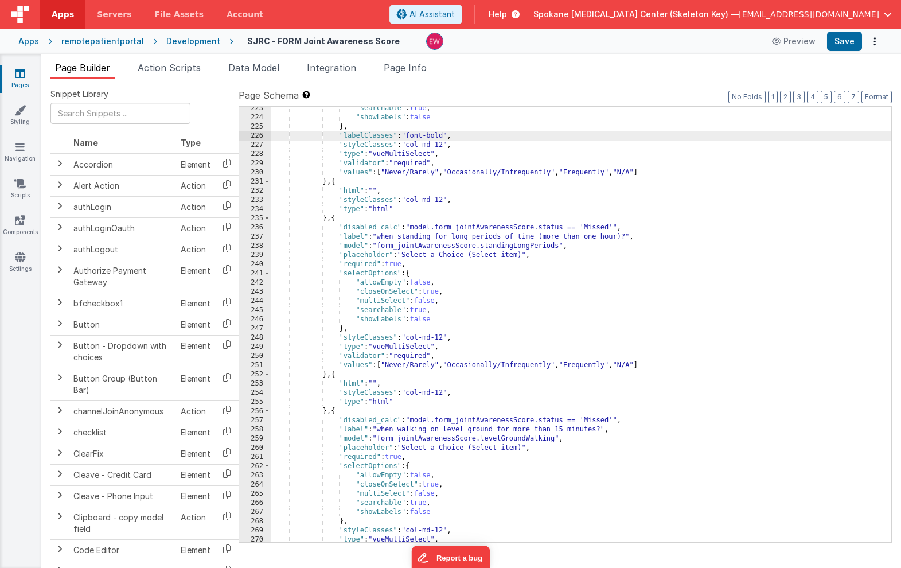
click at [359, 328] on div ""searchable" : true , "showLabels" : false } , "labelClasses" : "font-bold" , "…" at bounding box center [581, 331] width 621 height 454
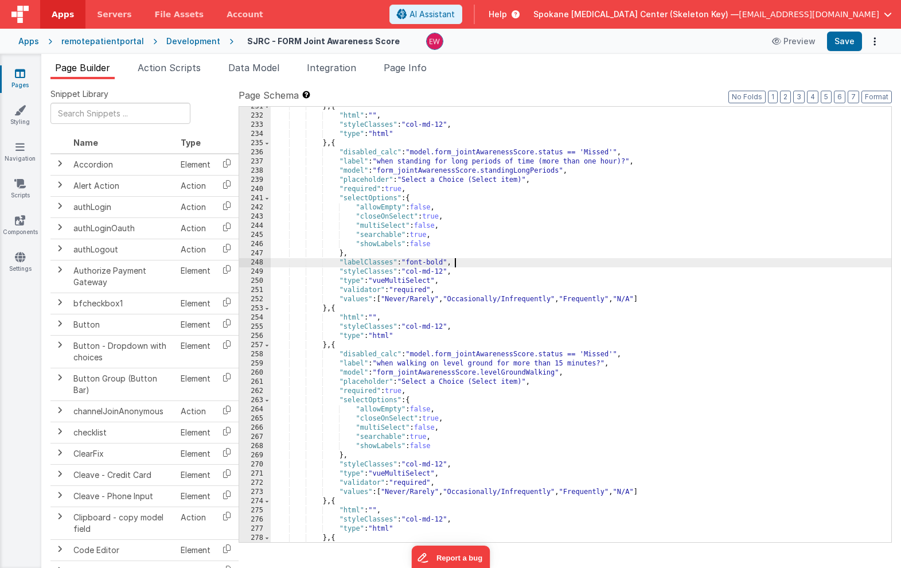
scroll to position [2262, 0]
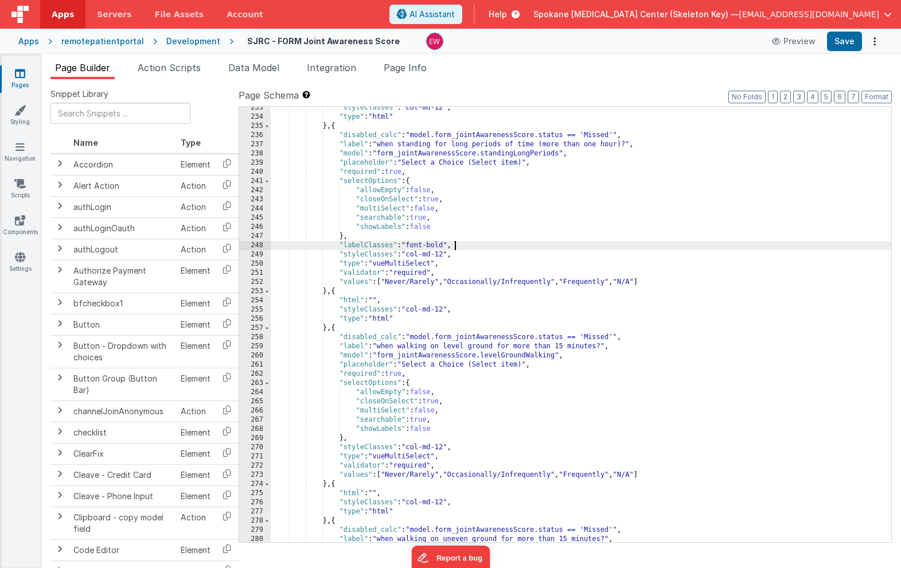
click at [357, 441] on div ""styleClasses" : "col-md-12" , "type" : "html" } , { "disabled_calc" : "model.f…" at bounding box center [581, 330] width 621 height 454
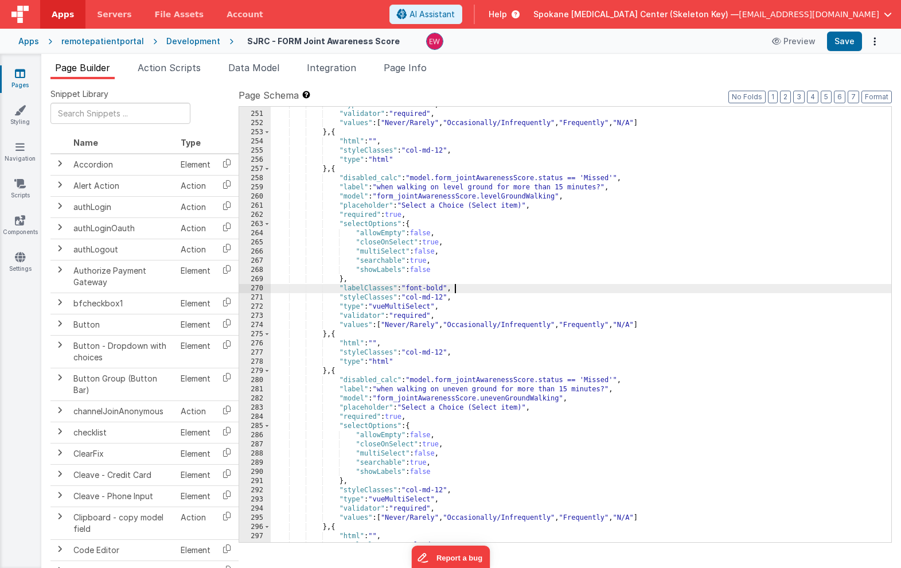
scroll to position [2421, 0]
click at [354, 482] on div ""type" : "vueMultiSelect" , "validator" : "required" , "values" : [ "Never/Rare…" at bounding box center [581, 327] width 621 height 454
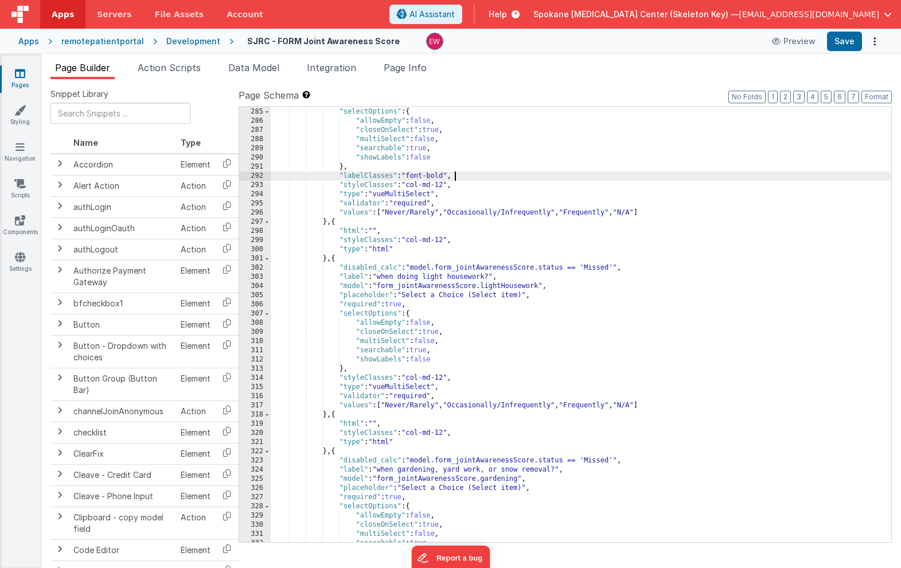
scroll to position [2780, 0]
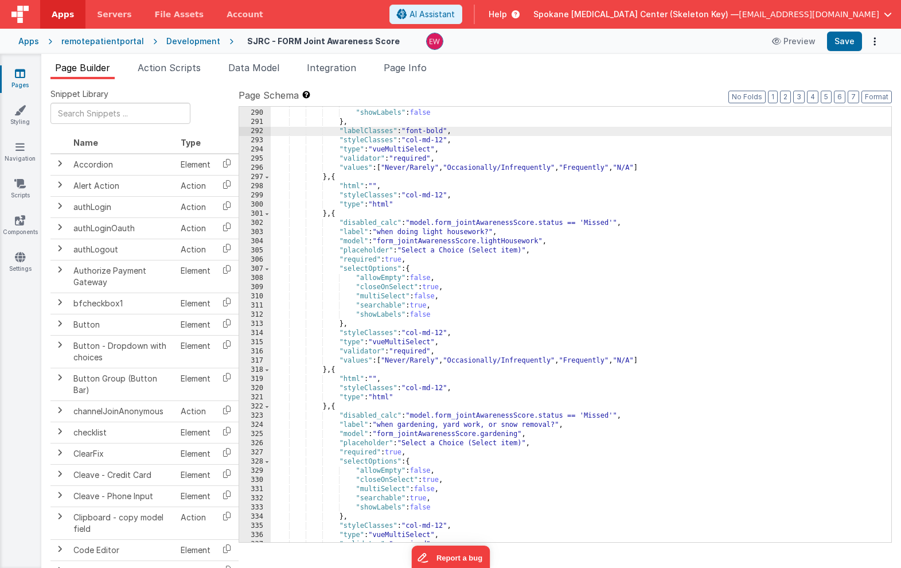
click at [367, 325] on div ""searchable" : true , "showLabels" : false } , "labelClasses" : "font-bold" , "…" at bounding box center [581, 326] width 621 height 454
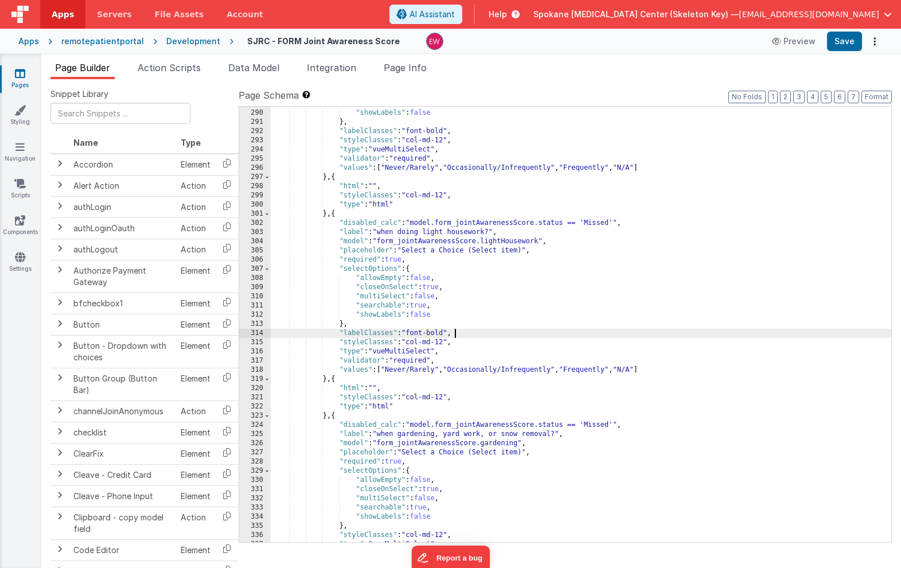
click at [359, 527] on div ""searchable" : true , "showLabels" : false } , "labelClasses" : "font-bold" , "…" at bounding box center [581, 326] width 621 height 454
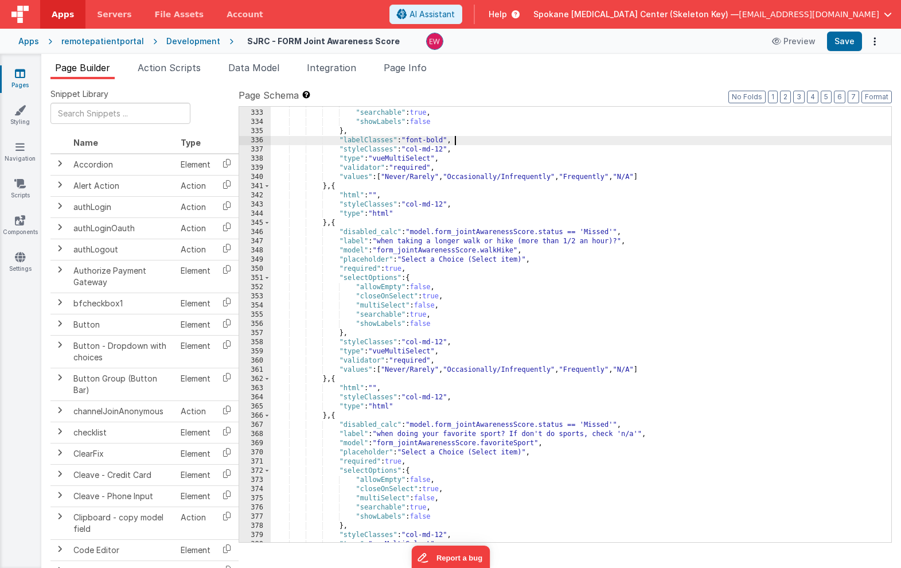
scroll to position [3175, 0]
click at [360, 333] on div ""multiSelect" : false , "searchable" : true , "showLabels" : false } , "labelCl…" at bounding box center [581, 326] width 621 height 454
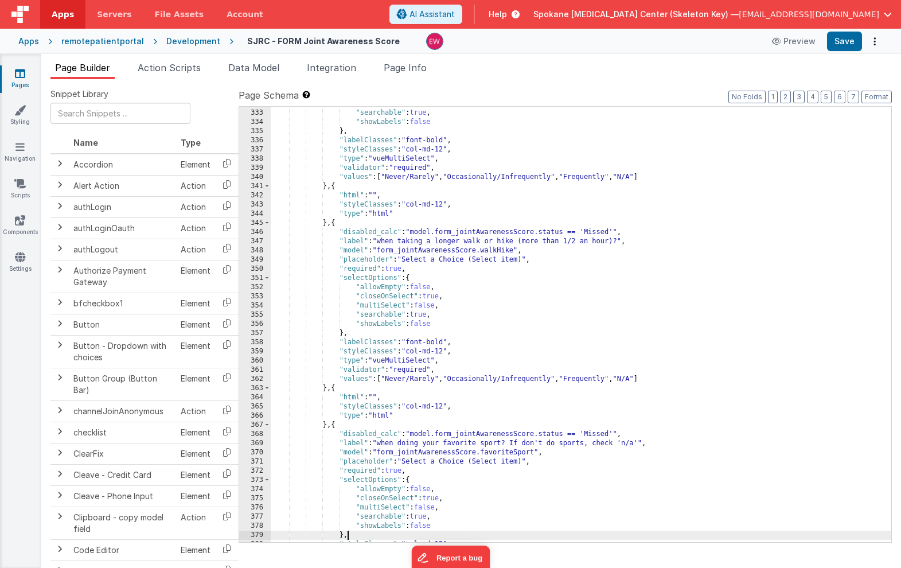
click at [355, 533] on div ""multiSelect" : false , "searchable" : true , "showLabels" : false } , "labelCl…" at bounding box center [581, 326] width 621 height 454
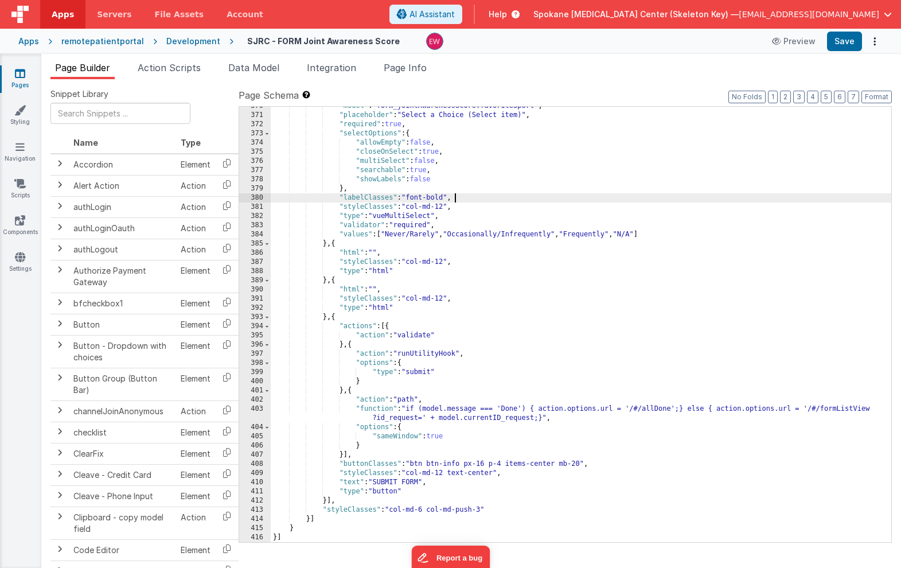
scroll to position [3521, 0]
click at [849, 42] on button "Save" at bounding box center [844, 42] width 35 height 20
click at [20, 80] on link "Pages" at bounding box center [19, 79] width 41 height 23
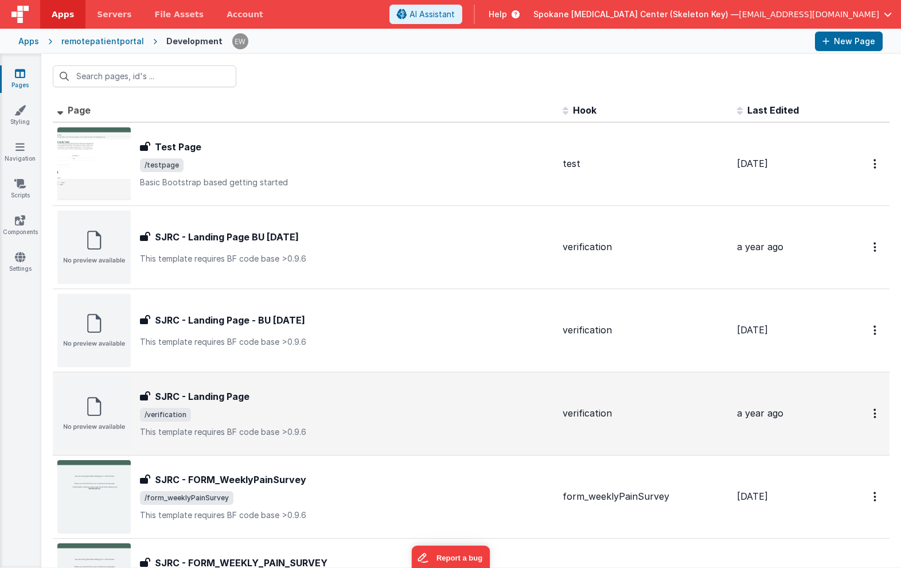
click at [225, 398] on h3 "SJRC - Landing Page" at bounding box center [202, 397] width 95 height 14
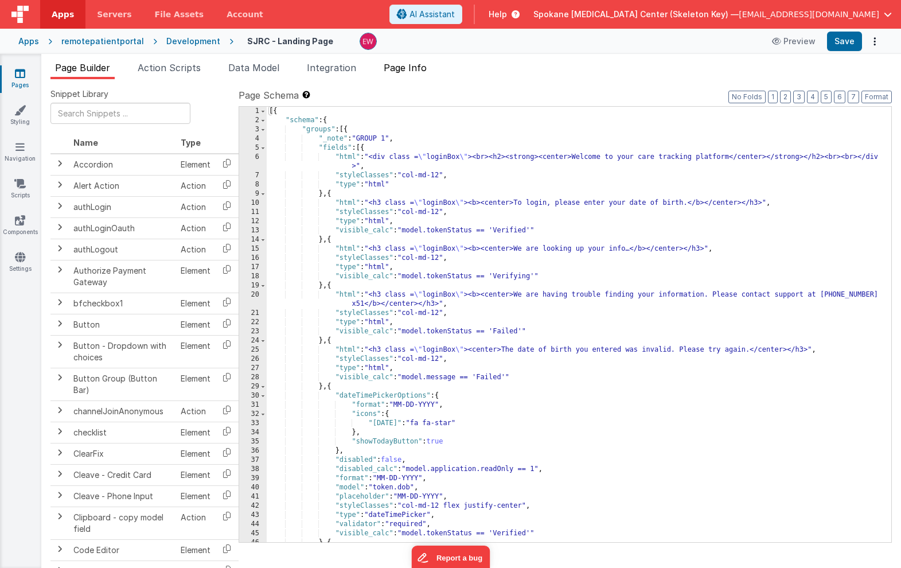
click at [422, 71] on span "Page Info" at bounding box center [405, 67] width 43 height 11
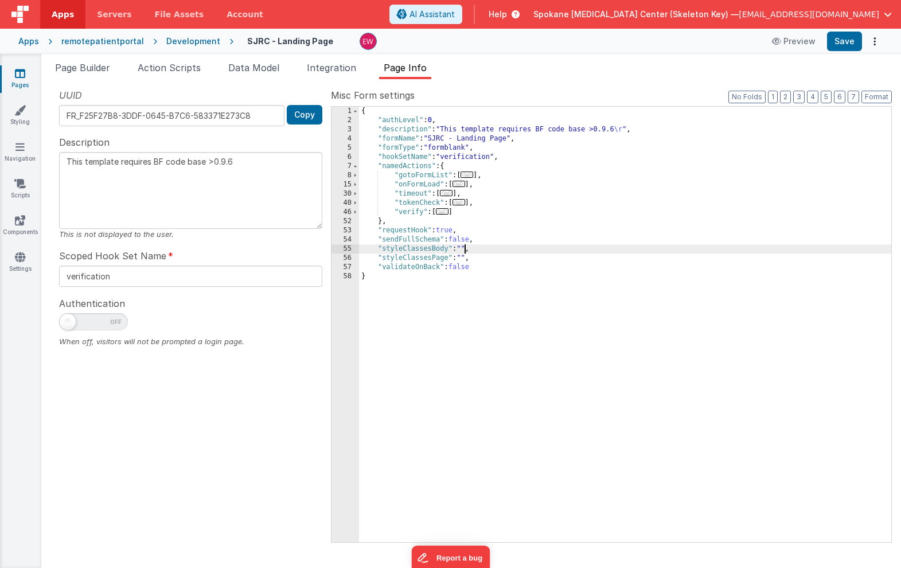
click at [465, 247] on div "{ "authLevel" : 0 , "description" : "This template requires BF code base >0.9.6…" at bounding box center [625, 334] width 532 height 454
type textarea "This template requires BF code base >0.9.6"
click at [841, 36] on button "Save" at bounding box center [844, 42] width 35 height 20
click at [73, 67] on span "Page Builder" at bounding box center [82, 67] width 55 height 11
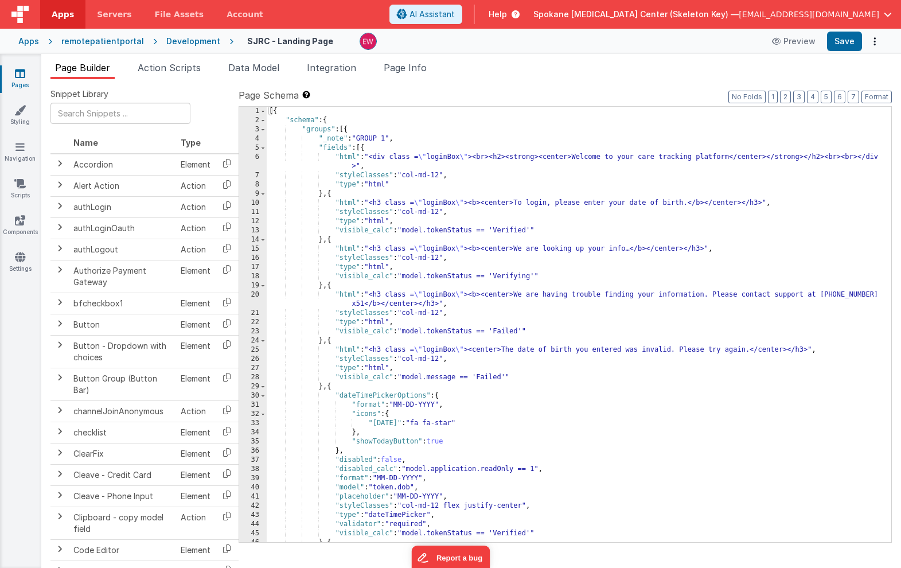
scroll to position [244, 0]
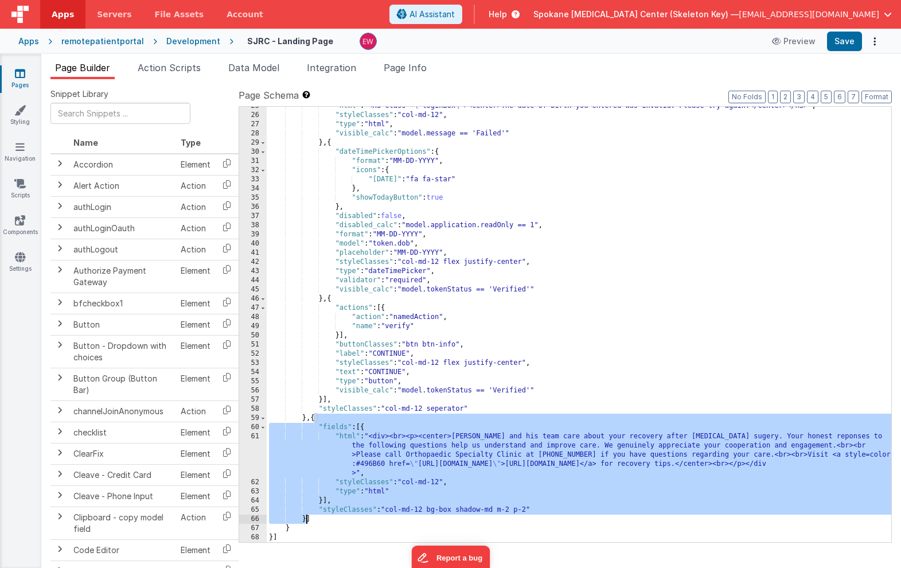
drag, startPoint x: 314, startPoint y: 416, endPoint x: 308, endPoint y: 520, distance: 104.6
click at [308, 520] on div ""html" : "<h3 class = \" loginBox \" ><center>The date of birth you entered was…" at bounding box center [579, 329] width 625 height 454
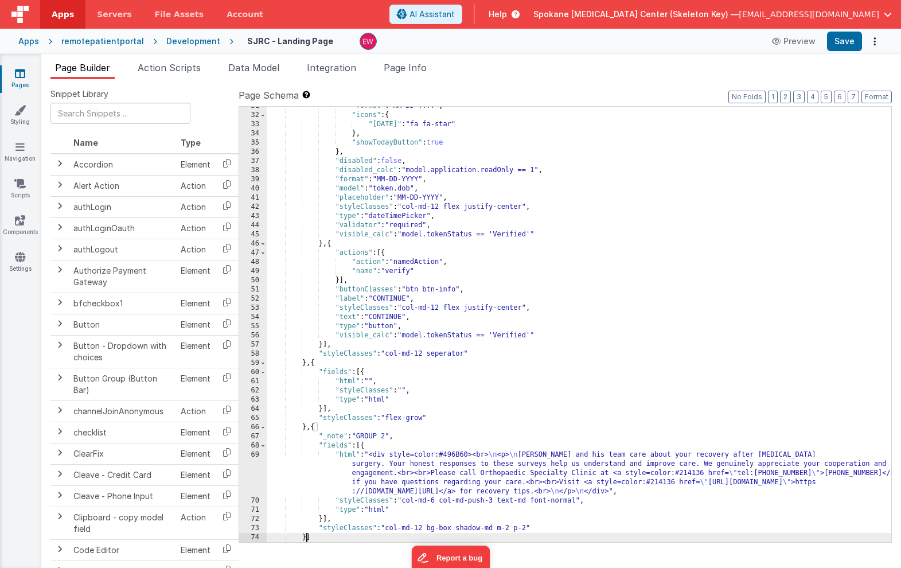
scroll to position [299, 0]
click at [849, 42] on button "Save" at bounding box center [844, 42] width 35 height 20
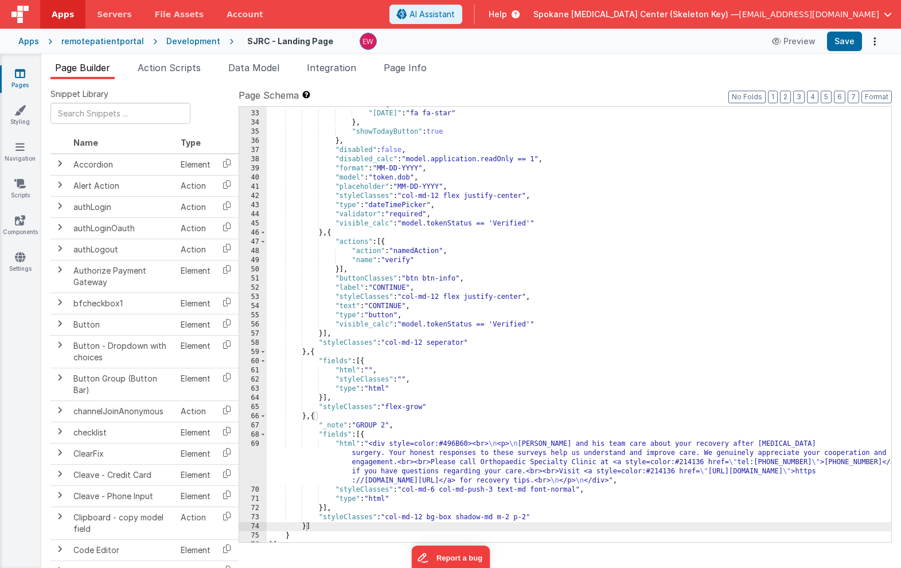
scroll to position [301, 0]
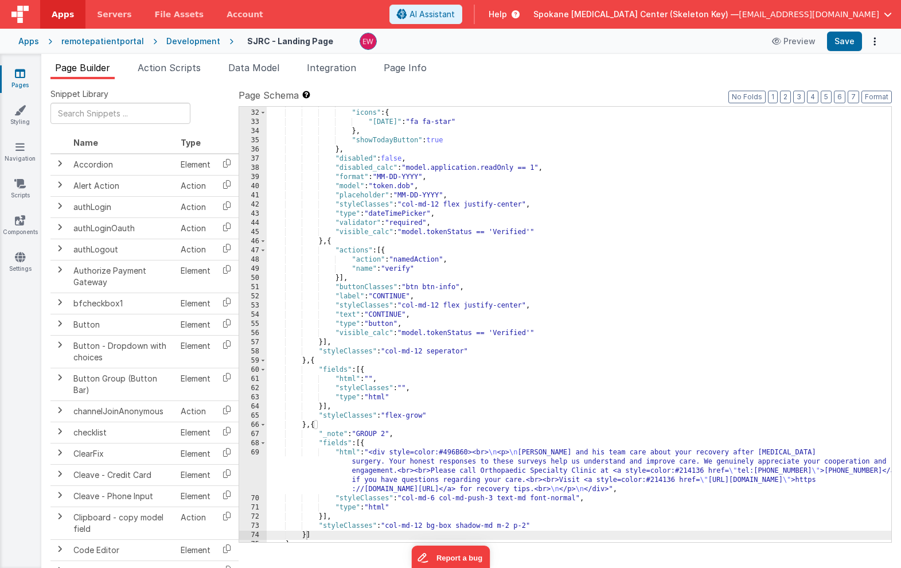
click at [21, 75] on icon at bounding box center [20, 73] width 10 height 11
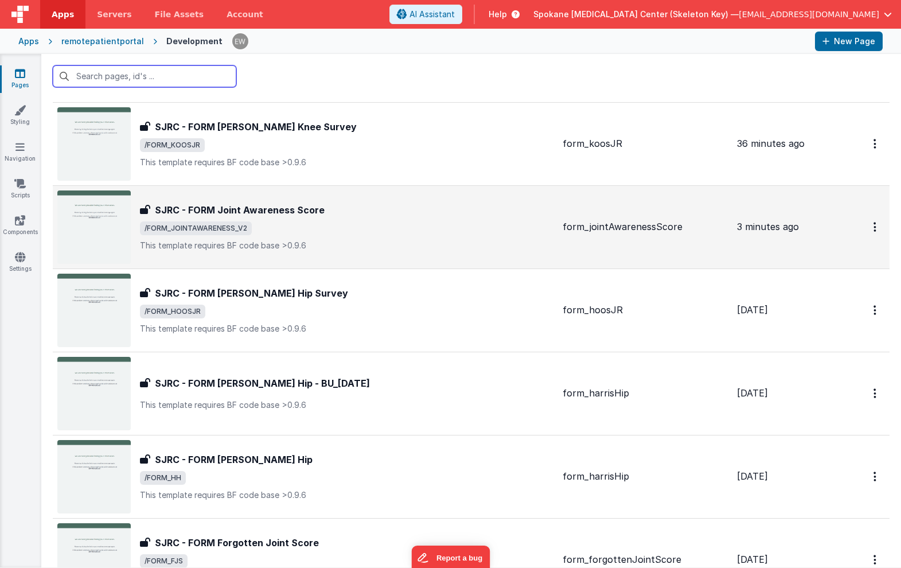
scroll to position [2011, 0]
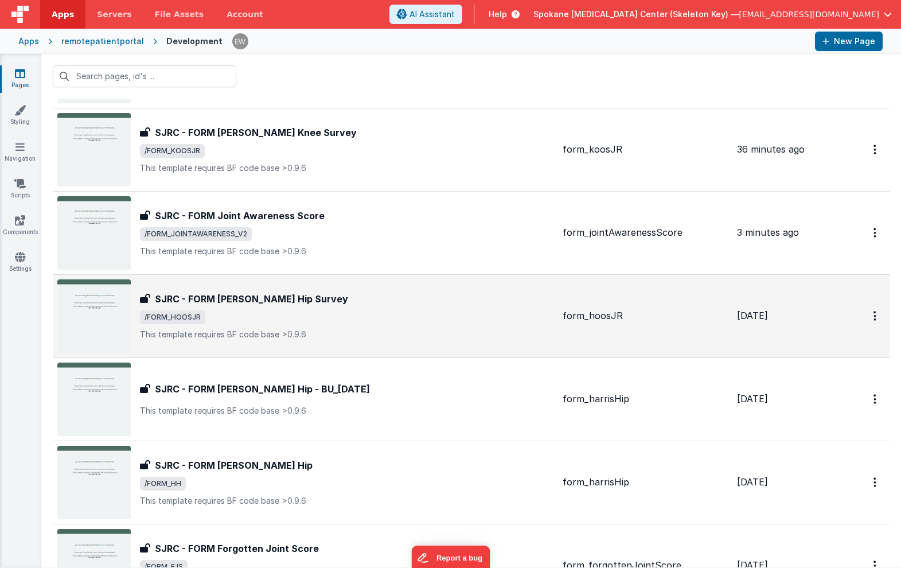
click at [192, 310] on span "/FORM_HOOSJR" at bounding box center [172, 317] width 65 height 14
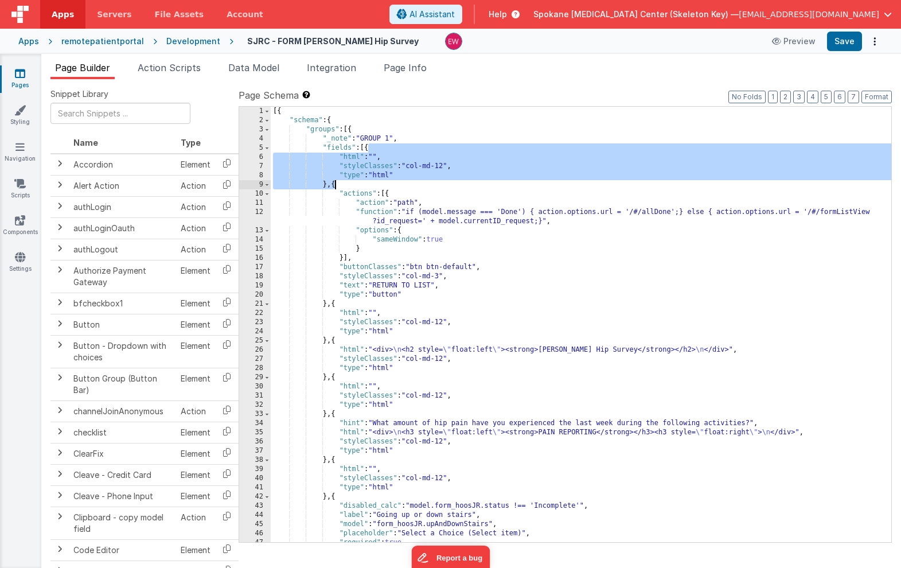
drag, startPoint x: 369, startPoint y: 147, endPoint x: 335, endPoint y: 185, distance: 50.8
click at [335, 185] on div "[{ "schema" : { "groups" : [{ "_note" : "GROUP 1" , "fields" : [{ "html" : "" ,…" at bounding box center [581, 334] width 621 height 454
click at [336, 181] on div "[{ "schema" : { "groups" : [{ "_note" : "GROUP 1" , "fields" : [{ "html" : "" ,…" at bounding box center [581, 334] width 621 height 454
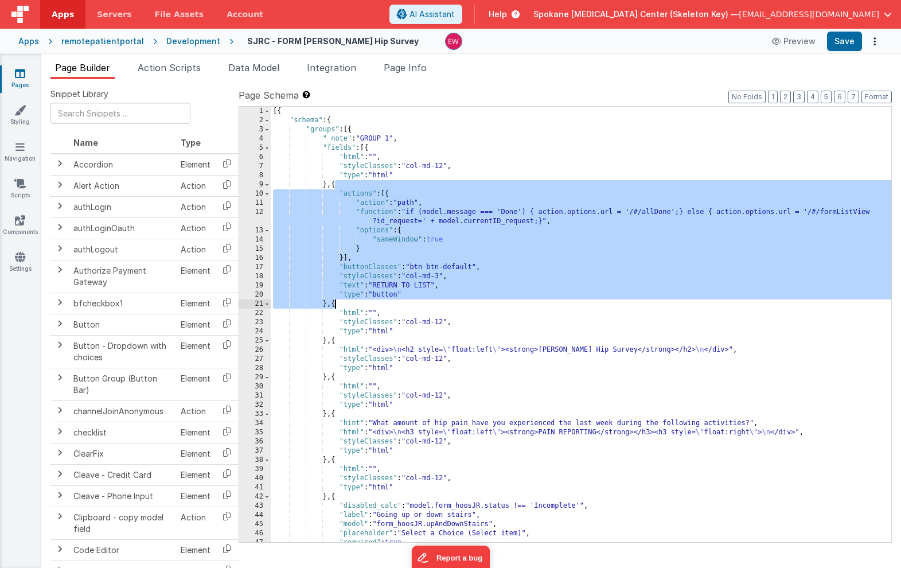
drag, startPoint x: 335, startPoint y: 185, endPoint x: 334, endPoint y: 307, distance: 121.6
click at [334, 307] on div "[{ "schema" : { "groups" : [{ "_note" : "GROUP 1" , "fields" : [{ "html" : "" ,…" at bounding box center [581, 334] width 621 height 454
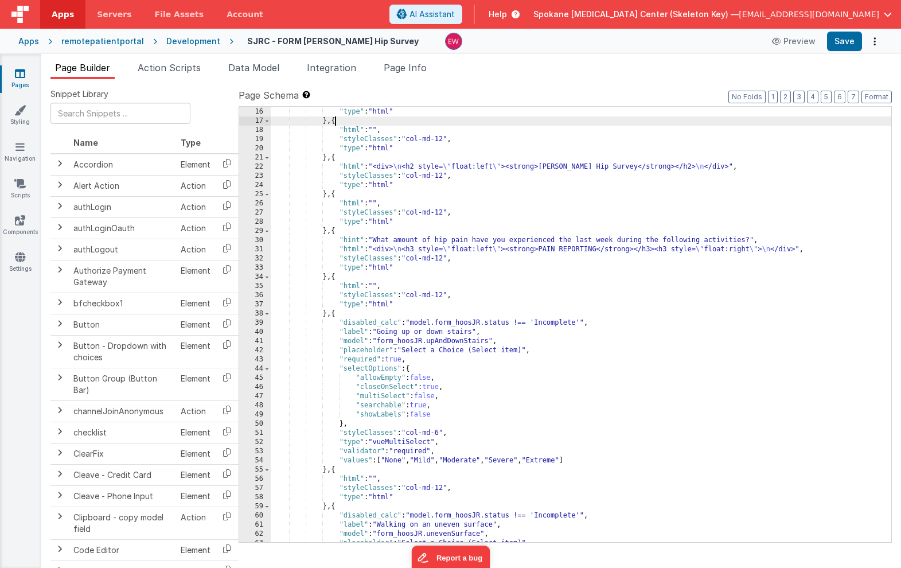
scroll to position [190, 0]
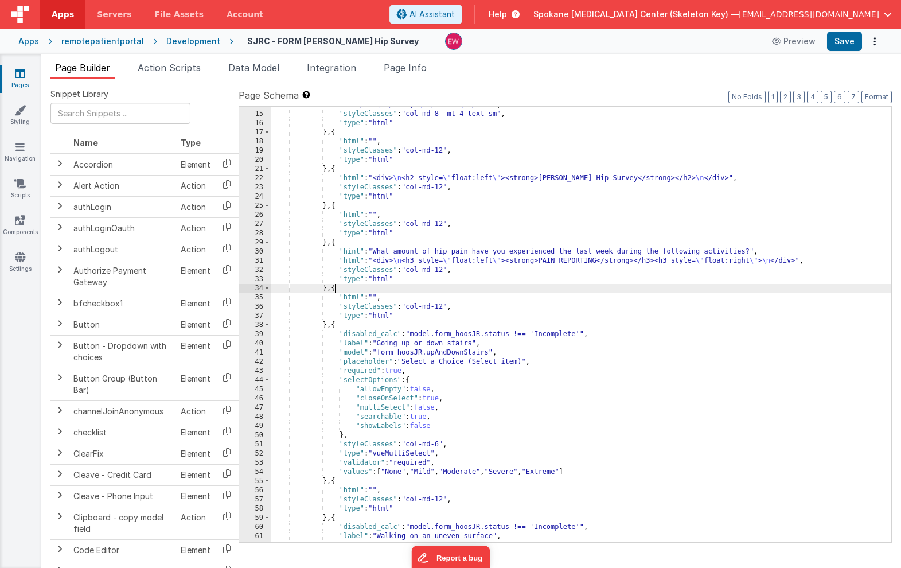
click at [336, 286] on div ""html" : "<div class= \" table-responsive \" > \n <table class= \" table table-…" at bounding box center [581, 305] width 621 height 500
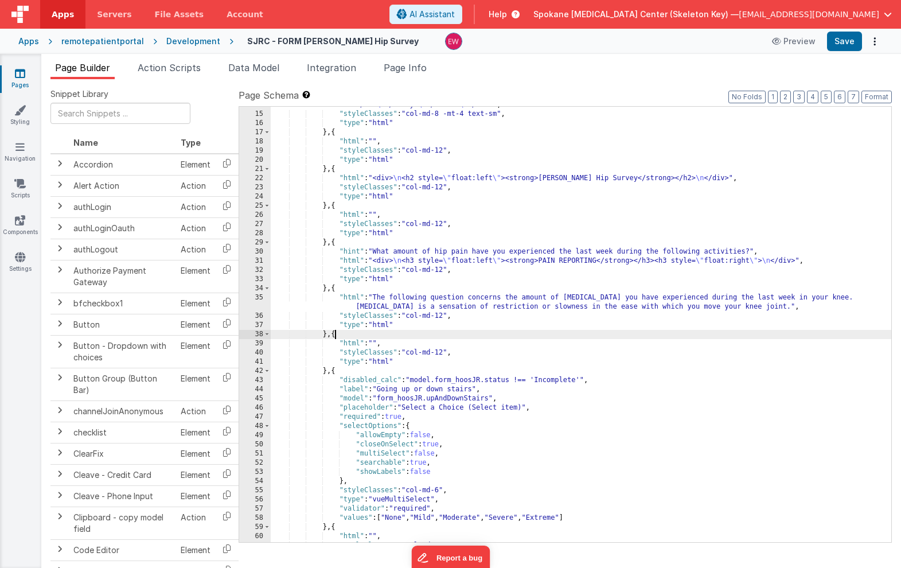
click at [380, 251] on div ""html" : "<div class= \" table-responsive \" > \n <table class= \" table table-…" at bounding box center [581, 305] width 621 height 500
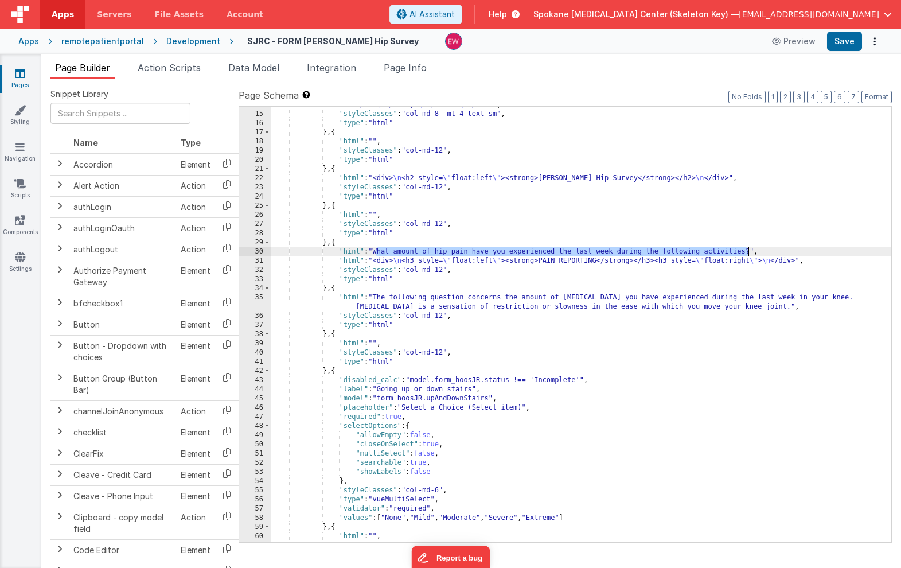
drag, startPoint x: 380, startPoint y: 251, endPoint x: 749, endPoint y: 252, distance: 369.5
click at [749, 252] on div ""html" : "<div class= \" table-responsive \" > \n <table class= \" table table-…" at bounding box center [581, 305] width 621 height 500
click at [753, 251] on div ""html" : "<div class= \" table-responsive \" > \n <table class= \" table table-…" at bounding box center [581, 305] width 621 height 500
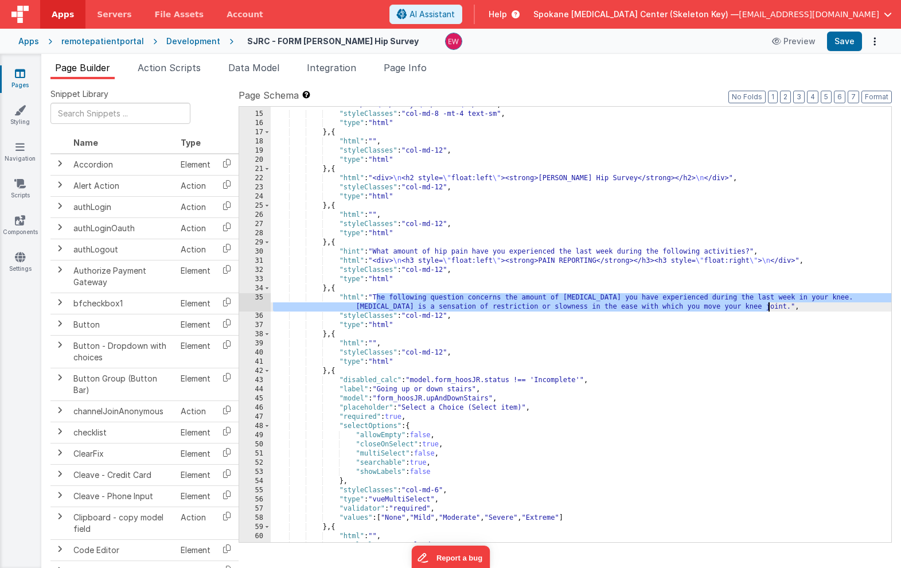
drag, startPoint x: 377, startPoint y: 297, endPoint x: 768, endPoint y: 309, distance: 391.5
click at [768, 309] on div ""html" : "<div class= \" table-responsive \" > \n <table class= \" table table-…" at bounding box center [581, 305] width 621 height 500
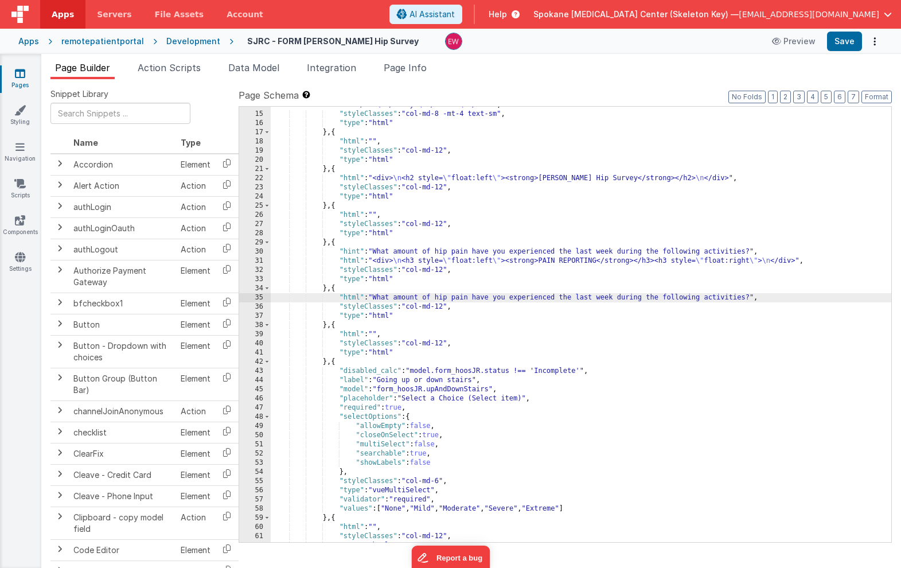
click at [370, 249] on div ""html" : "<div class= \" table-responsive \" > \n <table class= \" table table-…" at bounding box center [581, 305] width 621 height 500
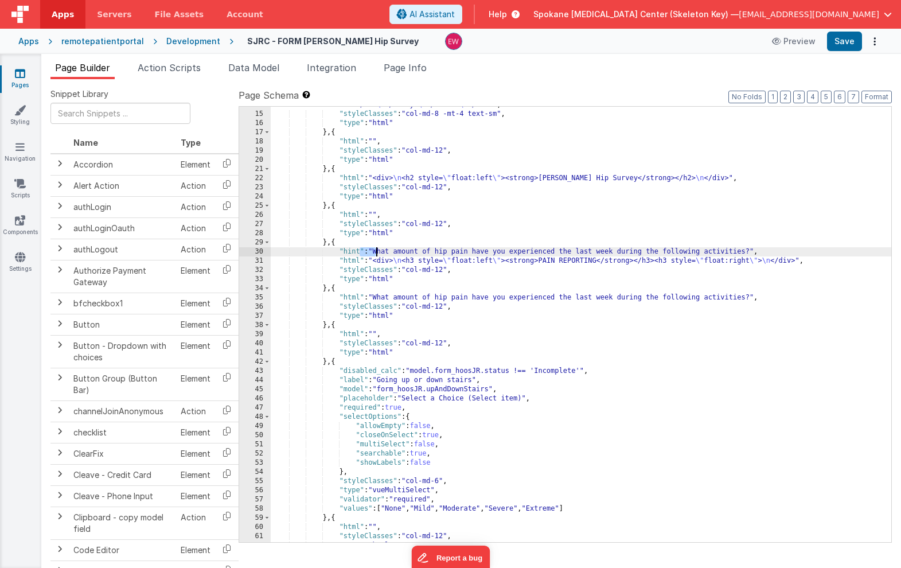
click at [370, 249] on div ""html" : "<div class= \" table-responsive \" > \n <table class= \" table table-…" at bounding box center [581, 305] width 621 height 500
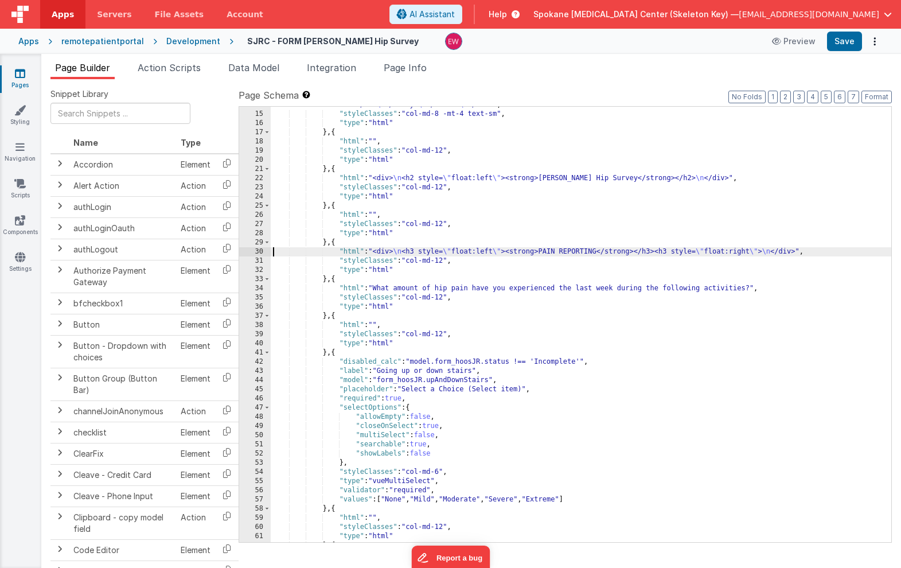
click at [446, 261] on div ""html" : "<div class= \" table-responsive \" > \n <table class= \" table table-…" at bounding box center [581, 305] width 621 height 500
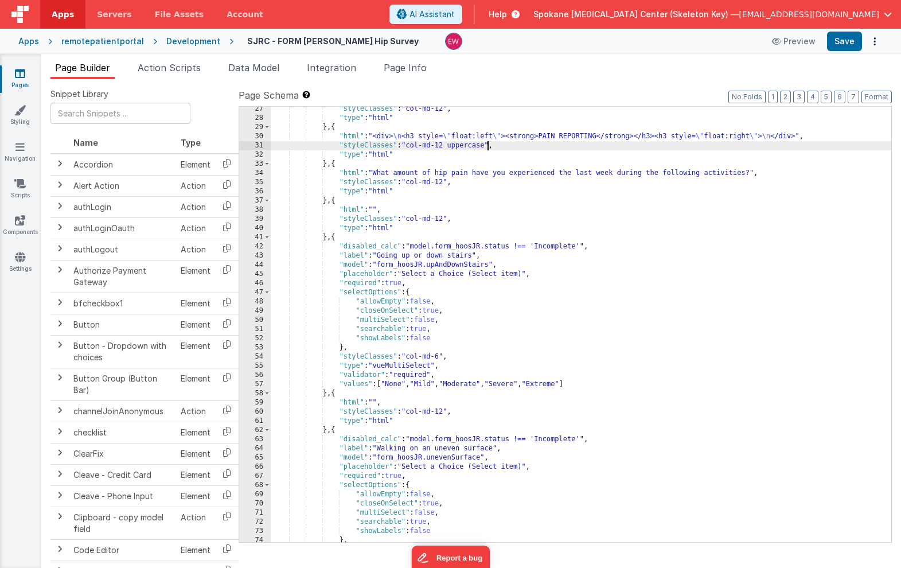
scroll to position [348, 0]
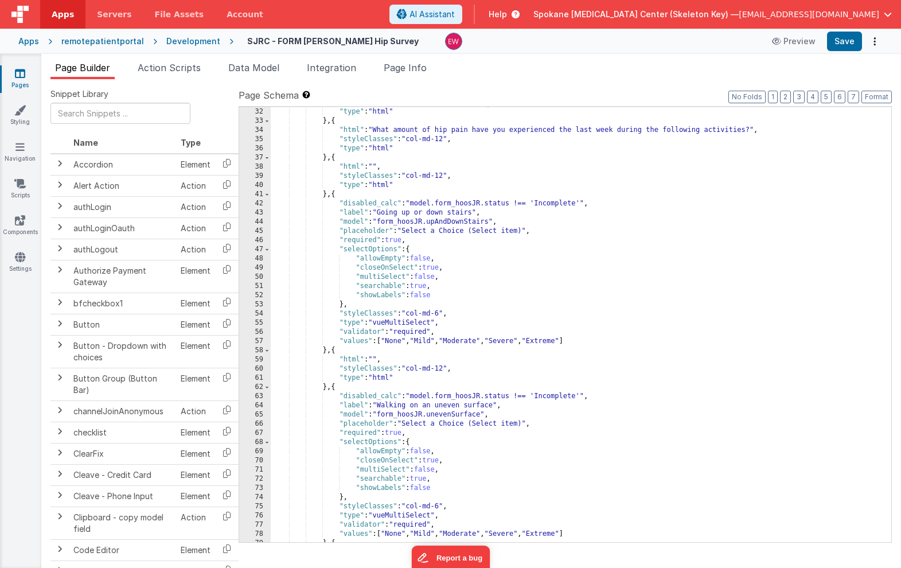
click at [554, 201] on div ""styleClasses" : "col-md-12 uppercase" , "type" : "html" } , { "html" : "What a…" at bounding box center [581, 325] width 621 height 454
click at [520, 204] on div ""styleClasses" : "col-md-12 uppercase" , "type" : "html" } , { "html" : "What a…" at bounding box center [581, 325] width 621 height 454
click at [440, 312] on div ""styleClasses" : "col-md-12 uppercase" , "type" : "html" } , { "html" : "What a…" at bounding box center [581, 325] width 621 height 454
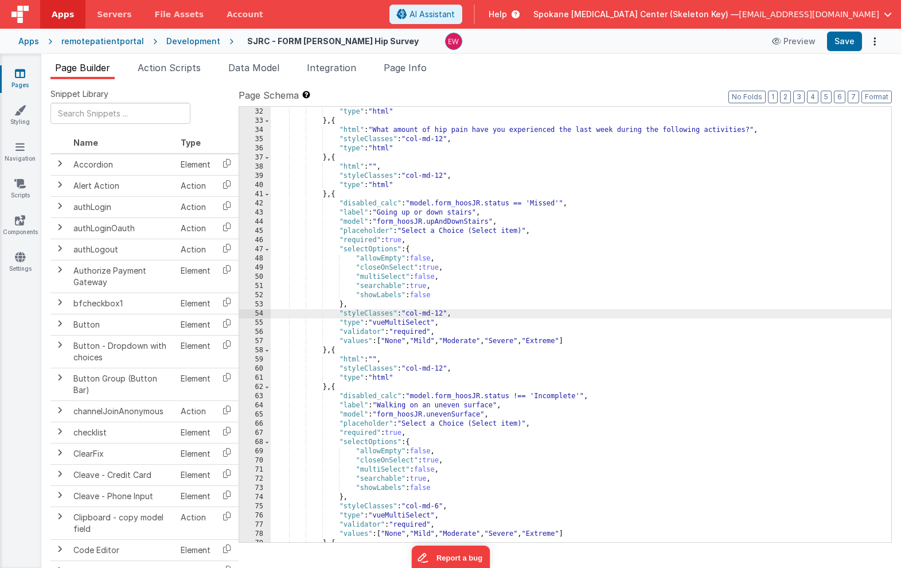
click at [555, 394] on div ""styleClasses" : "col-md-12 uppercase" , "type" : "html" } , { "html" : "What a…" at bounding box center [581, 325] width 621 height 454
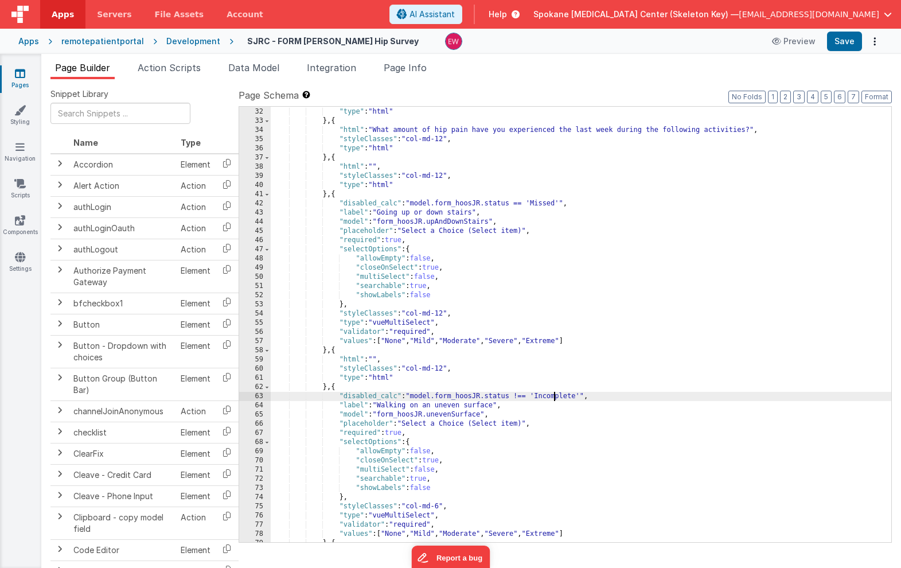
click at [555, 394] on div ""styleClasses" : "col-md-12 uppercase" , "type" : "html" } , { "html" : "What a…" at bounding box center [581, 325] width 621 height 454
click at [521, 399] on div ""styleClasses" : "col-md-12 uppercase" , "type" : "html" } , { "html" : "What a…" at bounding box center [581, 325] width 621 height 454
click at [567, 392] on div ""styleClasses" : "col-md-12 uppercase" , "type" : "html" } , { "html" : "What a…" at bounding box center [581, 325] width 621 height 454
paste textarea
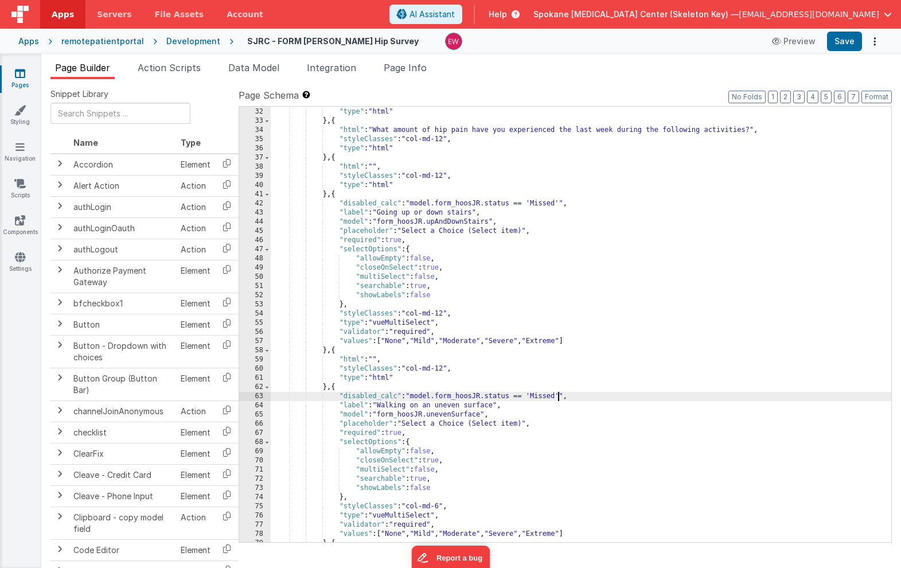
click at [438, 507] on div ""styleClasses" : "col-md-12 uppercase" , "type" : "html" } , { "html" : "What a…" at bounding box center [581, 325] width 621 height 454
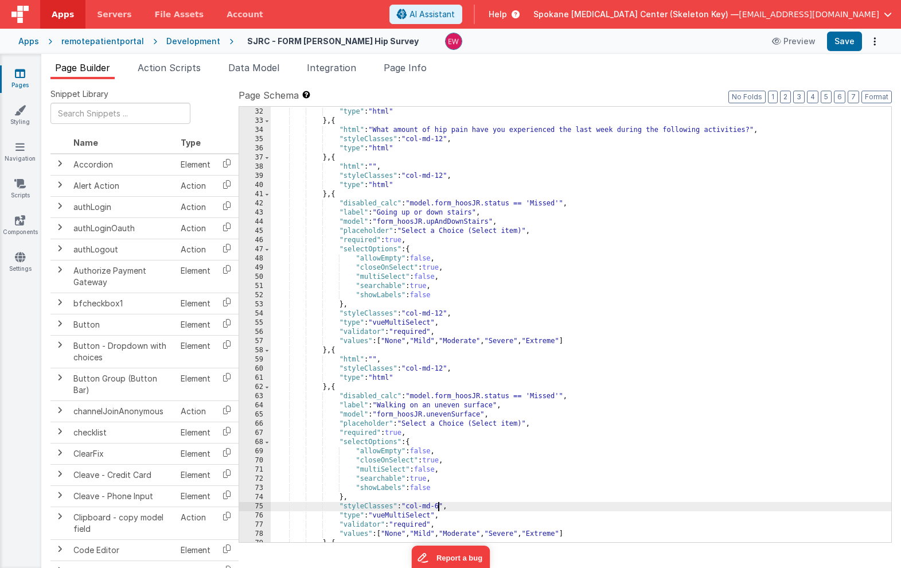
click at [438, 507] on div ""styleClasses" : "col-md-12 uppercase" , "type" : "html" } , { "html" : "What a…" at bounding box center [581, 325] width 621 height 454
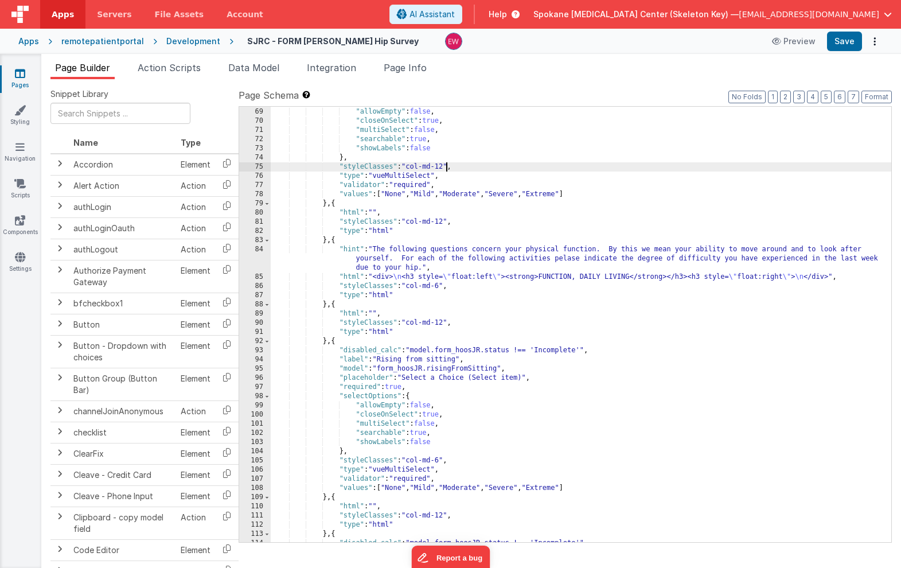
scroll to position [728, 0]
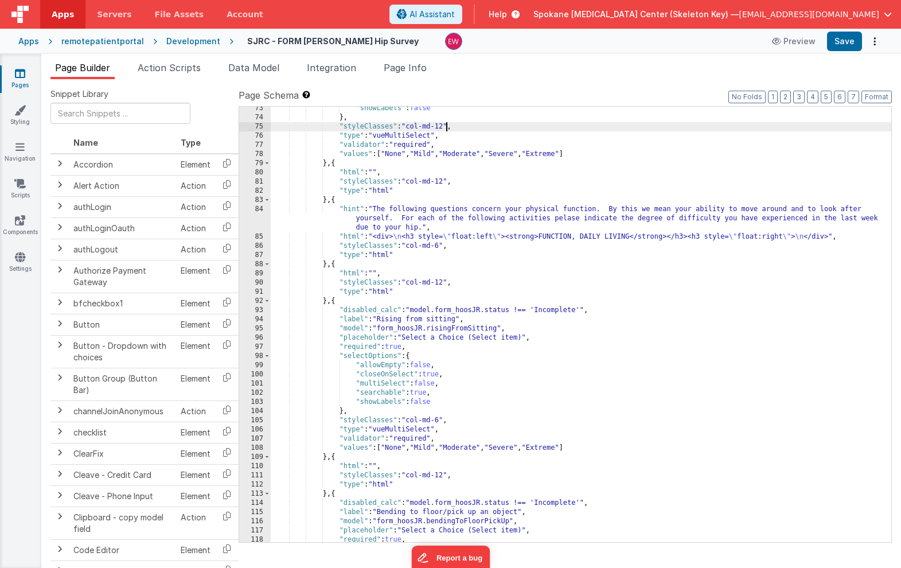
click at [336, 263] on div ""showLabels" : false } , "styleClasses" : "col-md-12" , "type" : "vueMultiSelec…" at bounding box center [581, 331] width 621 height 454
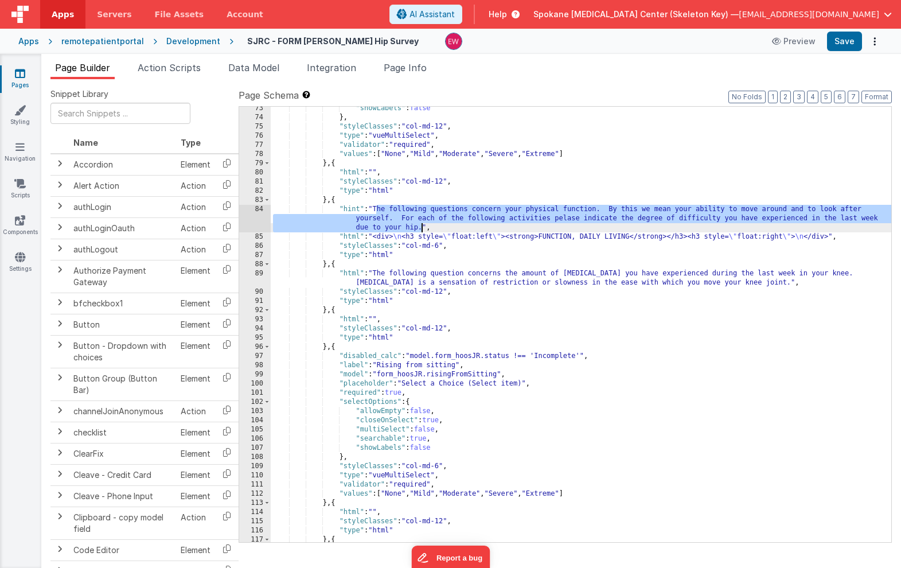
drag, startPoint x: 376, startPoint y: 208, endPoint x: 421, endPoint y: 228, distance: 49.1
click at [421, 228] on div ""showLabels" : false } , "styleClasses" : "col-md-12" , "type" : "vueMultiSelec…" at bounding box center [581, 331] width 621 height 454
click at [380, 273] on div ""showLabels" : false } , "styleClasses" : "col-md-12" , "type" : "vueMultiSelec…" at bounding box center [581, 331] width 621 height 454
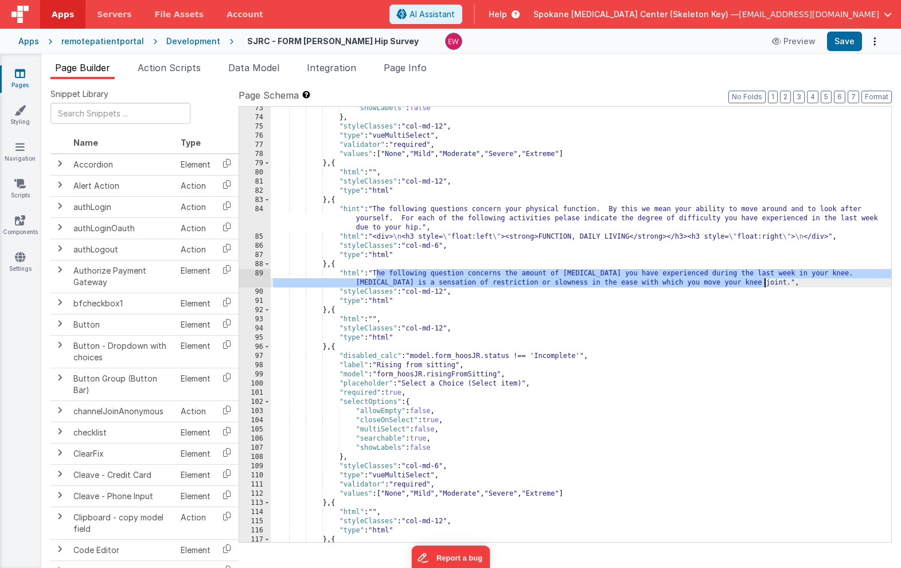
drag, startPoint x: 380, startPoint y: 273, endPoint x: 764, endPoint y: 282, distance: 384.0
click at [764, 282] on div ""showLabels" : false } , "styleClasses" : "col-md-12" , "type" : "vueMultiSelec…" at bounding box center [581, 331] width 621 height 454
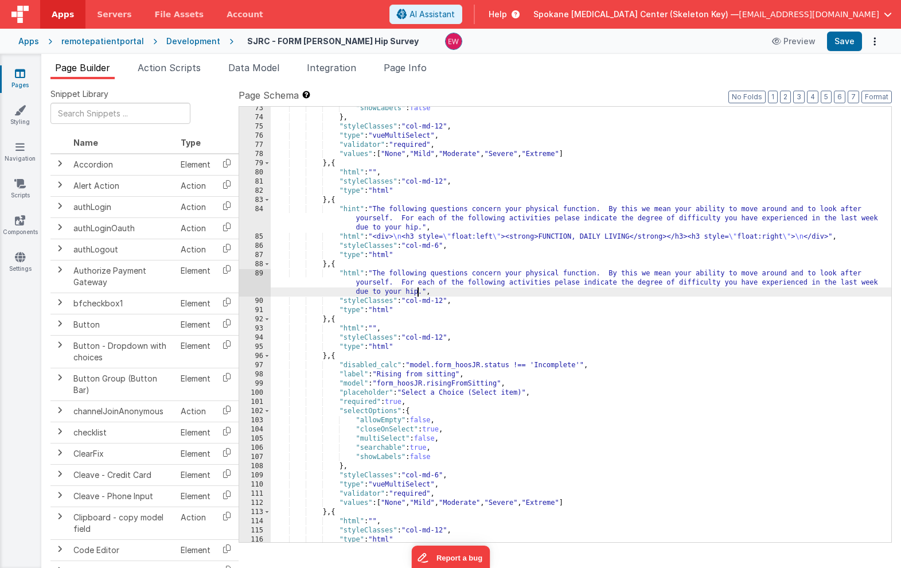
click at [424, 211] on div ""showLabels" : false } , "styleClasses" : "col-md-12" , "type" : "vueMultiSelec…" at bounding box center [581, 331] width 621 height 454
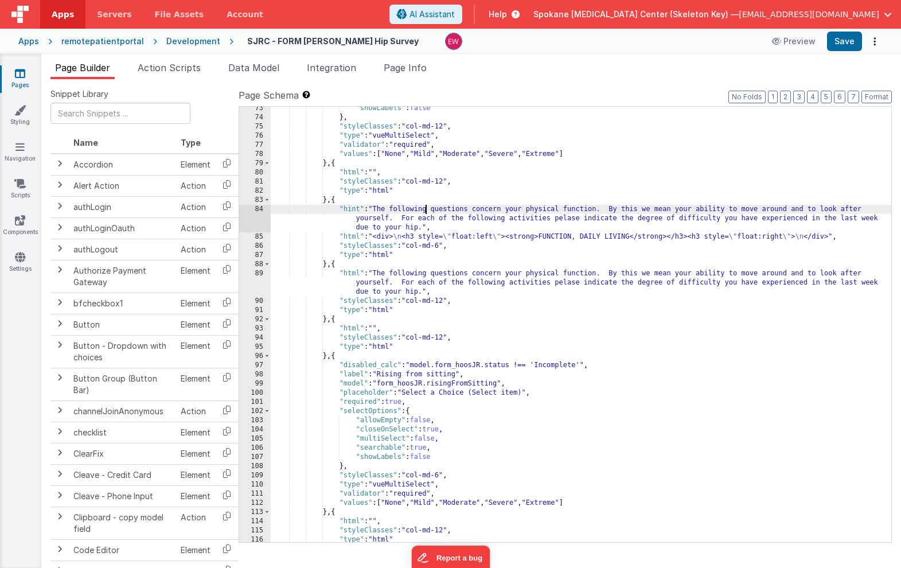
click at [424, 211] on div ""showLabels" : false } , "styleClasses" : "col-md-12" , "type" : "vueMultiSelec…" at bounding box center [581, 331] width 621 height 454
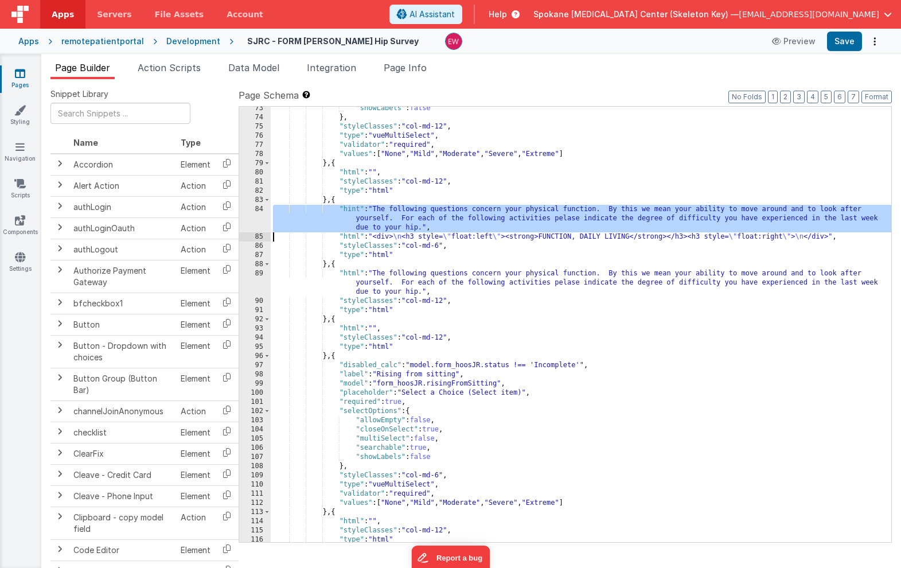
click at [424, 211] on div ""showLabels" : false } , "styleClasses" : "col-md-12" , "type" : "vueMultiSelec…" at bounding box center [581, 331] width 621 height 454
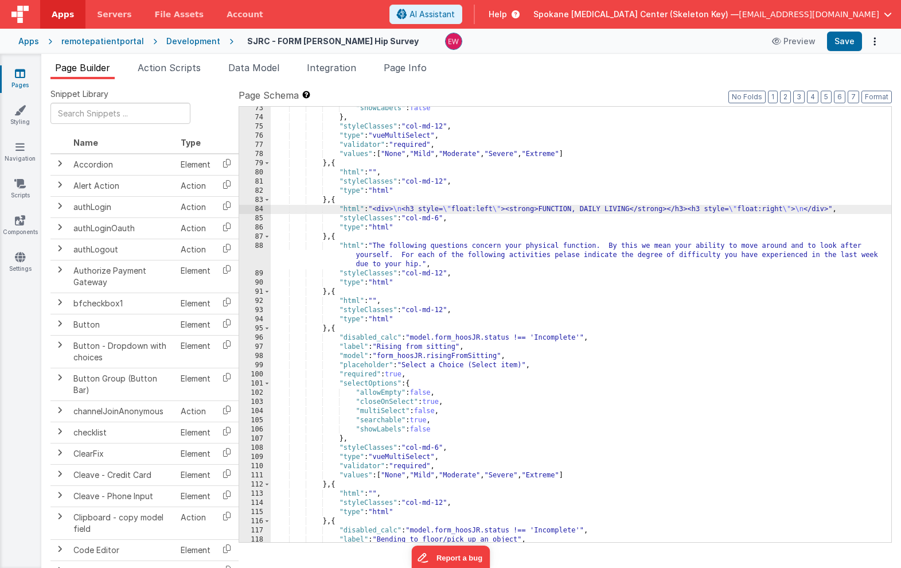
click at [442, 218] on div ""showLabels" : false } , "styleClasses" : "col-md-12" , "type" : "vueMultiSelec…" at bounding box center [581, 331] width 621 height 454
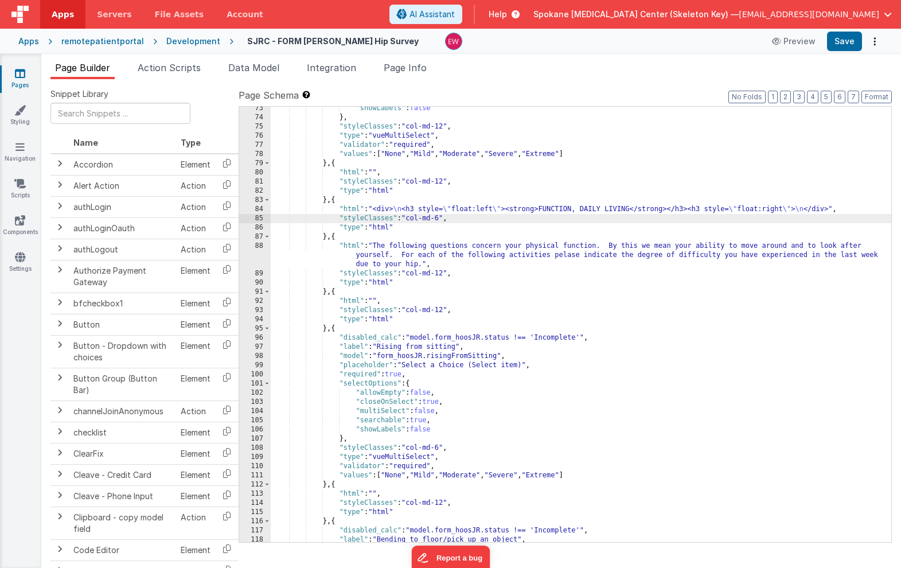
click at [442, 217] on div ""showLabels" : false } , "styleClasses" : "col-md-12" , "type" : "vueMultiSelec…" at bounding box center [581, 331] width 621 height 454
click at [567, 209] on div ""showLabels" : false } , "styleClasses" : "col-md-12" , "type" : "vueMultiSelec…" at bounding box center [581, 331] width 621 height 454
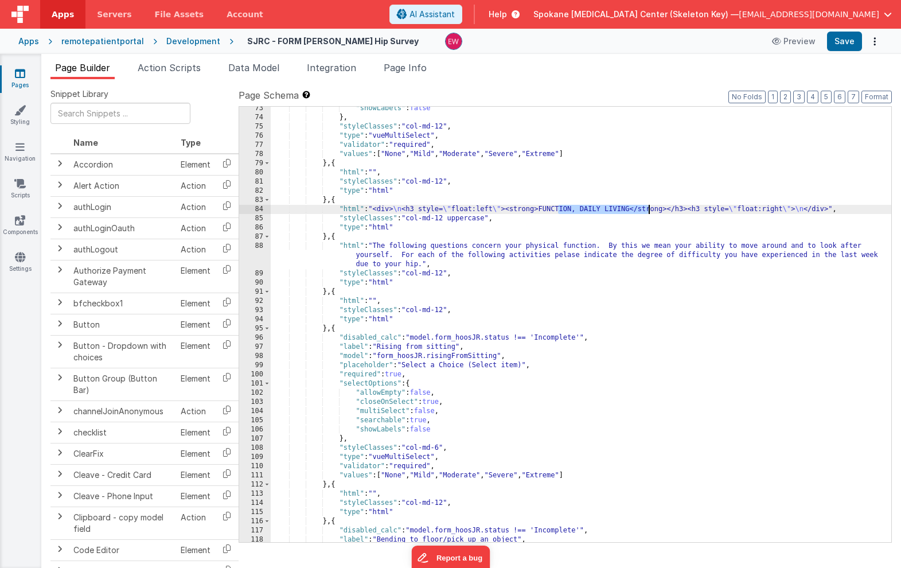
drag, startPoint x: 567, startPoint y: 209, endPoint x: 634, endPoint y: 209, distance: 67.1
click at [634, 209] on div ""showLabels" : false } , "styleClasses" : "col-md-12" , "type" : "vueMultiSelec…" at bounding box center [581, 331] width 621 height 454
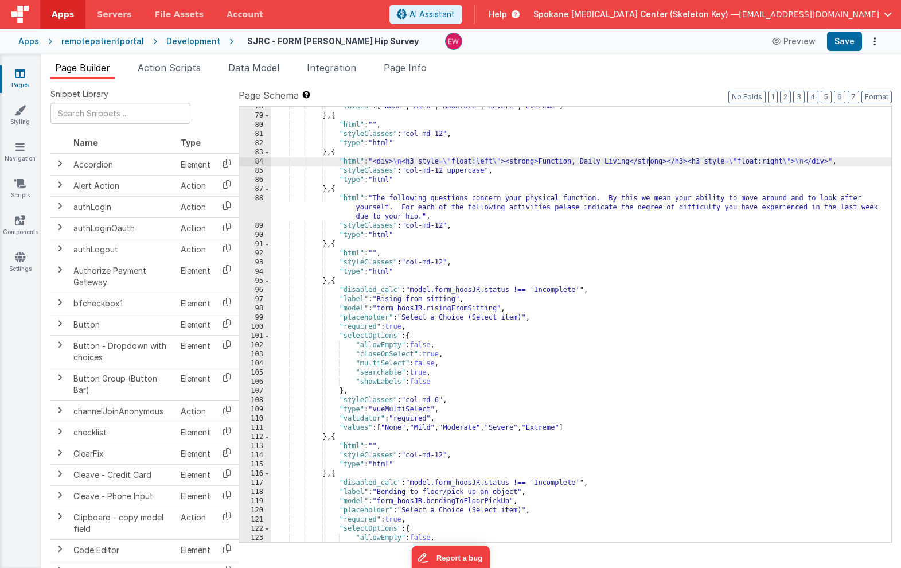
scroll to position [776, 0]
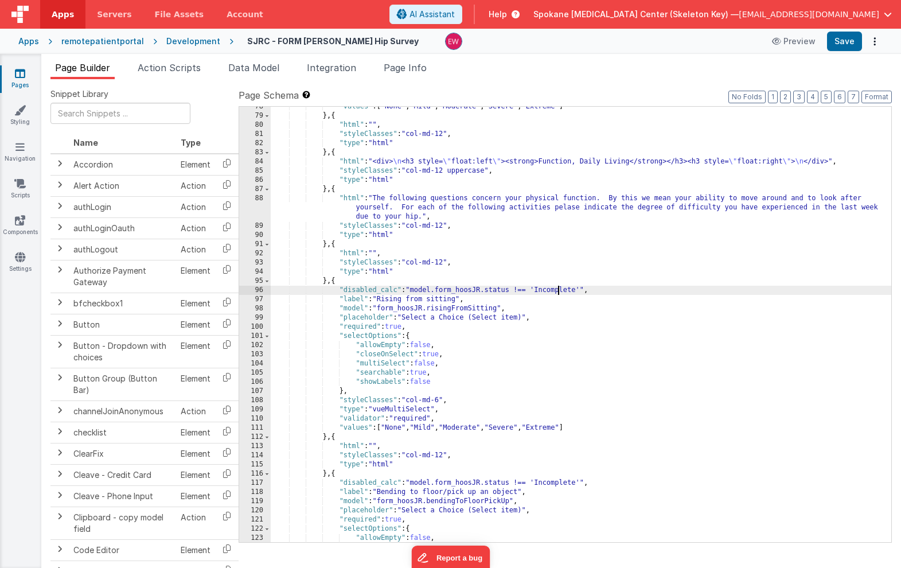
click at [560, 290] on div ""values" : [ "None" , "Mild" , "Moderate" , "Severe" , "Extreme" ] } , { "html"…" at bounding box center [581, 329] width 621 height 454
click at [550, 292] on div ""values" : [ "None" , "Mild" , "Moderate" , "Severe" , "Extreme" ] } , { "html"…" at bounding box center [581, 329] width 621 height 454
click at [519, 290] on div ""values" : [ "None" , "Mild" , "Moderate" , "Severe" , "Extreme" ] } , { "html"…" at bounding box center [581, 329] width 621 height 454
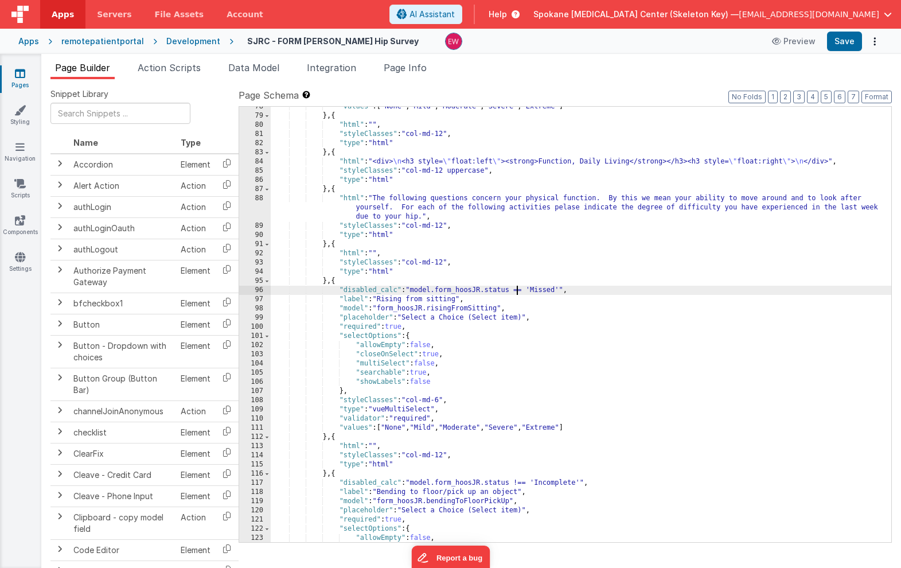
click at [440, 399] on div ""values" : [ "None" , "Mild" , "Moderate" , "Severe" , "Extreme" ] } , { "html"…" at bounding box center [581, 329] width 621 height 454
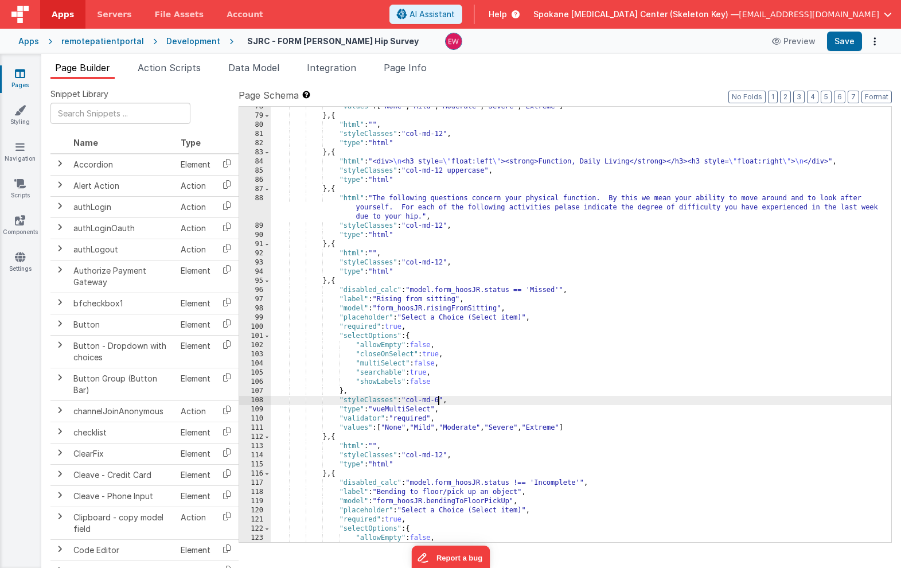
click at [440, 399] on div ""values" : [ "None" , "Mild" , "Moderate" , "Severe" , "Extreme" ] } , { "html"…" at bounding box center [581, 329] width 621 height 454
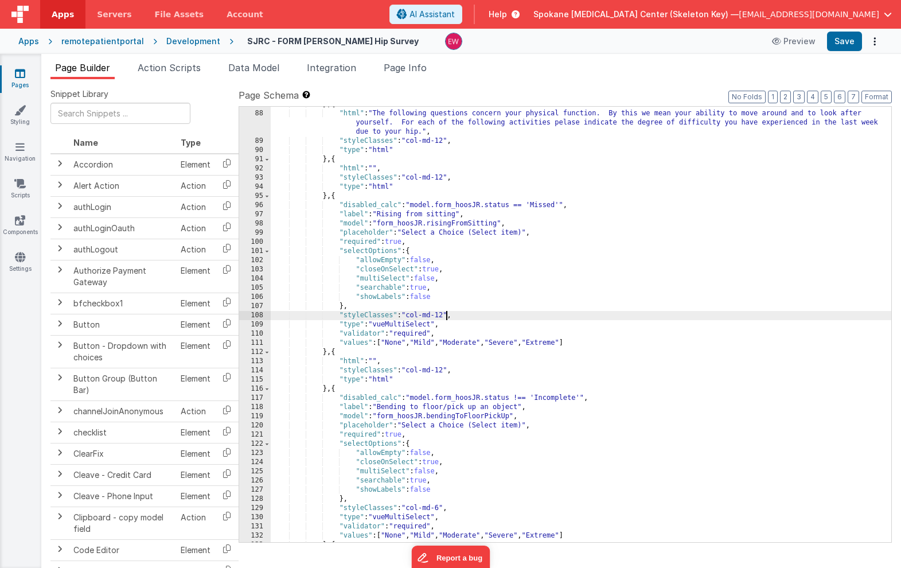
scroll to position [870, 0]
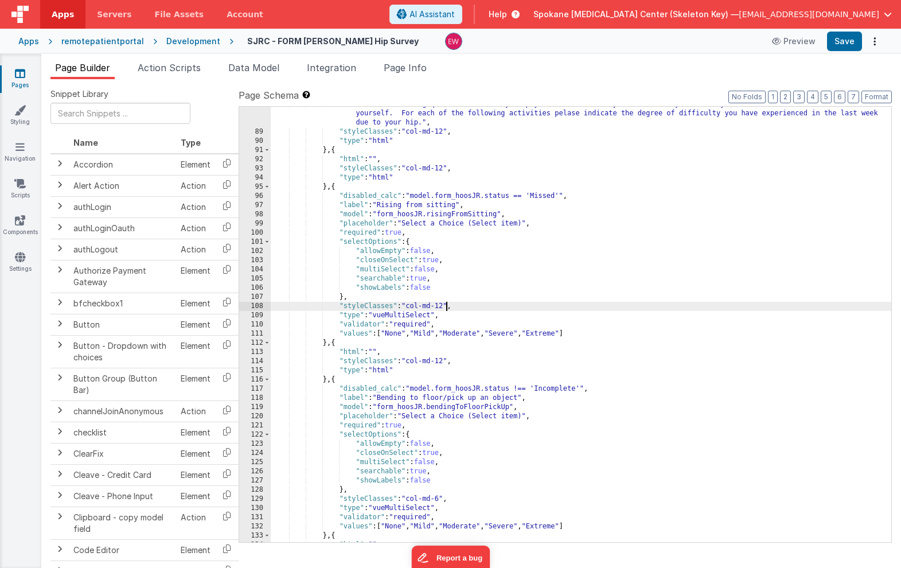
click at [560, 389] on div ""html" : "The following questions concern your physical function. By this we me…" at bounding box center [581, 336] width 621 height 472
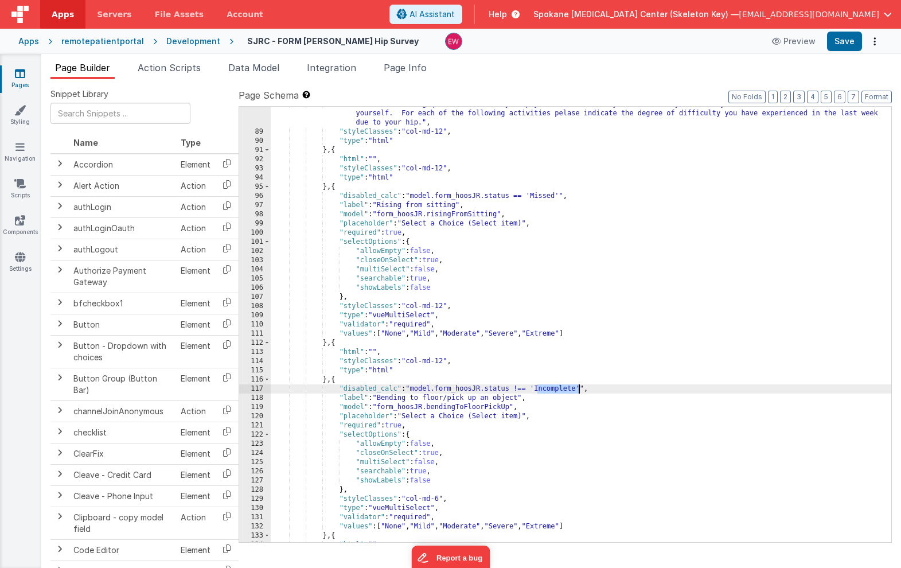
click at [560, 389] on div ""html" : "The following questions concern your physical function. By this we me…" at bounding box center [581, 336] width 621 height 472
click at [519, 390] on div ""html" : "The following questions concern your physical function. By this we me…" at bounding box center [581, 336] width 621 height 472
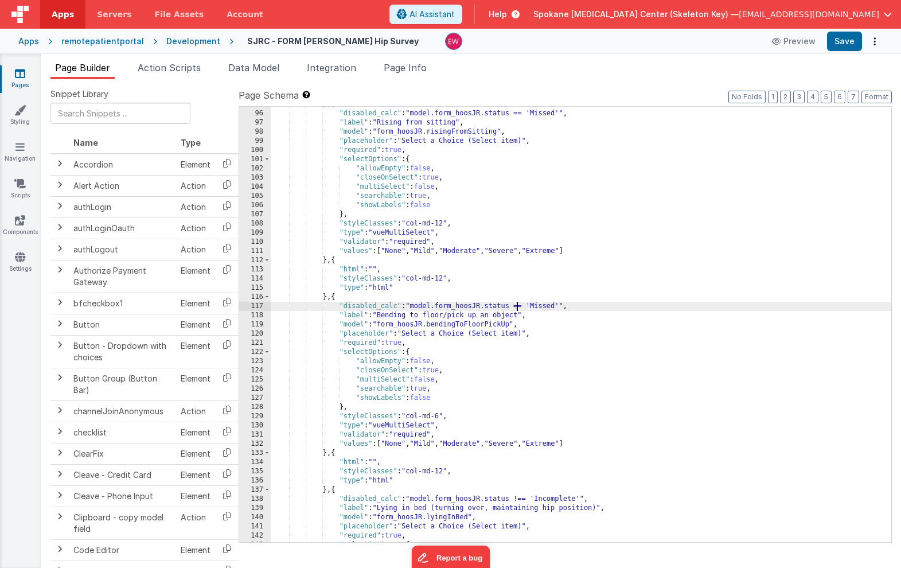
scroll to position [980, 0]
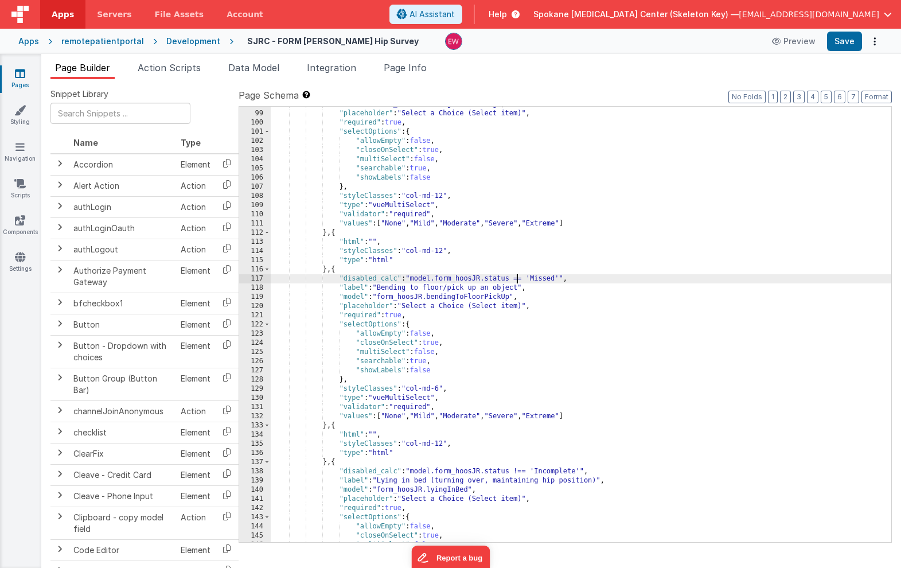
click at [440, 389] on div ""model" : "form_hoosJR.risingFromSitting" , "placeholder" : "Select a Choice (S…" at bounding box center [581, 327] width 621 height 454
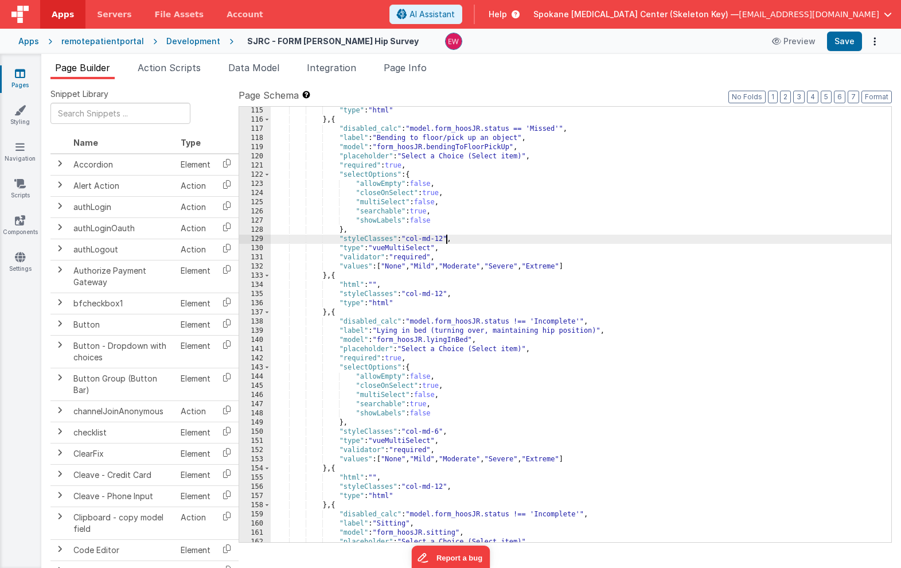
scroll to position [1130, 0]
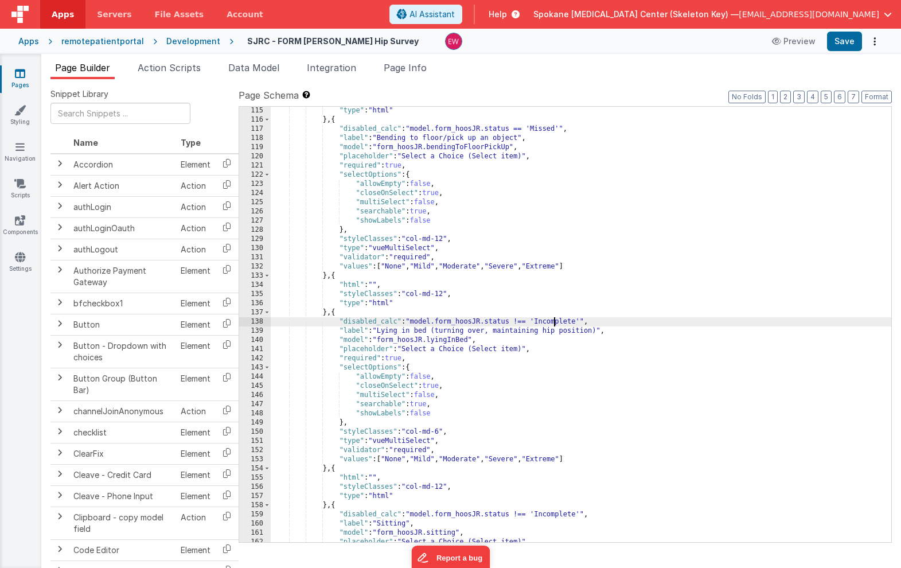
click at [554, 322] on div ""type" : "html" } , { "disabled_calc" : "model.form_hoosJR.status == 'Missed'" …" at bounding box center [581, 333] width 621 height 454
paste textarea
click at [520, 323] on div ""type" : "html" } , { "disabled_calc" : "model.form_hoosJR.status == 'Missed'" …" at bounding box center [581, 333] width 621 height 454
click at [441, 431] on div ""type" : "html" } , { "disabled_calc" : "model.form_hoosJR.status == 'Missed'" …" at bounding box center [581, 333] width 621 height 454
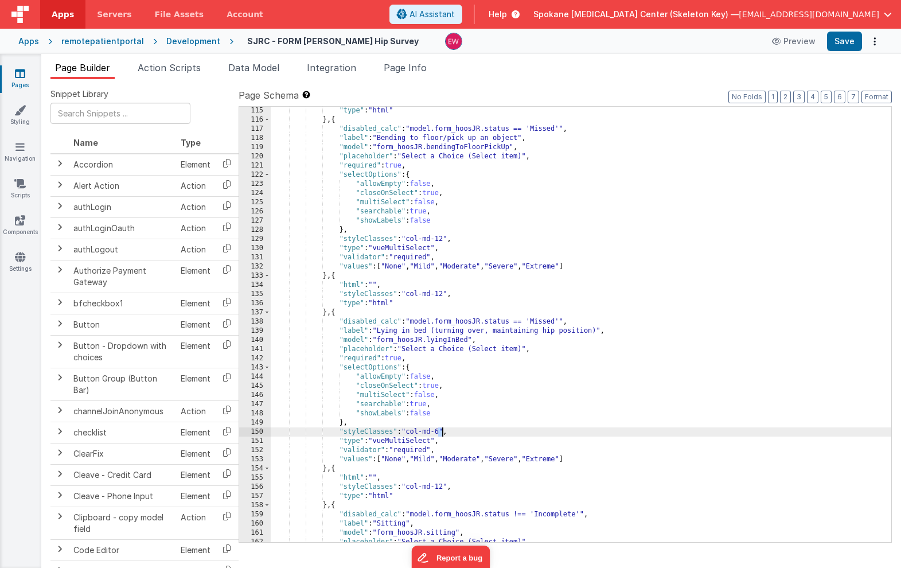
click at [441, 431] on div ""type" : "html" } , { "disabled_calc" : "model.form_hoosJR.status == 'Missed'" …" at bounding box center [581, 333] width 621 height 454
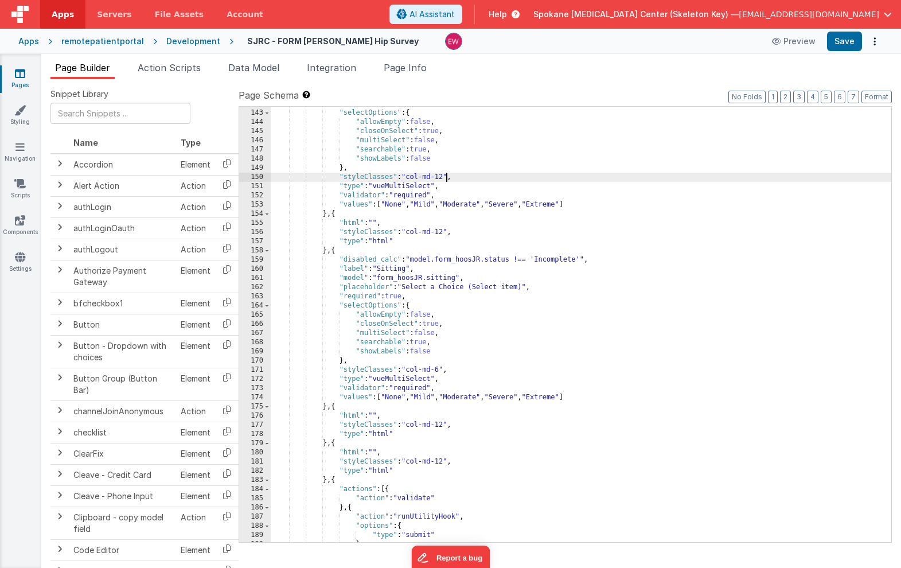
scroll to position [1386, 0]
click at [553, 257] on div ""selectOptions" : { "allowEmpty" : false , "closeOnSelect" : true , "multiSelec…" at bounding box center [581, 334] width 621 height 454
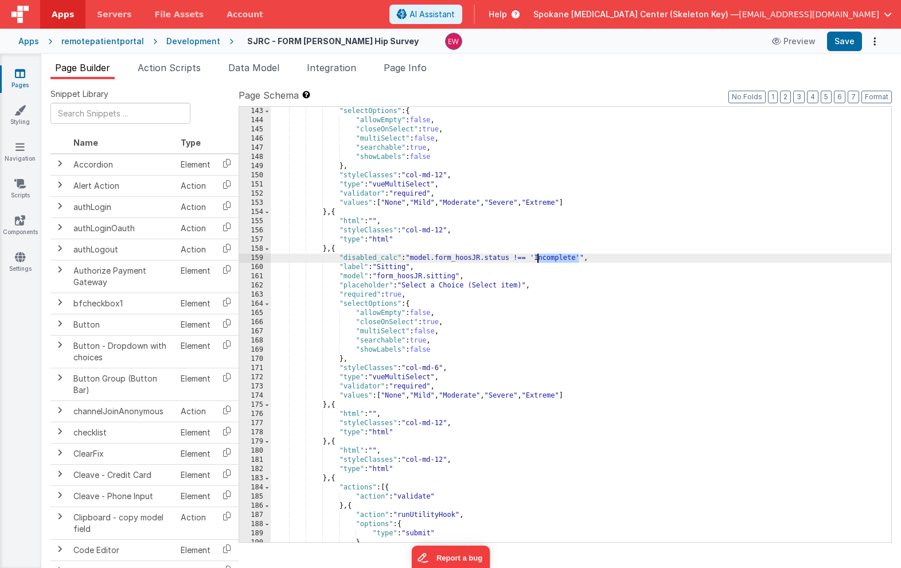
click at [553, 257] on div ""selectOptions" : { "allowEmpty" : false , "closeOnSelect" : true , "multiSelec…" at bounding box center [581, 334] width 621 height 454
click at [520, 258] on div ""selectOptions" : { "allowEmpty" : false , "closeOnSelect" : true , "multiSelec…" at bounding box center [581, 334] width 621 height 454
click at [440, 367] on div ""selectOptions" : { "allowEmpty" : false , "closeOnSelect" : true , "multiSelec…" at bounding box center [581, 334] width 621 height 454
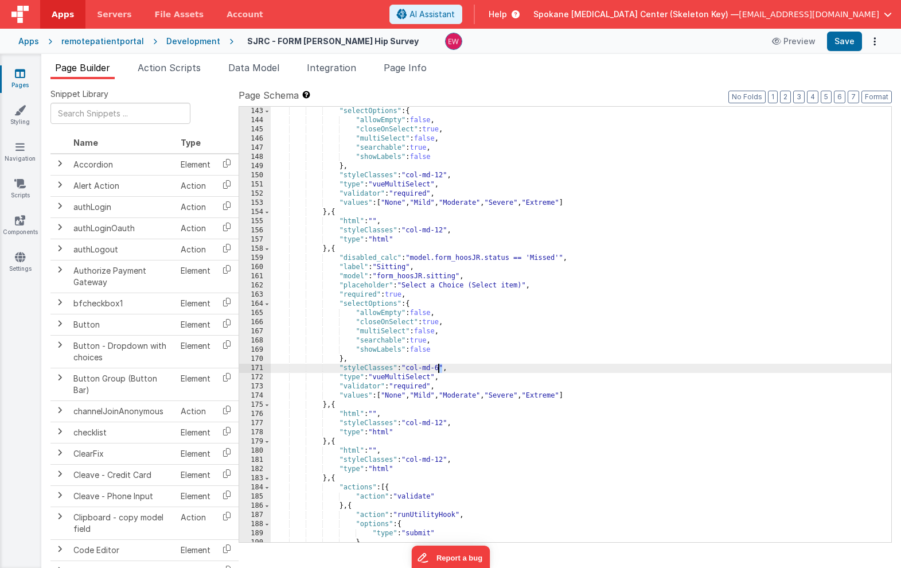
click at [440, 367] on div ""selectOptions" : { "allowEmpty" : false , "closeOnSelect" : true , "multiSelec…" at bounding box center [581, 334] width 621 height 454
paste textarea
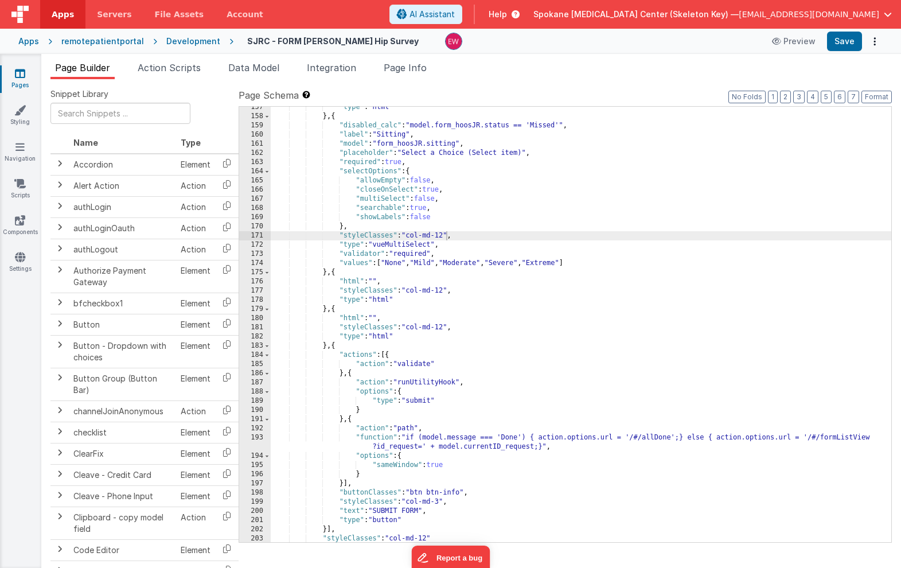
scroll to position [1547, 0]
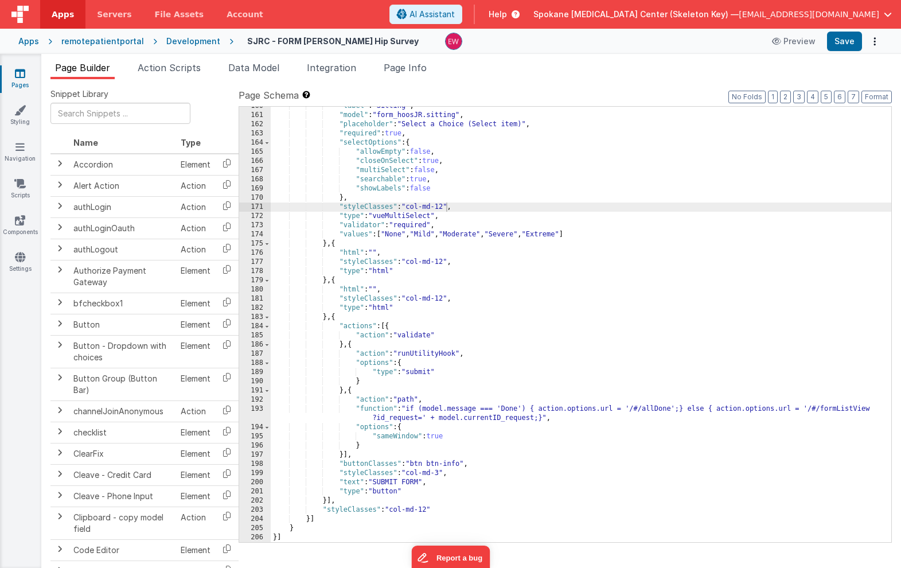
click at [399, 511] on div ""label" : "Sitting" , "model" : "form_hoosJR.sitting" , "placeholder" : "Select…" at bounding box center [581, 329] width 621 height 454
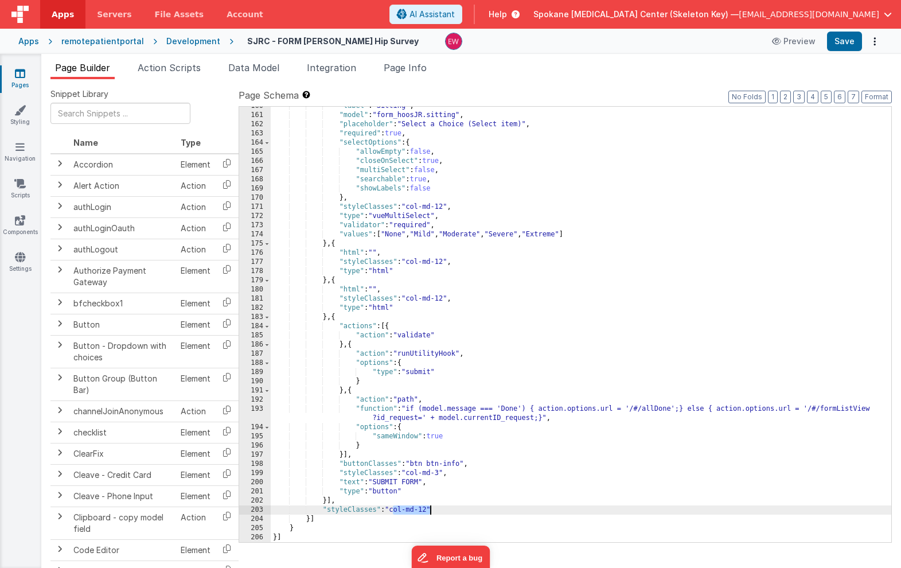
drag, startPoint x: 399, startPoint y: 511, endPoint x: 430, endPoint y: 514, distance: 30.5
click at [430, 514] on div ""label" : "Sitting" , "model" : "form_hoosJR.sitting" , "placeholder" : "Select…" at bounding box center [581, 329] width 621 height 454
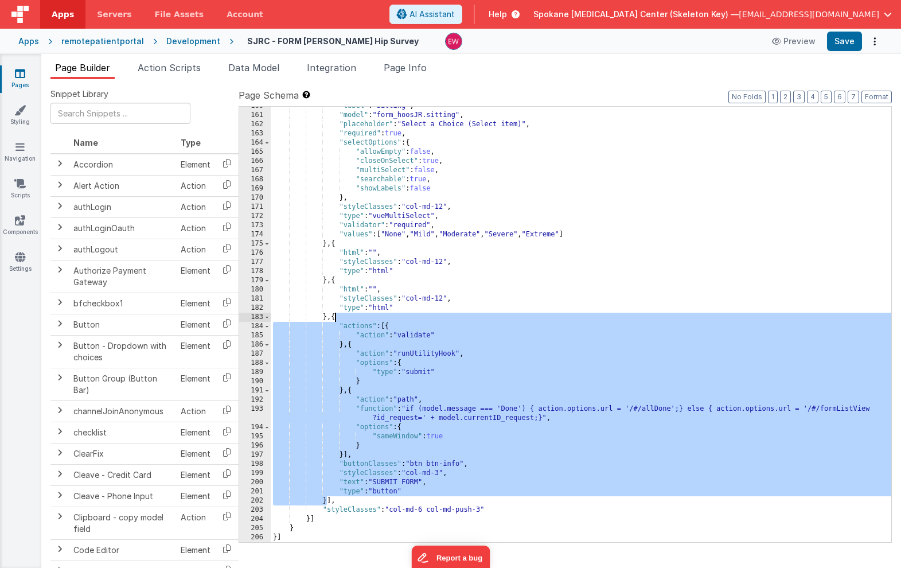
drag, startPoint x: 326, startPoint y: 500, endPoint x: 333, endPoint y: 316, distance: 184.3
click at [333, 316] on div ""label" : "Sitting" , "model" : "form_hoosJR.sitting" , "placeholder" : "Select…" at bounding box center [581, 329] width 621 height 454
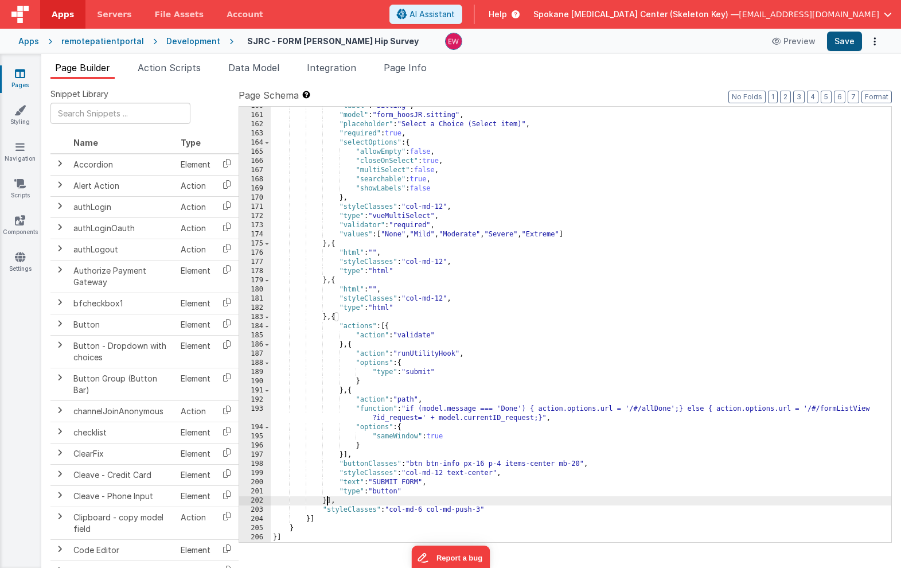
click at [845, 42] on button "Save" at bounding box center [844, 42] width 35 height 20
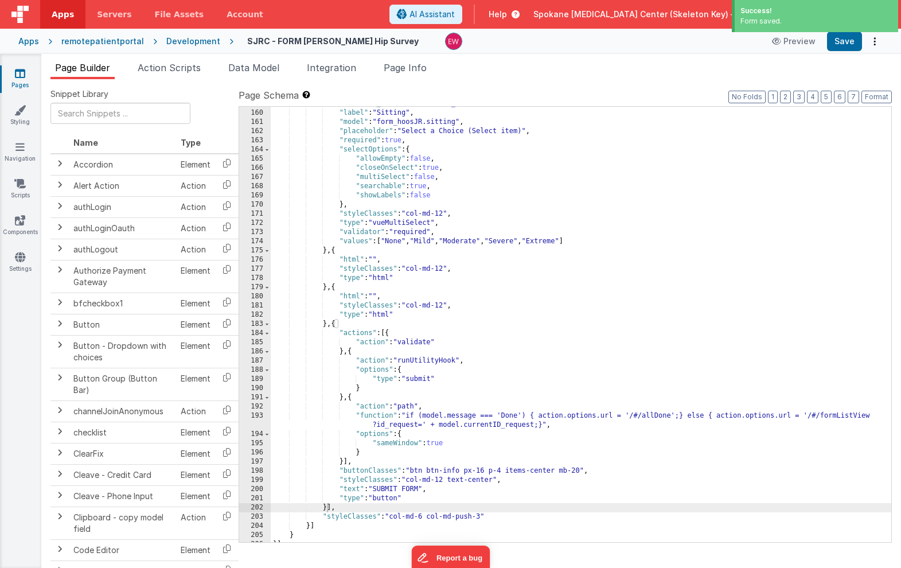
scroll to position [1541, 0]
click at [22, 75] on icon at bounding box center [20, 73] width 10 height 11
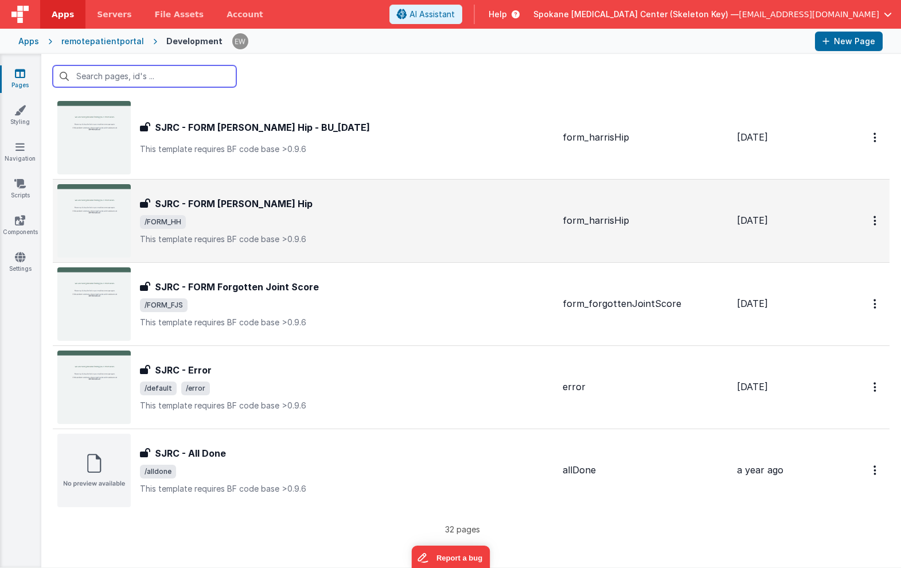
scroll to position [2272, 0]
click at [198, 208] on h3 "SJRC - FORM [PERSON_NAME] Hip" at bounding box center [234, 204] width 158 height 14
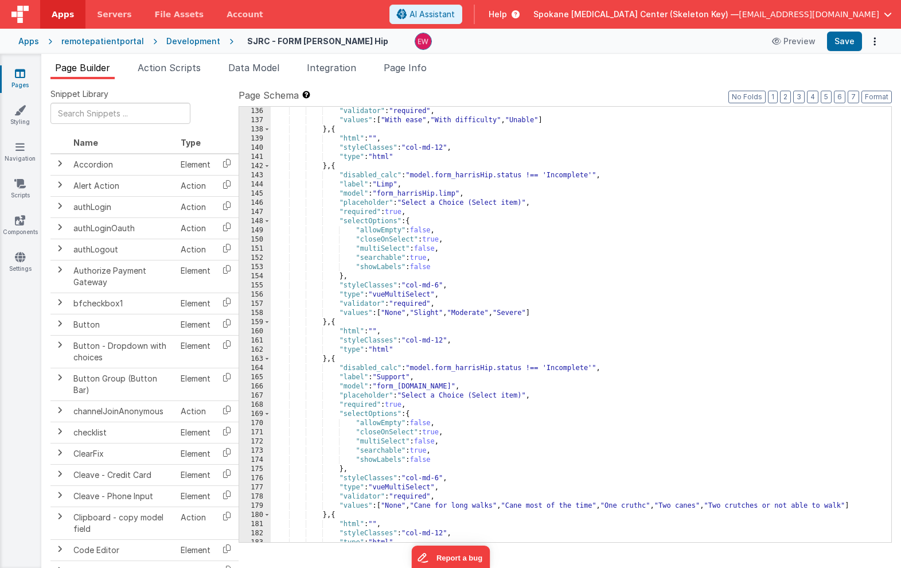
scroll to position [1740, 0]
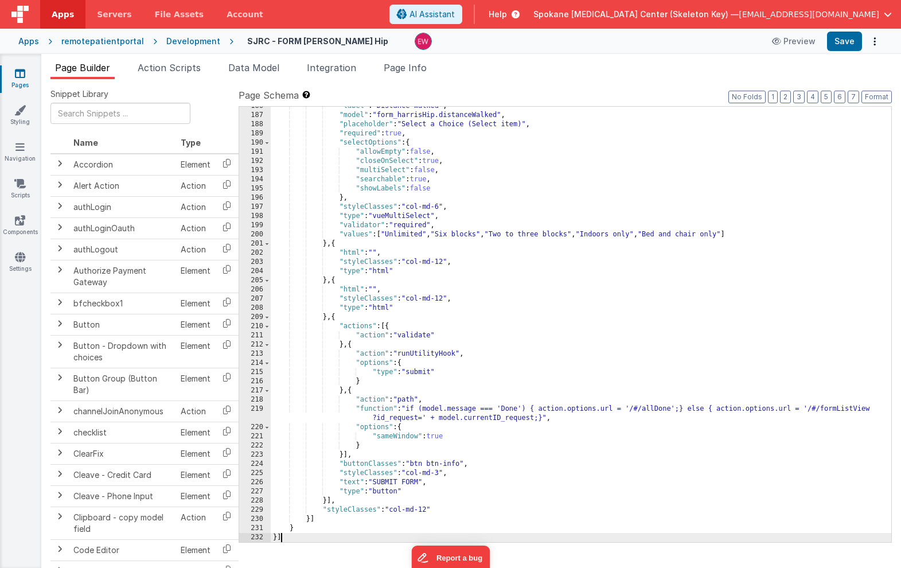
click at [396, 418] on div ""label" : "Distance Walked" , "model" : "form_harrisHip.distanceWalked" , "plac…" at bounding box center [581, 329] width 621 height 454
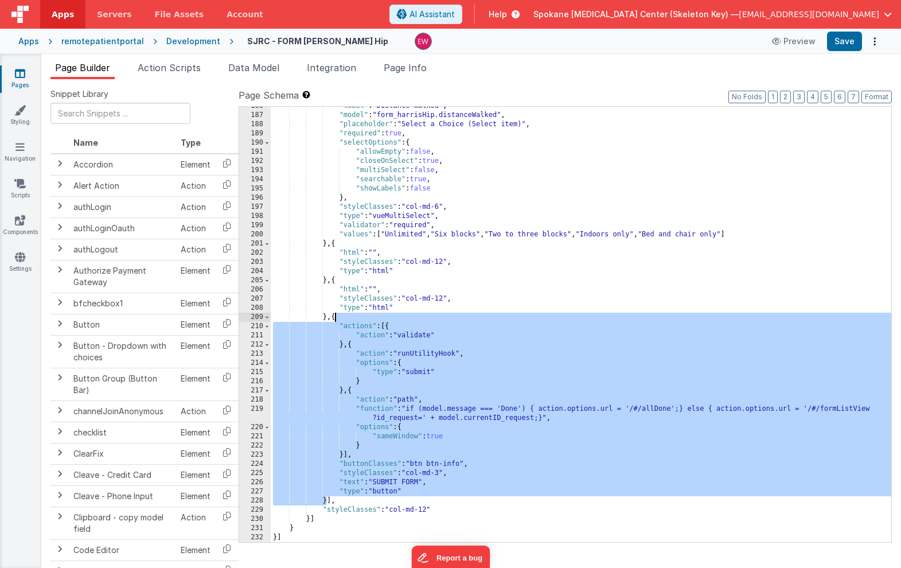
drag, startPoint x: 326, startPoint y: 501, endPoint x: 335, endPoint y: 316, distance: 186.1
click at [335, 316] on div ""label" : "Distance Walked" , "model" : "form_harrisHip.distanceWalked" , "plac…" at bounding box center [581, 329] width 621 height 454
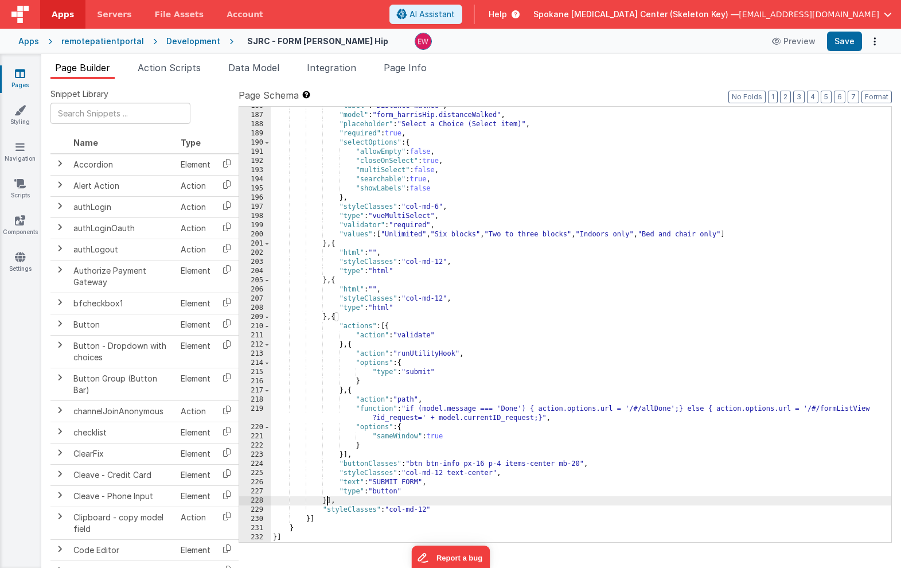
click at [393, 510] on div ""label" : "Distance Walked" , "model" : "form_harrisHip.distanceWalked" , "plac…" at bounding box center [581, 329] width 621 height 454
drag, startPoint x: 393, startPoint y: 510, endPoint x: 430, endPoint y: 511, distance: 37.3
click at [430, 511] on div ""label" : "Distance Walked" , "model" : "form_harrisHip.distanceWalked" , "plac…" at bounding box center [581, 329] width 621 height 454
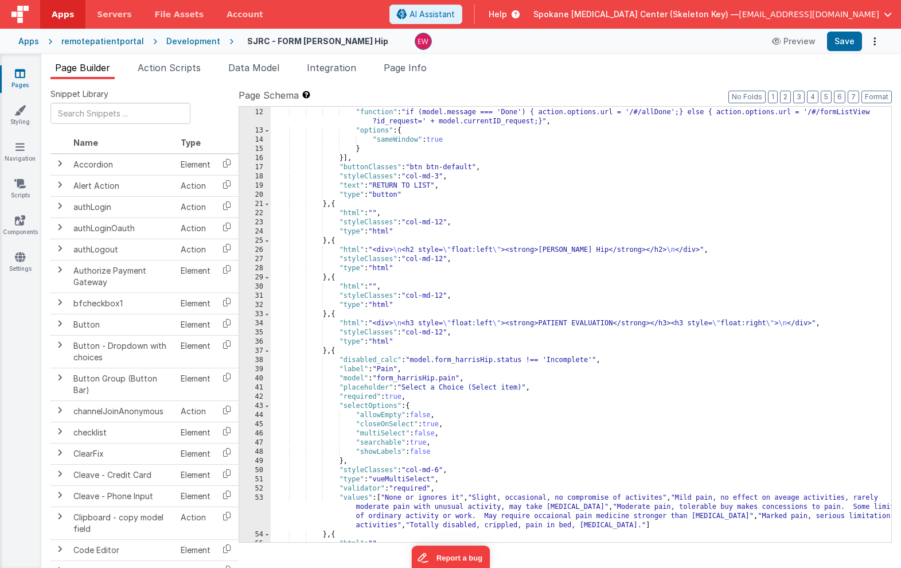
scroll to position [0, 0]
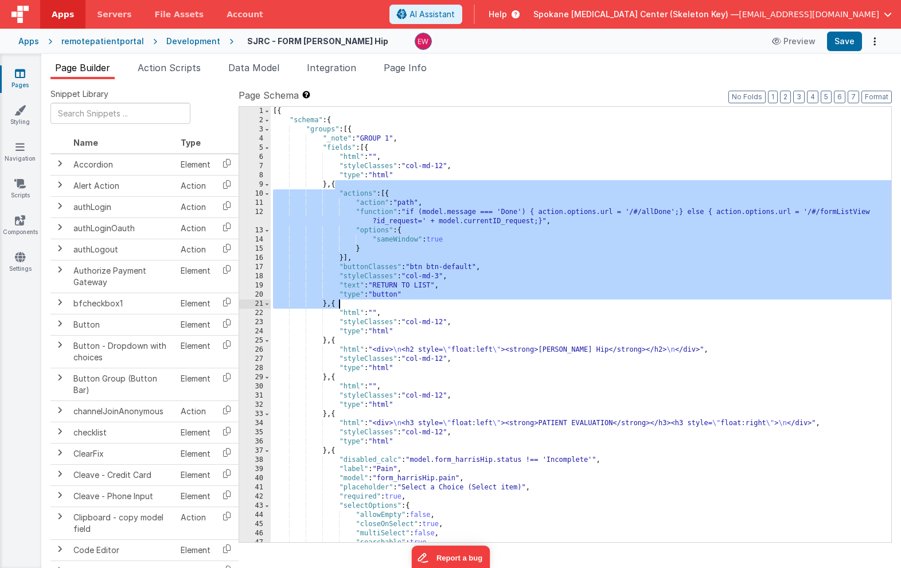
drag, startPoint x: 336, startPoint y: 200, endPoint x: 337, endPoint y: 301, distance: 101.6
click at [337, 301] on div "[{ "schema" : { "groups" : [{ "_note" : "GROUP 1" , "fields" : [{ "html" : "" ,…" at bounding box center [581, 334] width 621 height 454
click at [337, 302] on div "[{ "schema" : { "groups" : [{ "_note" : "GROUP 1" , "fields" : [{ "html" : "" ,…" at bounding box center [581, 334] width 621 height 454
drag, startPoint x: 335, startPoint y: 185, endPoint x: 335, endPoint y: 301, distance: 115.9
click at [335, 301] on div "[{ "schema" : { "groups" : [{ "_note" : "GROUP 1" , "fields" : [{ "html" : "" ,…" at bounding box center [581, 334] width 621 height 454
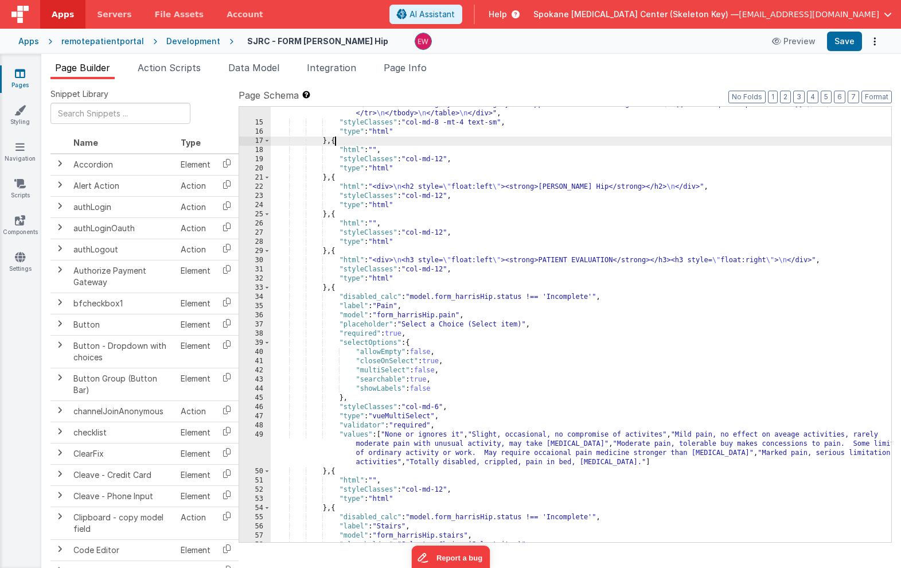
scroll to position [212, 0]
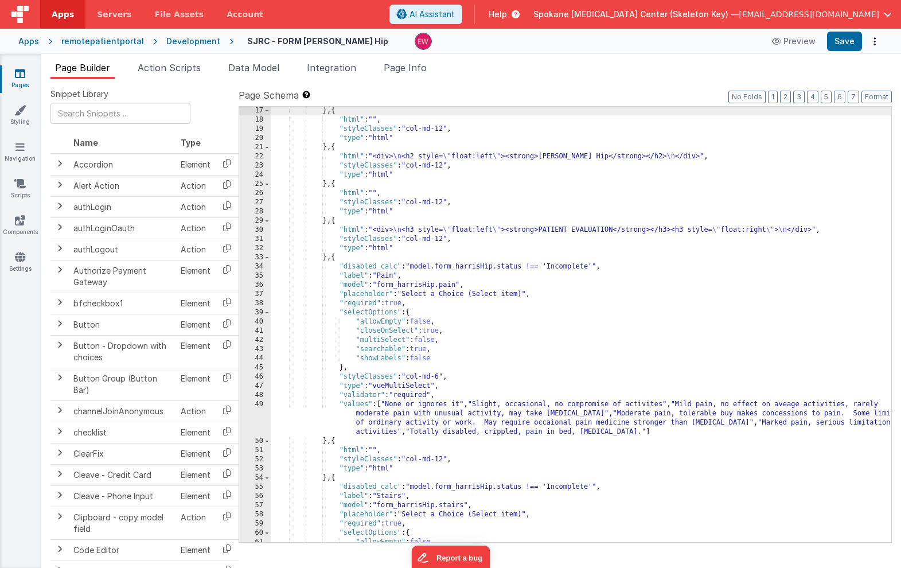
click at [570, 230] on div "} , { "html" : "" , "styleClasses" : "col-md-12" , "type" : "html" } , { "html"…" at bounding box center [581, 333] width 621 height 454
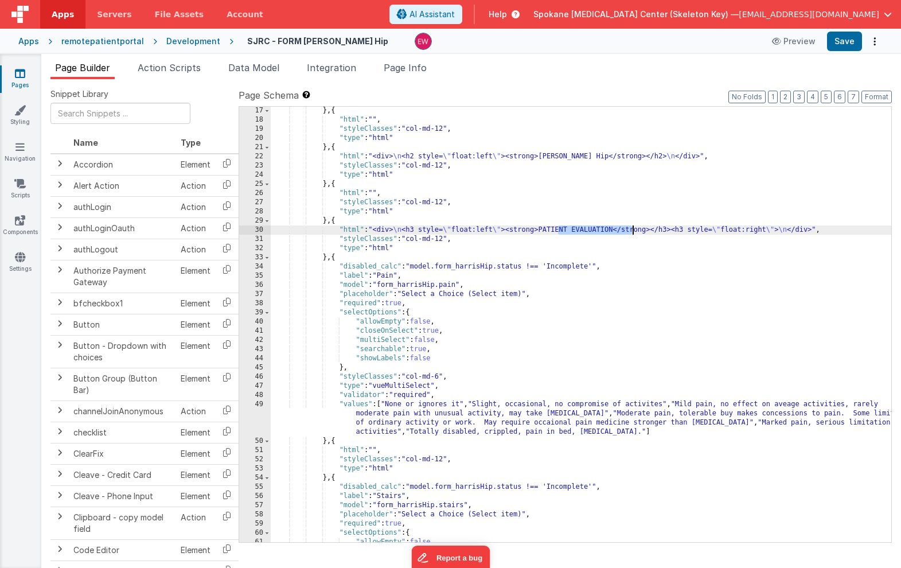
drag, startPoint x: 570, startPoint y: 230, endPoint x: 622, endPoint y: 227, distance: 52.3
click at [622, 227] on div "} , { "html" : "" , "styleClasses" : "col-md-12" , "type" : "html" } , { "html"…" at bounding box center [581, 333] width 621 height 454
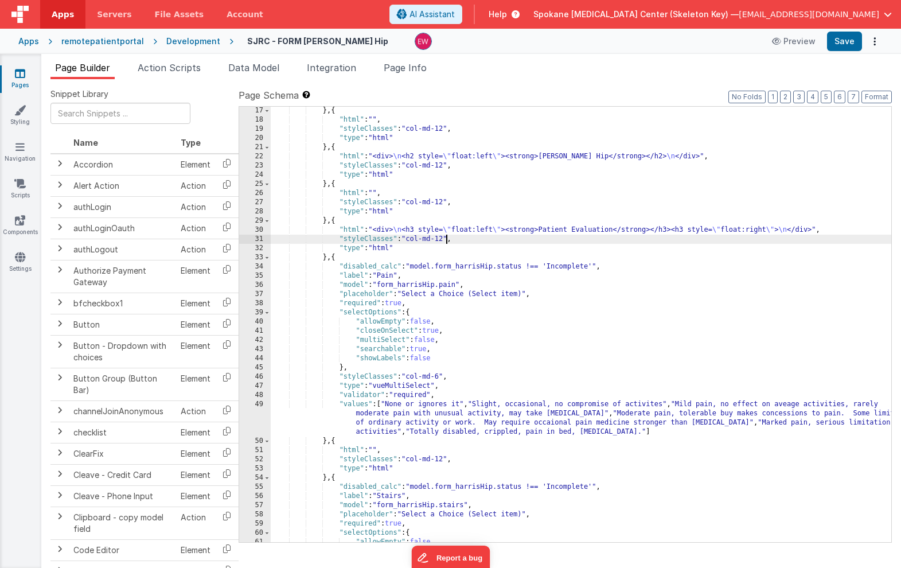
click at [445, 239] on div "} , { "html" : "" , "styleClasses" : "col-md-12" , "type" : "html" } , { "html"…" at bounding box center [581, 333] width 621 height 454
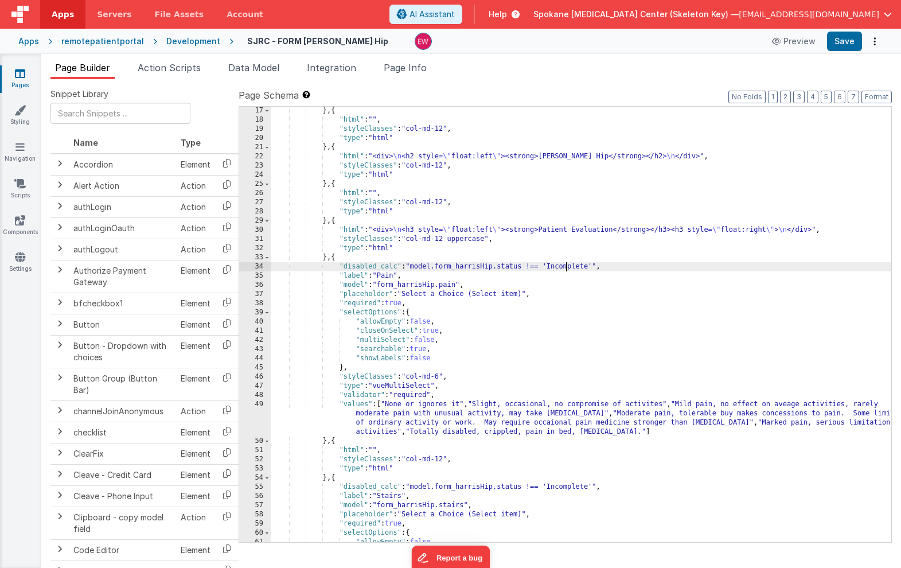
click at [567, 266] on div "} , { "html" : "" , "styleClasses" : "col-md-12" , "type" : "html" } , { "html"…" at bounding box center [581, 333] width 621 height 454
click at [565, 269] on div "} , { "html" : "" , "styleClasses" : "col-md-12" , "type" : "html" } , { "html"…" at bounding box center [581, 333] width 621 height 454
click at [533, 267] on div "} , { "html" : "" , "styleClasses" : "col-md-12" , "type" : "html" } , { "html"…" at bounding box center [581, 333] width 621 height 454
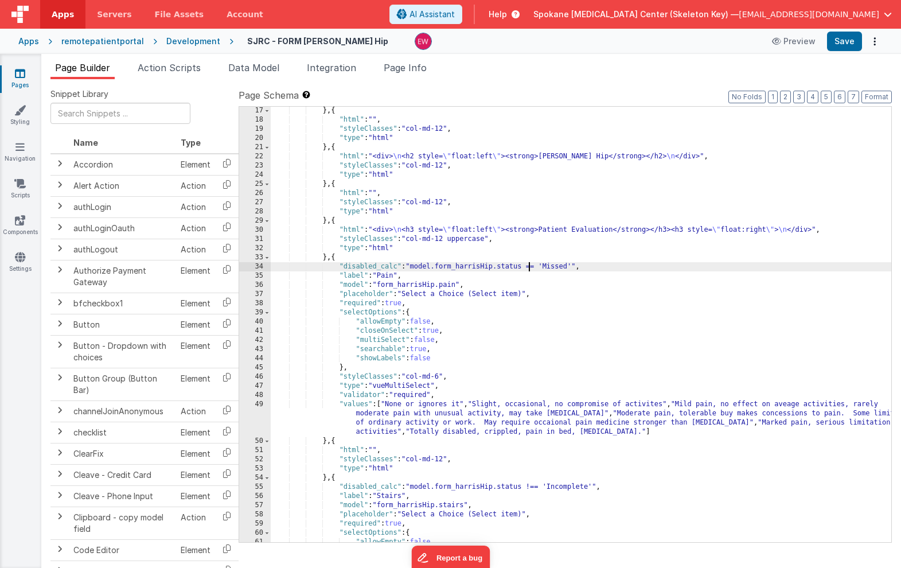
click at [440, 376] on div "} , { "html" : "" , "styleClasses" : "col-md-12" , "type" : "html" } , { "html"…" at bounding box center [581, 333] width 621 height 454
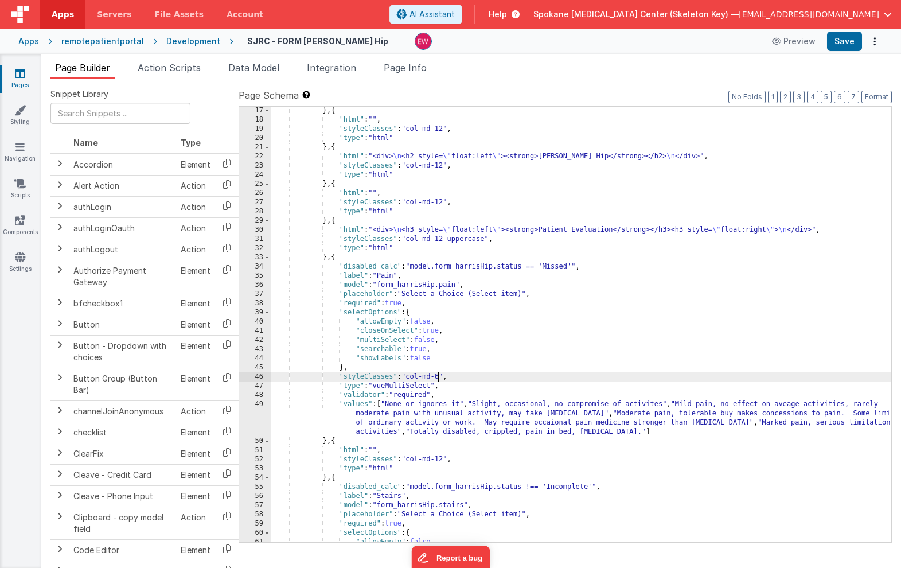
click at [440, 376] on div "} , { "html" : "" , "styleClasses" : "col-md-12" , "type" : "html" } , { "html"…" at bounding box center [581, 333] width 621 height 454
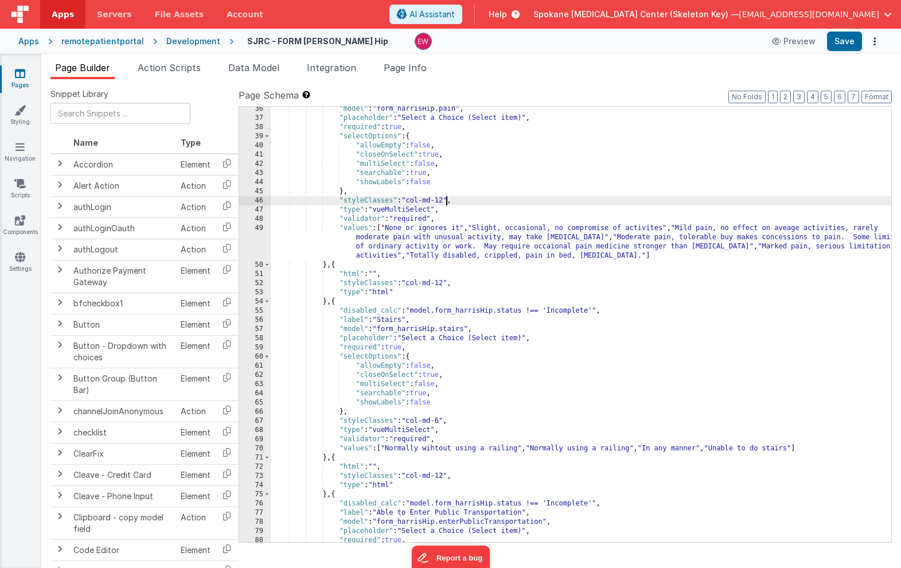
scroll to position [388, 0]
click at [566, 311] on div ""model" : "form_harrisHip.pain" , "placeholder" : "Select a Choice (Select item…" at bounding box center [581, 331] width 621 height 454
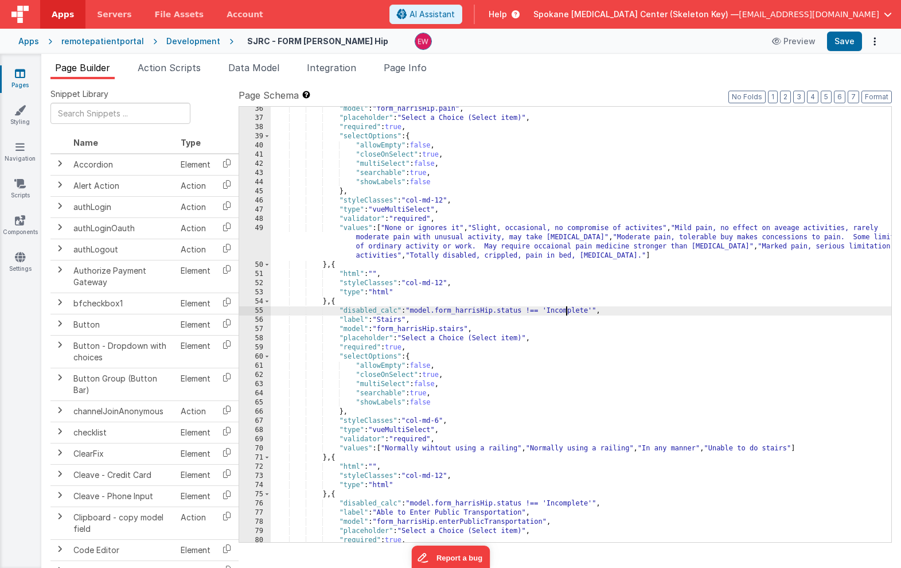
click at [566, 311] on div ""model" : "form_harrisHip.pain" , "placeholder" : "Select a Choice (Select item…" at bounding box center [581, 331] width 621 height 454
paste textarea
click at [534, 311] on div ""model" : "form_harrisHip.pain" , "placeholder" : "Select a Choice (Select item…" at bounding box center [581, 331] width 621 height 454
click at [440, 421] on div ""model" : "form_harrisHip.pain" , "placeholder" : "Select a Choice (Select item…" at bounding box center [581, 331] width 621 height 454
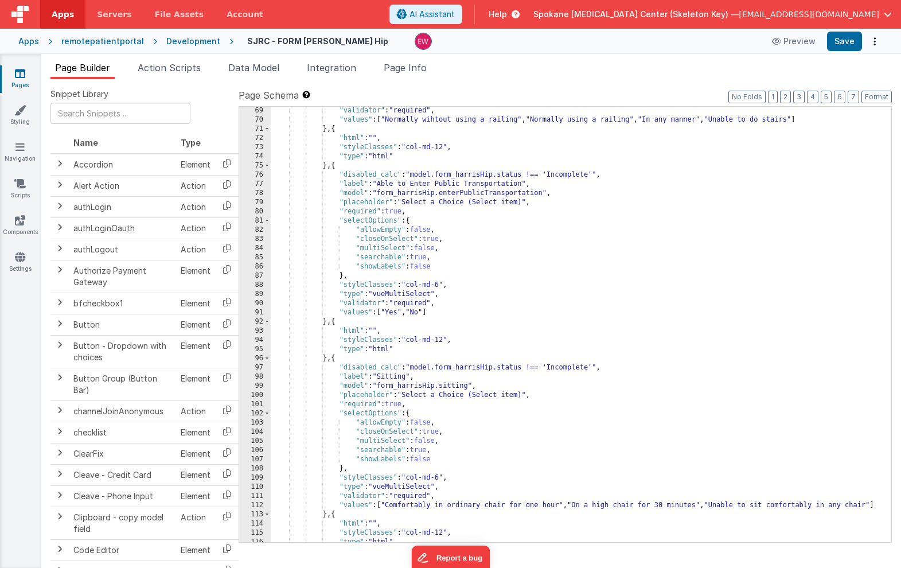
scroll to position [717, 0]
click at [561, 174] on div ""validator" : "required" , "values" : [ "Normally wihtout using a railing" , "N…" at bounding box center [581, 333] width 621 height 454
paste textarea
click at [533, 176] on div ""validator" : "required" , "values" : [ "Normally wihtout using a railing" , "N…" at bounding box center [581, 333] width 621 height 454
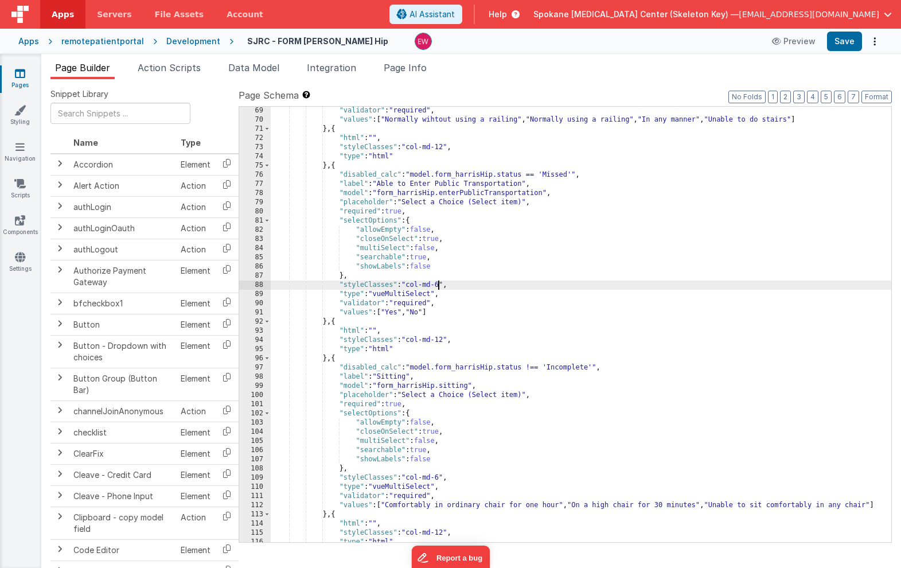
click at [438, 285] on div ""validator" : "required" , "values" : [ "Normally wihtout using a railing" , "N…" at bounding box center [581, 333] width 621 height 454
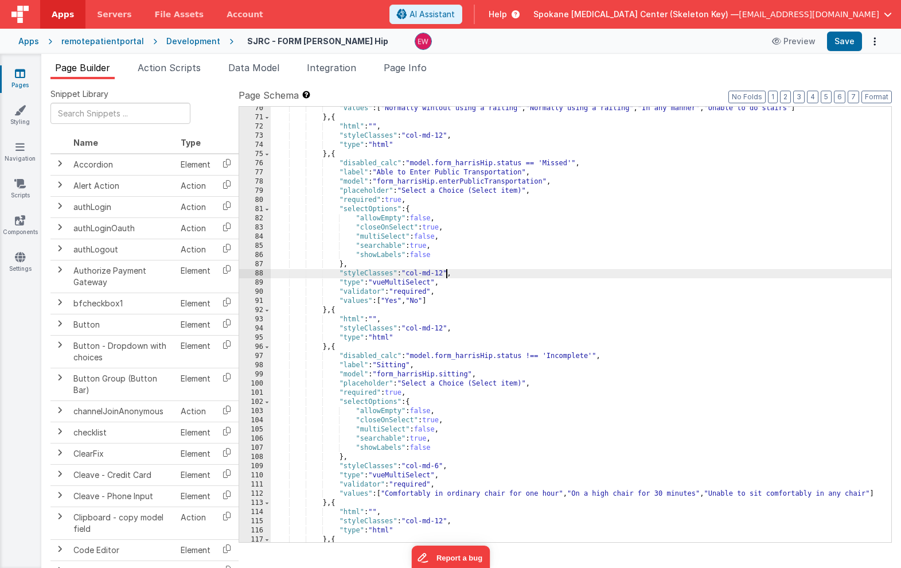
scroll to position [758, 0]
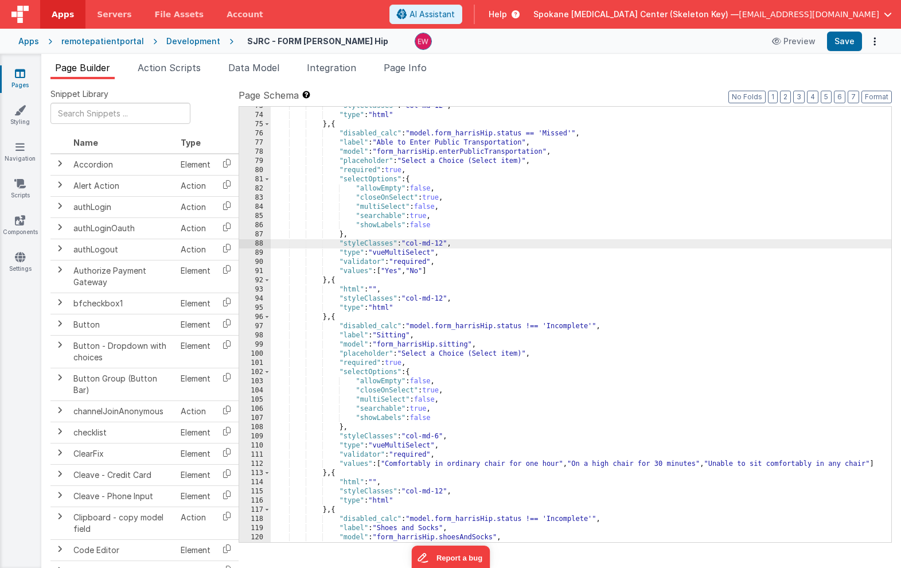
click at [568, 327] on div ""styleClasses" : "col-md-12" , "type" : "html" } , { "disabled_calc" : "model.f…" at bounding box center [581, 329] width 621 height 454
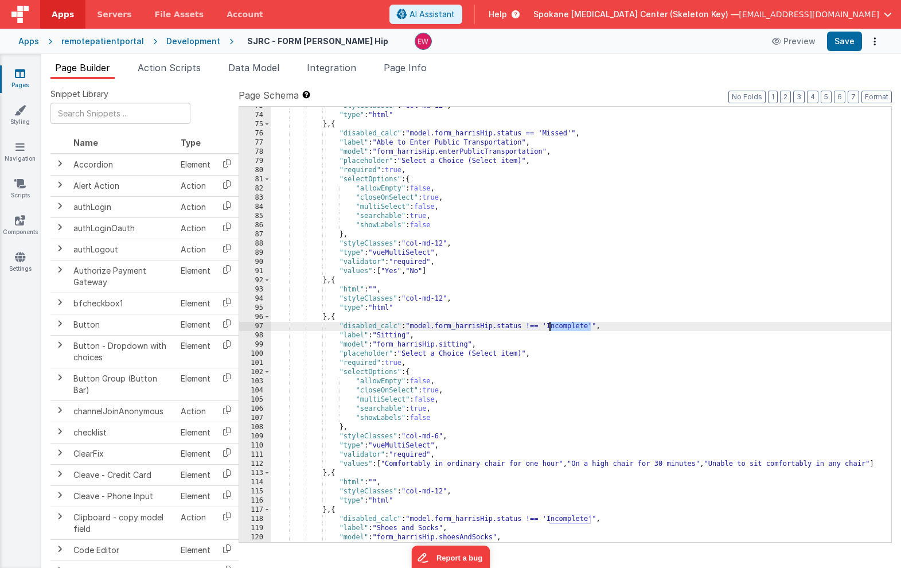
click at [568, 327] on div ""styleClasses" : "col-md-12" , "type" : "html" } , { "disabled_calc" : "model.f…" at bounding box center [581, 329] width 621 height 454
paste textarea
click at [534, 328] on div ""styleClasses" : "col-md-12" , "type" : "html" } , { "disabled_calc" : "model.f…" at bounding box center [581, 329] width 621 height 454
click at [441, 438] on div ""styleClasses" : "col-md-12" , "type" : "html" } , { "disabled_calc" : "model.f…" at bounding box center [581, 329] width 621 height 454
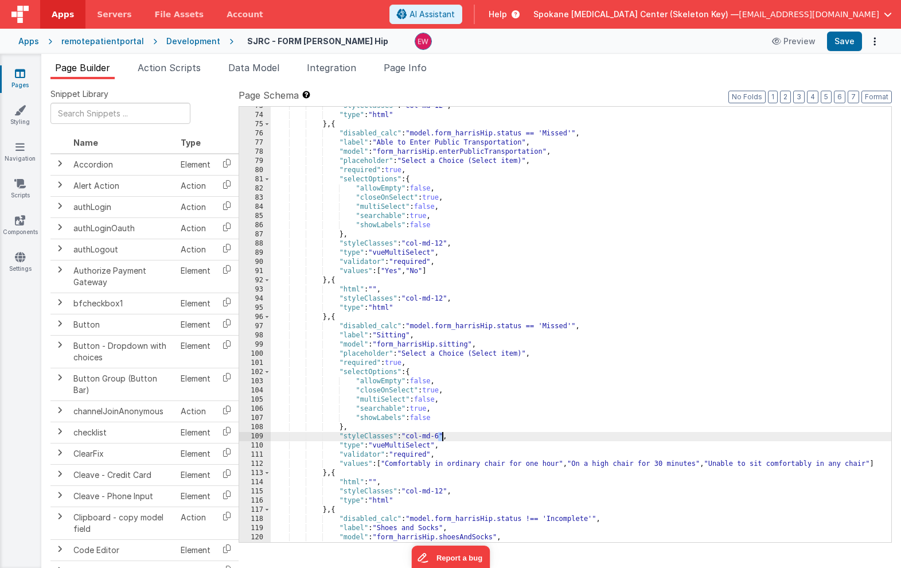
click at [441, 438] on div ""styleClasses" : "col-md-12" , "type" : "html" } , { "disabled_calc" : "model.f…" at bounding box center [581, 329] width 621 height 454
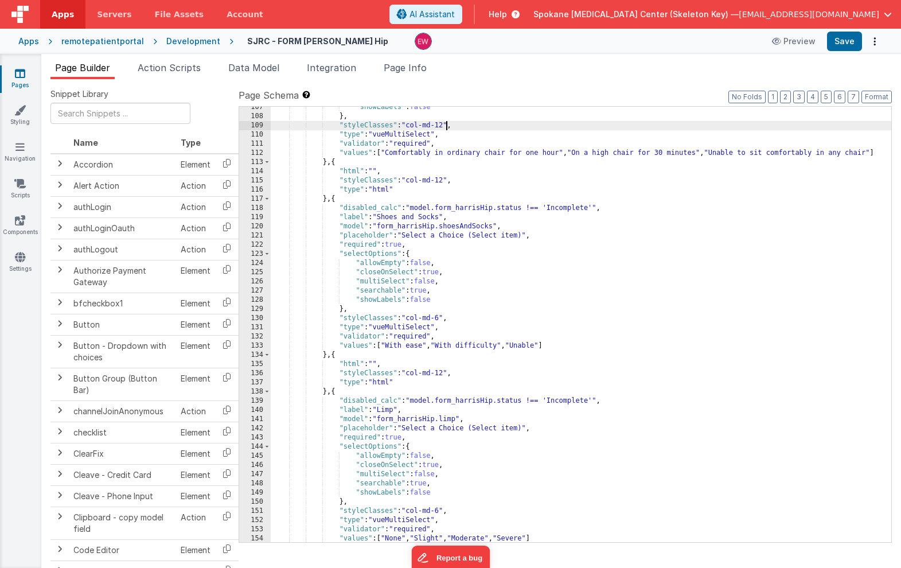
scroll to position [1072, 0]
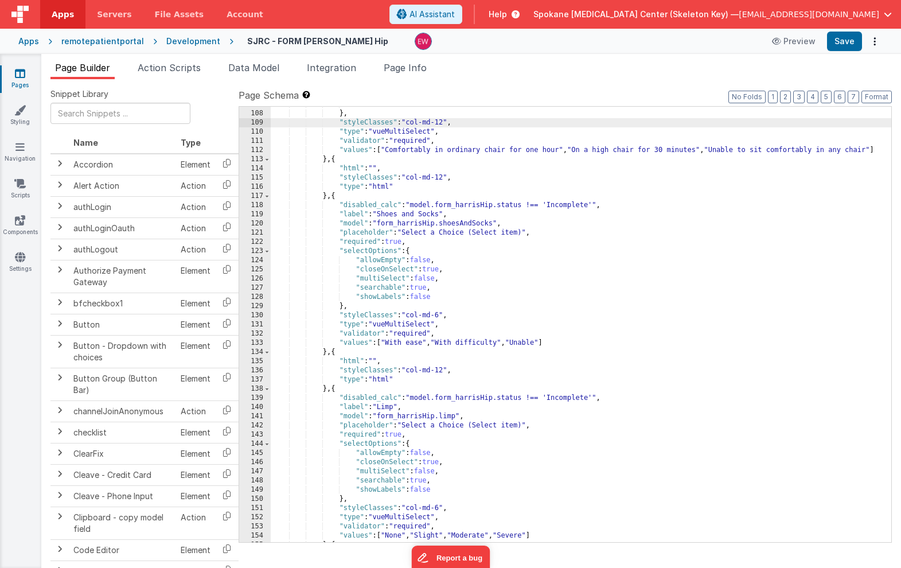
click at [573, 202] on div ""showLabels" : false } , "styleClasses" : "col-md-12" , "type" : "vueMultiSelec…" at bounding box center [581, 327] width 621 height 454
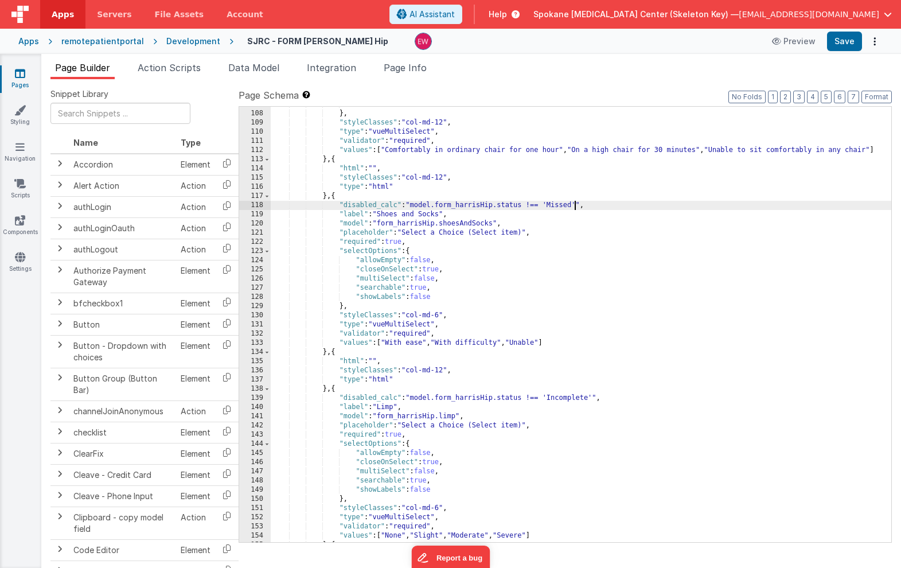
click at [530, 205] on div ""showLabels" : false } , "styleClasses" : "col-md-12" , "type" : "vueMultiSelec…" at bounding box center [581, 327] width 621 height 454
click at [441, 317] on div ""showLabels" : false } , "styleClasses" : "col-md-12" , "type" : "vueMultiSelec…" at bounding box center [581, 327] width 621 height 454
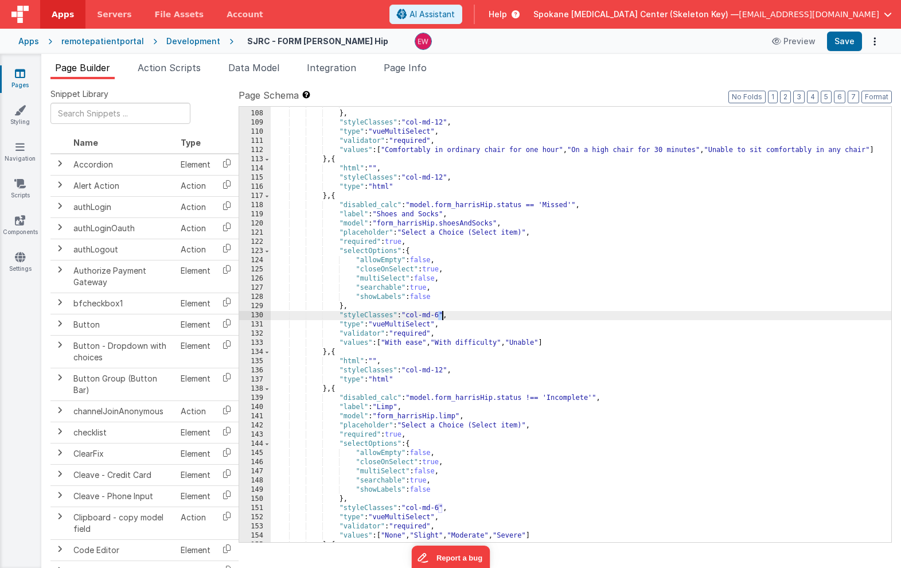
click at [441, 317] on div ""showLabels" : false } , "styleClasses" : "col-md-12" , "type" : "vueMultiSelec…" at bounding box center [581, 327] width 621 height 454
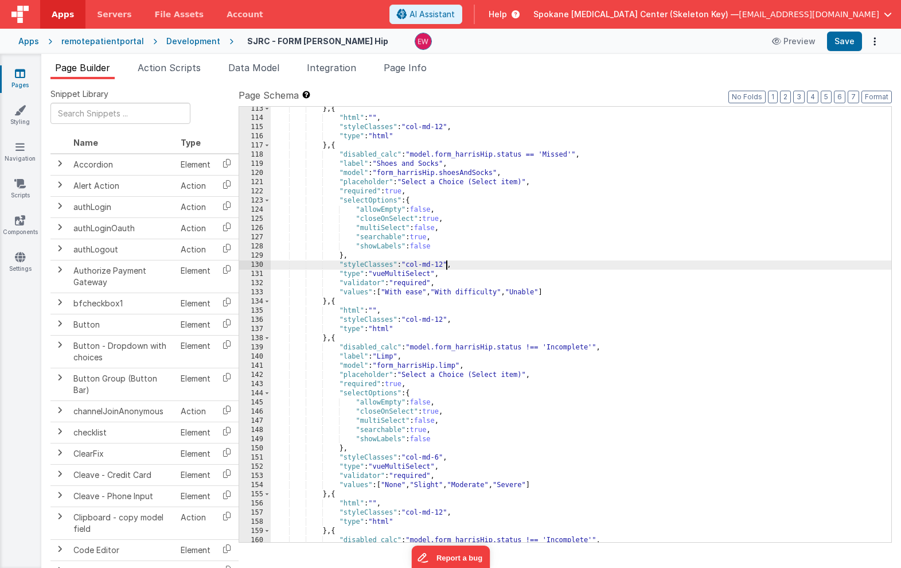
scroll to position [1122, 0]
click at [580, 348] on div "} , { "html" : "" , "styleClasses" : "col-md-12" , "type" : "html" } , { "disab…" at bounding box center [581, 331] width 621 height 454
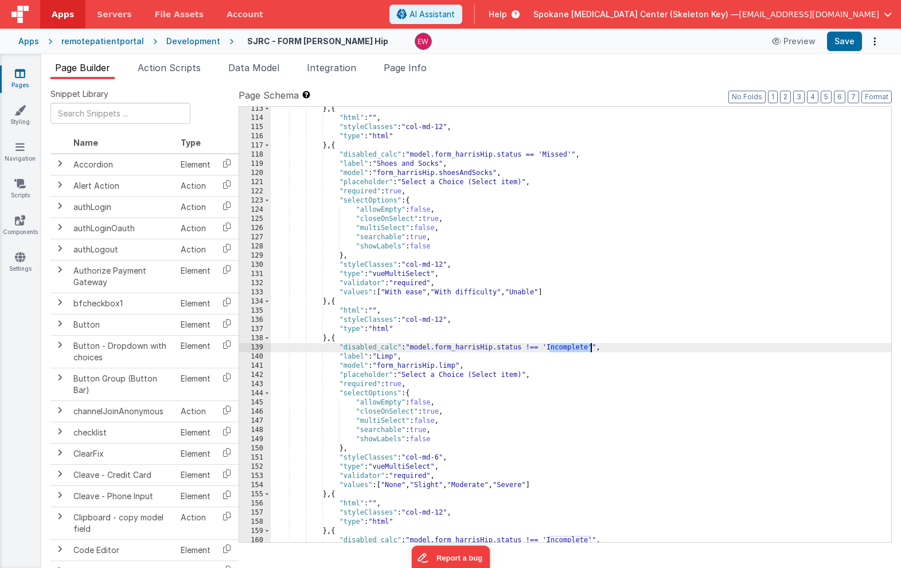
click at [580, 348] on div "} , { "html" : "" , "styleClasses" : "col-md-12" , "type" : "html" } , { "disab…" at bounding box center [581, 331] width 621 height 454
paste textarea
click at [534, 347] on div "} , { "html" : "" , "styleClasses" : "col-md-12" , "type" : "html" } , { "disab…" at bounding box center [581, 331] width 621 height 454
click at [441, 457] on div "} , { "html" : "" , "styleClasses" : "col-md-12" , "type" : "html" } , { "disab…" at bounding box center [581, 331] width 621 height 454
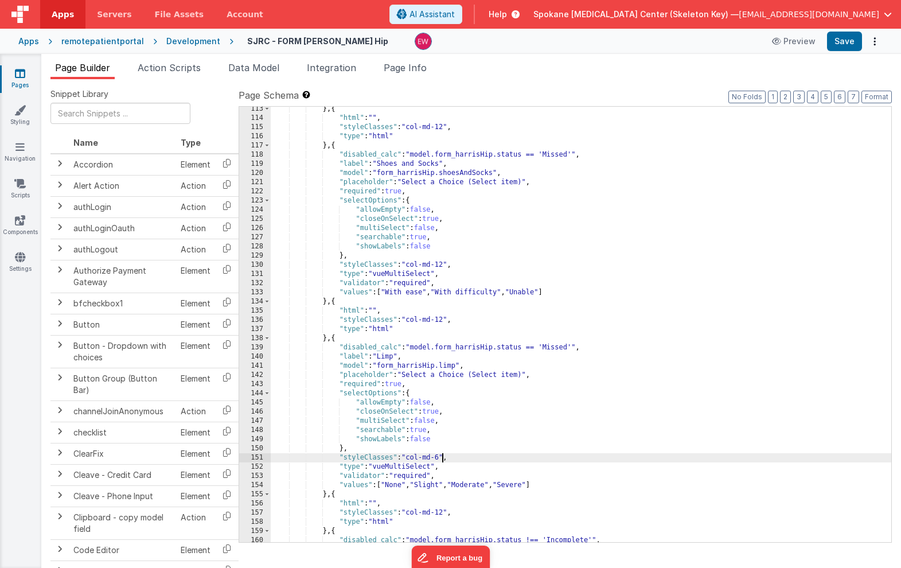
click at [441, 457] on div "} , { "html" : "" , "styleClasses" : "col-md-12" , "type" : "html" } , { "disab…" at bounding box center [581, 331] width 621 height 454
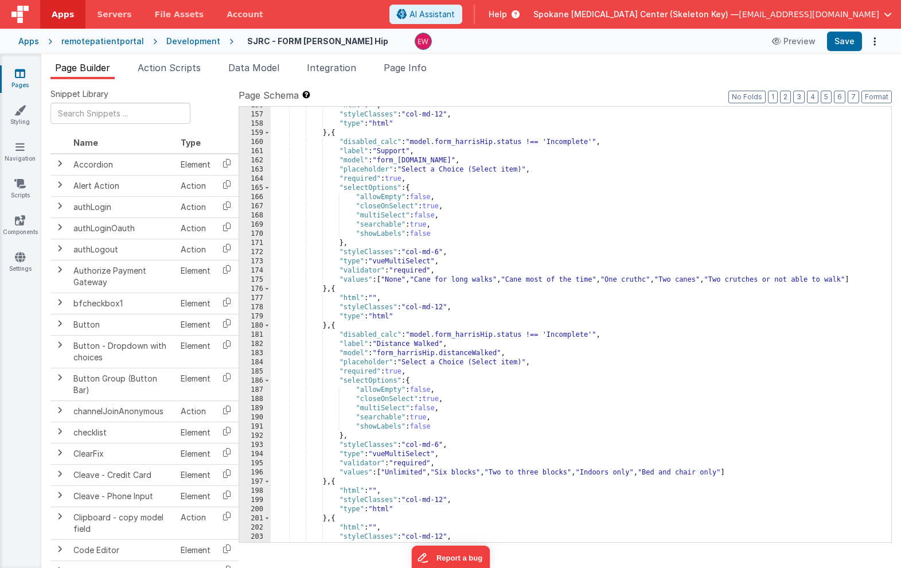
scroll to position [1531, 0]
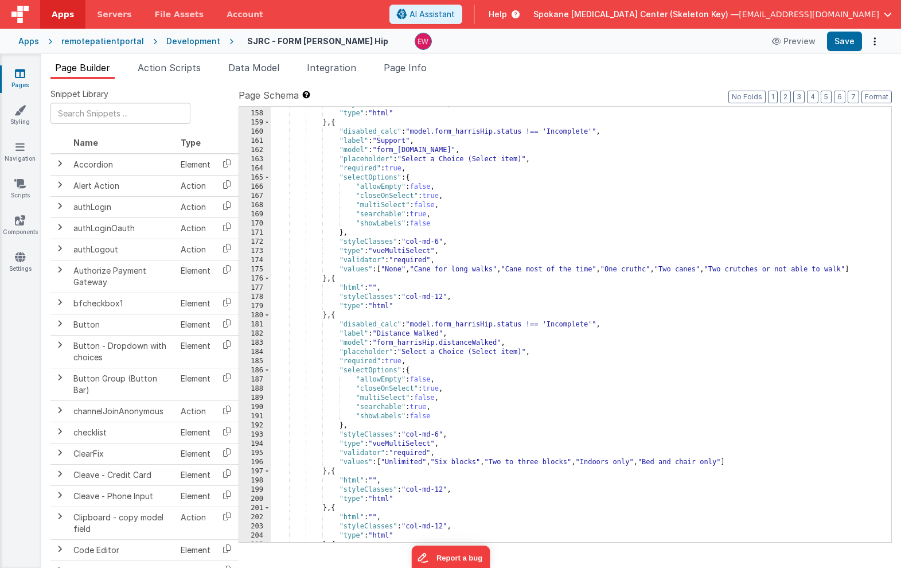
click at [570, 130] on div ""styleClasses" : "col-md-12" , "type" : "html" } , { "disabled_calc" : "model.f…" at bounding box center [581, 327] width 621 height 454
paste textarea
click at [533, 133] on div ""styleClasses" : "col-md-12" , "type" : "html" } , { "disabled_calc" : "model.f…" at bounding box center [581, 327] width 621 height 454
click at [438, 240] on div ""styleClasses" : "col-md-12" , "type" : "html" } , { "disabled_calc" : "model.f…" at bounding box center [581, 327] width 621 height 454
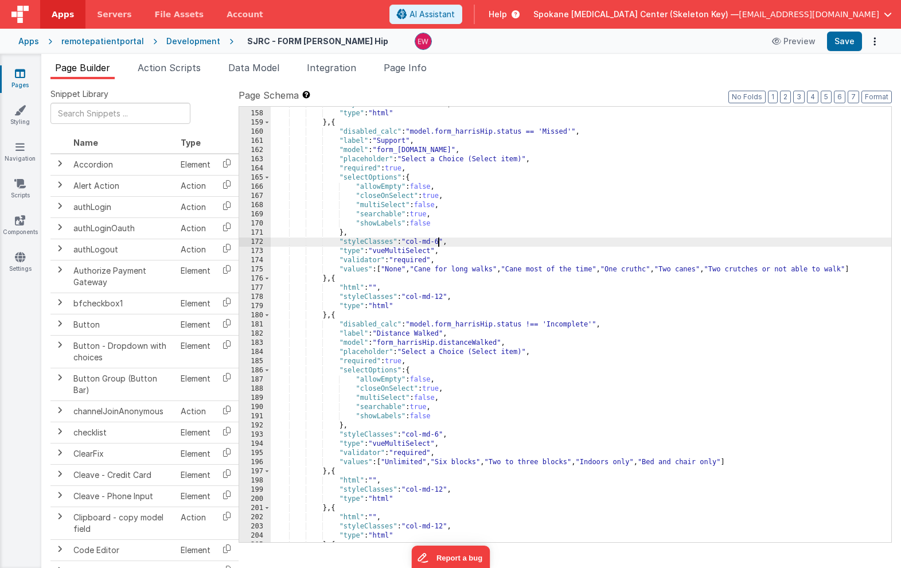
click at [438, 240] on div ""styleClasses" : "col-md-12" , "type" : "html" } , { "disabled_calc" : "model.f…" at bounding box center [581, 327] width 621 height 454
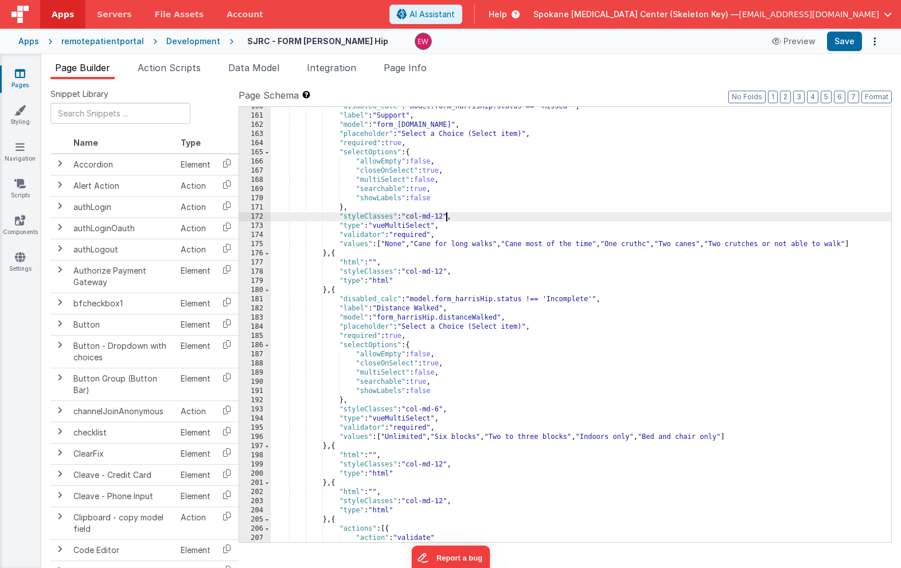
scroll to position [1569, 0]
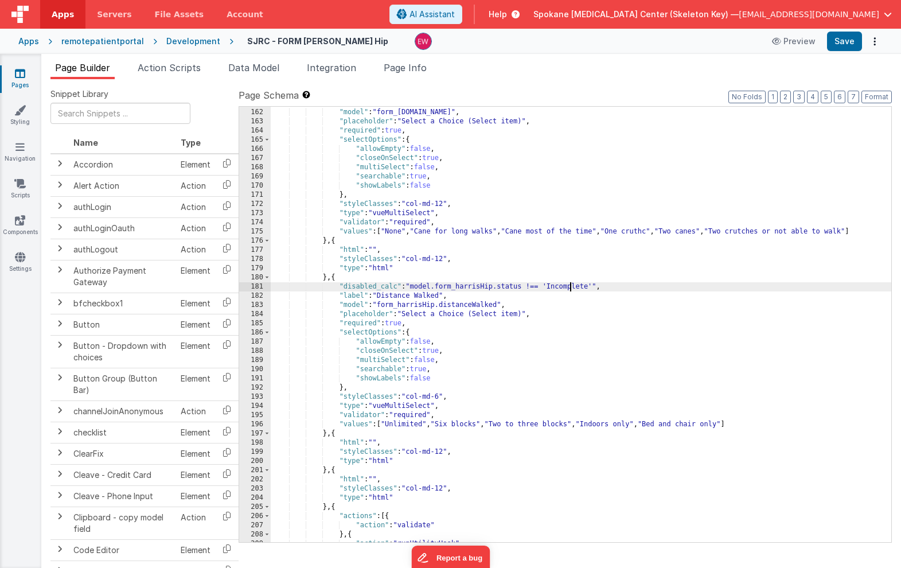
click at [572, 288] on div ""label" : "Support" , "model" : "form_[DOMAIN_NAME]" , "placeholder" : "Select …" at bounding box center [581, 326] width 621 height 454
click at [531, 287] on div ""label" : "Support" , "model" : "form_[DOMAIN_NAME]" , "placeholder" : "Select …" at bounding box center [581, 326] width 621 height 454
click at [438, 399] on div ""label" : "Support" , "model" : "form_[DOMAIN_NAME]" , "placeholder" : "Select …" at bounding box center [581, 326] width 621 height 454
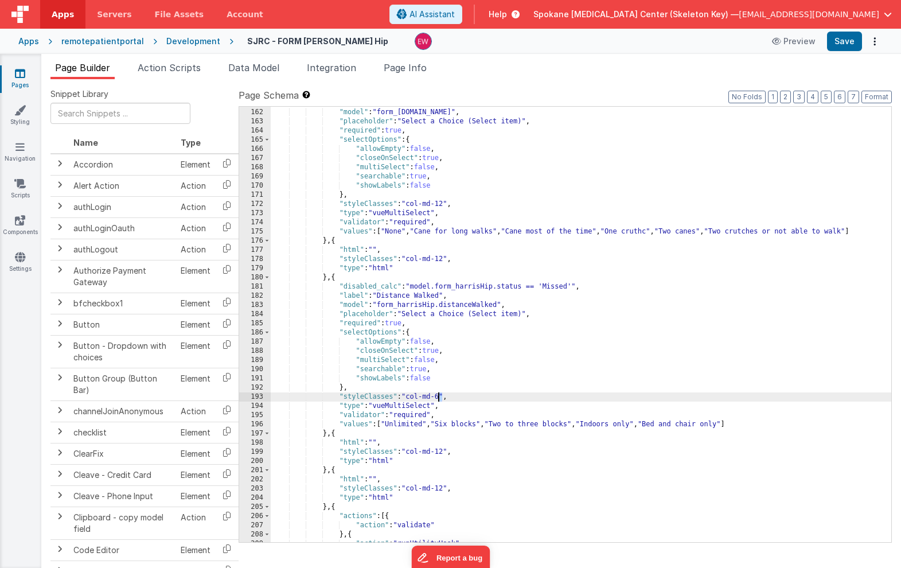
click at [438, 399] on div ""label" : "Support" , "model" : "form_[DOMAIN_NAME]" , "placeholder" : "Select …" at bounding box center [581, 326] width 621 height 454
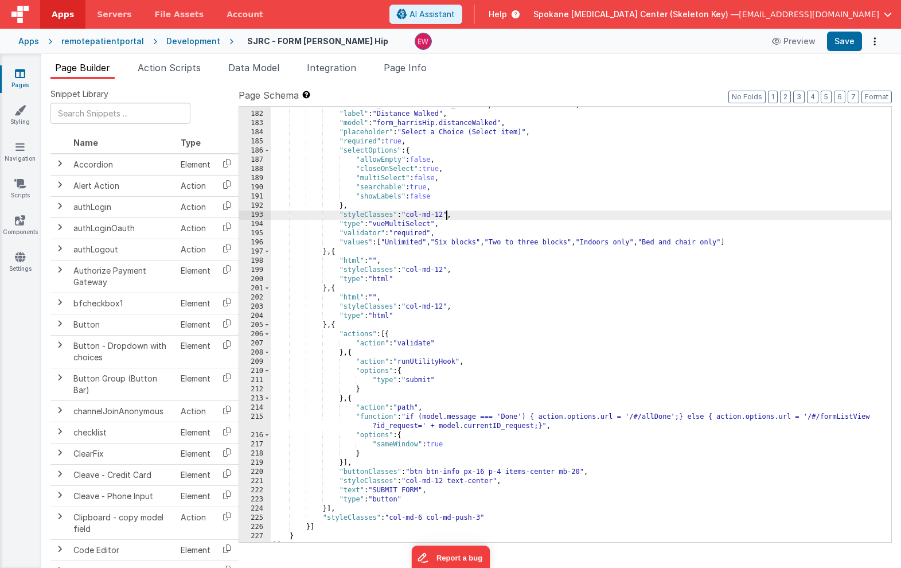
scroll to position [1743, 0]
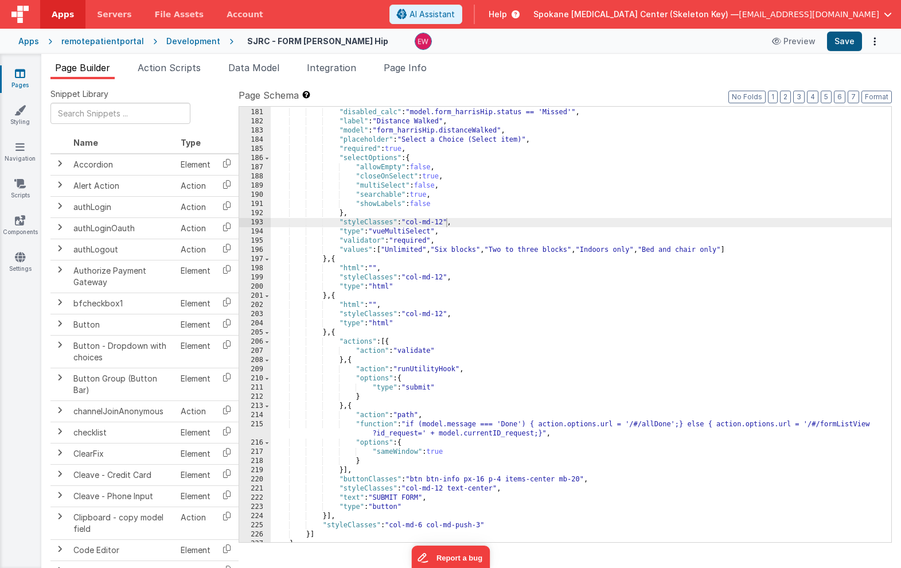
click at [846, 41] on button "Save" at bounding box center [844, 42] width 35 height 20
click at [21, 77] on icon at bounding box center [20, 73] width 10 height 11
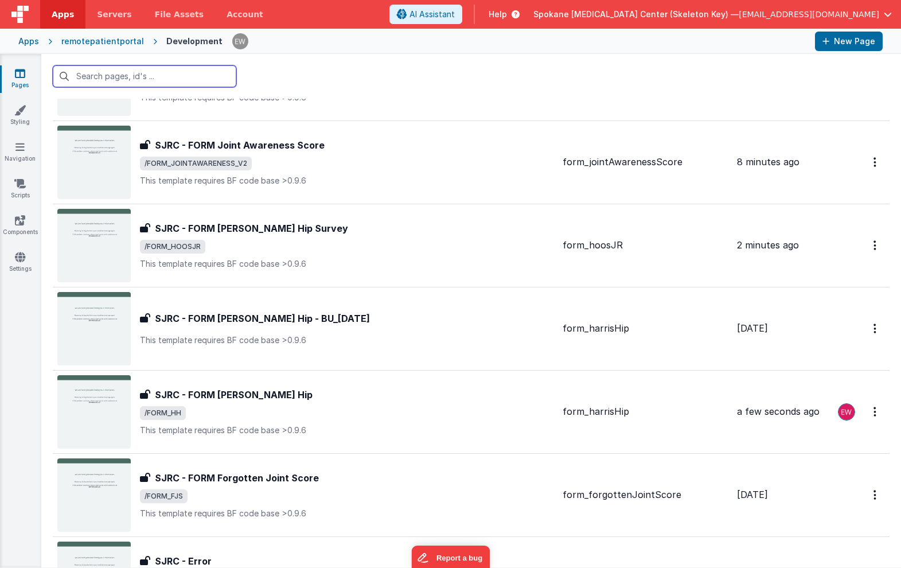
scroll to position [2272, 0]
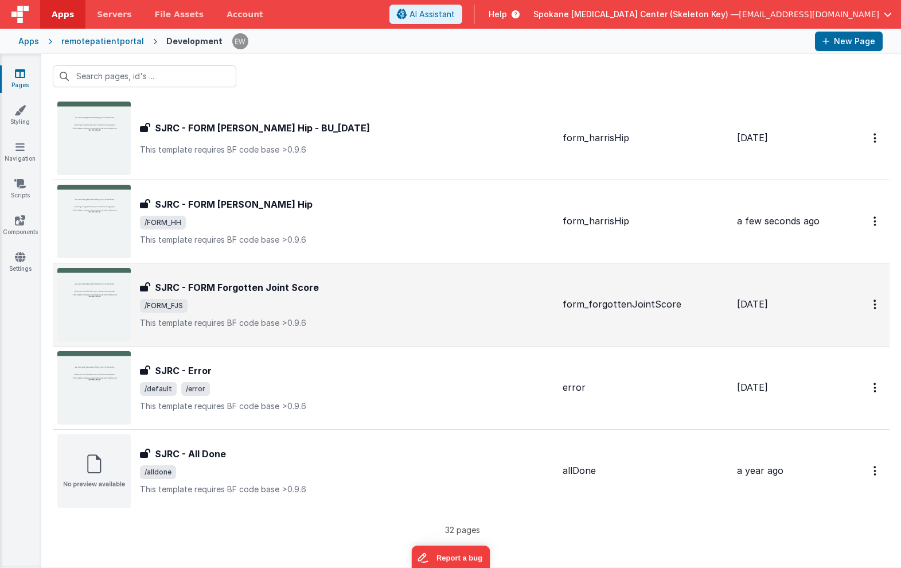
click at [184, 294] on div "SJRC - FORM Forgotten Joint Score SJRC - FORM Forgotten Joint Score /FORM_FJS T…" at bounding box center [347, 305] width 414 height 48
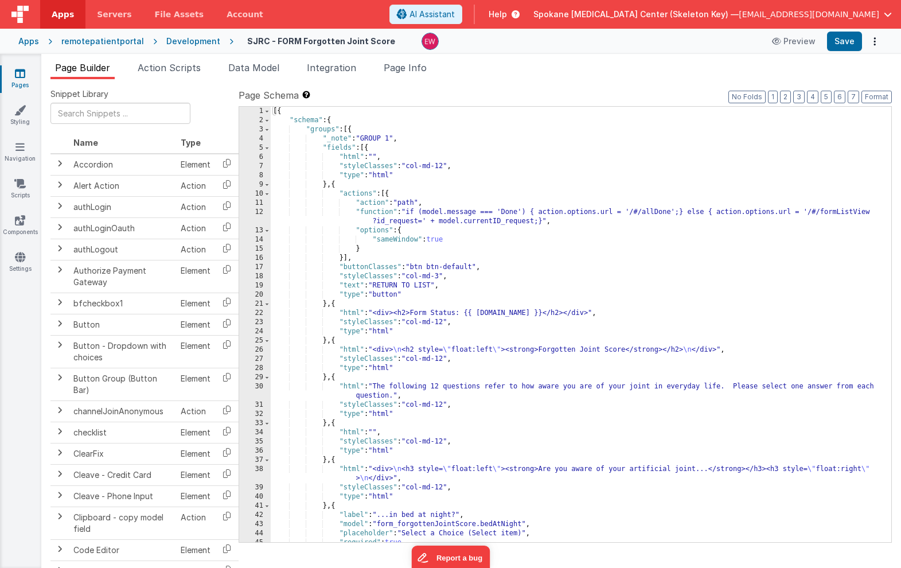
click at [458, 198] on div "[{ "schema" : { "groups" : [{ "_note" : "GROUP 1" , "fields" : [{ "html" : "" ,…" at bounding box center [581, 334] width 621 height 454
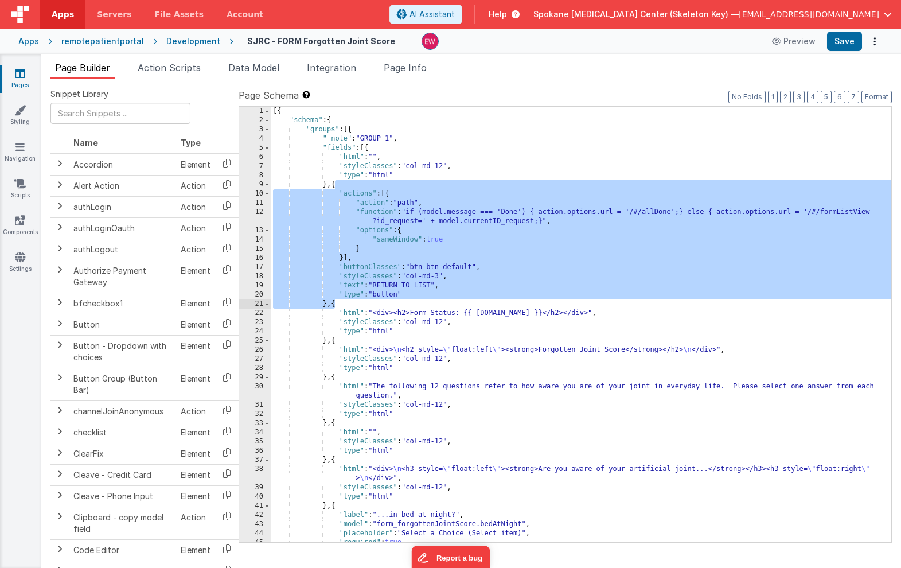
drag, startPoint x: 335, startPoint y: 184, endPoint x: 335, endPoint y: 305, distance: 120.5
click at [335, 305] on div "[{ "schema" : { "groups" : [{ "_note" : "GROUP 1" , "fields" : [{ "html" : "" ,…" at bounding box center [581, 334] width 621 height 454
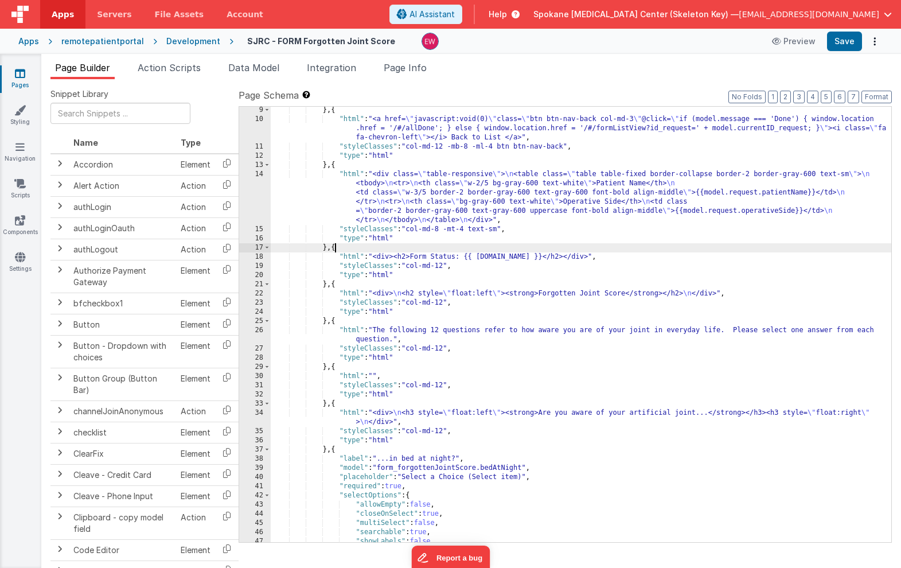
scroll to position [96, 0]
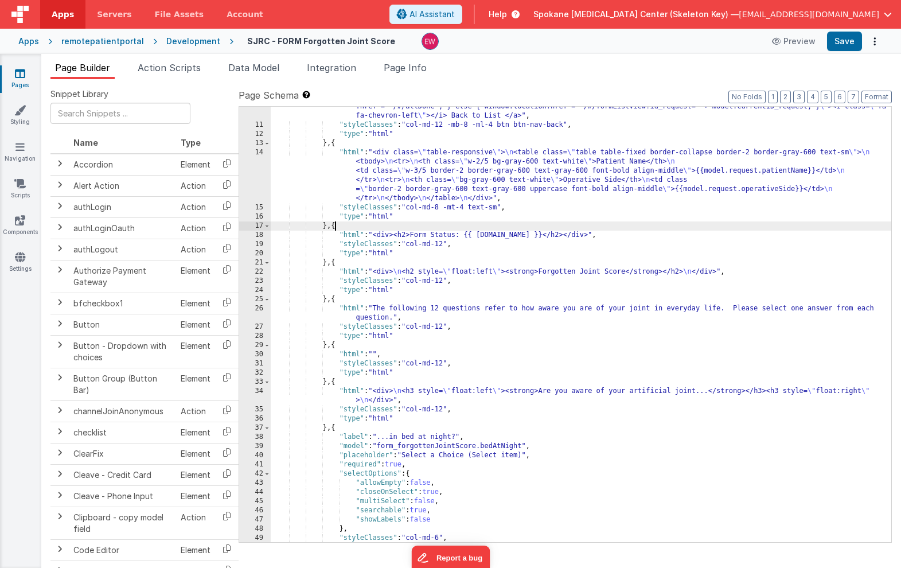
click at [354, 248] on div ""html" : "<a href= \" javascript:void(0) \" class= \" btn btn-nav-back col-md-3…" at bounding box center [581, 329] width 621 height 472
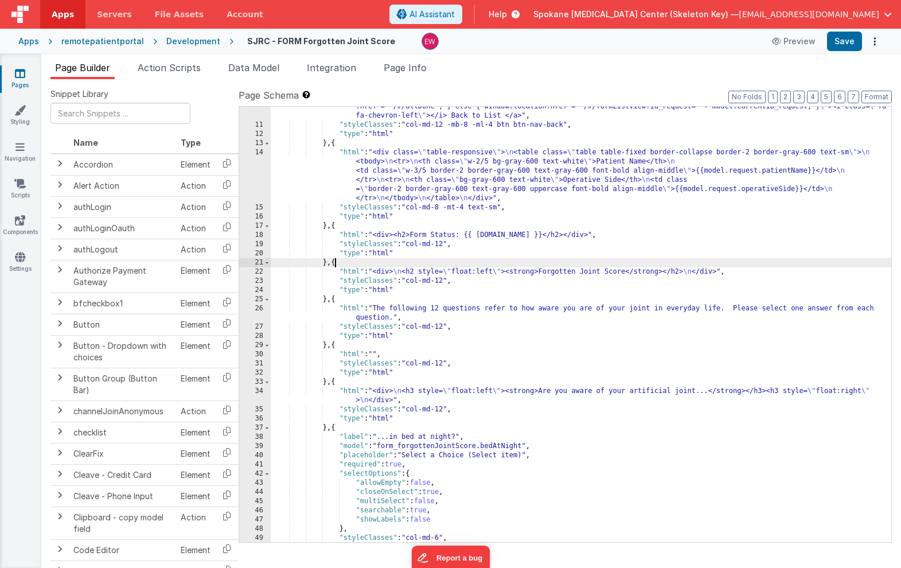
click at [336, 262] on div ""html" : "<a href= \" javascript:void(0) \" class= \" btn btn-nav-back col-md-3…" at bounding box center [581, 329] width 621 height 472
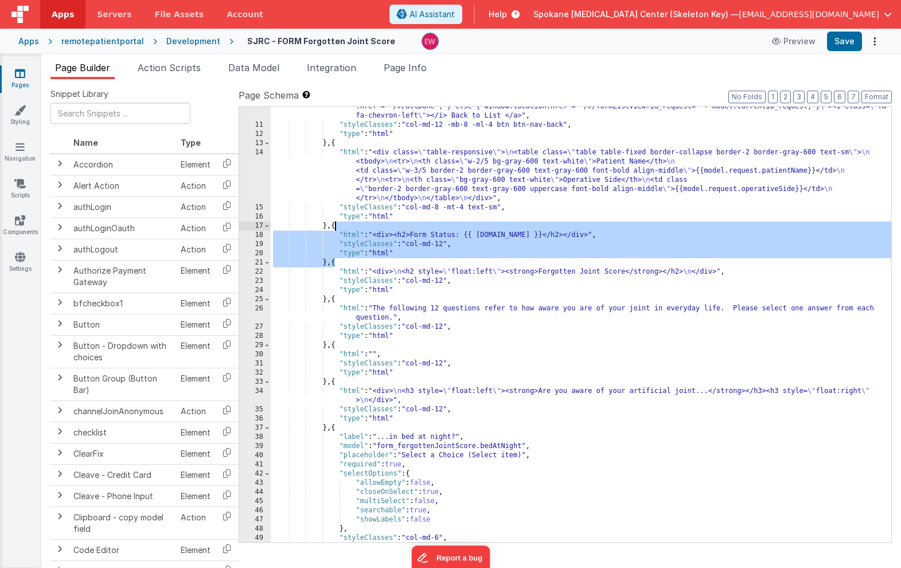
drag, startPoint x: 335, startPoint y: 263, endPoint x: 335, endPoint y: 224, distance: 39.0
click at [335, 224] on div ""html" : "<a href= \" javascript:void(0) \" class= \" btn btn-nav-back col-md-3…" at bounding box center [581, 329] width 621 height 472
click at [401, 234] on div ""html" : "<a href= \" javascript:void(0) \" class= \" btn btn-nav-back col-md-3…" at bounding box center [581, 329] width 621 height 472
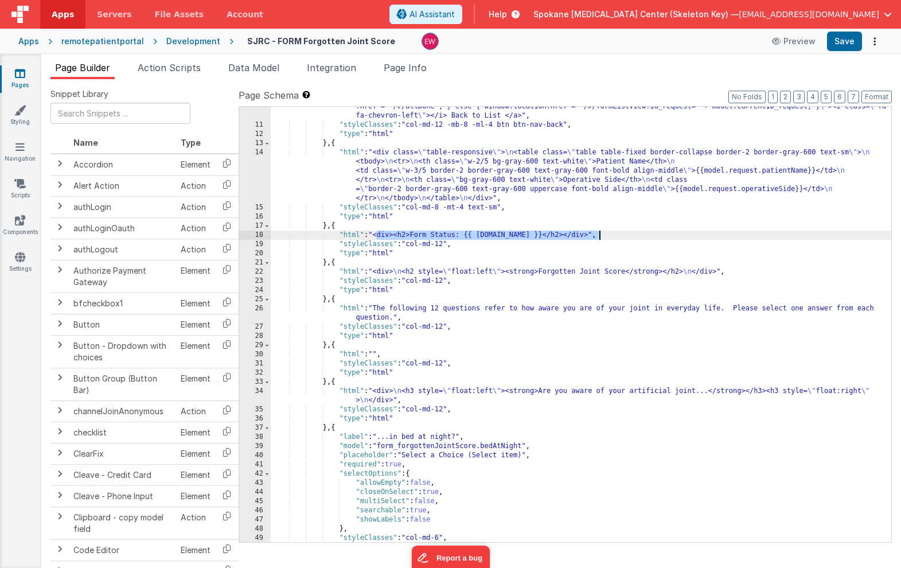
drag, startPoint x: 376, startPoint y: 235, endPoint x: 600, endPoint y: 236, distance: 223.8
click at [600, 236] on div ""html" : "<a href= \" javascript:void(0) \" class= \" btn btn-nav-back col-md-3…" at bounding box center [581, 329] width 621 height 472
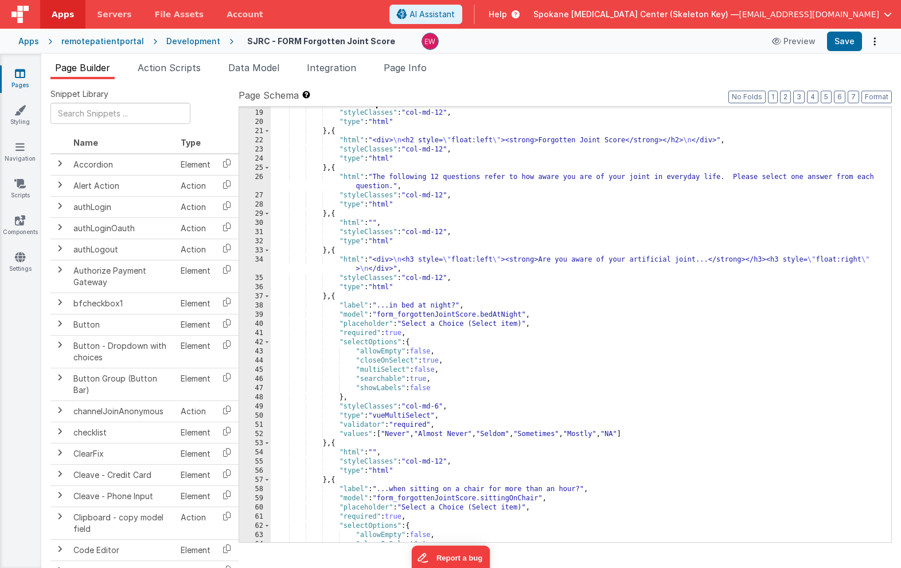
scroll to position [221, 0]
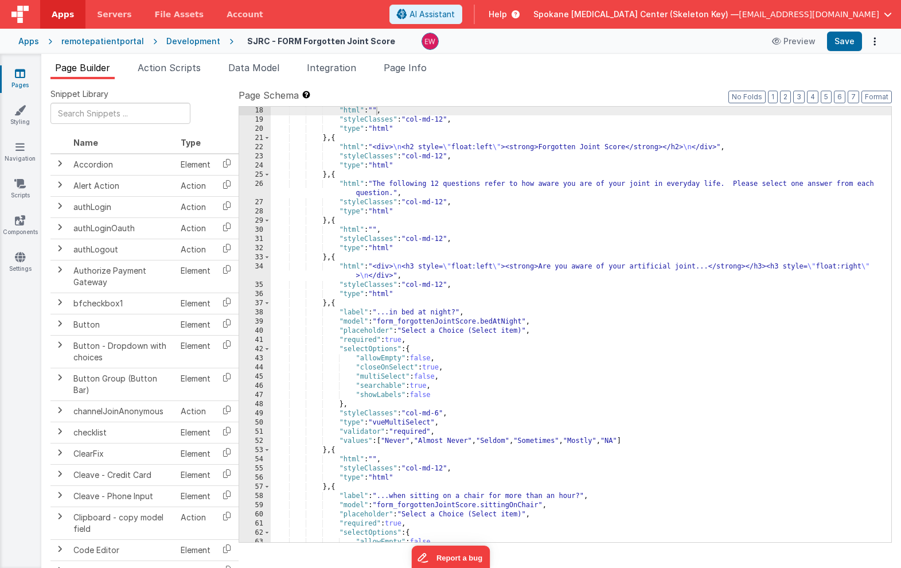
click at [438, 413] on div ""html" : "" , "styleClasses" : "col-md-12" , "type" : "html" } , { "html" : "<d…" at bounding box center [581, 333] width 621 height 454
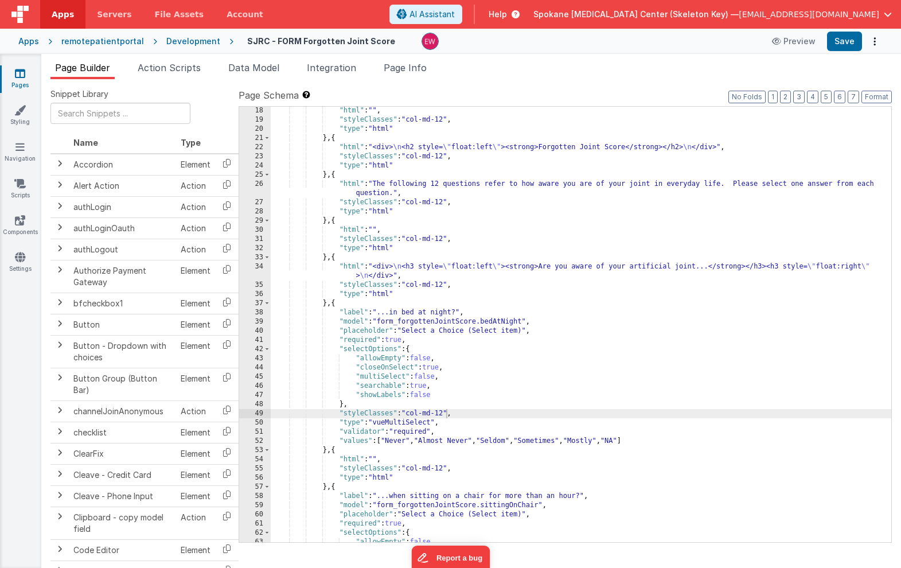
scroll to position [220, 0]
click at [366, 304] on div ""html" : "" , "styleClasses" : "col-md-12" , "type" : "html" } , { "html" : "<d…" at bounding box center [581, 334] width 621 height 454
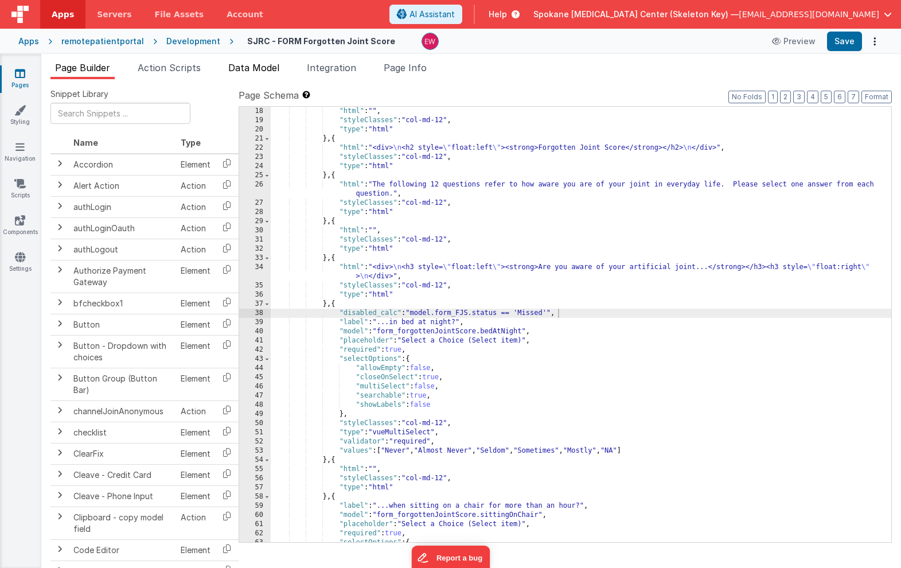
click at [252, 67] on span "Data Model" at bounding box center [253, 67] width 51 height 11
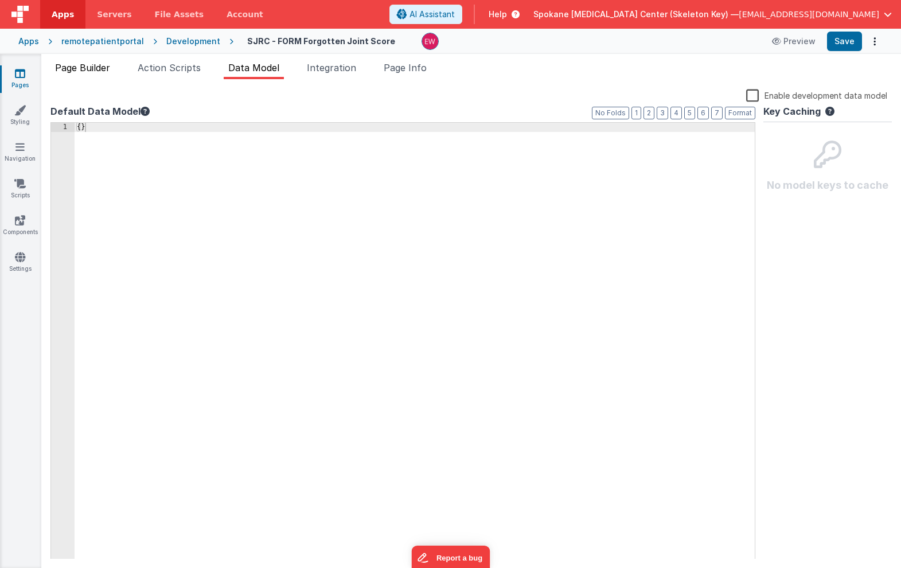
click at [75, 68] on span "Page Builder" at bounding box center [82, 67] width 55 height 11
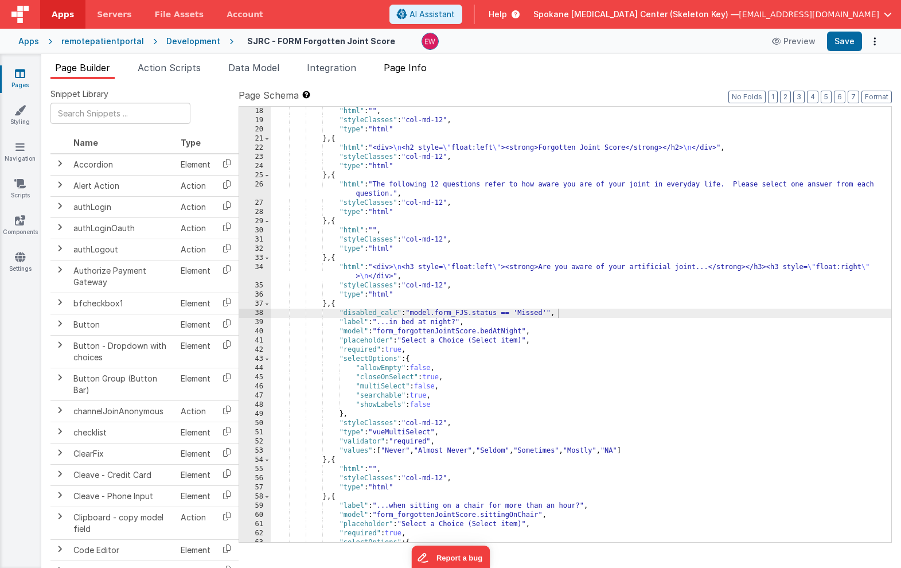
click at [394, 67] on span "Page Info" at bounding box center [405, 67] width 43 height 11
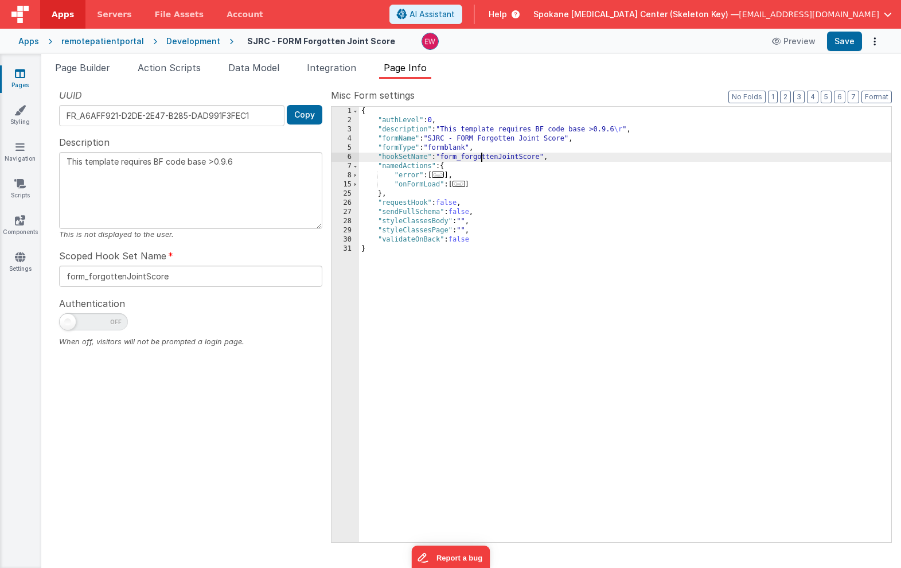
click at [482, 158] on div "{ "authLevel" : 0 , "description" : "This template requires BF code base >0.9.6…" at bounding box center [625, 334] width 532 height 454
click at [263, 67] on span "Data Model" at bounding box center [253, 67] width 51 height 11
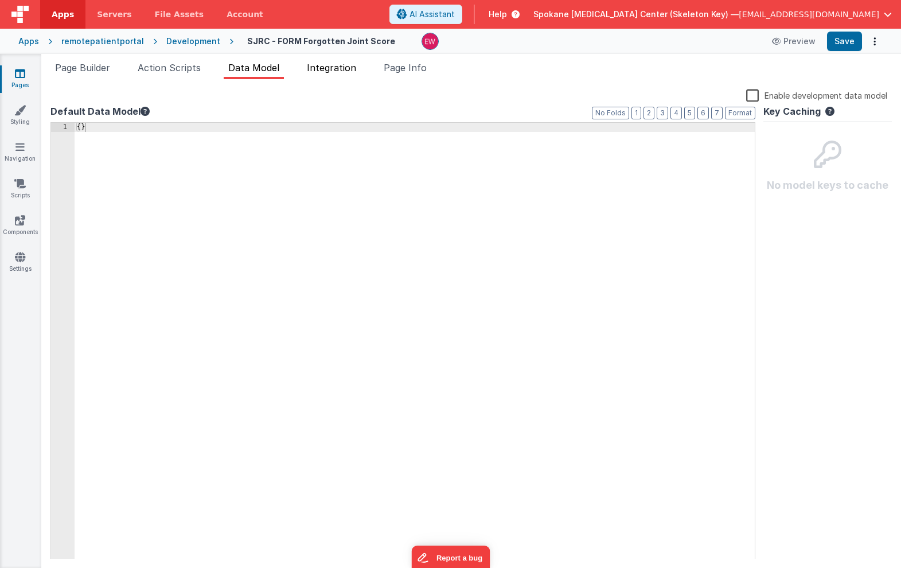
click at [321, 68] on span "Integration" at bounding box center [331, 67] width 49 height 11
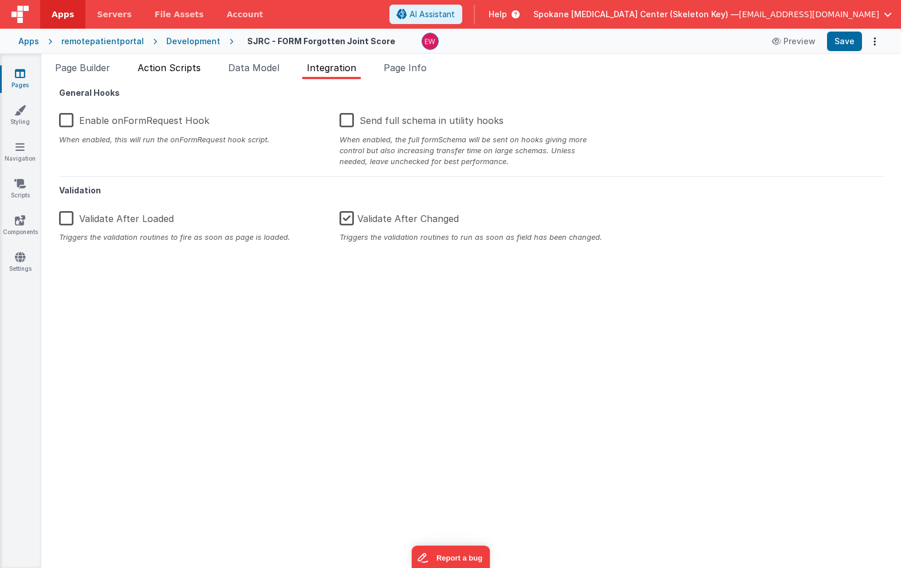
click at [185, 71] on span "Action Scripts" at bounding box center [169, 67] width 63 height 11
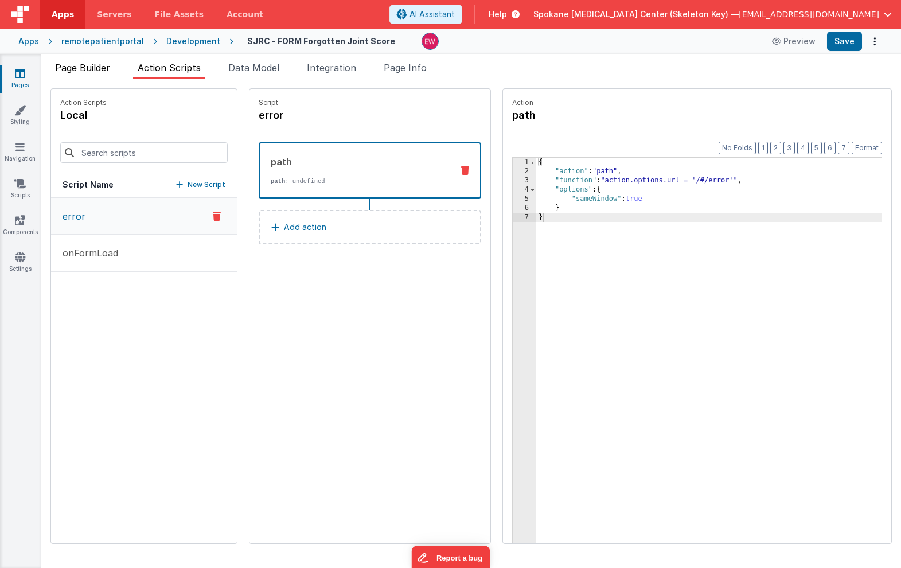
click at [100, 69] on span "Page Builder" at bounding box center [82, 67] width 55 height 11
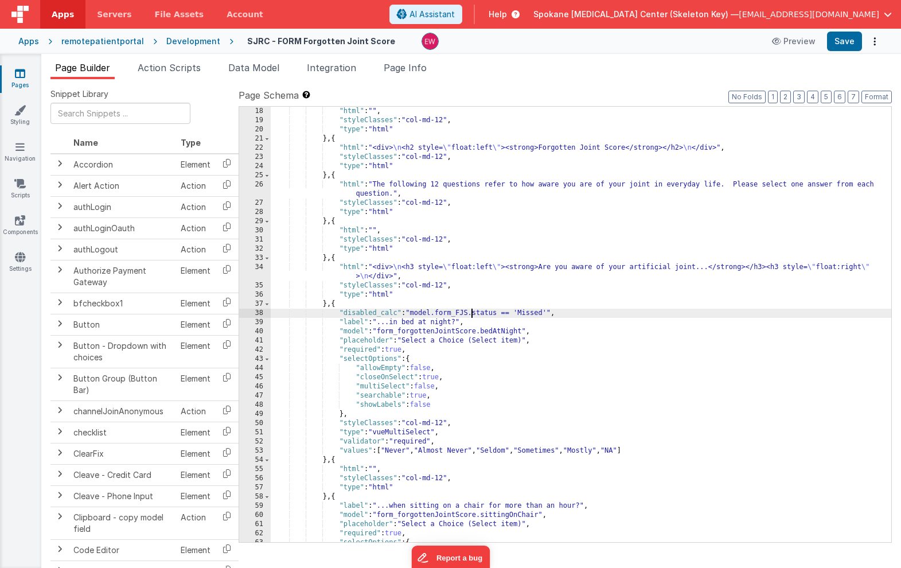
click at [473, 313] on div ""html" : "" , "styleClasses" : "col-md-12" , "type" : "html" } , { "html" : "<d…" at bounding box center [581, 334] width 621 height 454
click at [527, 312] on div ""html" : "" , "styleClasses" : "col-md-12" , "type" : "html" } , { "html" : "<d…" at bounding box center [581, 334] width 621 height 454
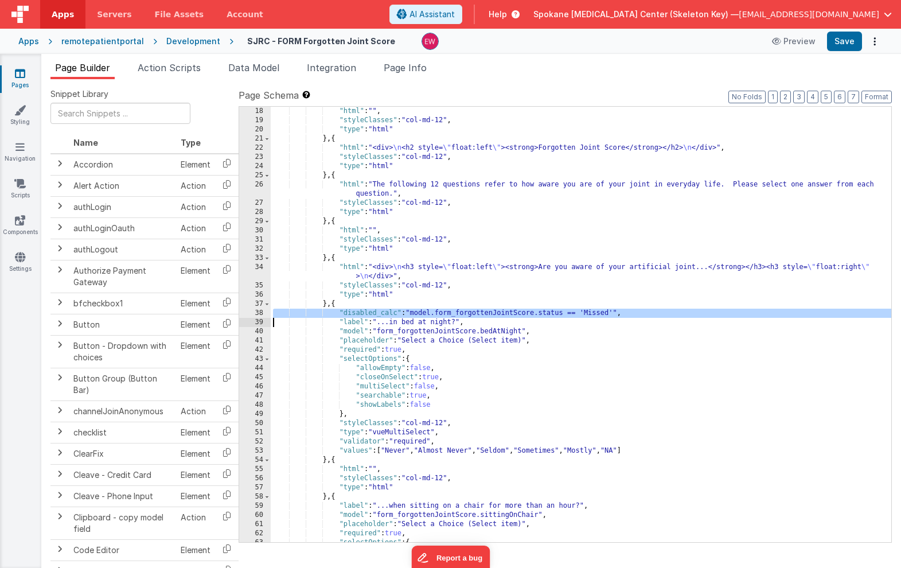
click at [527, 312] on div ""html" : "" , "styleClasses" : "col-md-12" , "type" : "html" } , { "html" : "<d…" at bounding box center [581, 334] width 621 height 454
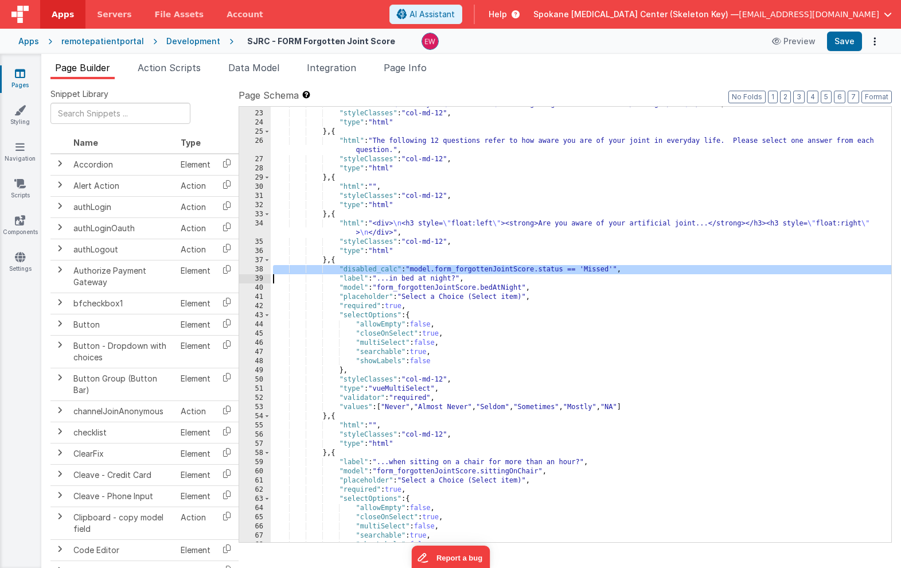
scroll to position [269, 0]
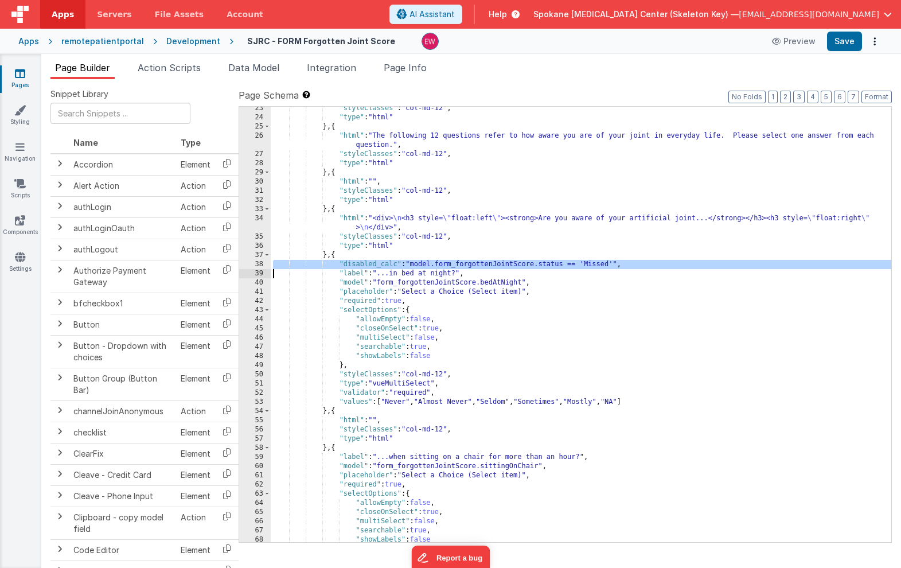
click at [344, 255] on div ""styleClasses" : "col-md-12" , "type" : "html" } , { "html" : "The following 12…" at bounding box center [581, 331] width 621 height 454
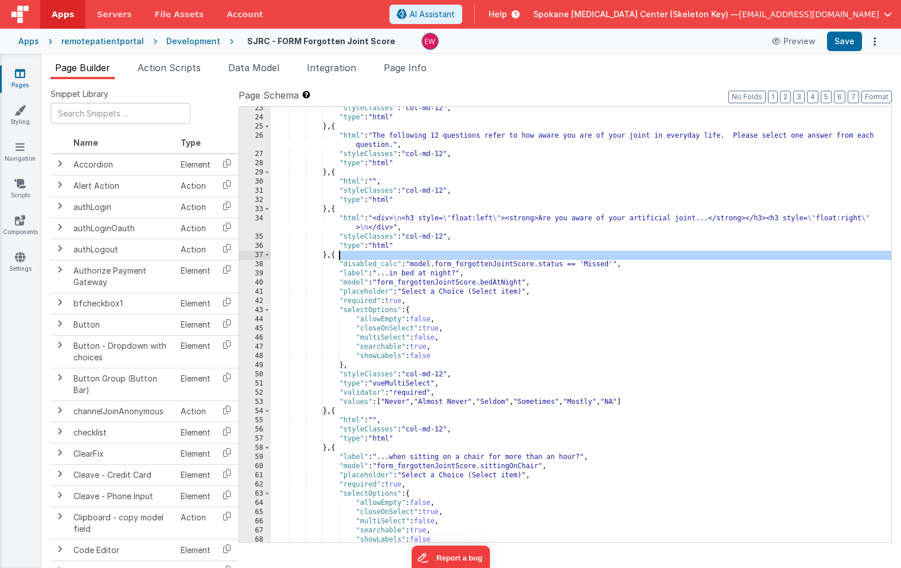
click at [350, 256] on div ""styleClasses" : "col-md-12" , "type" : "html" } , { "html" : "The following 12…" at bounding box center [581, 331] width 621 height 454
drag, startPoint x: 646, startPoint y: 267, endPoint x: 386, endPoint y: 256, distance: 260.1
click at [386, 256] on div ""styleClasses" : "col-md-12" , "type" : "html" } , { "html" : "The following 12…" at bounding box center [581, 331] width 621 height 454
click at [361, 447] on div ""styleClasses" : "col-md-12" , "type" : "html" } , { "html" : "The following 12…" at bounding box center [581, 331] width 621 height 454
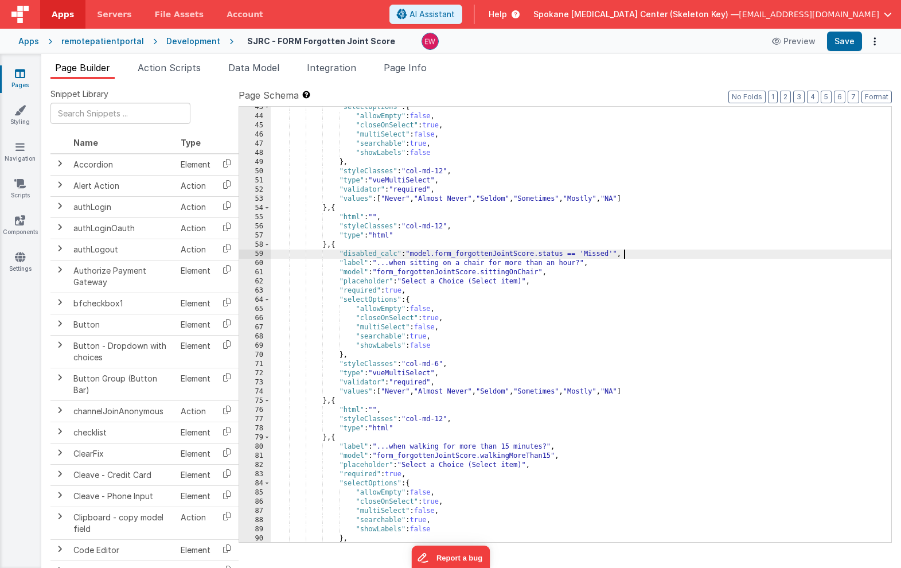
scroll to position [496, 0]
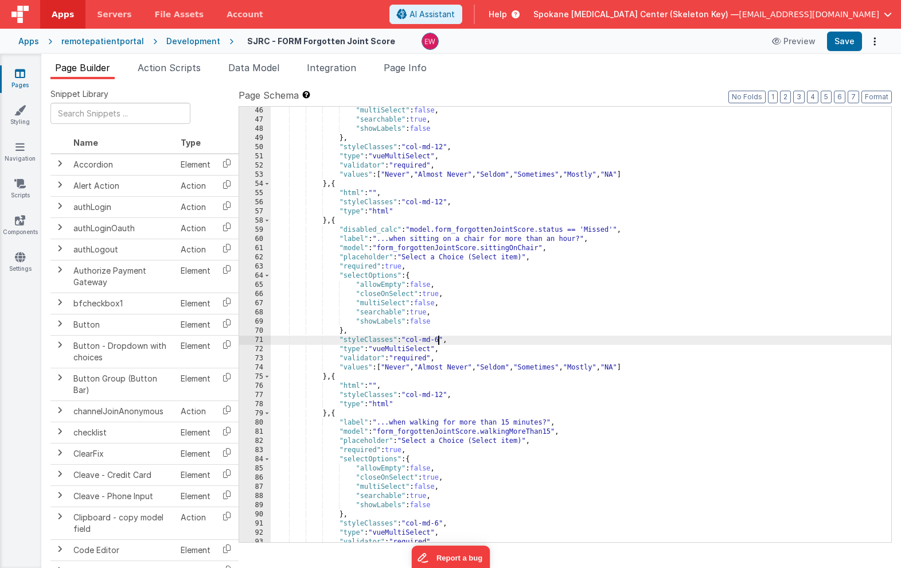
click at [440, 339] on div ""multiSelect" : false , "searchable" : true , "showLabels" : false } , "styleCl…" at bounding box center [581, 333] width 621 height 454
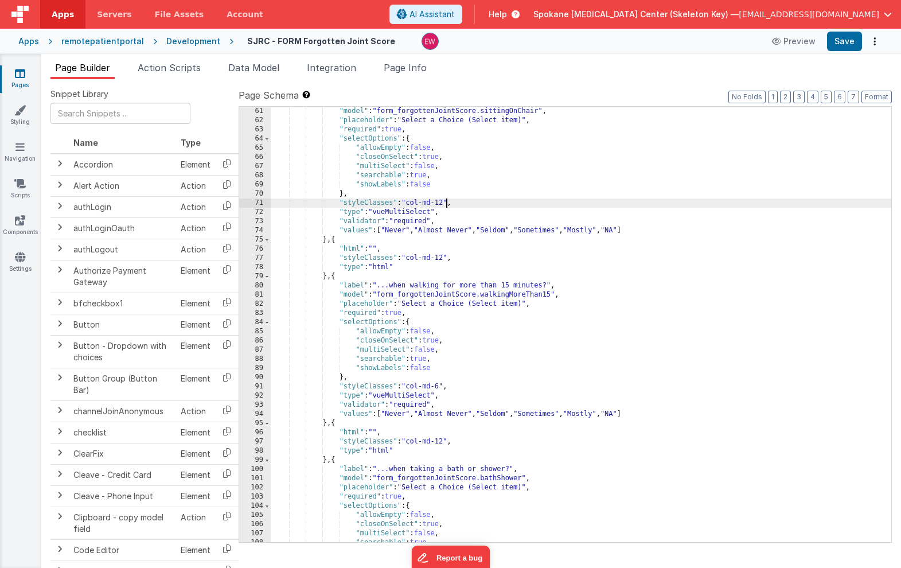
scroll to position [633, 0]
click at [355, 278] on div ""model" : "form_forgottenJointScore.sittingOnChair" , "placeholder" : "Select a…" at bounding box center [581, 334] width 621 height 454
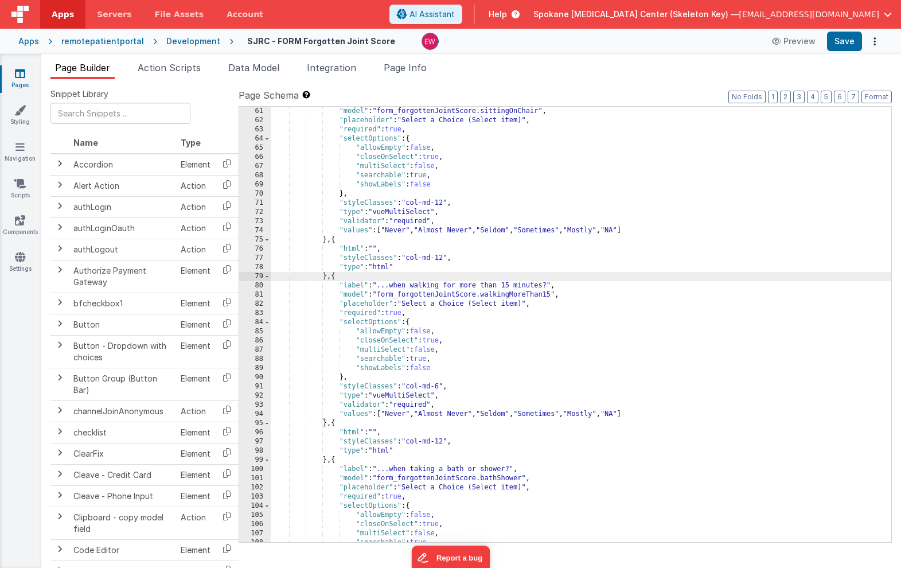
paste textarea
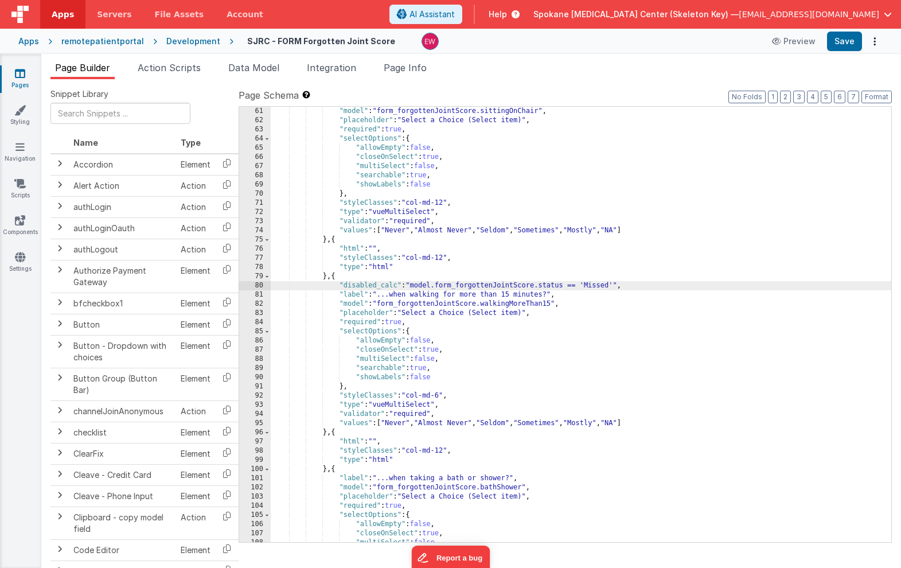
click at [440, 396] on div ""model" : "form_forgottenJointScore.sittingOnChair" , "placeholder" : "Select a…" at bounding box center [581, 334] width 621 height 454
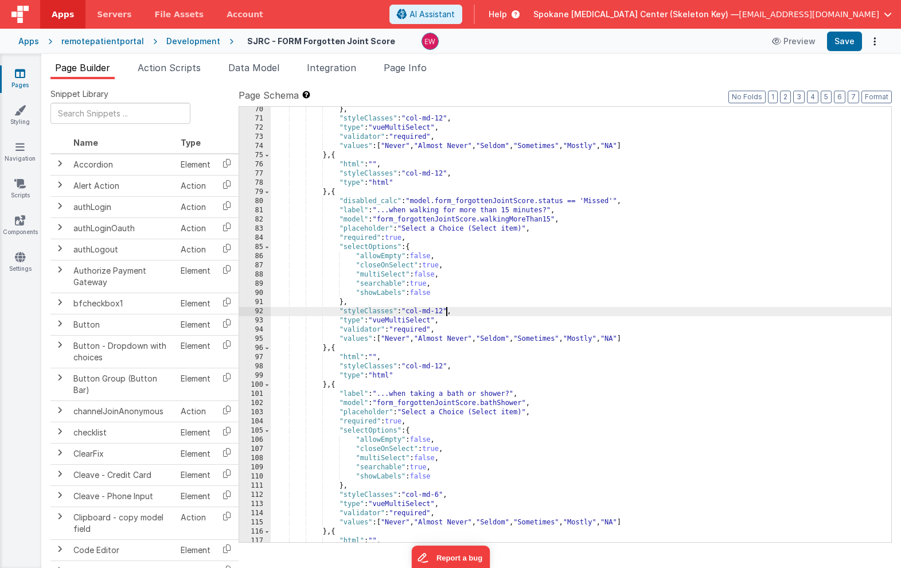
scroll to position [718, 0]
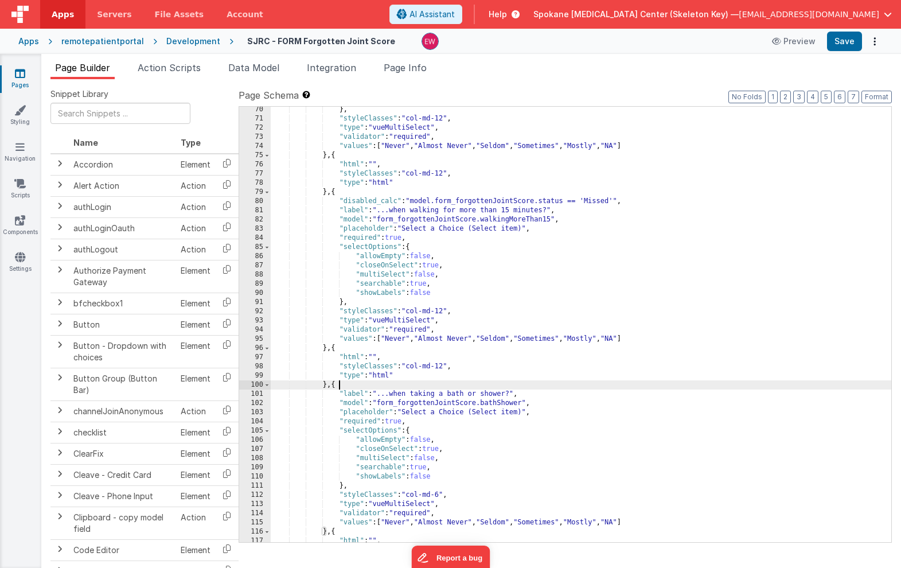
click at [353, 384] on div "} , "styleClasses" : "col-md-12" , "type" : "vueMultiSelect" , "validator" : "r…" at bounding box center [581, 332] width 621 height 454
paste textarea
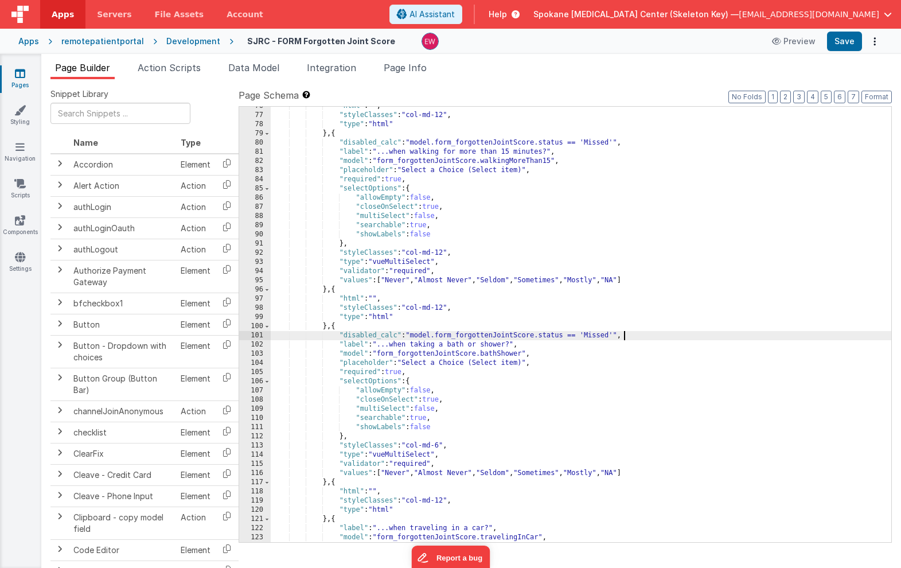
scroll to position [786, 0]
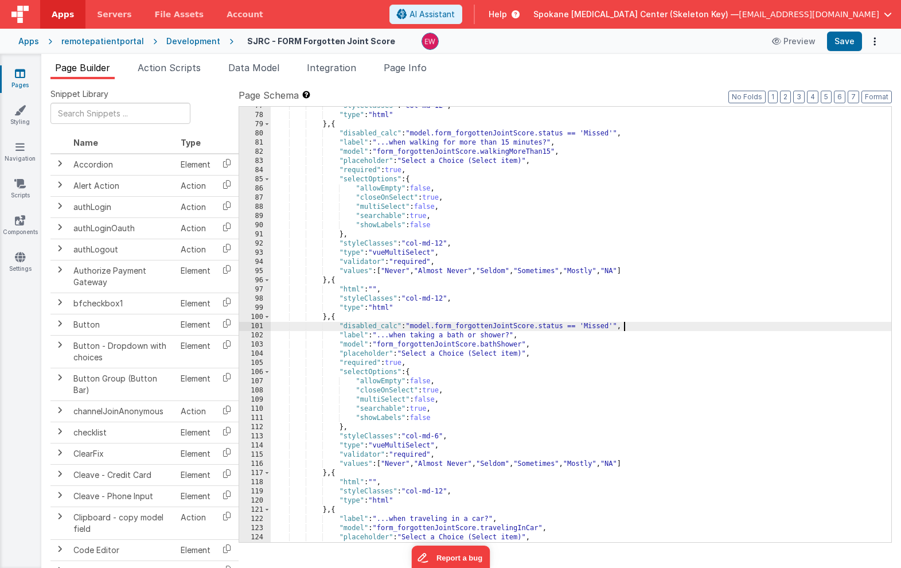
click at [441, 437] on div ""styleClasses" : "col-md-12" , "type" : "html" } , { "disabled_calc" : "model.f…" at bounding box center [581, 329] width 621 height 454
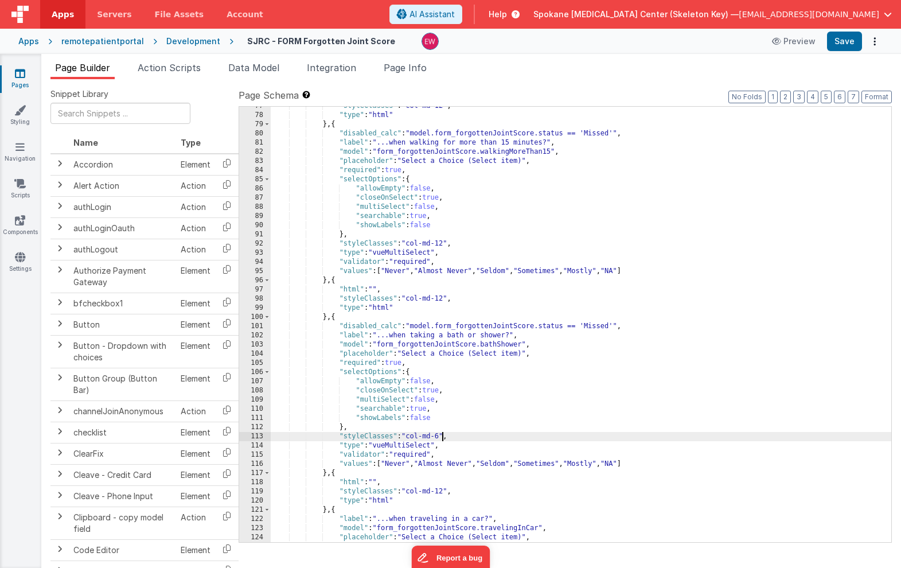
click at [441, 437] on div ""styleClasses" : "col-md-12" , "type" : "html" } , { "disabled_calc" : "model.f…" at bounding box center [581, 329] width 621 height 454
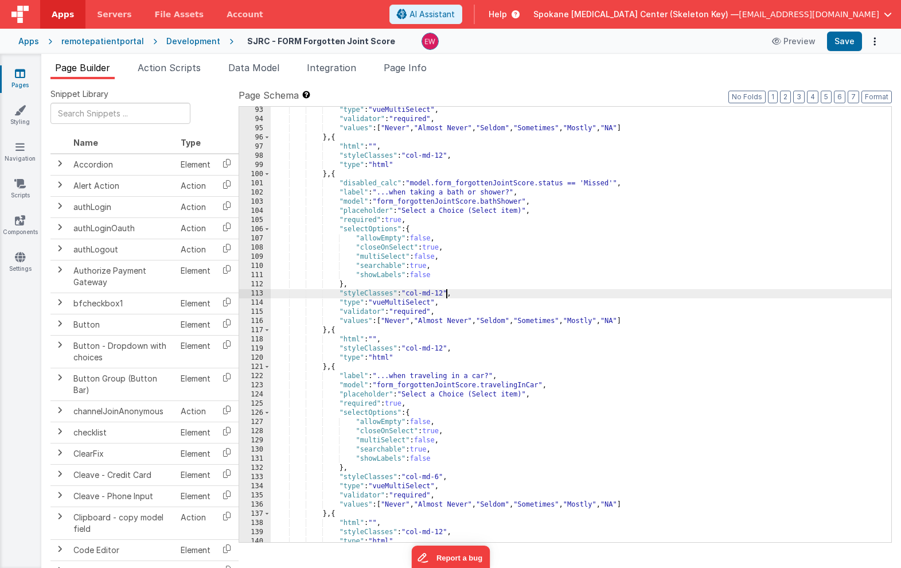
scroll to position [928, 0]
click at [368, 366] on div ""type" : "vueMultiSelect" , "validator" : "required" , "values" : [ "Never" , "…" at bounding box center [581, 333] width 621 height 454
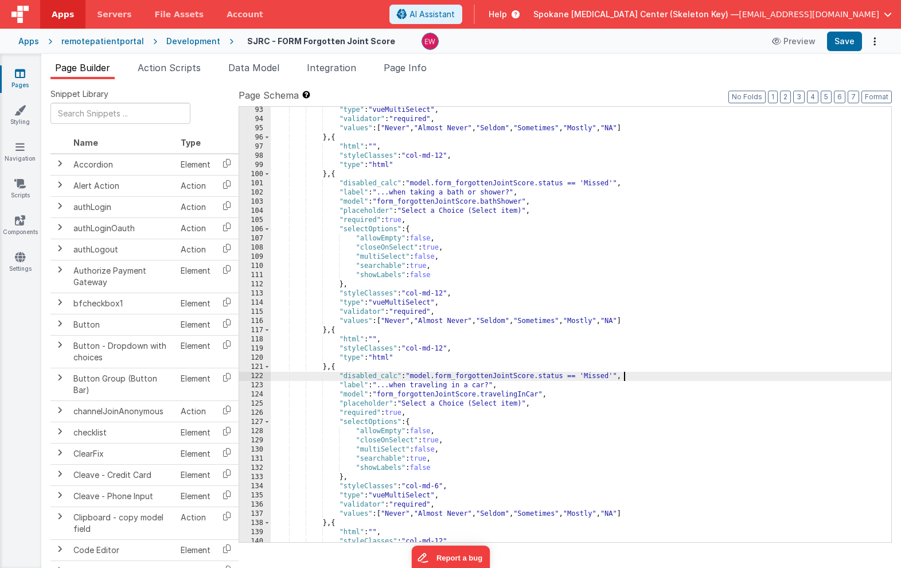
click at [439, 485] on div ""type" : "vueMultiSelect" , "validator" : "required" , "values" : [ "Never" , "…" at bounding box center [581, 333] width 621 height 454
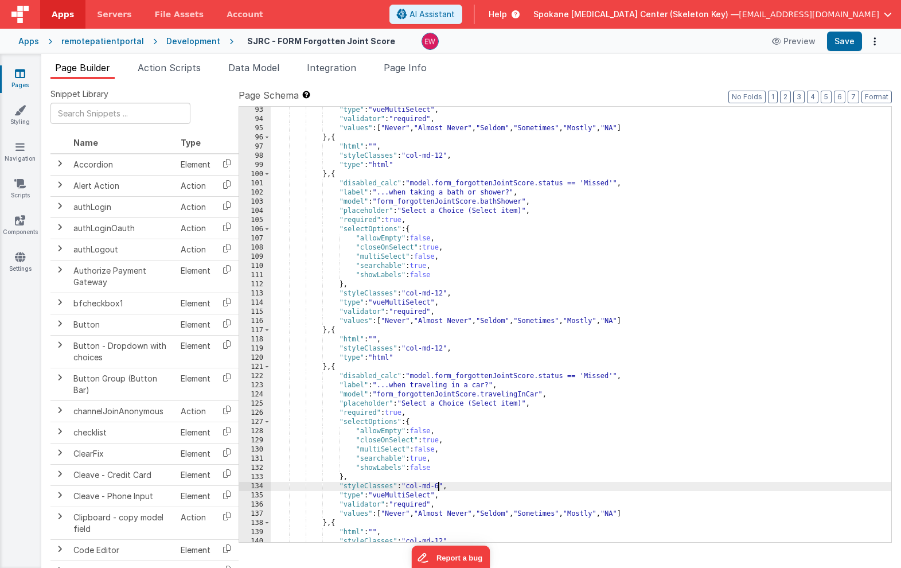
click at [439, 485] on div ""type" : "vueMultiSelect" , "validator" : "required" , "values" : [ "Never" , "…" at bounding box center [581, 333] width 621 height 454
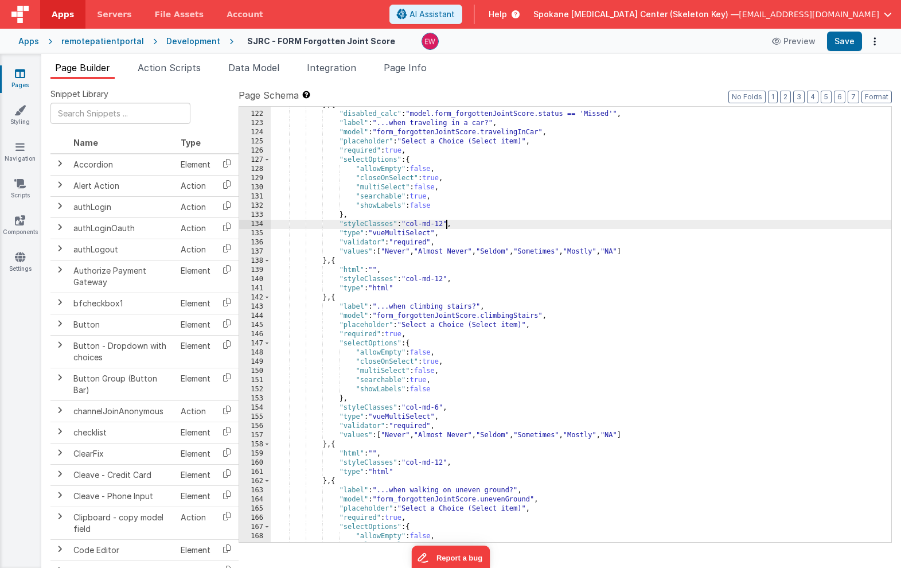
scroll to position [1190, 0]
click at [360, 298] on div "} , { "disabled_calc" : "model.form_forgottenJointScore.status == 'Missed'" , "…" at bounding box center [581, 328] width 621 height 454
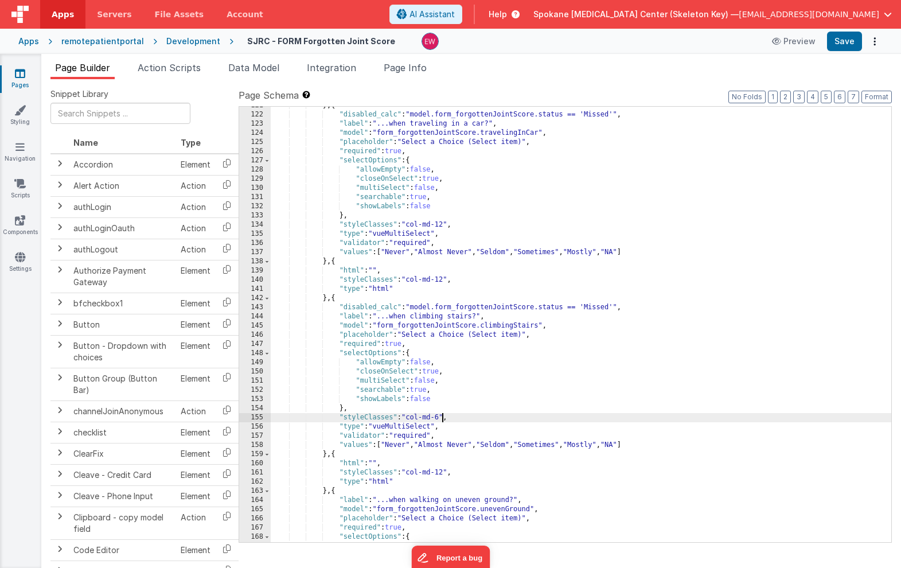
click at [441, 416] on div "} , { "disabled_calc" : "model.form_forgottenJointScore.status == 'Missed'" , "…" at bounding box center [581, 328] width 621 height 454
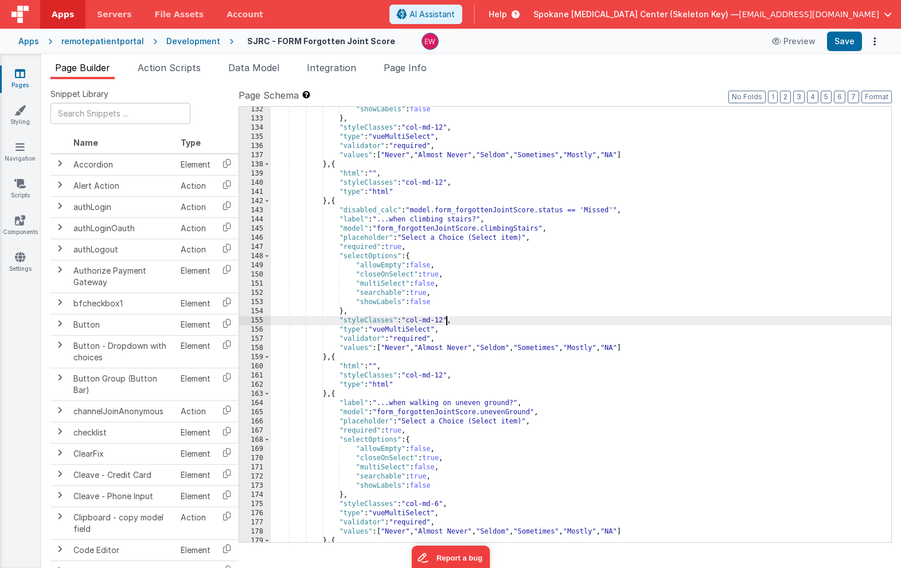
scroll to position [1302, 0]
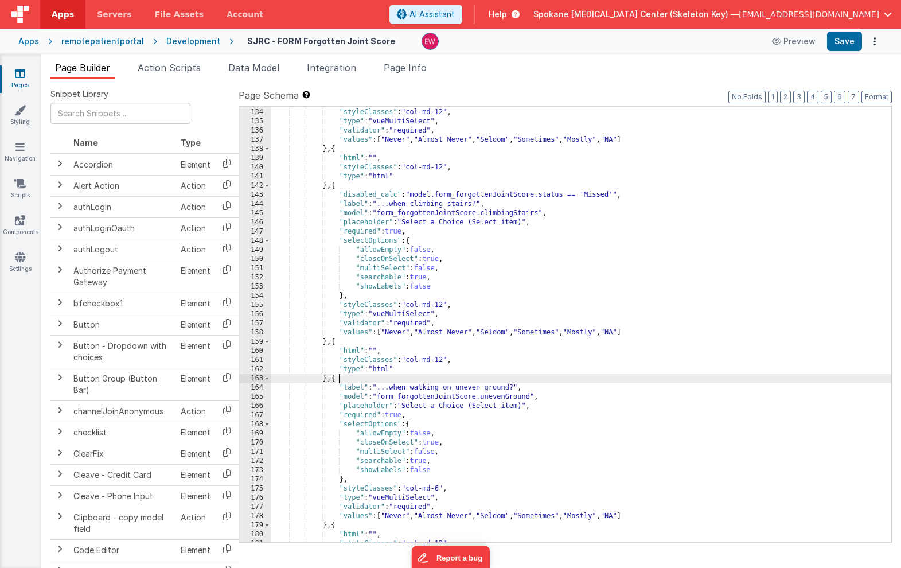
click at [356, 382] on div "} , "styleClasses" : "col-md-12" , "type" : "vueMultiSelect" , "validator" : "r…" at bounding box center [581, 326] width 621 height 454
paste textarea
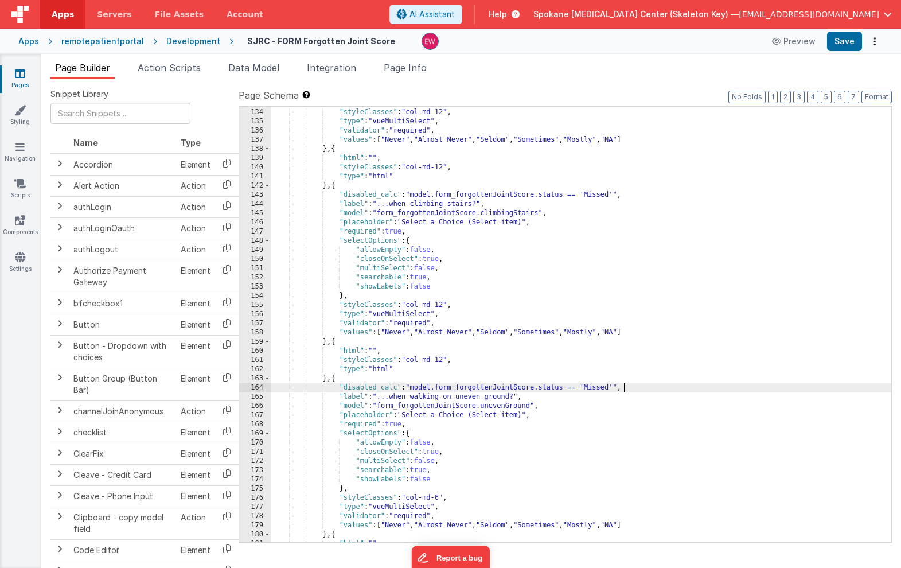
click at [440, 497] on div "} , "styleClasses" : "col-md-12" , "type" : "vueMultiSelect" , "validator" : "r…" at bounding box center [581, 326] width 621 height 454
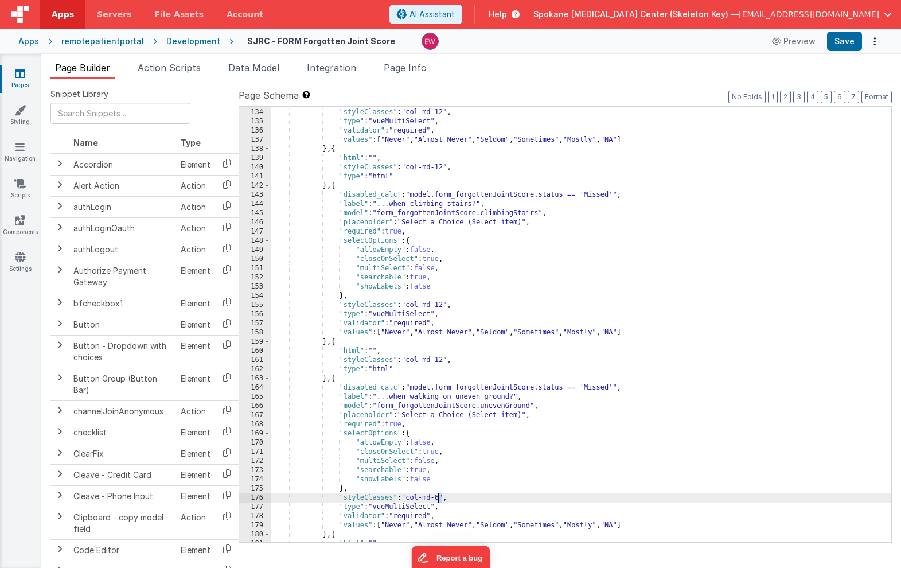
click at [440, 497] on div "} , "styleClasses" : "col-md-12" , "type" : "vueMultiSelect" , "validator" : "r…" at bounding box center [581, 326] width 621 height 454
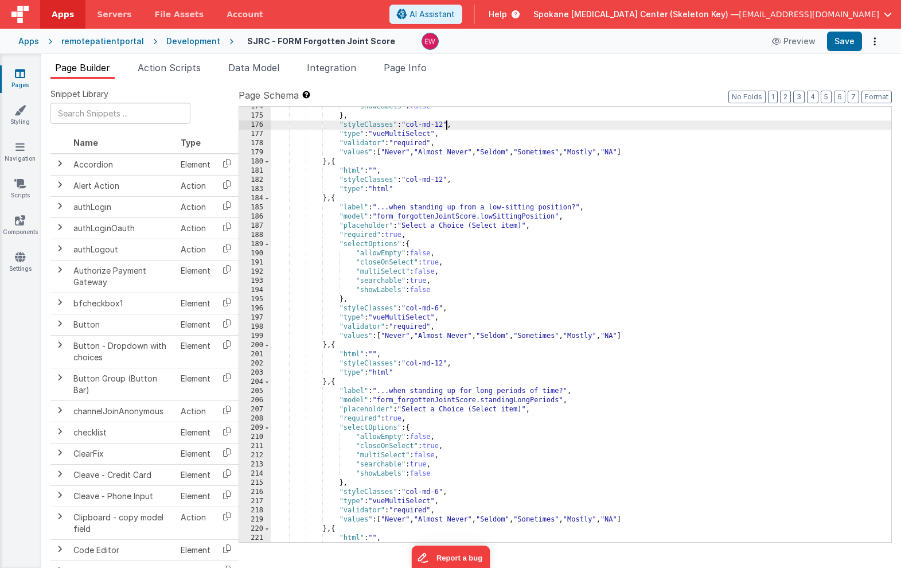
scroll to position [1675, 0]
click at [355, 202] on div ""showLabels" : false } , "styleClasses" : "col-md-12" , "type" : "vueMultiSelec…" at bounding box center [581, 329] width 621 height 454
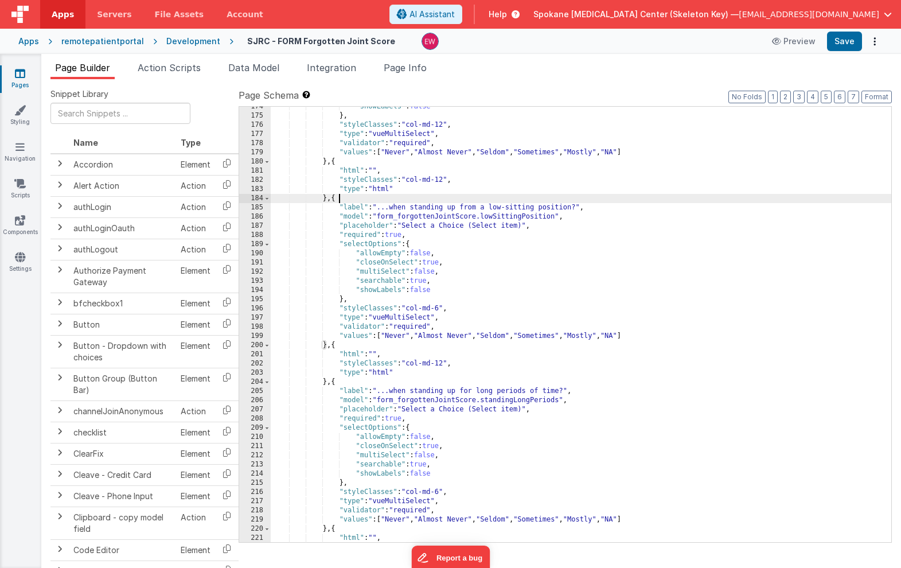
paste textarea
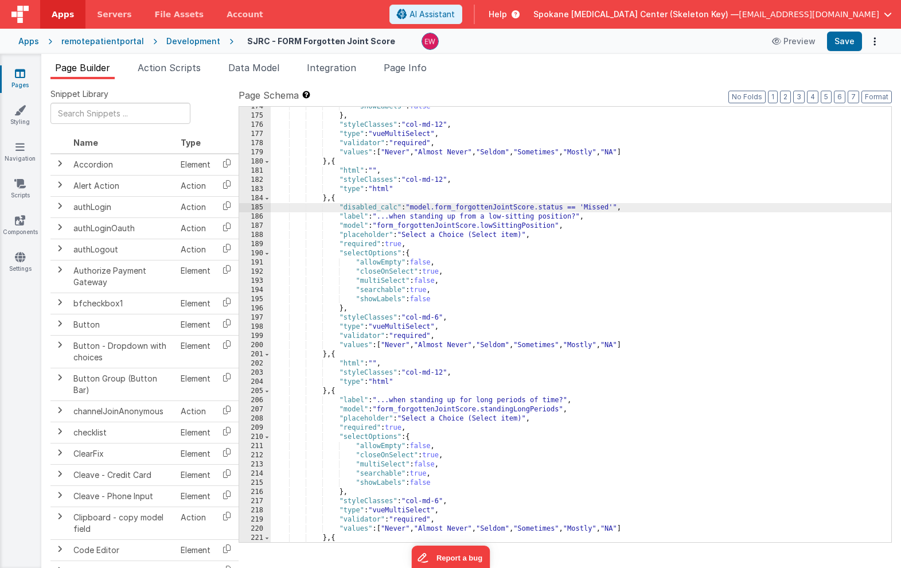
click at [440, 317] on div ""showLabels" : false } , "styleClasses" : "col-md-12" , "type" : "vueMultiSelec…" at bounding box center [581, 329] width 621 height 454
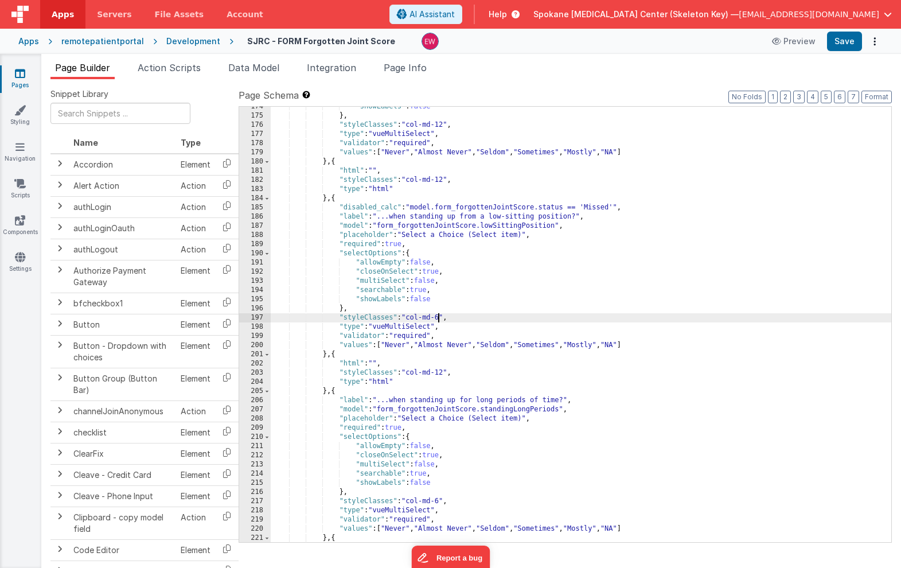
click at [440, 317] on div ""showLabels" : false } , "styleClasses" : "col-md-12" , "type" : "vueMultiSelec…" at bounding box center [581, 329] width 621 height 454
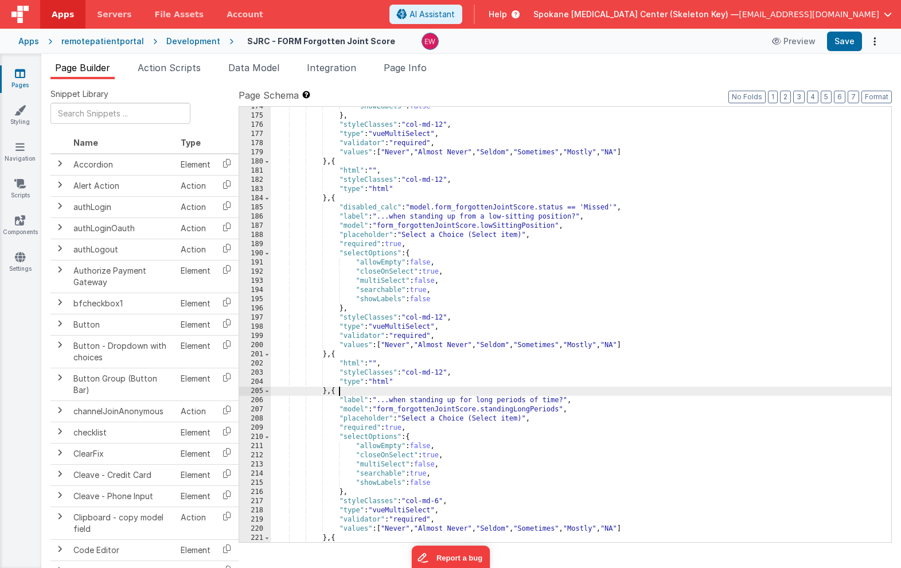
click at [356, 391] on div ""showLabels" : false } , "styleClasses" : "col-md-12" , "type" : "vueMultiSelec…" at bounding box center [581, 329] width 621 height 454
paste textarea
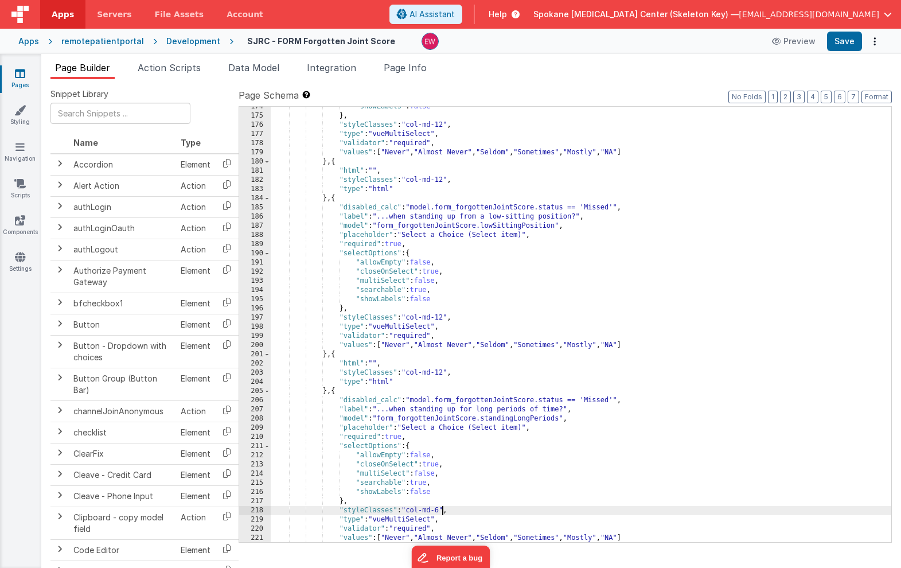
click at [441, 511] on div ""showLabels" : false } , "styleClasses" : "col-md-12" , "type" : "vueMultiSelec…" at bounding box center [581, 329] width 621 height 454
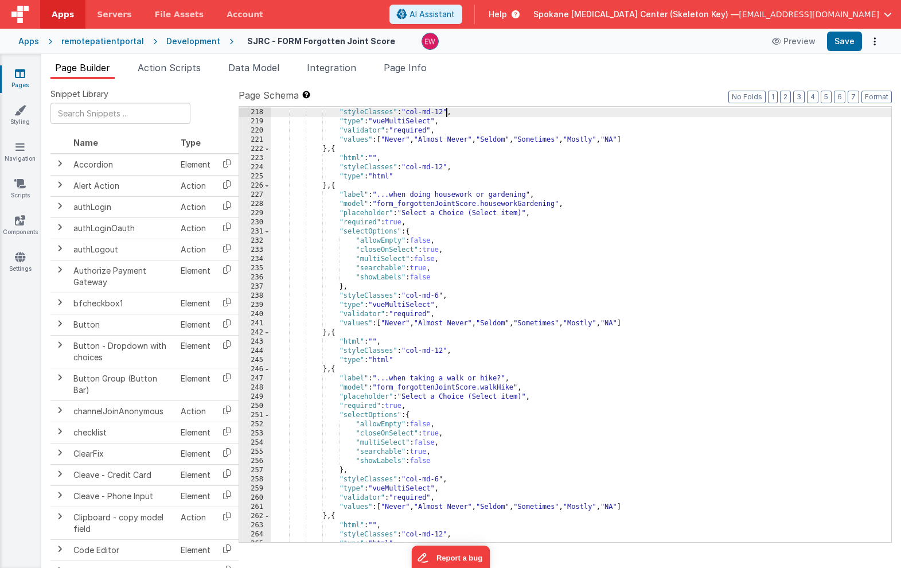
scroll to position [2074, 0]
click at [368, 184] on div "} , "styleClasses" : "col-md-12" , "type" : "vueMultiSelect" , "validator" : "r…" at bounding box center [581, 326] width 621 height 454
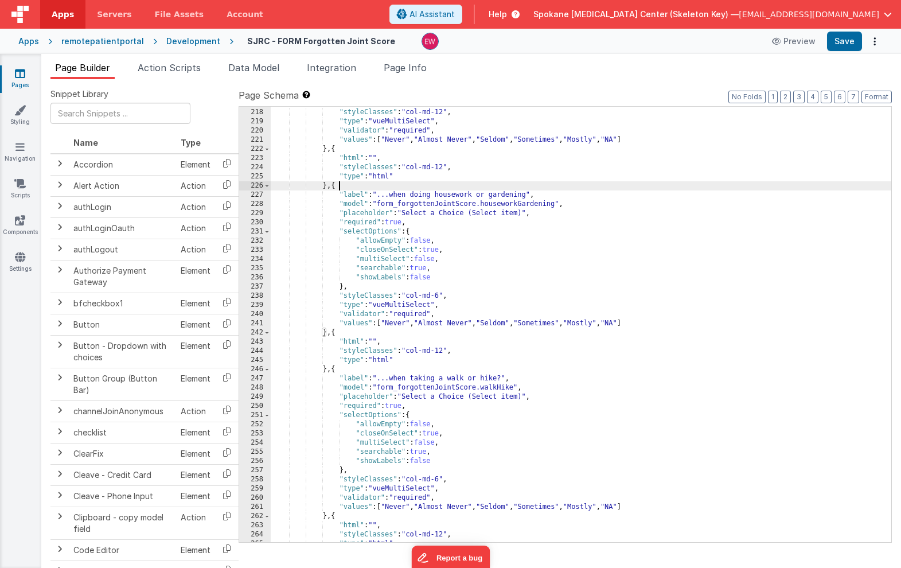
paste textarea
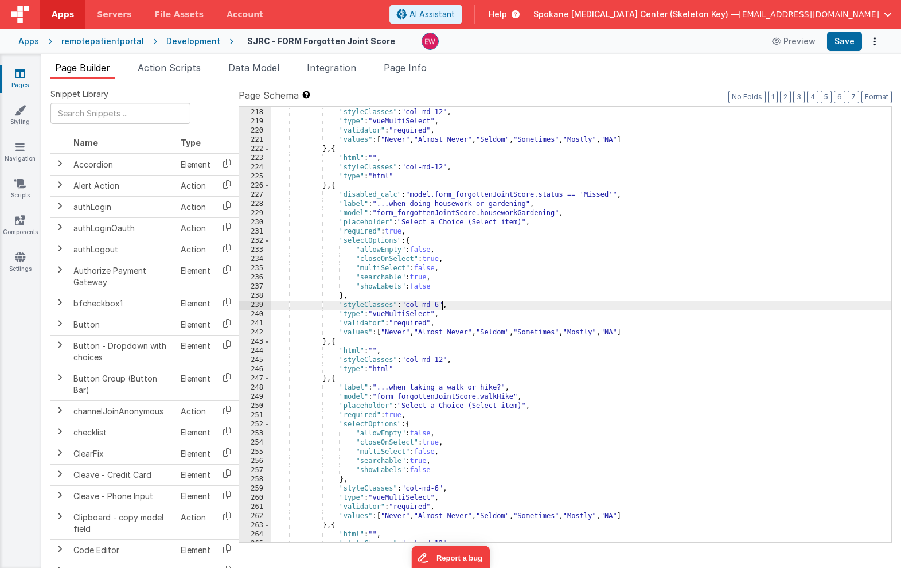
click at [441, 304] on div "} , "styleClasses" : "col-md-12" , "type" : "vueMultiSelect" , "validator" : "r…" at bounding box center [581, 326] width 621 height 454
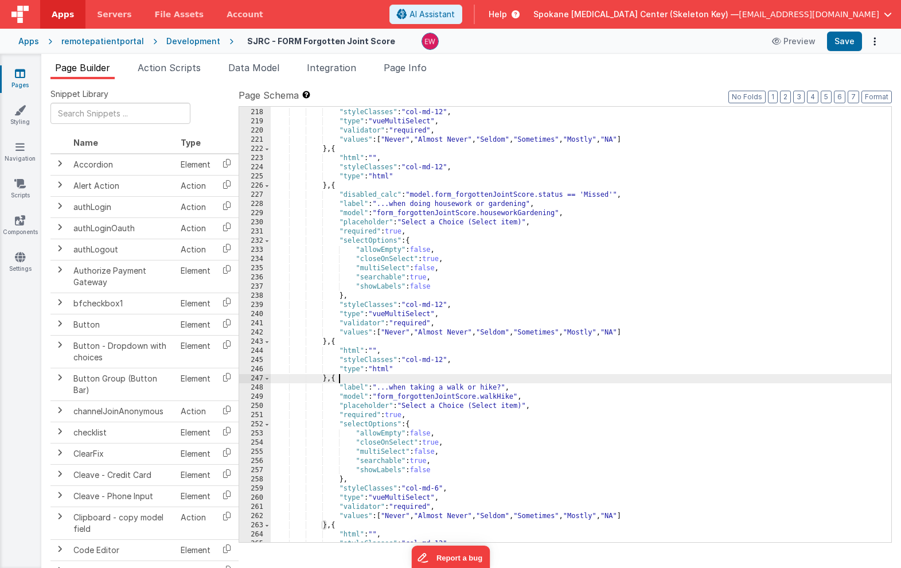
click at [357, 378] on div "} , "styleClasses" : "col-md-12" , "type" : "vueMultiSelect" , "validator" : "r…" at bounding box center [581, 326] width 621 height 454
paste textarea
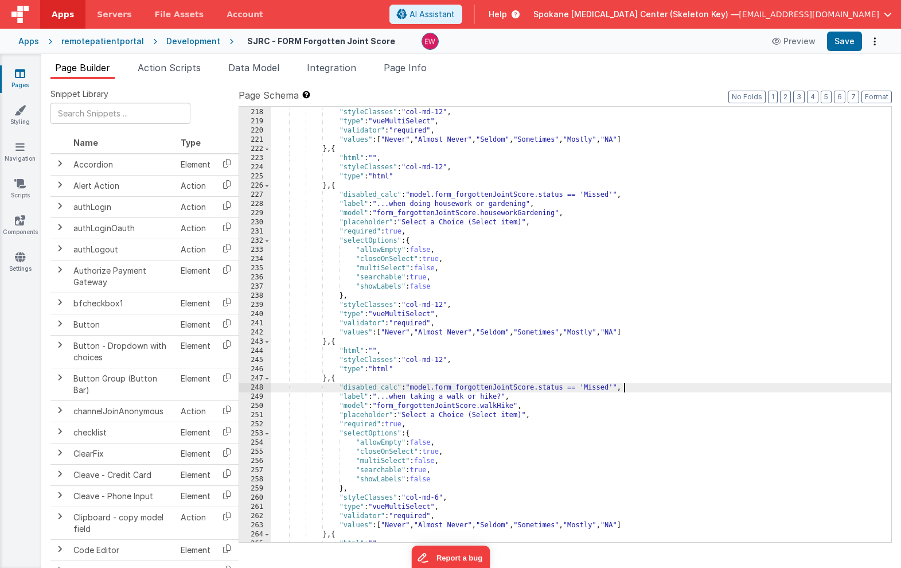
click at [440, 497] on div "} , "styleClasses" : "col-md-12" , "type" : "vueMultiSelect" , "validator" : "r…" at bounding box center [581, 326] width 621 height 454
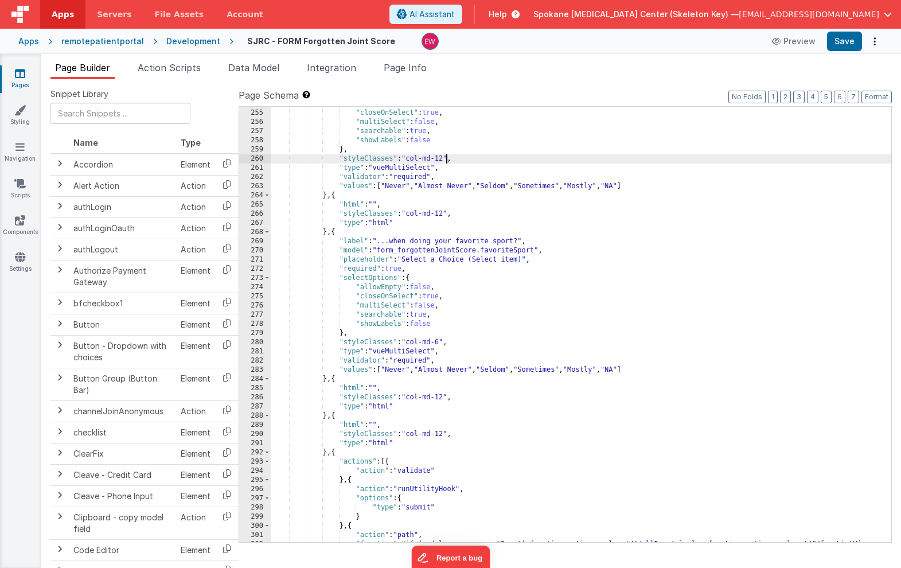
scroll to position [2416, 0]
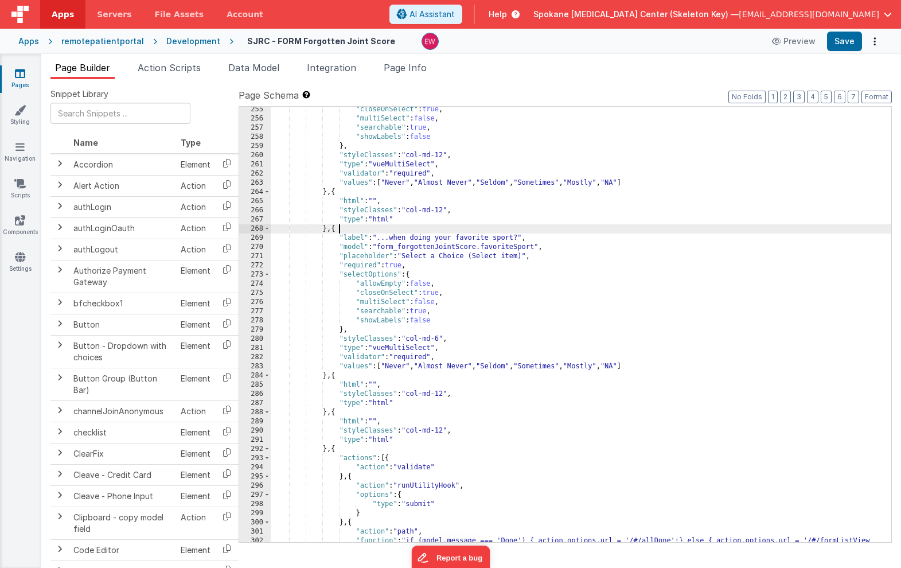
drag, startPoint x: 353, startPoint y: 230, endPoint x: 365, endPoint y: 248, distance: 22.3
click at [352, 230] on div ""closeOnSelect" : true , "multiSelect" : false , "searchable" : true , "showLab…" at bounding box center [581, 336] width 621 height 463
paste textarea
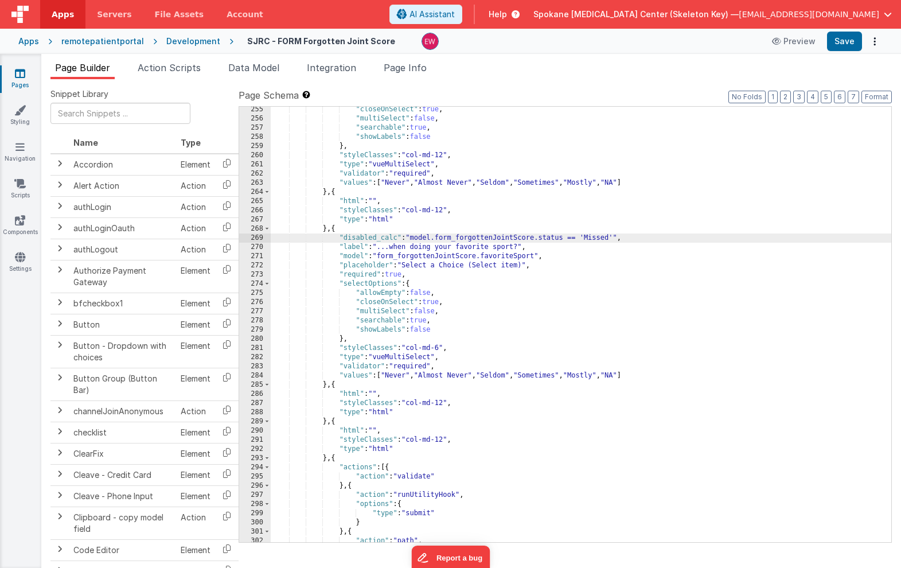
click at [440, 346] on div ""closeOnSelect" : true , "multiSelect" : false , "searchable" : true , "showLab…" at bounding box center [581, 336] width 621 height 463
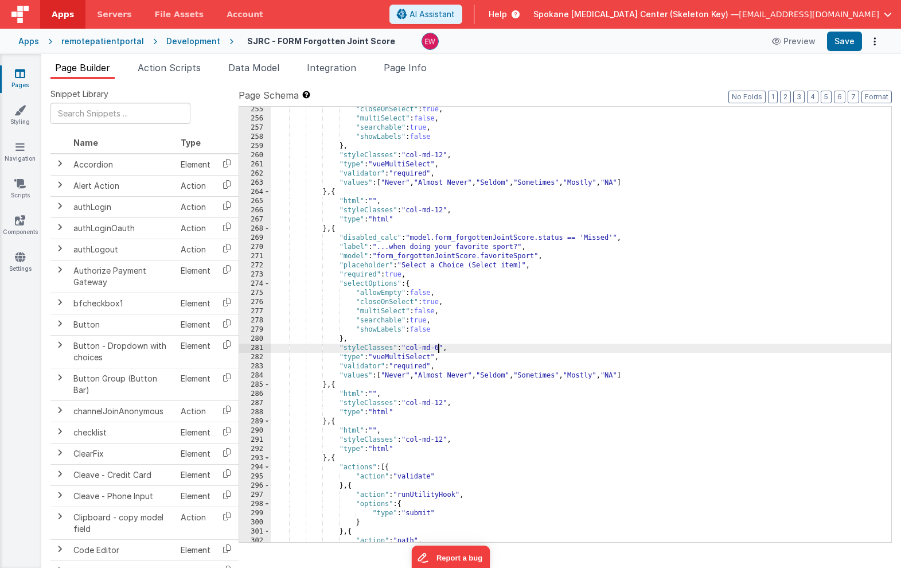
click at [440, 346] on div ""closeOnSelect" : true , "multiSelect" : false , "searchable" : true , "showLab…" at bounding box center [581, 336] width 621 height 463
click at [443, 346] on div ""closeOnSelect" : true , "multiSelect" : false , "searchable" : true , "showLab…" at bounding box center [581, 336] width 621 height 463
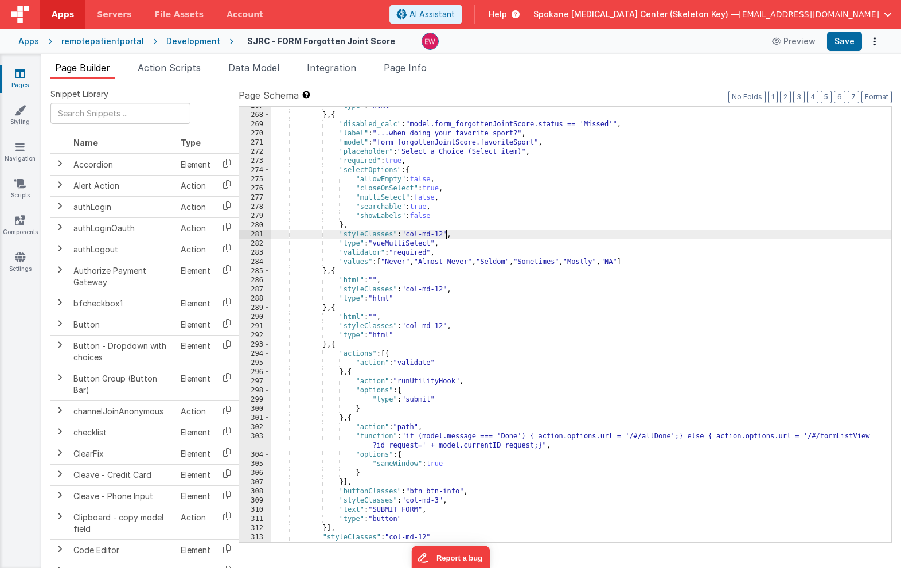
scroll to position [2557, 0]
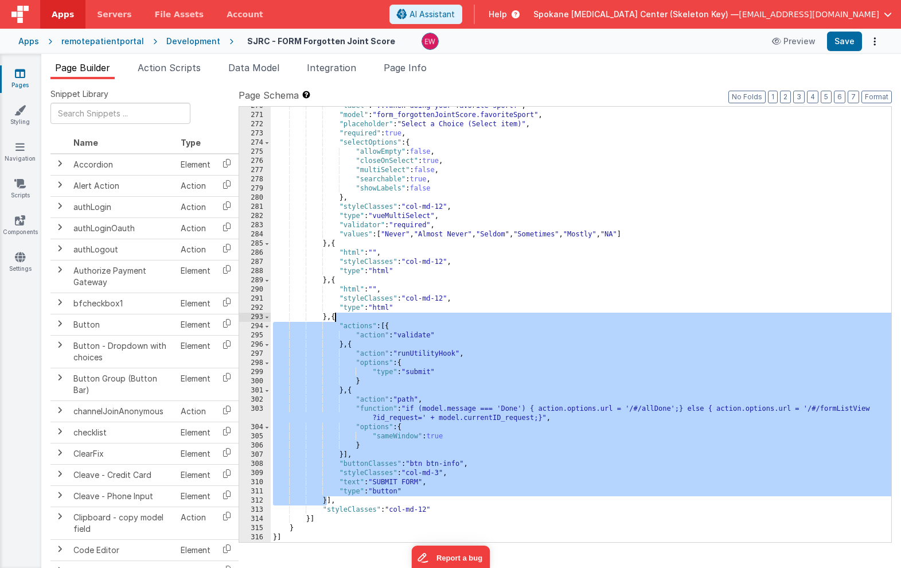
drag, startPoint x: 327, startPoint y: 503, endPoint x: 335, endPoint y: 316, distance: 187.2
click at [335, 316] on div ""label" : "...when doing your favorite sport?" , "model" : "form_forgottenJoint…" at bounding box center [581, 329] width 621 height 454
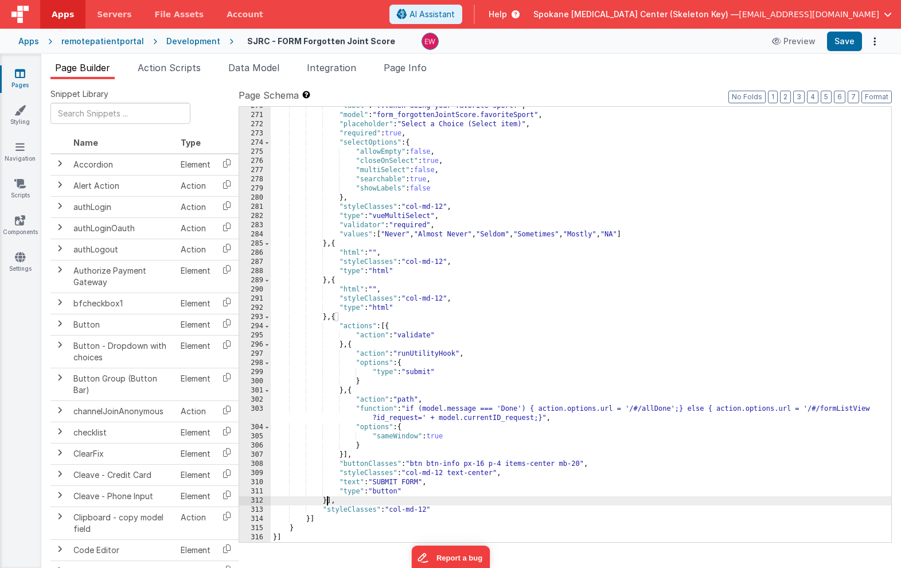
click at [398, 509] on div ""label" : "...when doing your favorite sport?" , "model" : "form_forgottenJoint…" at bounding box center [581, 329] width 621 height 454
drag, startPoint x: 398, startPoint y: 509, endPoint x: 429, endPoint y: 510, distance: 31.0
click at [429, 510] on div ""label" : "...when doing your favorite sport?" , "model" : "form_forgottenJoint…" at bounding box center [581, 329] width 621 height 454
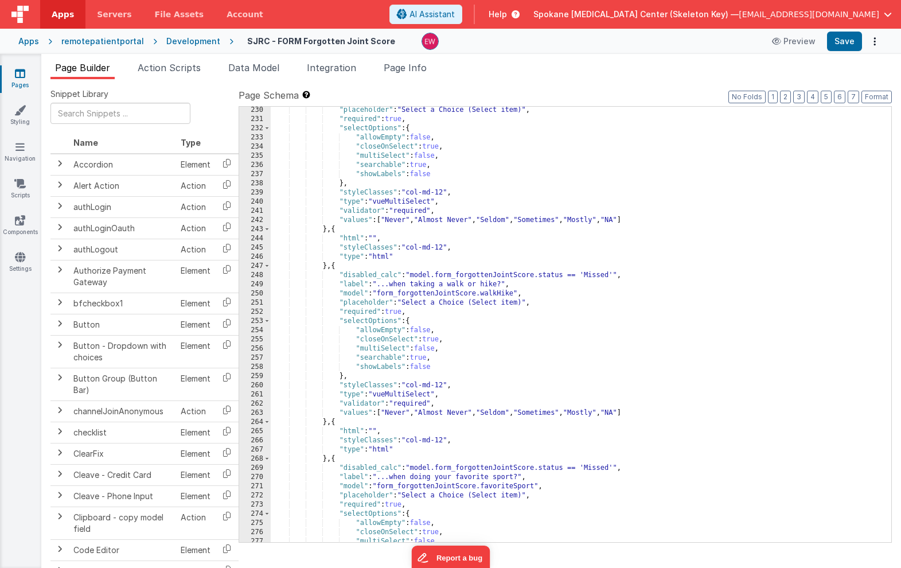
scroll to position [2186, 0]
click at [843, 42] on button "Save" at bounding box center [844, 42] width 35 height 20
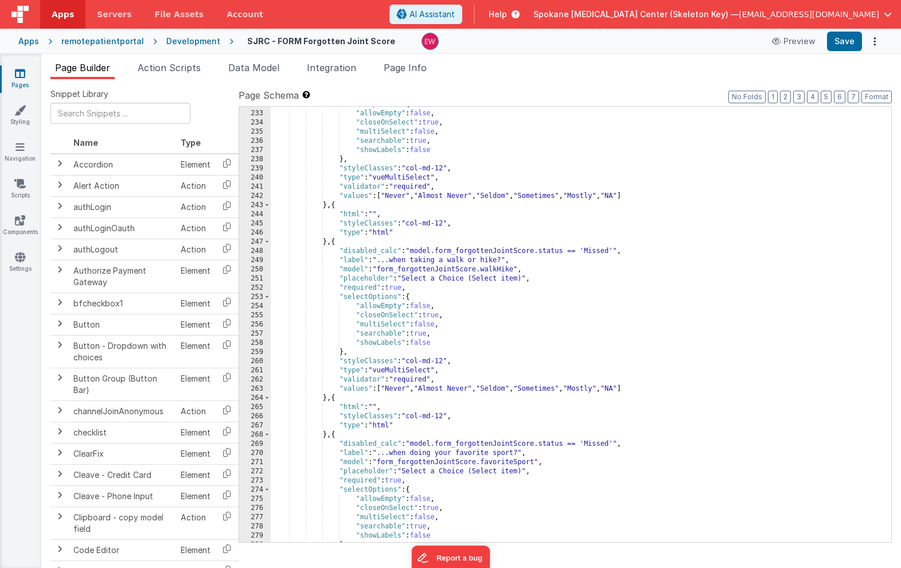
scroll to position [2199, 0]
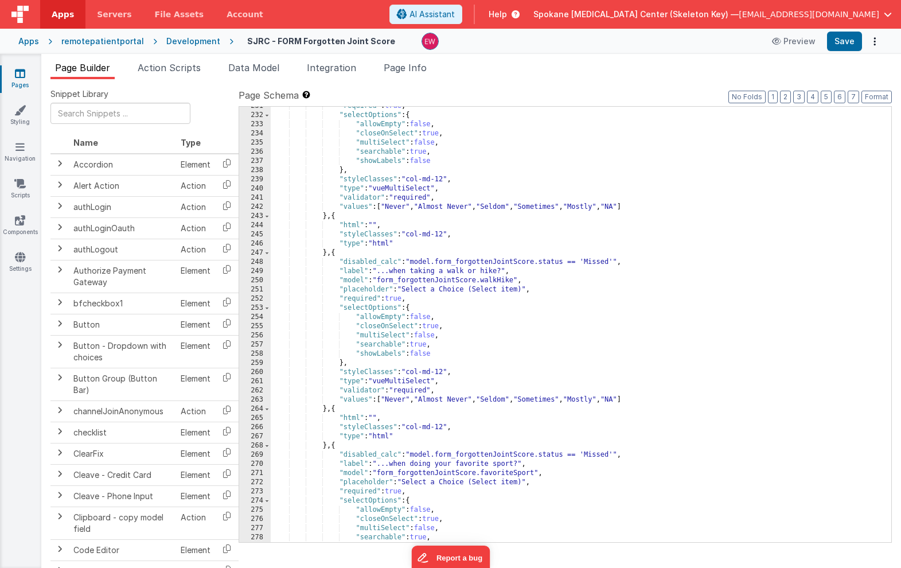
click at [560, 463] on div ""required" : true , "selectOptions" : { "allowEmpty" : false , "closeOnSelect" …" at bounding box center [581, 329] width 621 height 454
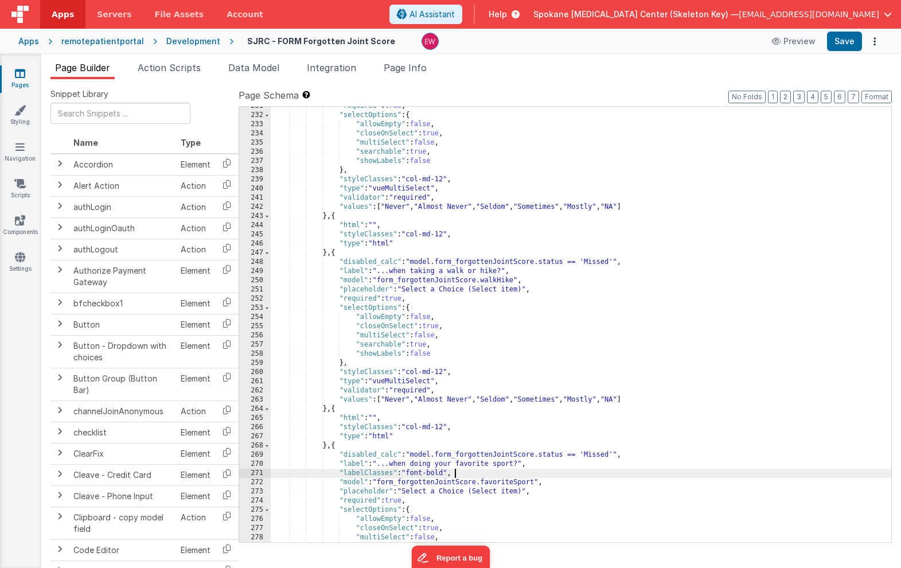
click at [524, 271] on div ""required" : true , "selectOptions" : { "allowEmpty" : false , "closeOnSelect" …" at bounding box center [581, 329] width 621 height 454
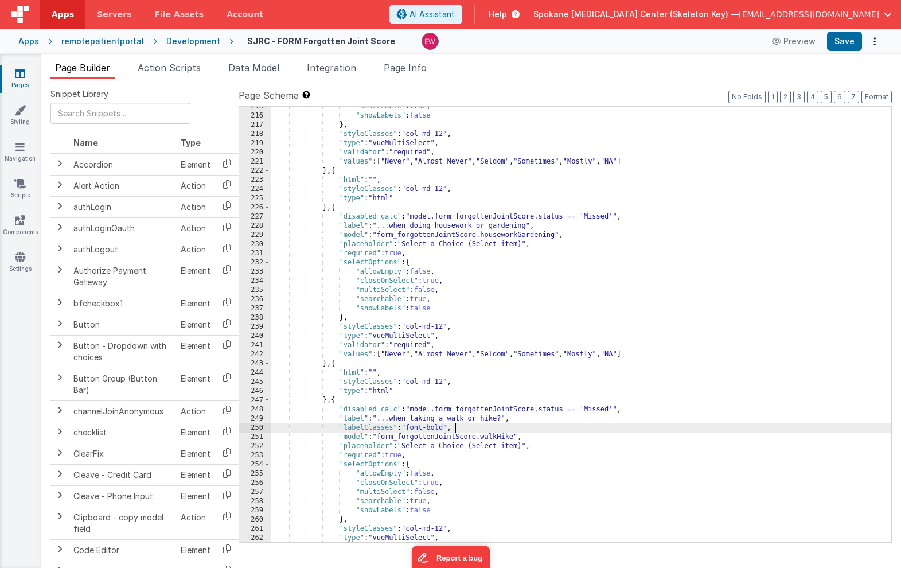
scroll to position [2052, 0]
click at [554, 225] on div ""searchable" : true , "showLabels" : false } , "styleClasses" : "col-md-12" , "…" at bounding box center [581, 329] width 621 height 454
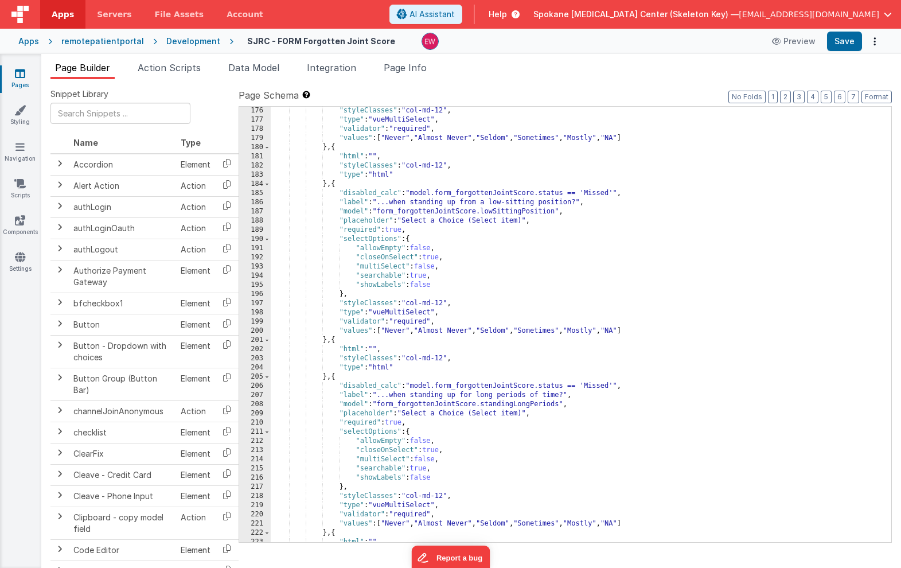
scroll to position [1678, 0]
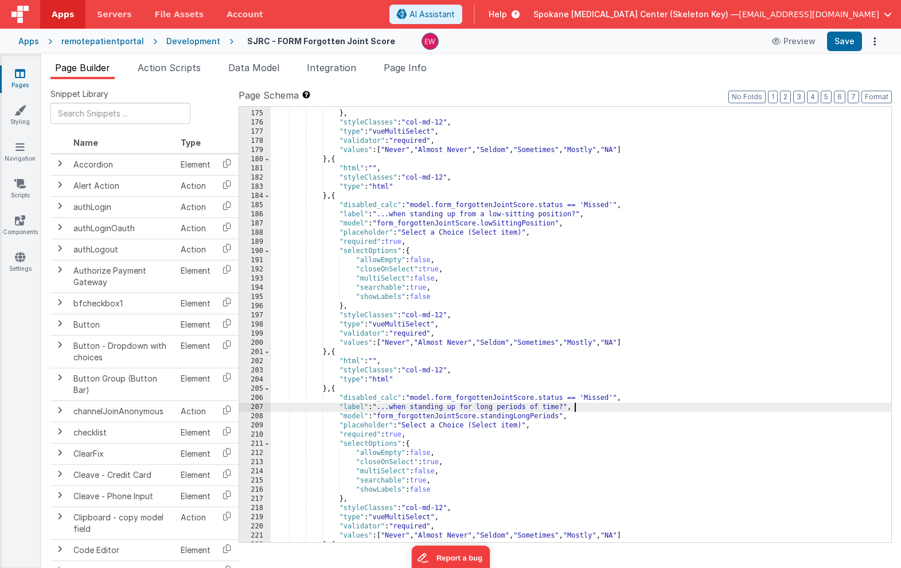
click at [590, 405] on div ""showLabels" : false } , "styleClasses" : "col-md-12" , "type" : "vueMultiSelec…" at bounding box center [581, 327] width 621 height 454
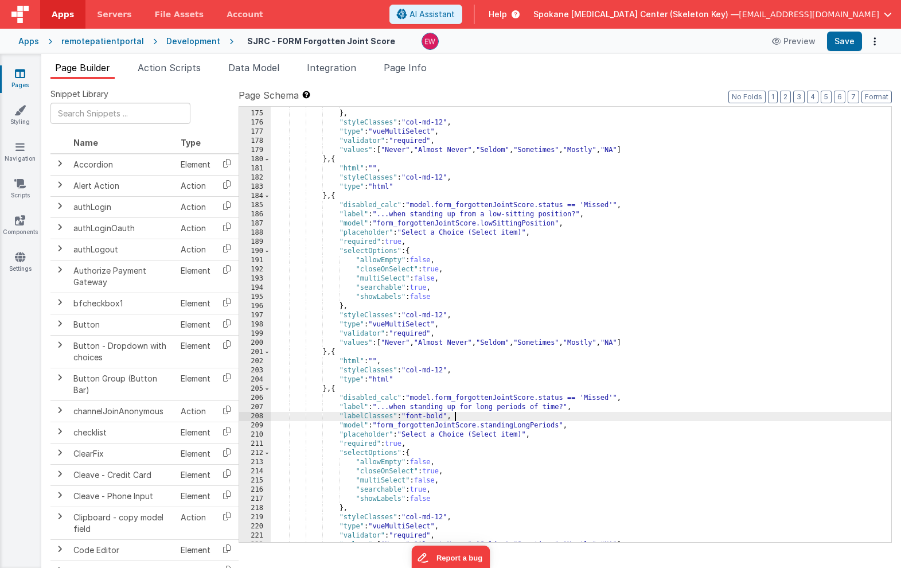
click at [598, 215] on div ""showLabels" : false } , "styleClasses" : "col-md-12" , "type" : "vueMultiSelec…" at bounding box center [581, 327] width 621 height 454
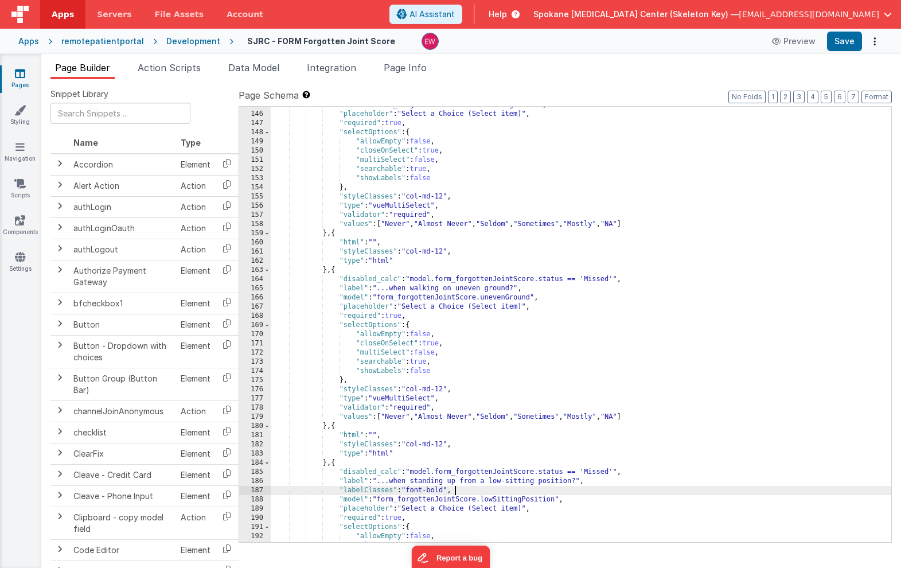
scroll to position [1409, 0]
click at [538, 290] on div ""model" : "form_forgottenJointScore.climbingStairs" , "placeholder" : "Select a…" at bounding box center [581, 329] width 621 height 454
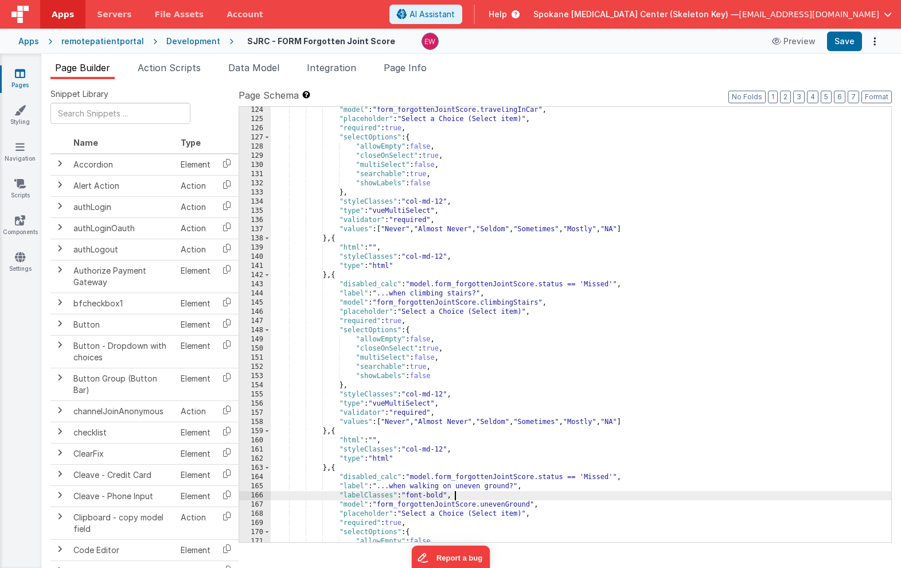
scroll to position [1197, 0]
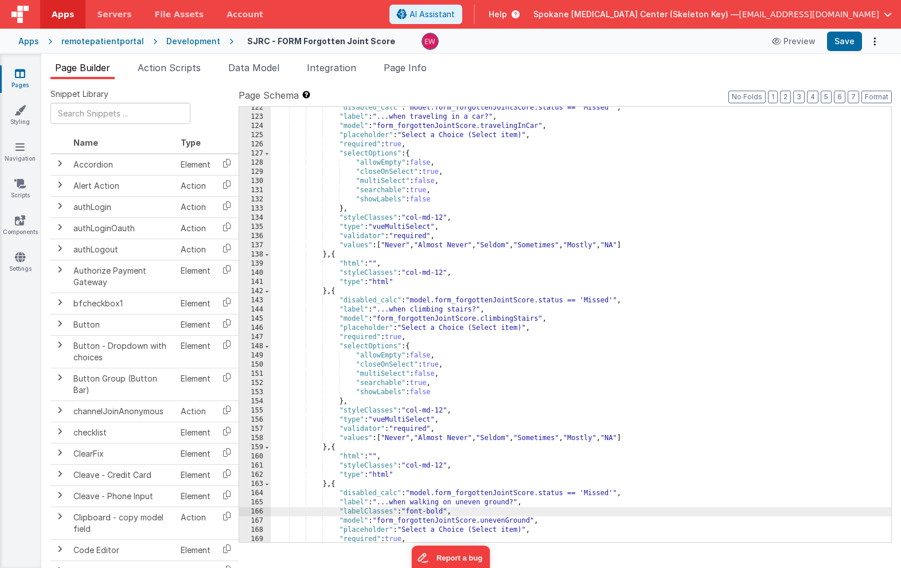
click at [511, 310] on div ""disabled_calc" : "model.form_forgottenJointScore.status == 'Missed'" , "label"…" at bounding box center [581, 330] width 621 height 454
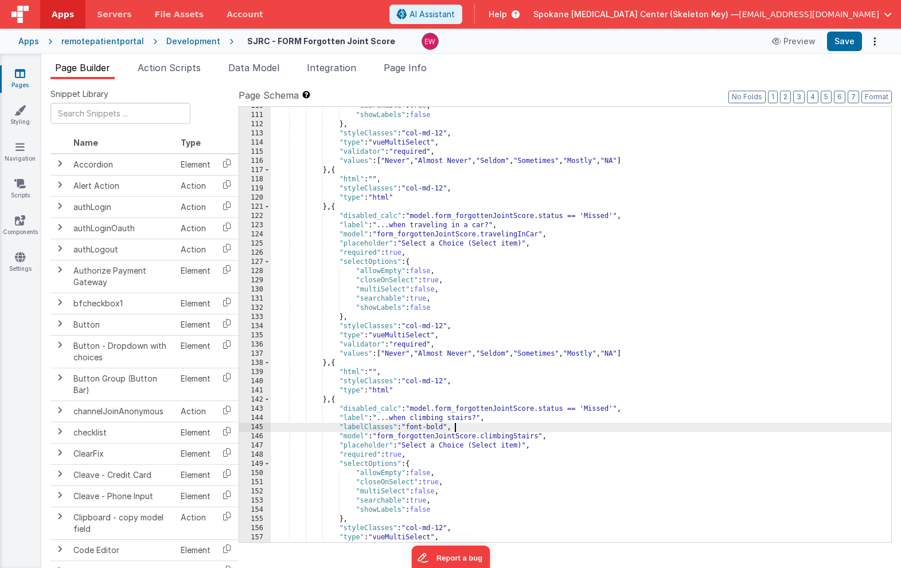
scroll to position [1030, 0]
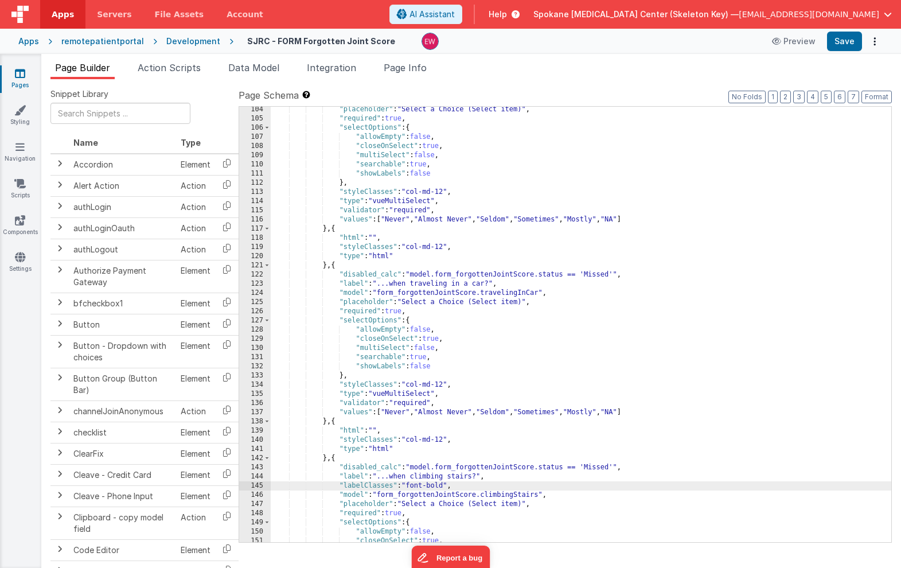
click at [517, 285] on div ""placeholder" : "Select a Choice (Select item)" , "required" : true , "selectOp…" at bounding box center [581, 332] width 621 height 454
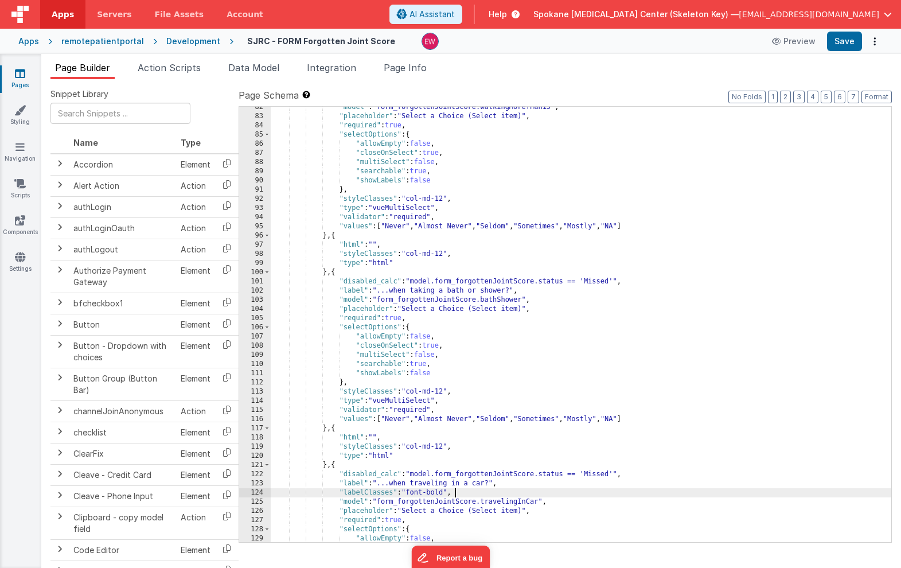
scroll to position [806, 0]
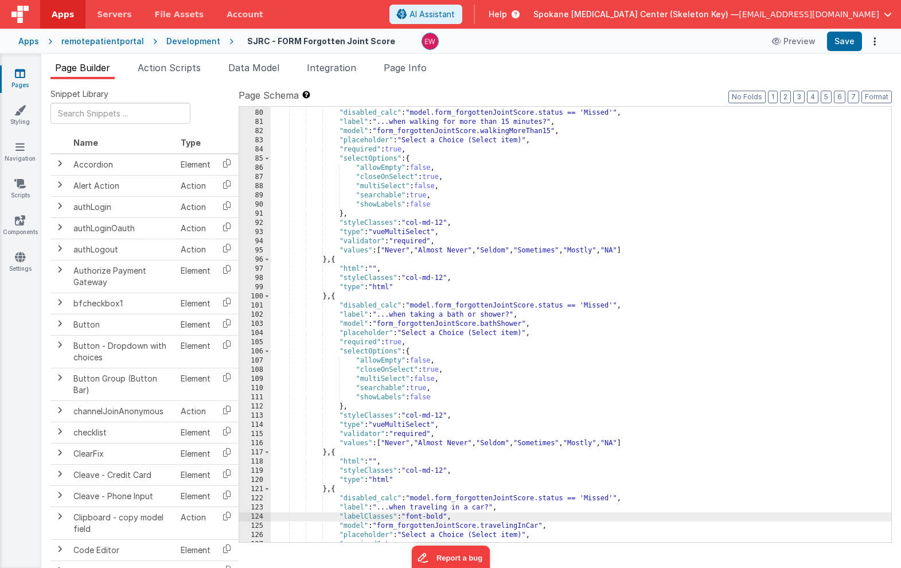
click at [525, 313] on div "} , { "disabled_calc" : "model.form_forgottenJointScore.status == 'Missed'" , "…" at bounding box center [581, 326] width 621 height 454
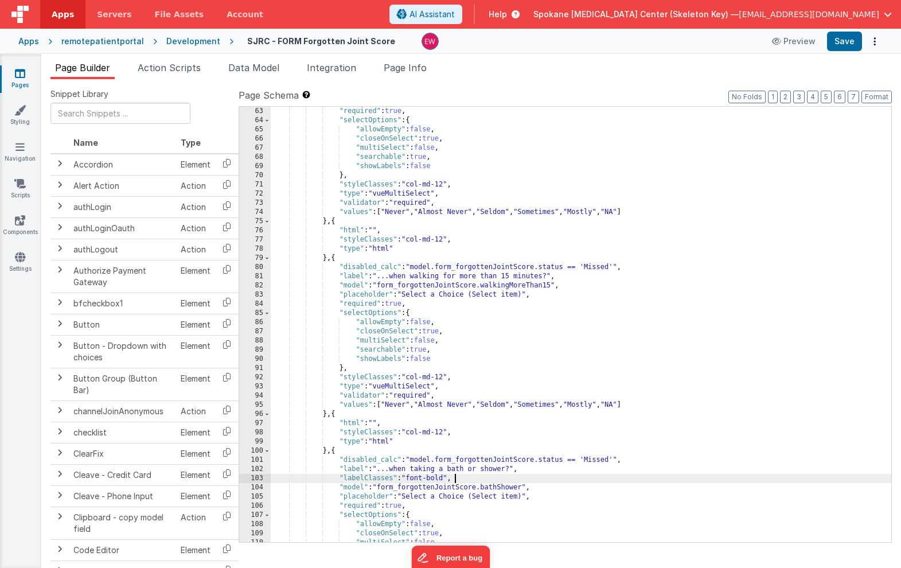
scroll to position [652, 0]
click at [566, 276] on div ""required" : true , "selectOptions" : { "allowEmpty" : false , "closeOnSelect" …" at bounding box center [581, 334] width 621 height 454
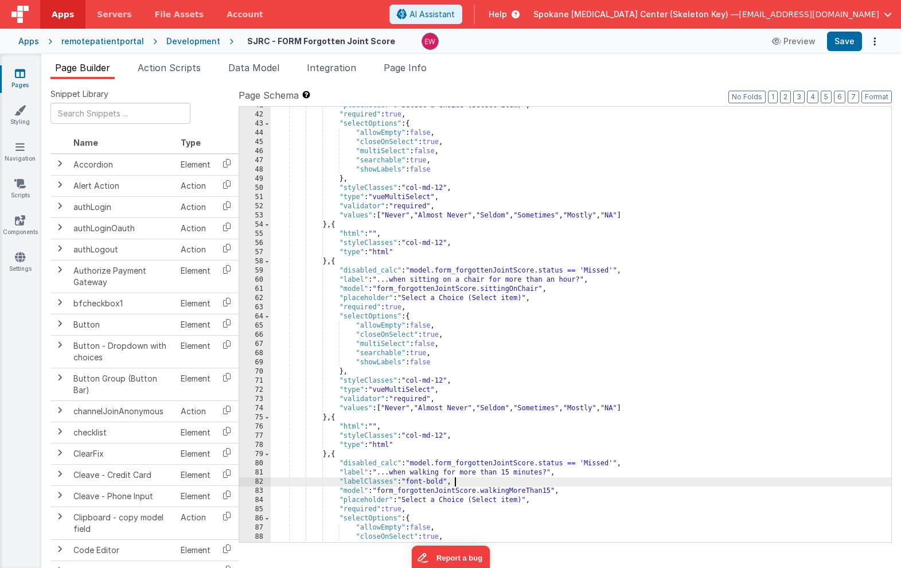
scroll to position [456, 0]
click at [597, 282] on div ""placeholder" : "Select a Choice (Select item)" , "required" : true , "selectOp…" at bounding box center [581, 328] width 621 height 454
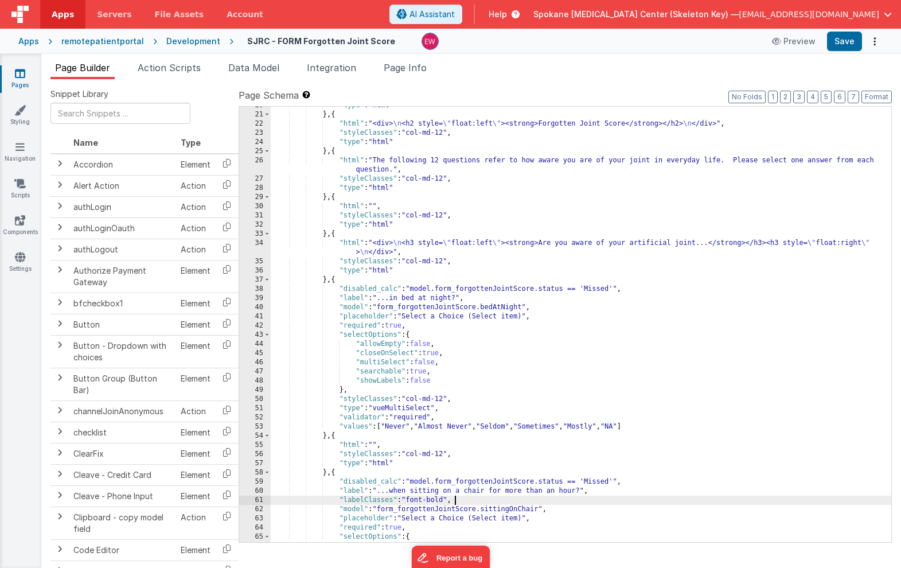
scroll to position [244, 0]
click at [510, 295] on div ""type" : "html" } , { "html" : "<div> \n <h2 style= \" float:left \" ><strong>F…" at bounding box center [581, 329] width 621 height 454
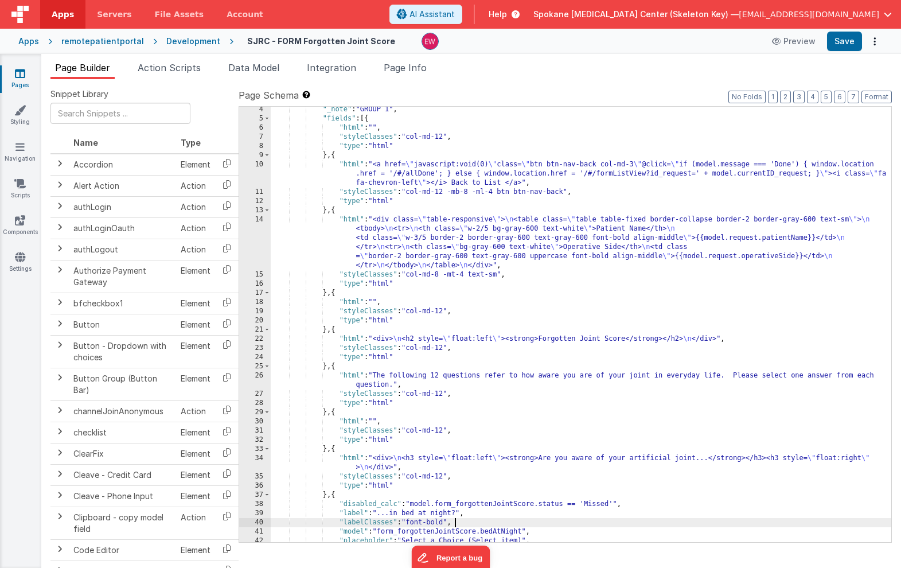
scroll to position [29, 0]
click at [846, 42] on button "Save" at bounding box center [844, 42] width 35 height 20
click at [24, 77] on icon at bounding box center [20, 73] width 10 height 11
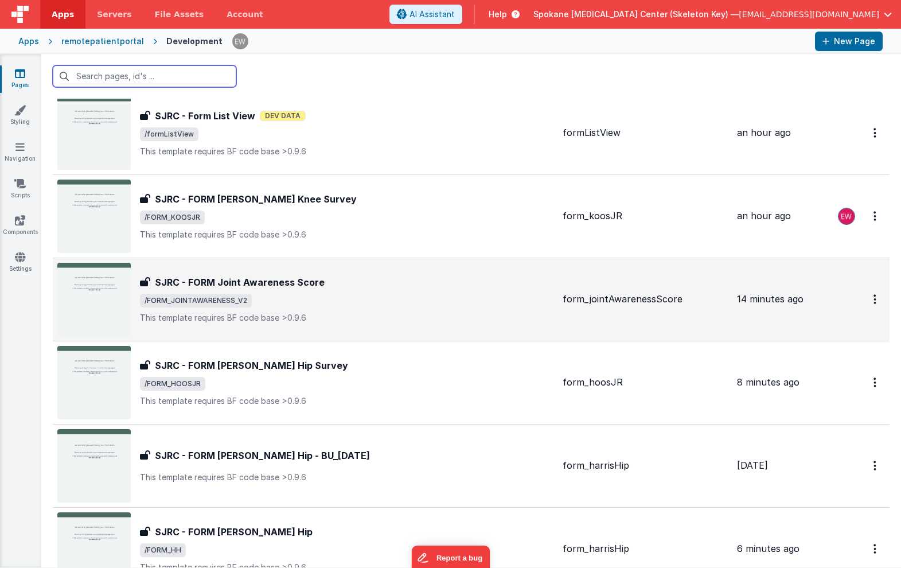
scroll to position [1940, 0]
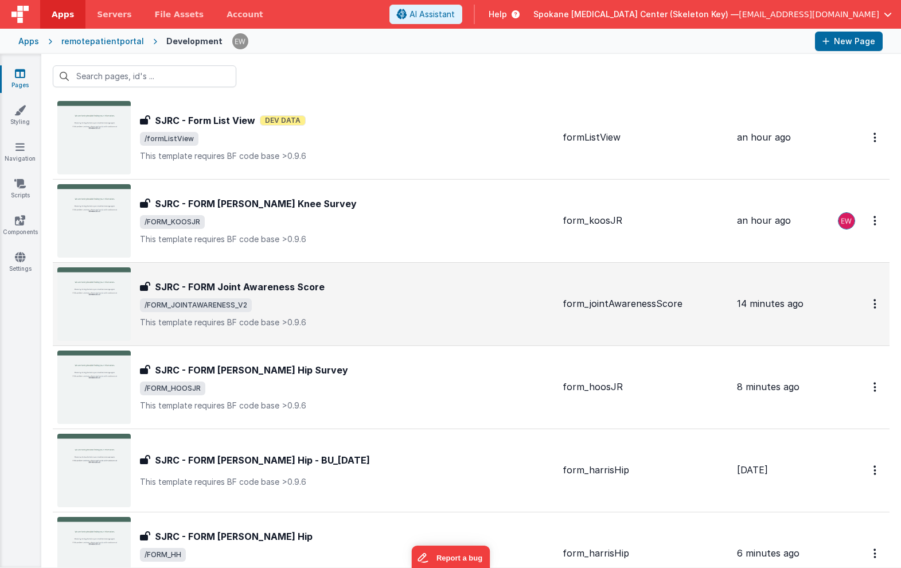
click at [264, 296] on div "SJRC - FORM Joint Awareness Score SJRC - FORM Joint Awareness Score /FORM_JOINT…" at bounding box center [347, 304] width 414 height 48
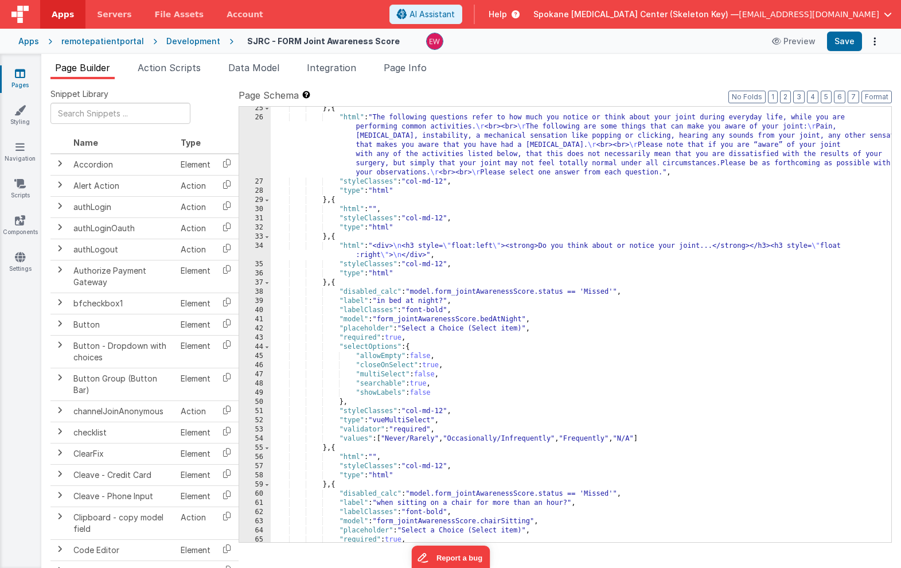
scroll to position [287, 0]
click at [382, 301] on div "} , { "html" : "The following questions refer to how much you notice or think a…" at bounding box center [581, 331] width 621 height 454
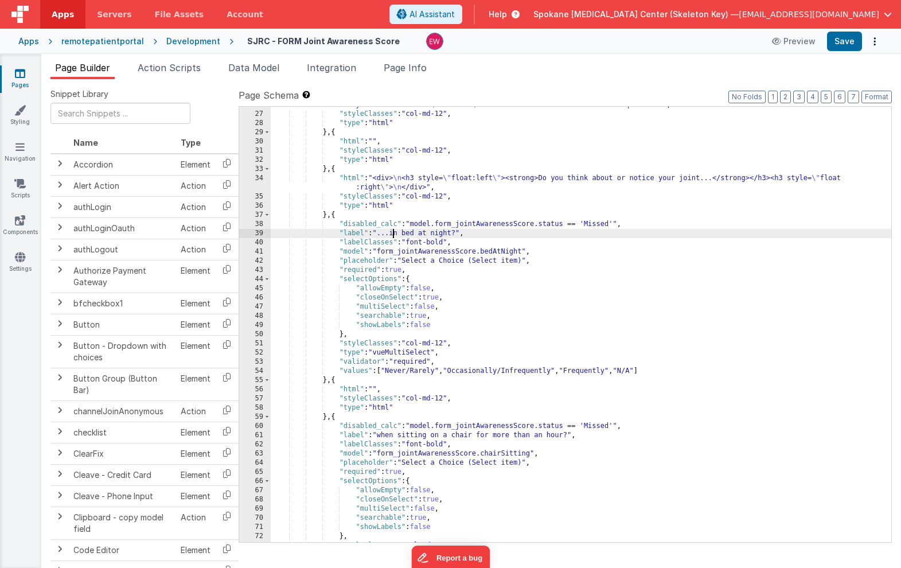
scroll to position [360, 0]
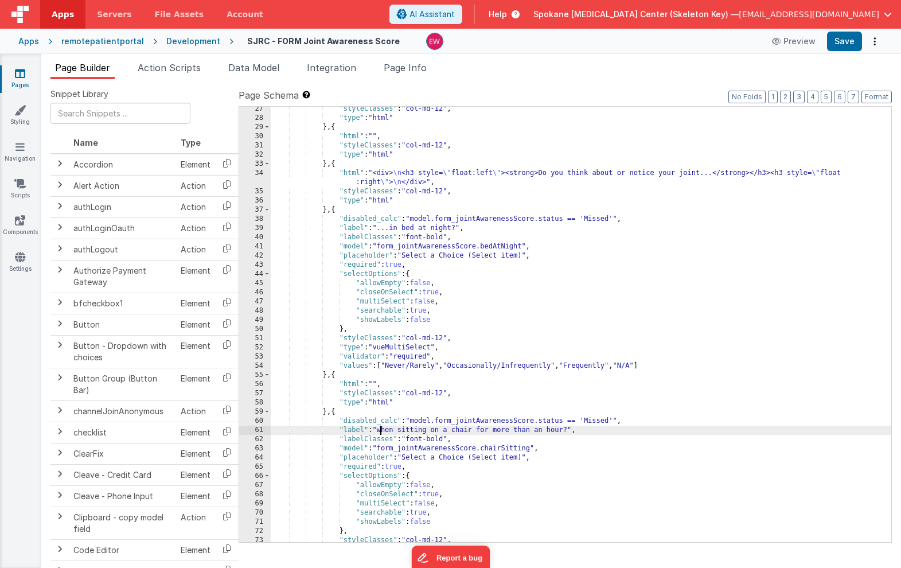
click at [380, 431] on div ""styleClasses" : "col-md-12" , "type" : "html" } , { "html" : "" , "styleClasse…" at bounding box center [581, 331] width 621 height 454
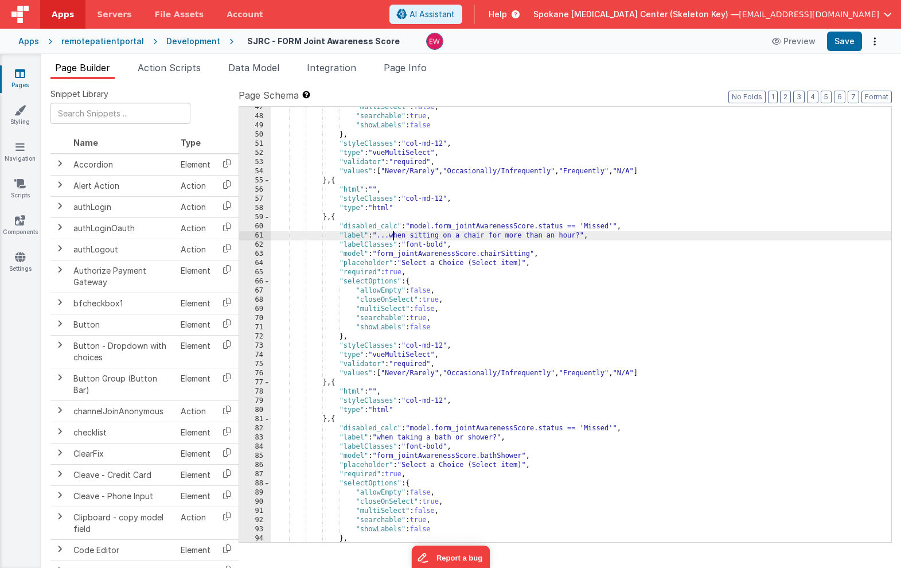
scroll to position [570, 0]
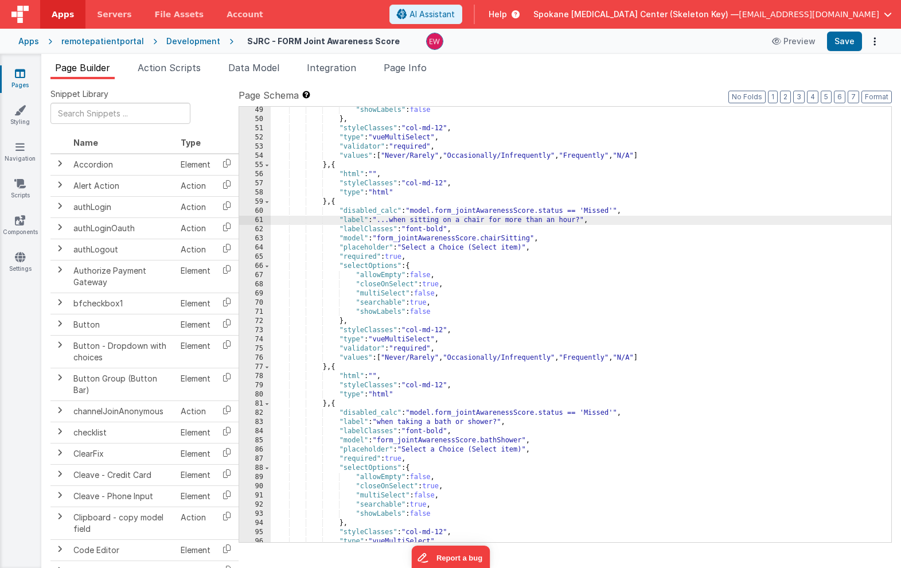
click at [380, 423] on div ""showLabels" : false } , "styleClasses" : "col-md-12" , "type" : "vueMultiSelec…" at bounding box center [581, 333] width 621 height 454
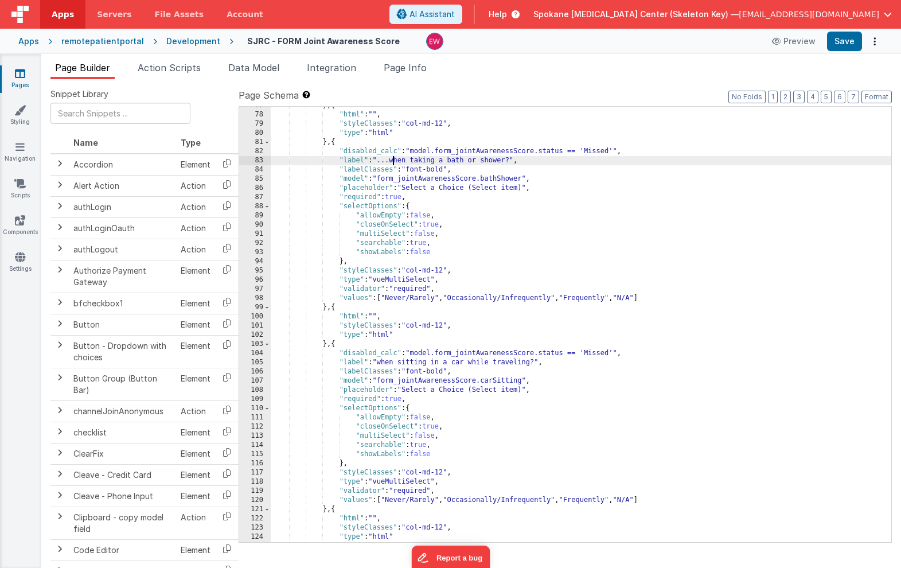
scroll to position [832, 0]
click at [380, 363] on div "} , { "html" : "" , "styleClasses" : "col-md-12" , "type" : "html" } , { "disab…" at bounding box center [581, 328] width 621 height 454
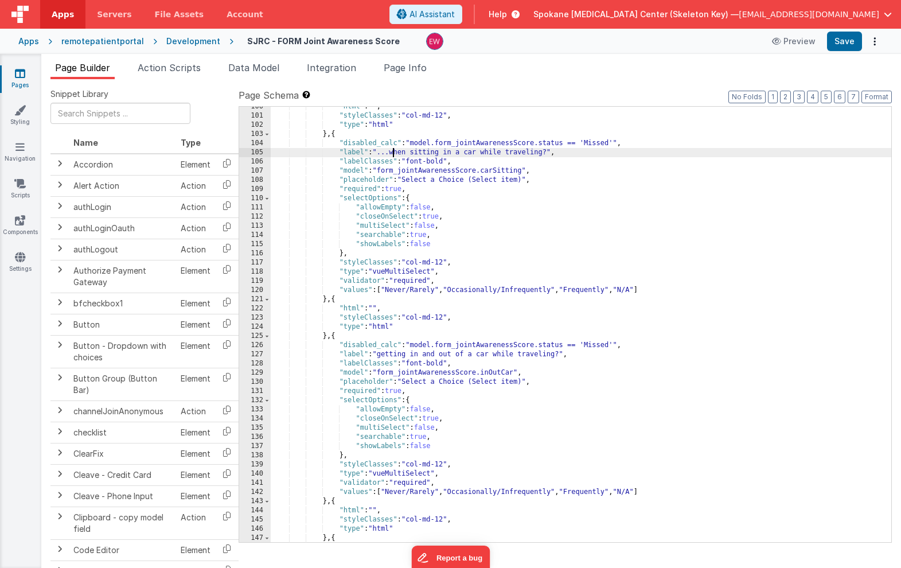
scroll to position [1044, 0]
click at [379, 351] on div ""html" : "" , "styleClasses" : "col-md-12" , "type" : "html" } , { "disabled_ca…" at bounding box center [581, 327] width 621 height 454
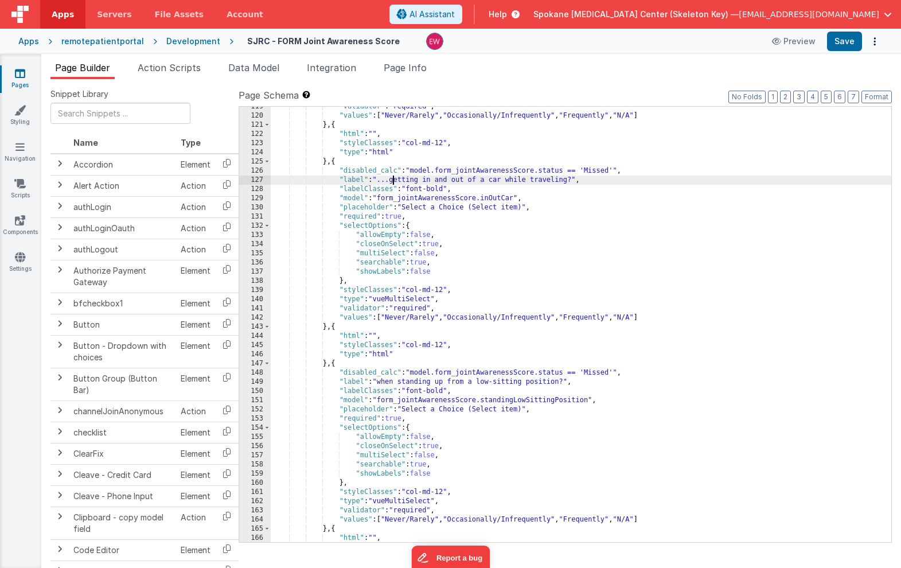
scroll to position [1216, 0]
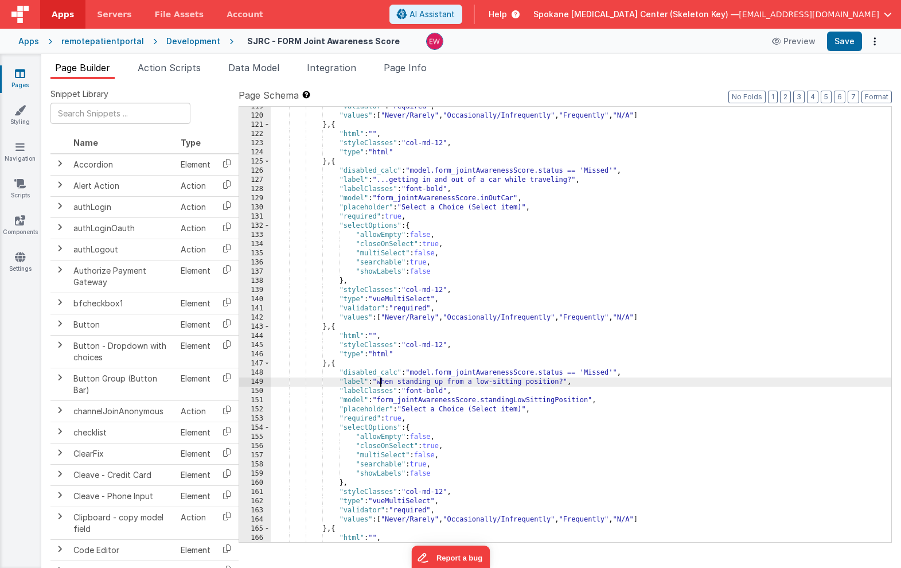
click at [379, 381] on div ""validator" : "required" , "values" : [ "Never/Rarely" , "Occasionally/Infreque…" at bounding box center [581, 329] width 621 height 454
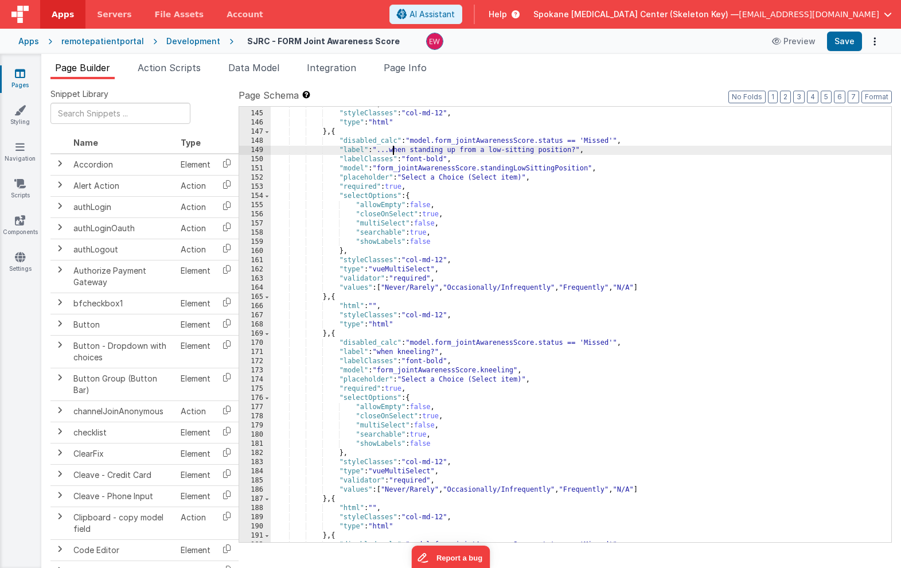
scroll to position [1455, 0]
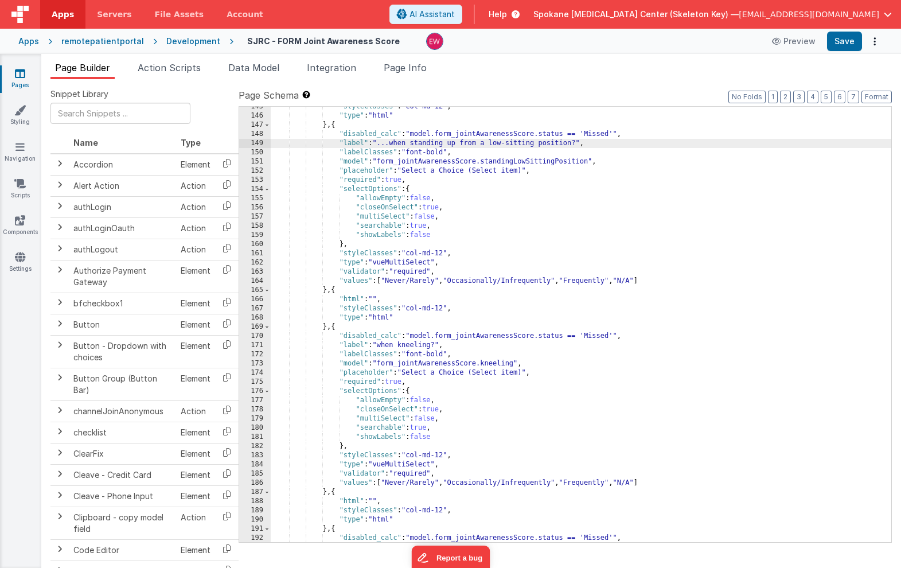
click at [380, 344] on div ""styleClasses" : "col-md-12" , "type" : "html" } , { "disabled_calc" : "model.f…" at bounding box center [581, 329] width 621 height 454
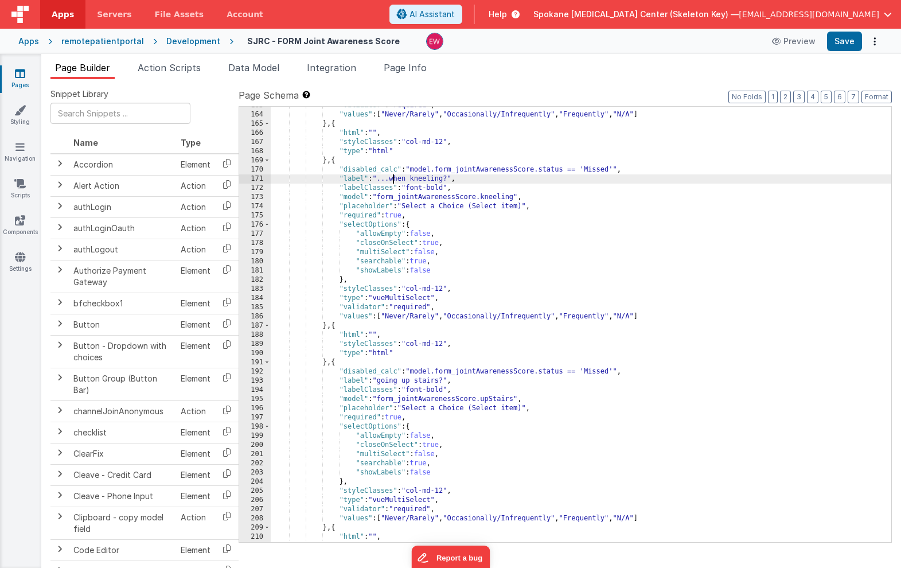
scroll to position [1686, 0]
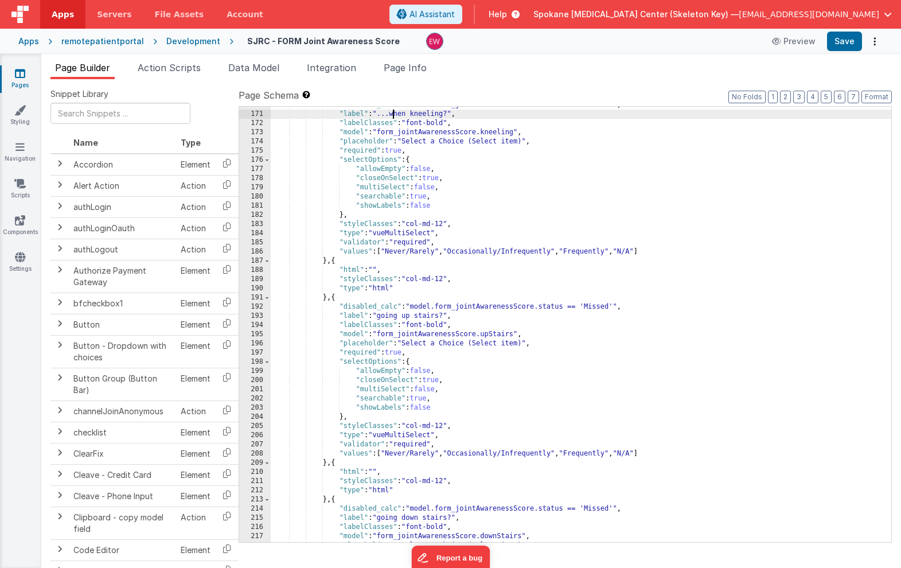
click at [379, 321] on div ""disabled_calc" : "model.form_jointAwarenessScore.status == 'Missed'" , "label"…" at bounding box center [581, 327] width 621 height 454
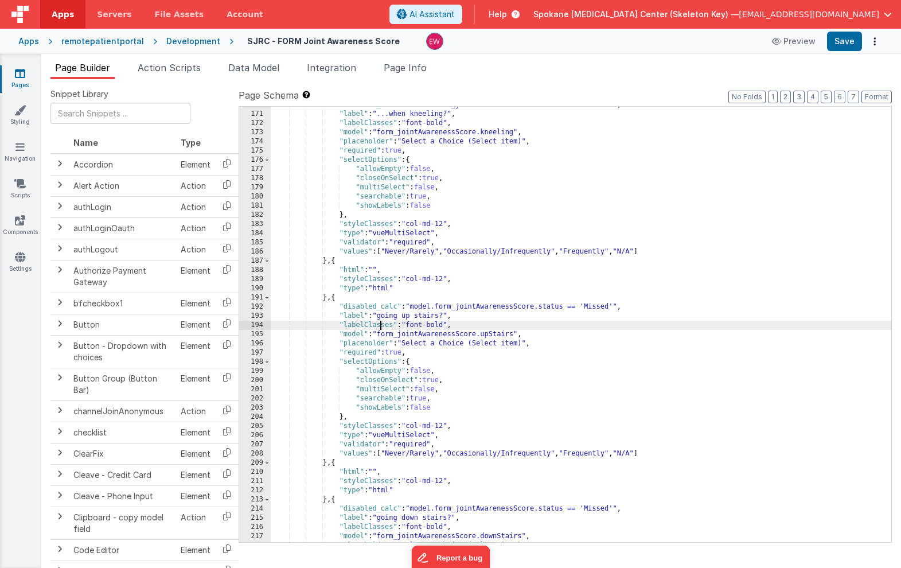
click at [379, 316] on div ""disabled_calc" : "model.form_jointAwarenessScore.status == 'Missed'" , "label"…" at bounding box center [581, 327] width 621 height 454
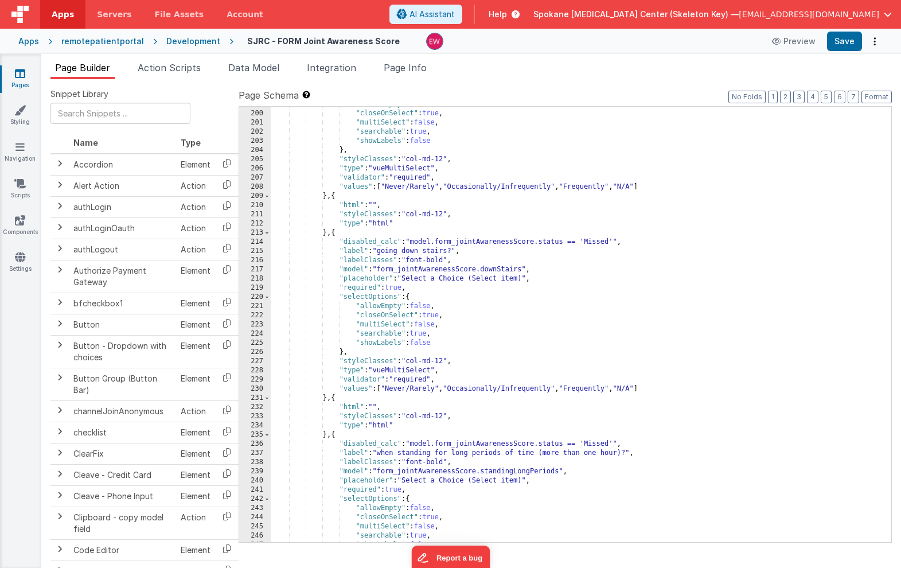
scroll to position [1953, 0]
click at [379, 253] on div ""allowEmpty" : false , "closeOnSelect" : true , "multiSelect" : false , "search…" at bounding box center [581, 327] width 621 height 454
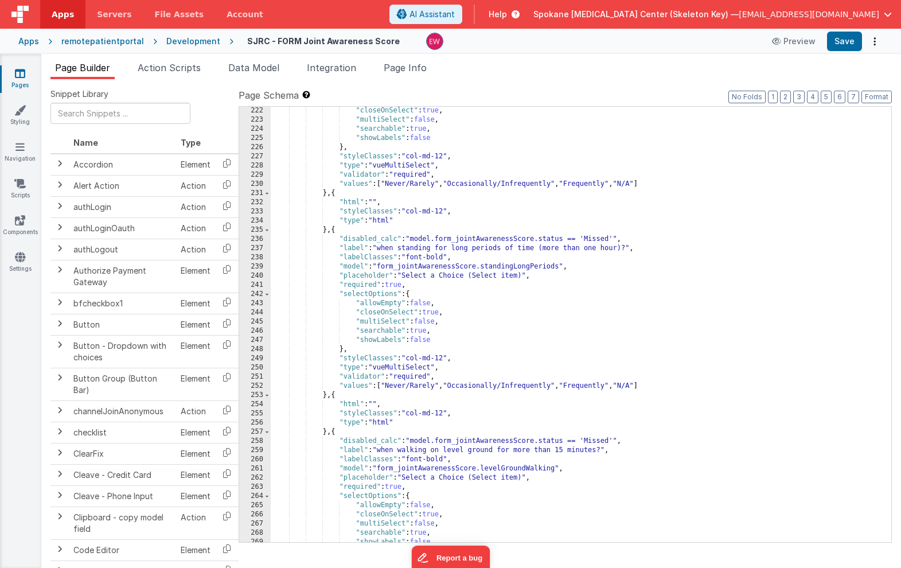
scroll to position [2163, 0]
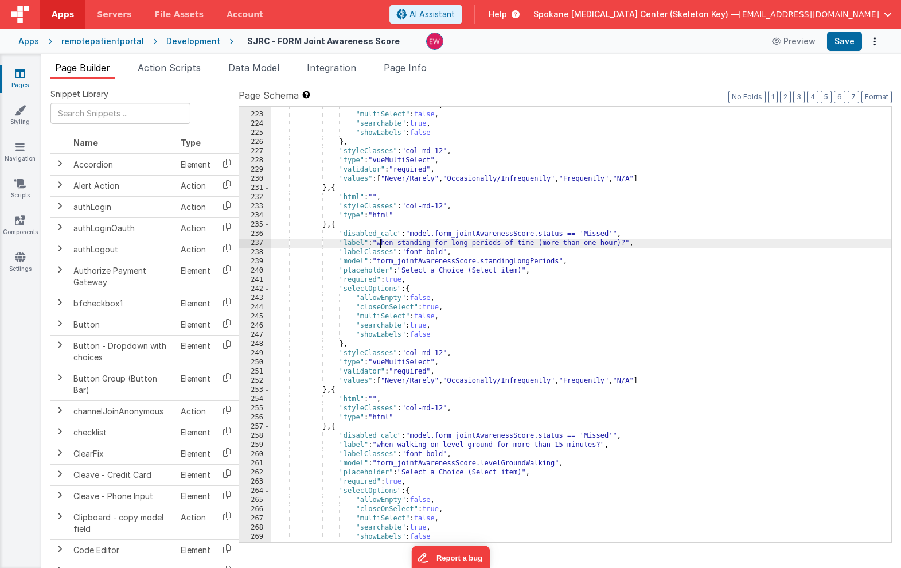
click at [380, 243] on div ""closeOnSelect" : true , "multiSelect" : false , "searchable" : true , "showLab…" at bounding box center [581, 328] width 621 height 454
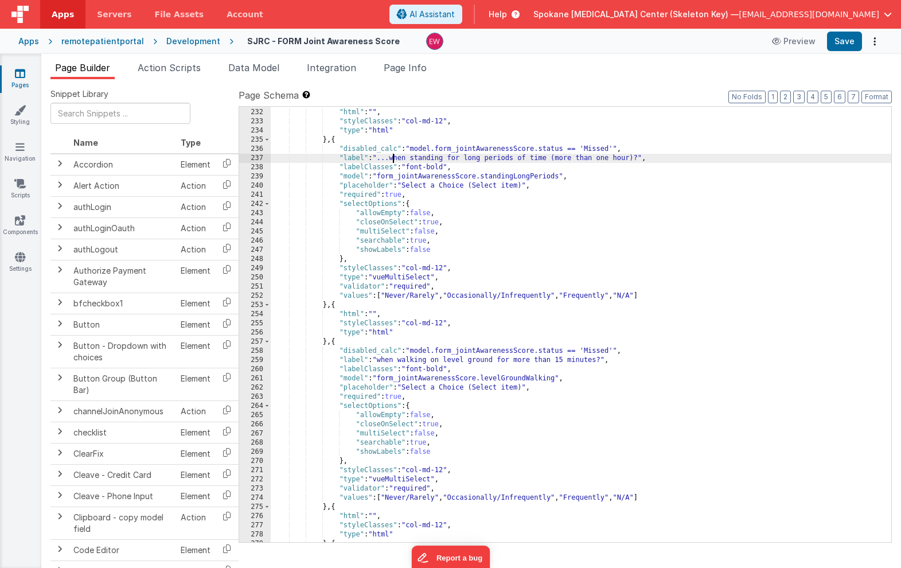
scroll to position [2248, 0]
click at [382, 358] on div "} , { "html" : "" , "styleClasses" : "col-md-12" , "type" : "html" } , { "disab…" at bounding box center [581, 326] width 621 height 454
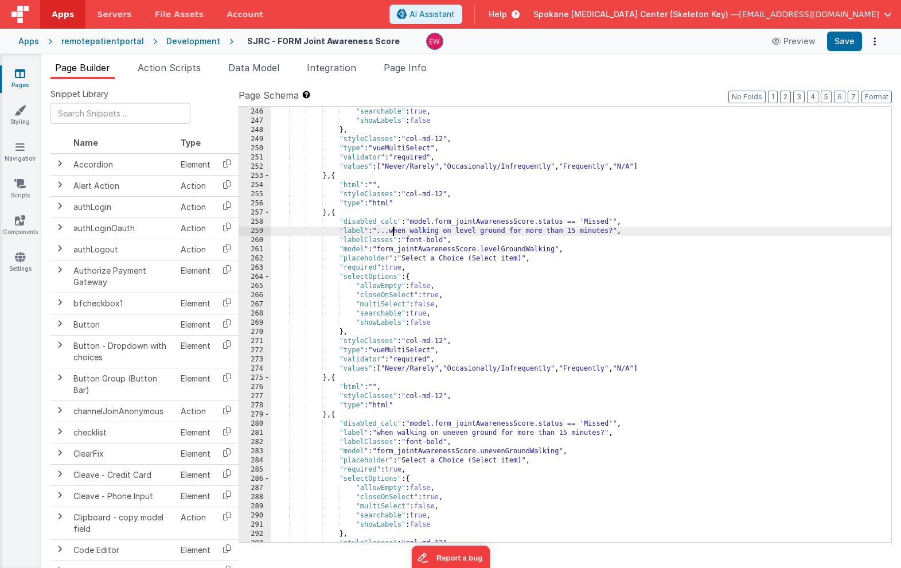
scroll to position [2396, 0]
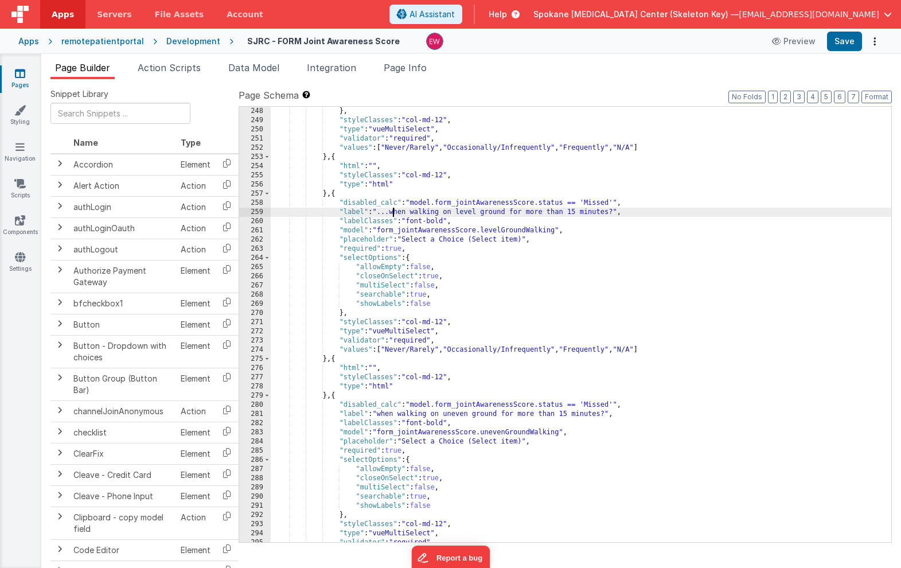
click at [381, 413] on div "} , "styleClasses" : "col-md-12" , "type" : "vueMultiSelect" , "validator" : "r…" at bounding box center [581, 334] width 621 height 454
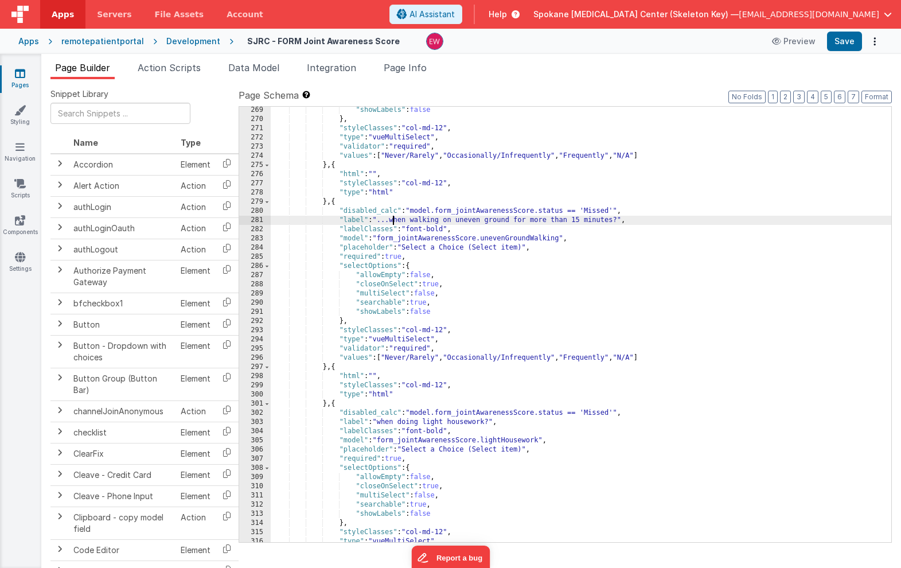
scroll to position [2599, 0]
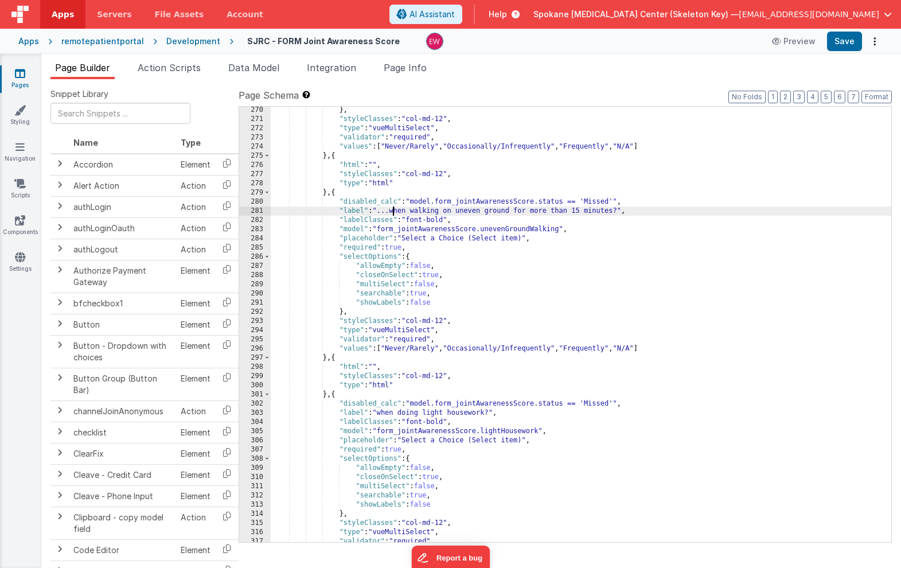
click at [378, 414] on div "} , "styleClasses" : "col-md-12" , "type" : "vueMultiSelect" , "validator" : "r…" at bounding box center [581, 333] width 621 height 454
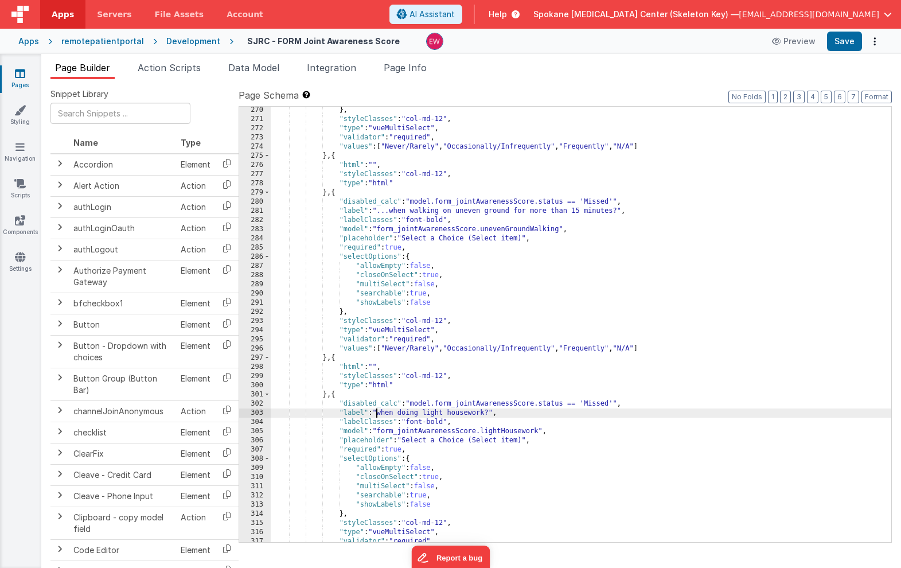
click at [380, 414] on div "} , "styleClasses" : "col-md-12" , "type" : "vueMultiSelect" , "validator" : "r…" at bounding box center [581, 333] width 621 height 454
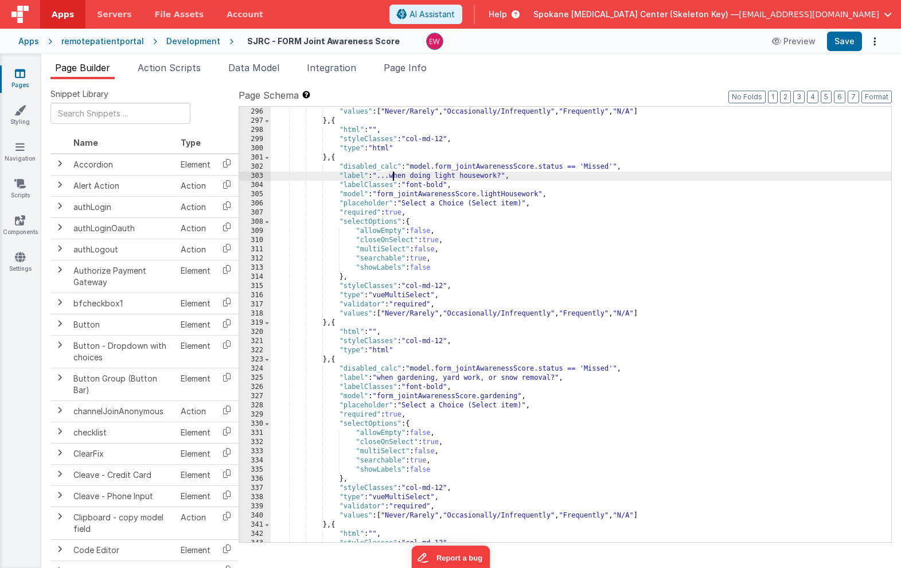
scroll to position [2836, 0]
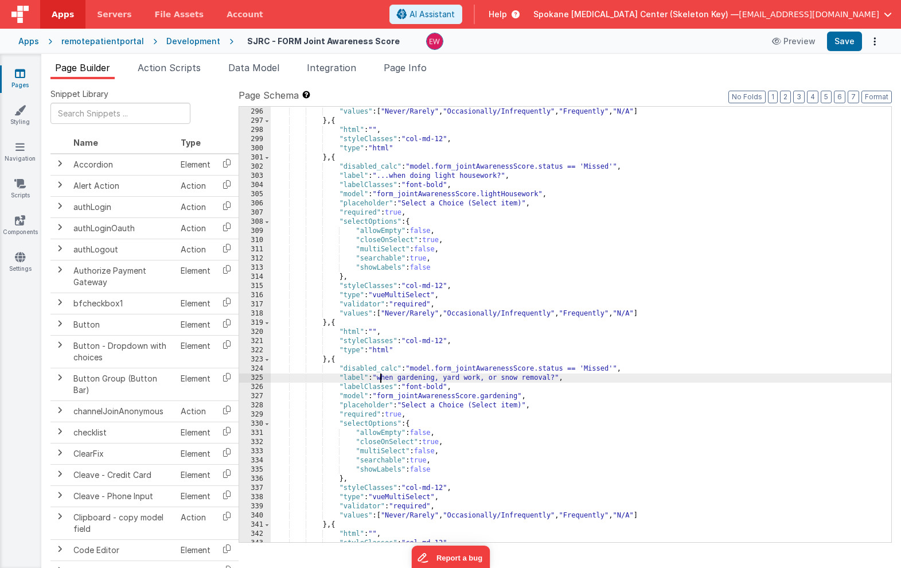
click at [379, 380] on div ""validator" : "required" , "values" : [ "Never/Rarely" , "Occasionally/Infreque…" at bounding box center [581, 325] width 621 height 454
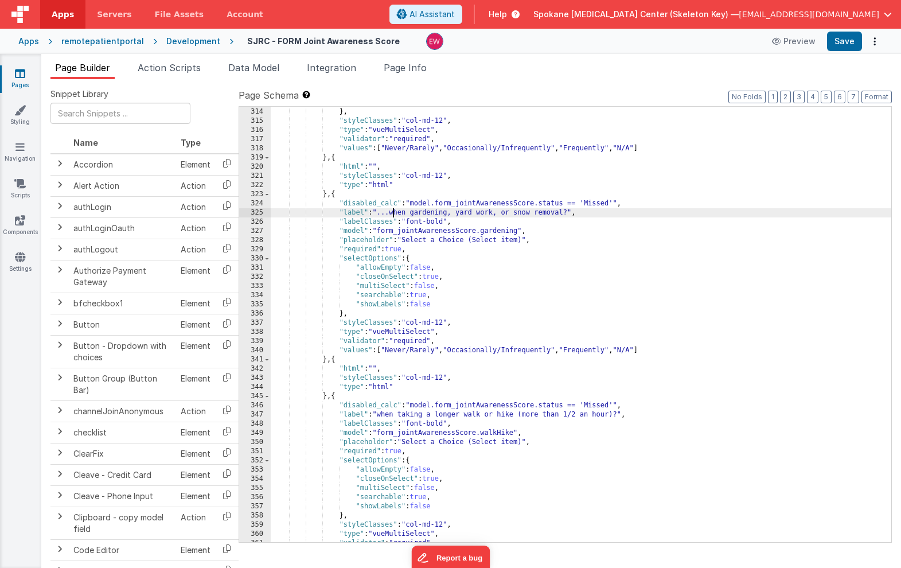
scroll to position [3009, 0]
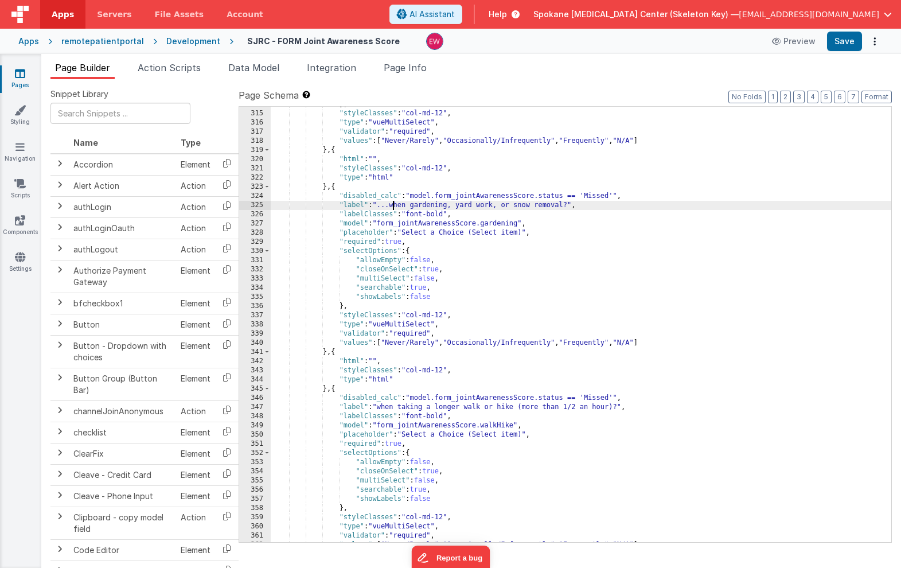
click at [380, 405] on div "} , "styleClasses" : "col-md-12" , "type" : "vueMultiSelect" , "validator" : "r…" at bounding box center [581, 327] width 621 height 454
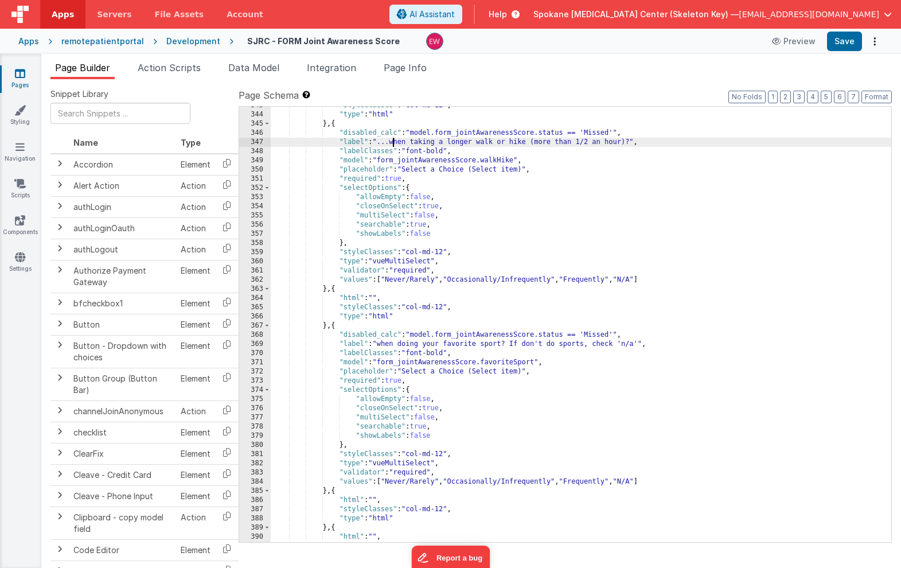
scroll to position [3262, 0]
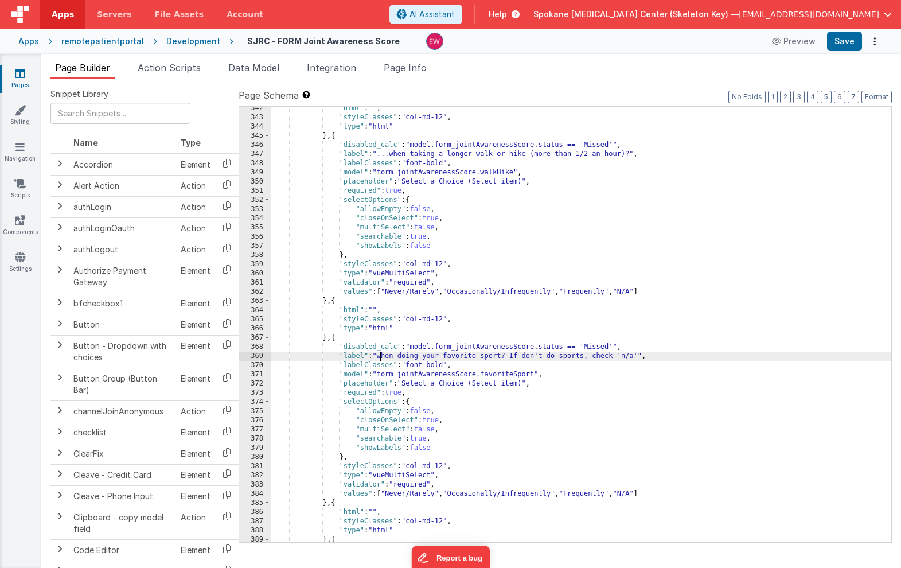
click at [381, 356] on div ""html" : "" , "styleClasses" : "col-md-12" , "type" : "html" } , { "disabled_ca…" at bounding box center [581, 331] width 621 height 454
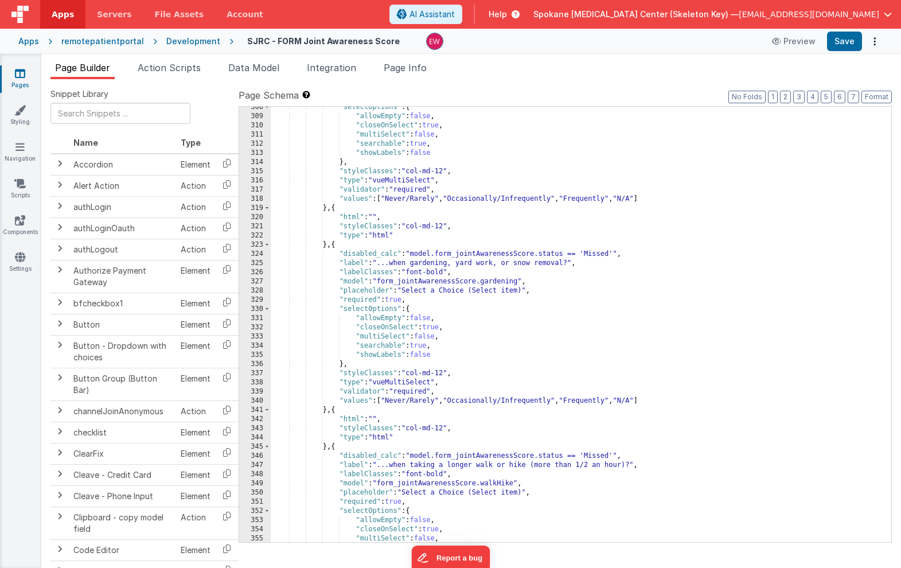
scroll to position [2443, 0]
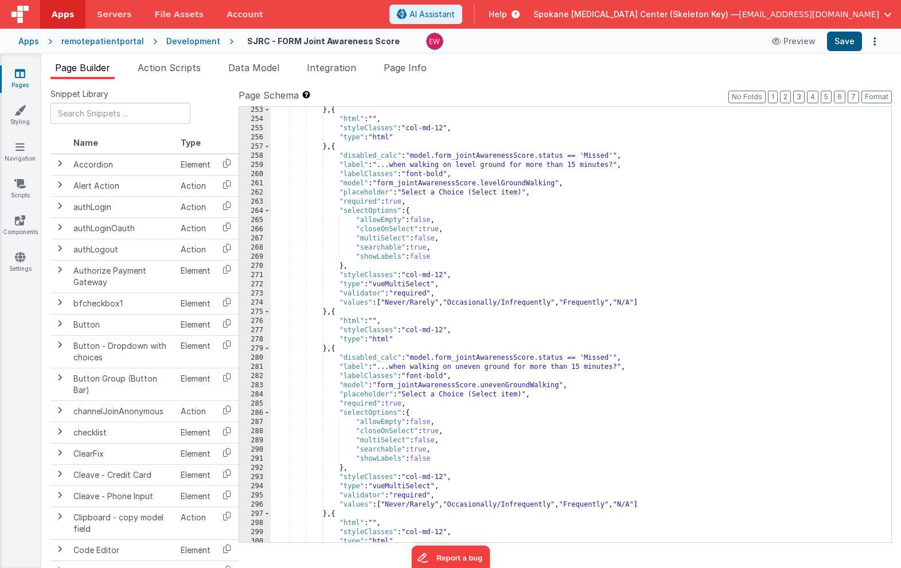
click at [847, 41] on button "Save" at bounding box center [844, 42] width 35 height 20
